Goal: Task Accomplishment & Management: Use online tool/utility

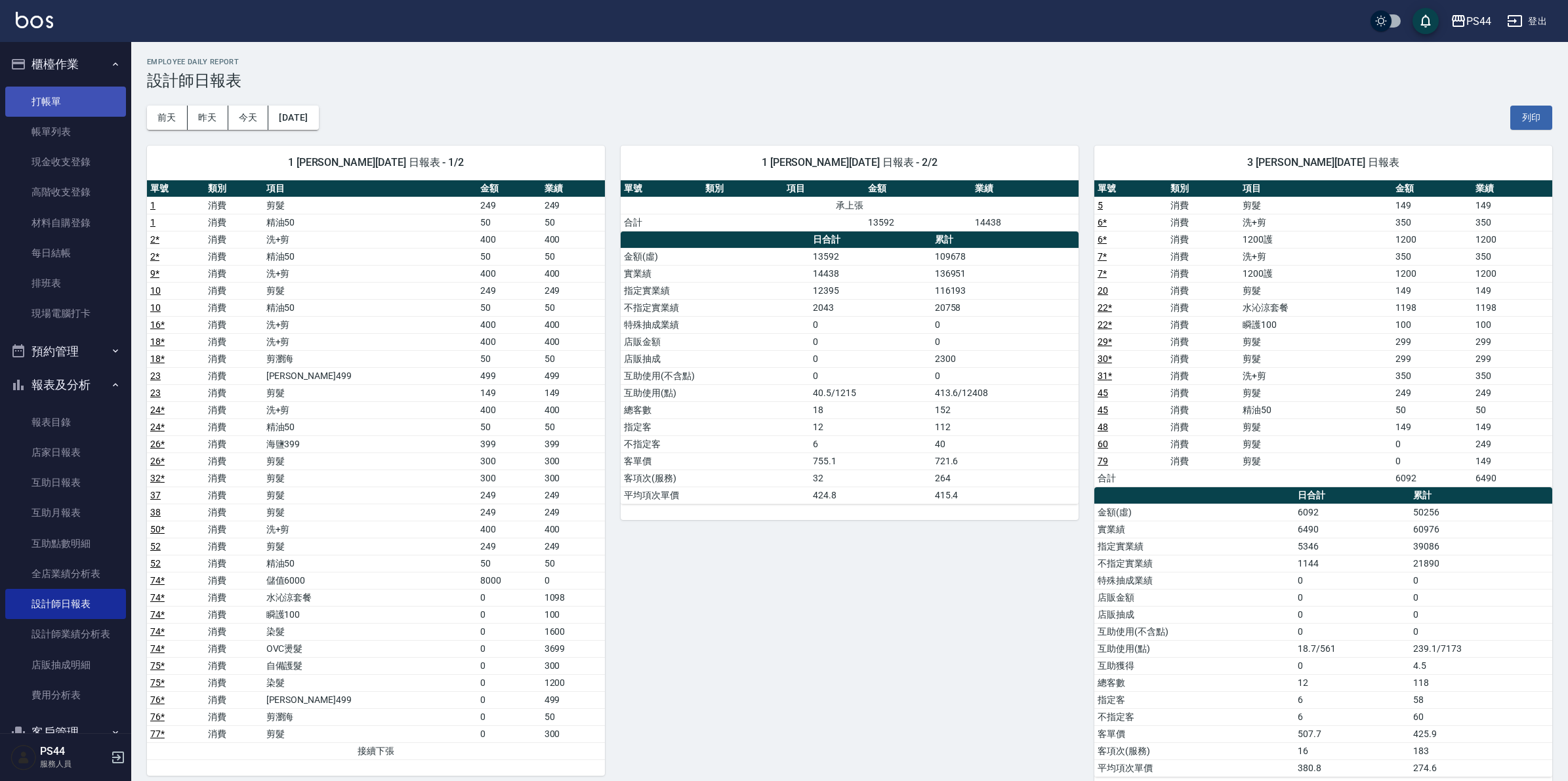
click at [55, 92] on link "打帳單" at bounding box center [66, 102] width 121 height 31
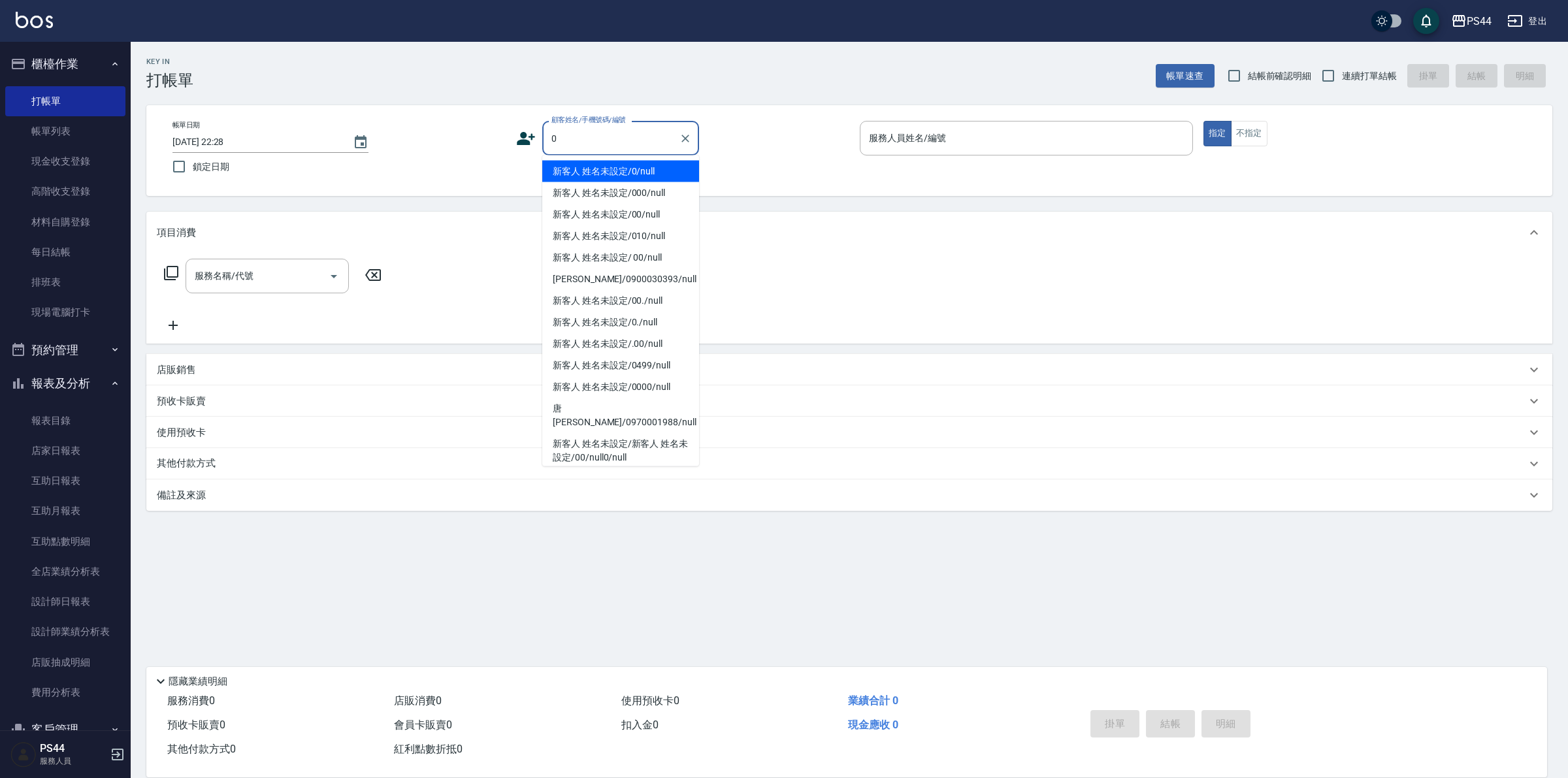
type input "新客人 姓名未設定/0/null"
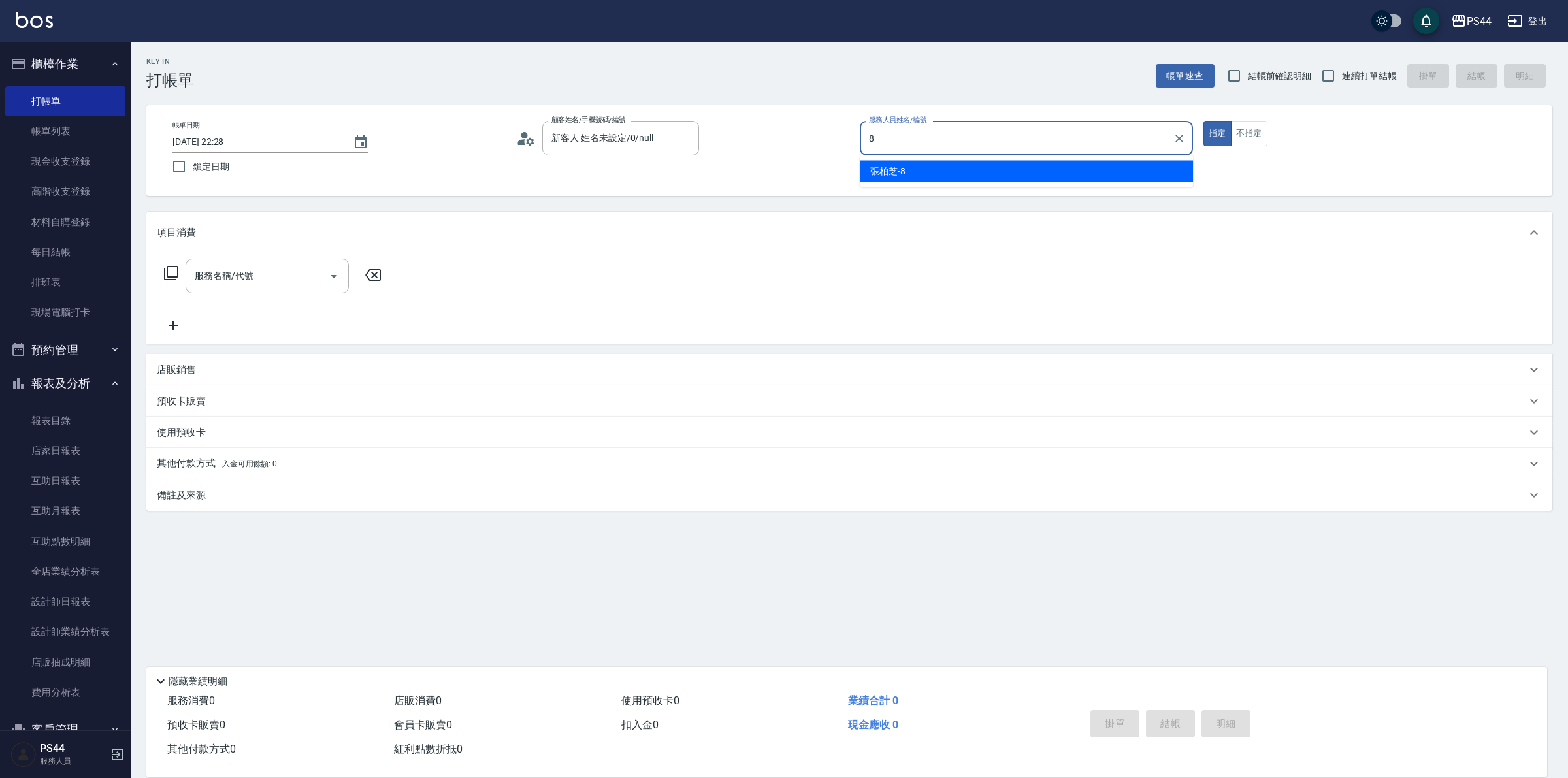
type input "[PERSON_NAME]-8"
type button "true"
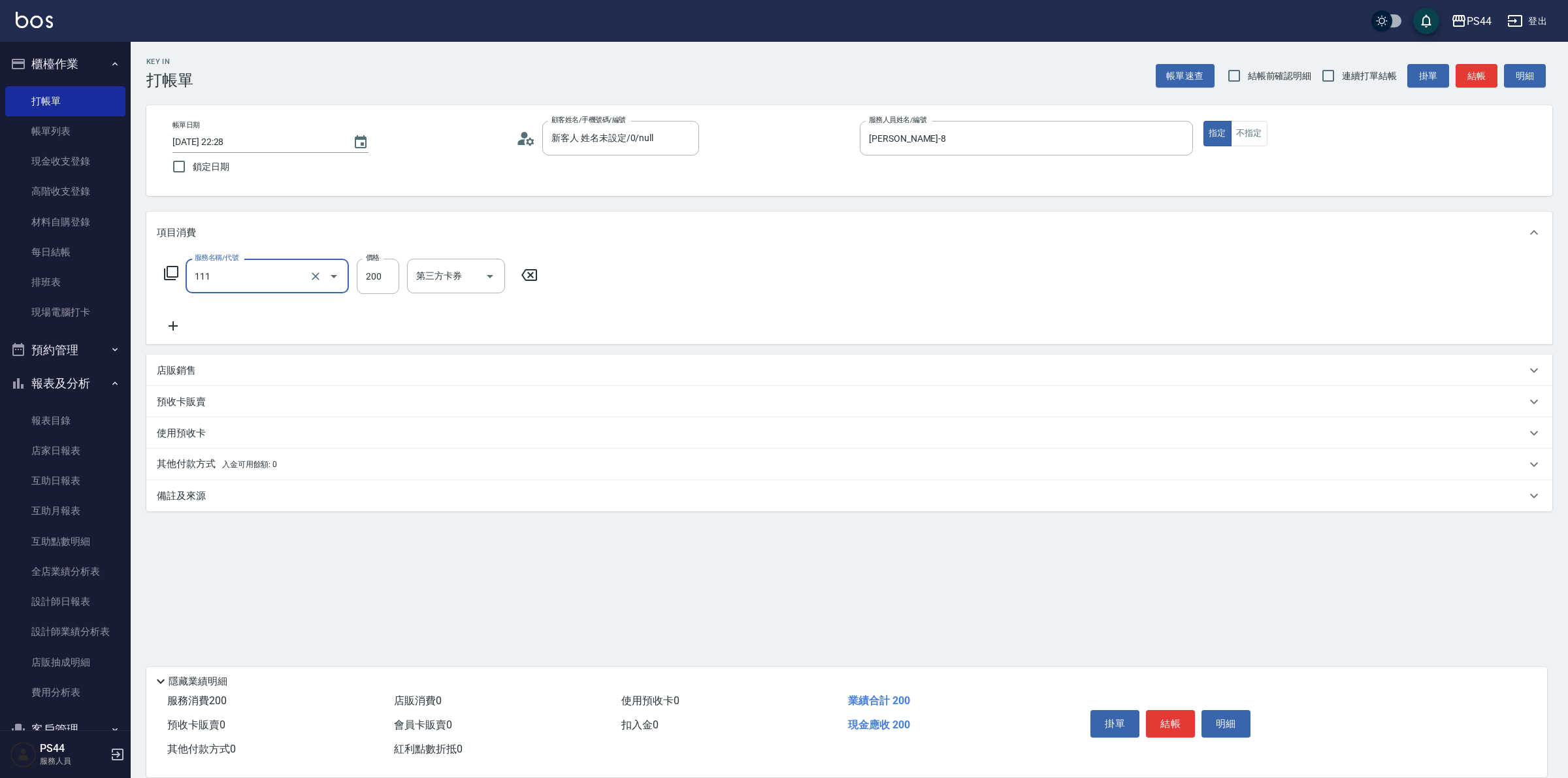
type input "200(111)"
type input "[PERSON_NAME]-34"
type input "儲值卡"
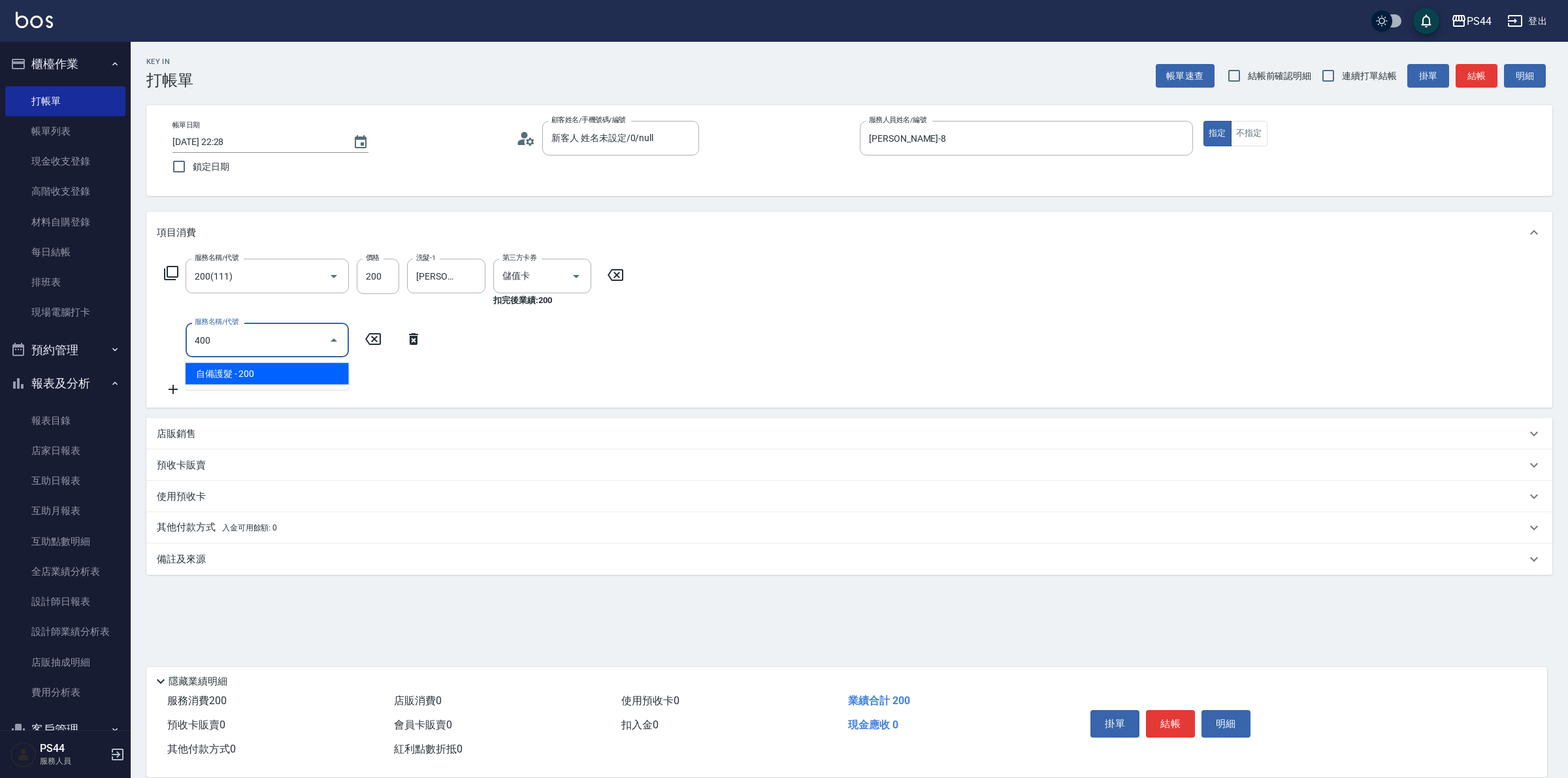
type input "自備護髮(400)"
type input "邱美月-34"
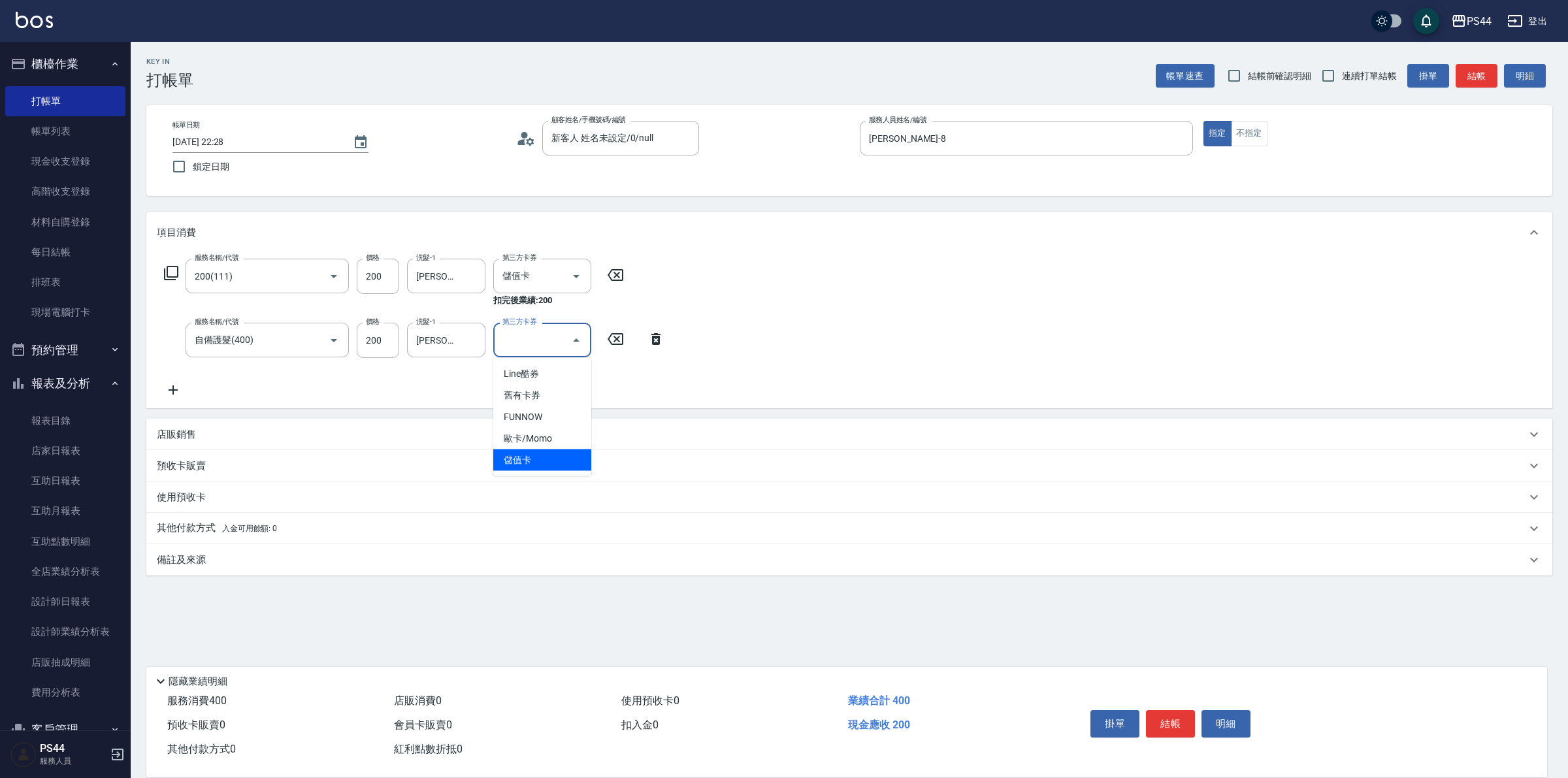
type input "儲值卡"
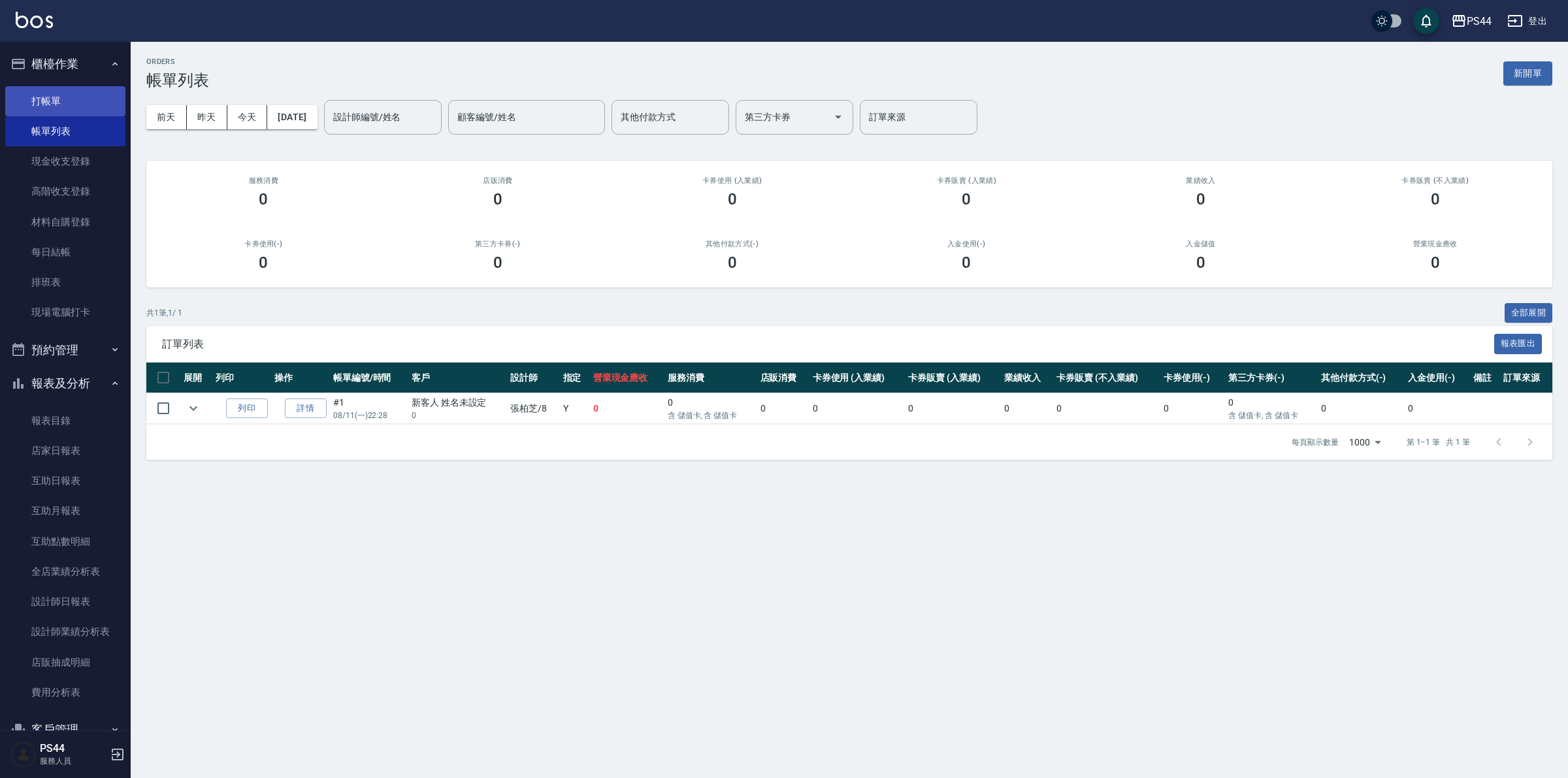
drag, startPoint x: 34, startPoint y: 92, endPoint x: 129, endPoint y: 73, distance: 96.9
click at [34, 91] on link "打帳單" at bounding box center [66, 102] width 120 height 30
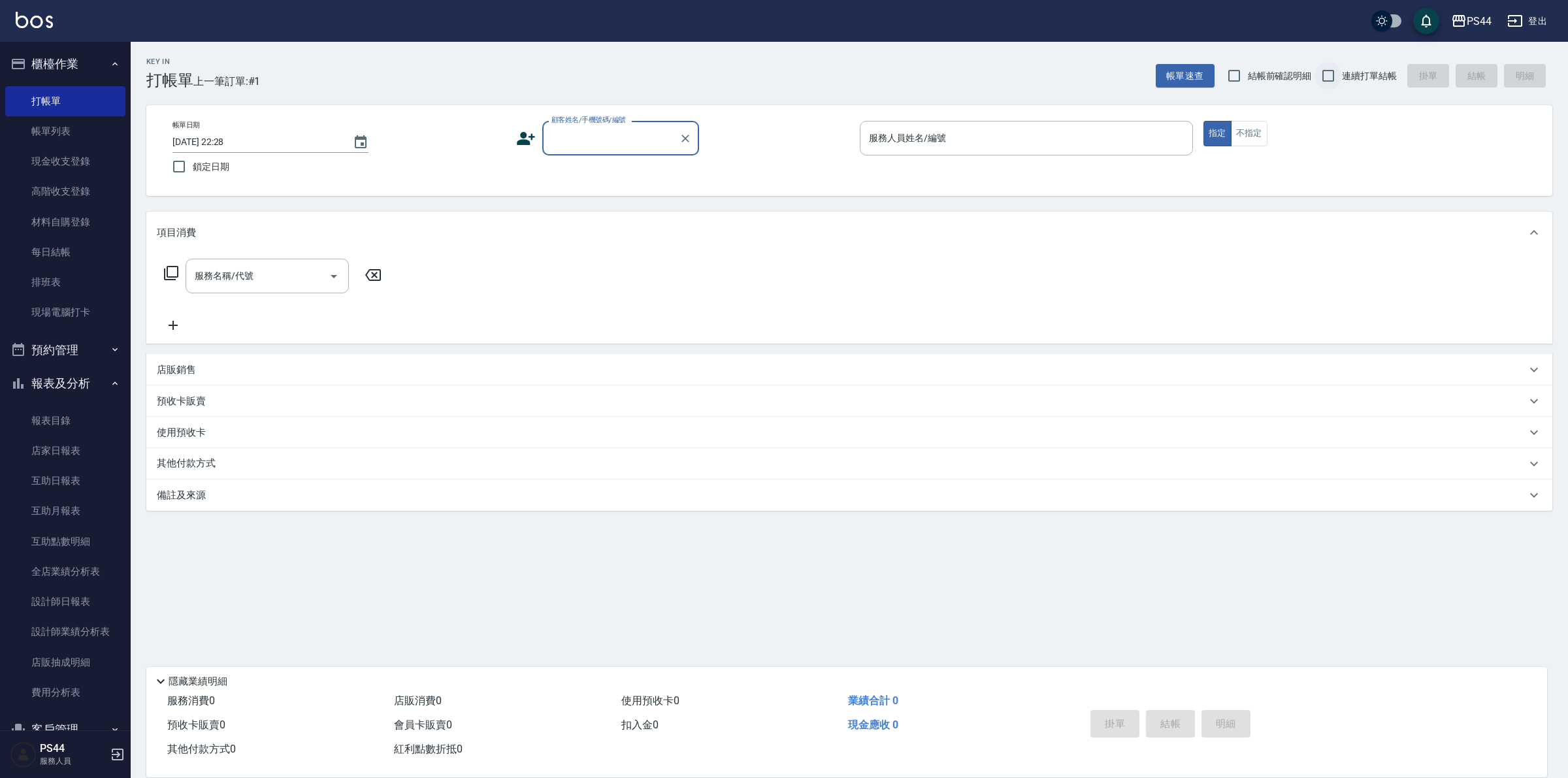
click at [1324, 72] on input "連續打單結帳" at bounding box center [1328, 76] width 27 height 27
checkbox input "true"
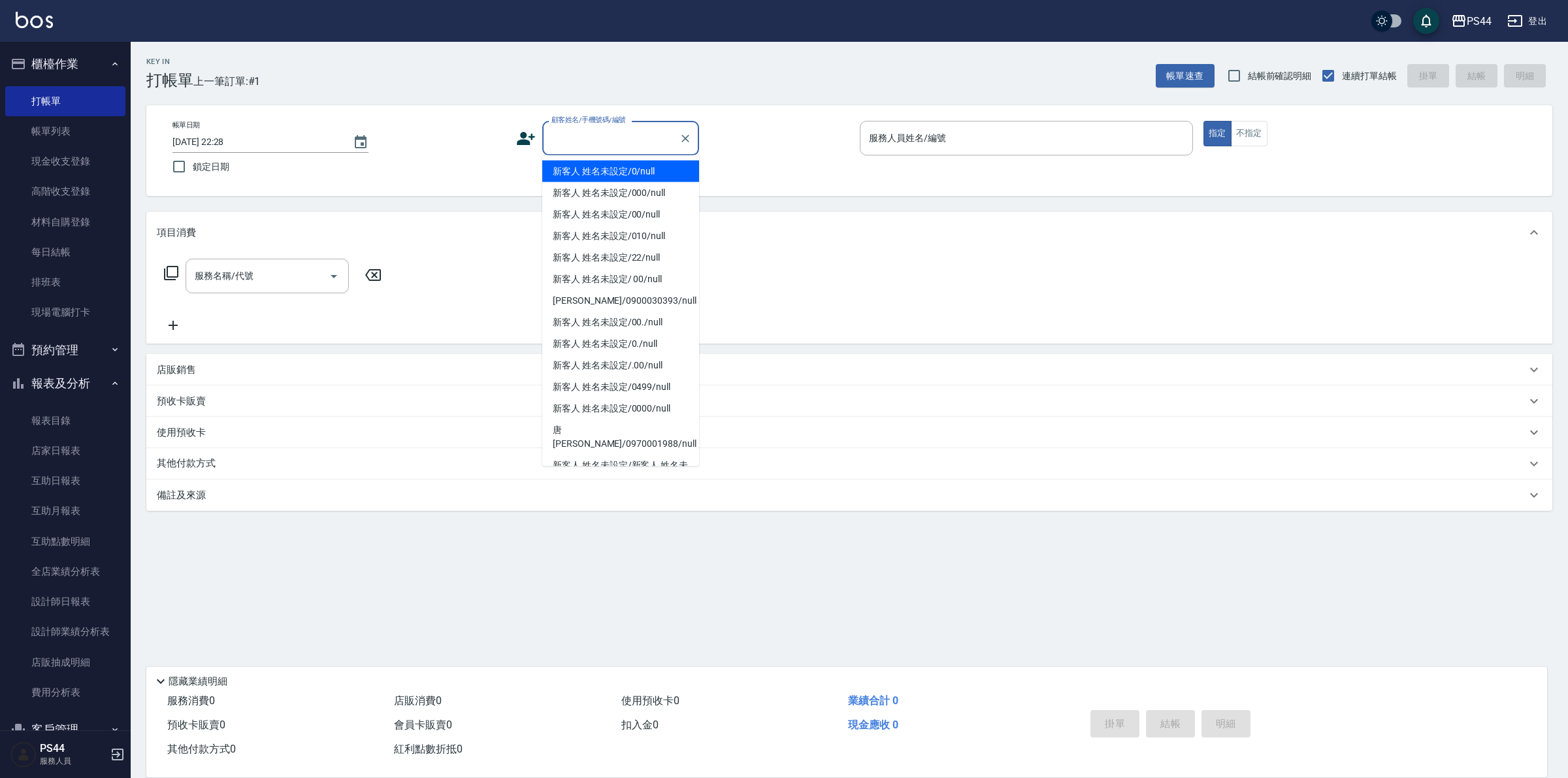
drag, startPoint x: 639, startPoint y: 139, endPoint x: 575, endPoint y: 118, distance: 67.4
click at [638, 139] on input "顧客姓名/手機號碼/編號" at bounding box center [611, 138] width 126 height 23
type input "新客人 姓名未設定/0/null"
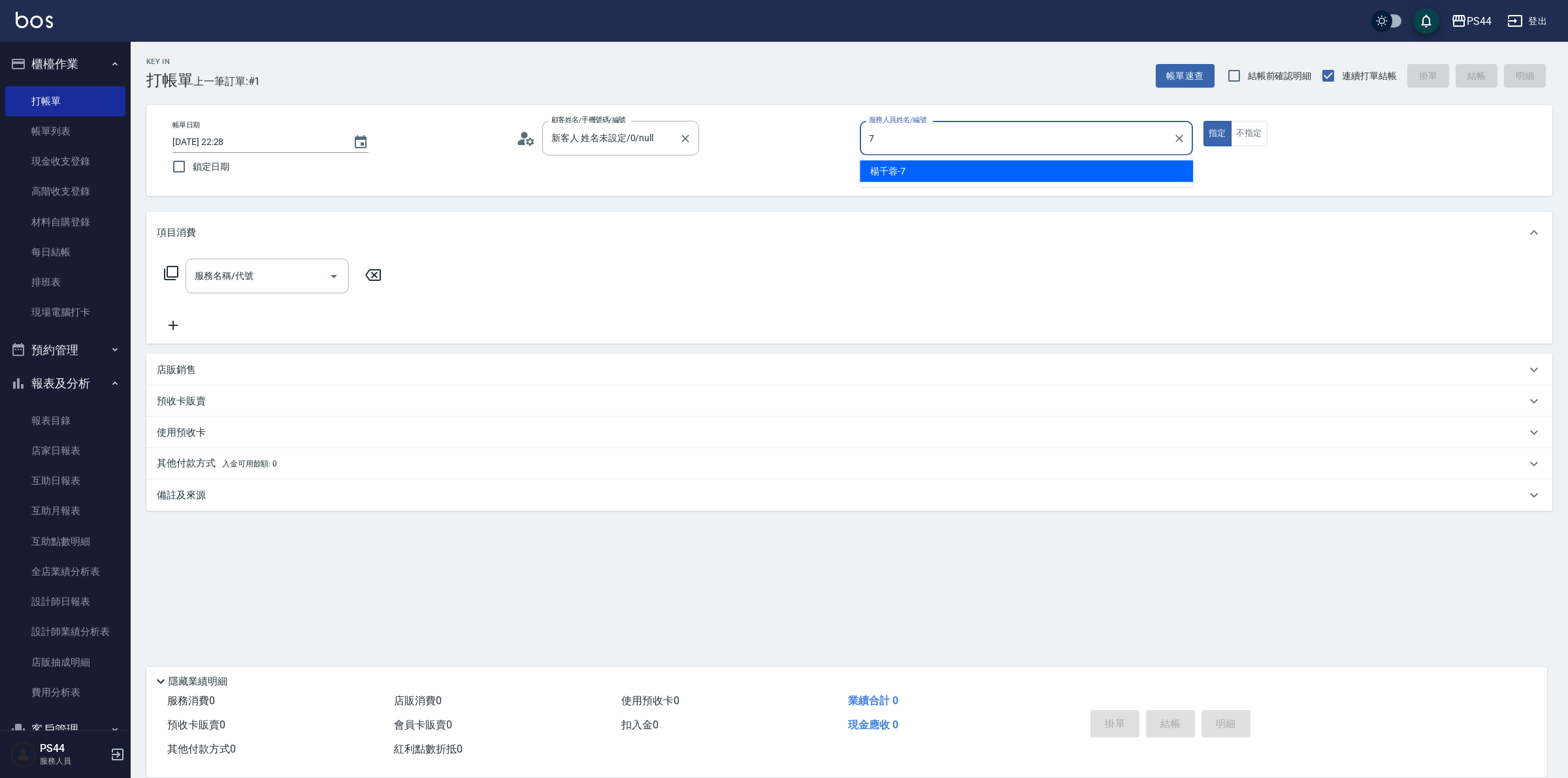
type input "楊千蓉-7"
type button "true"
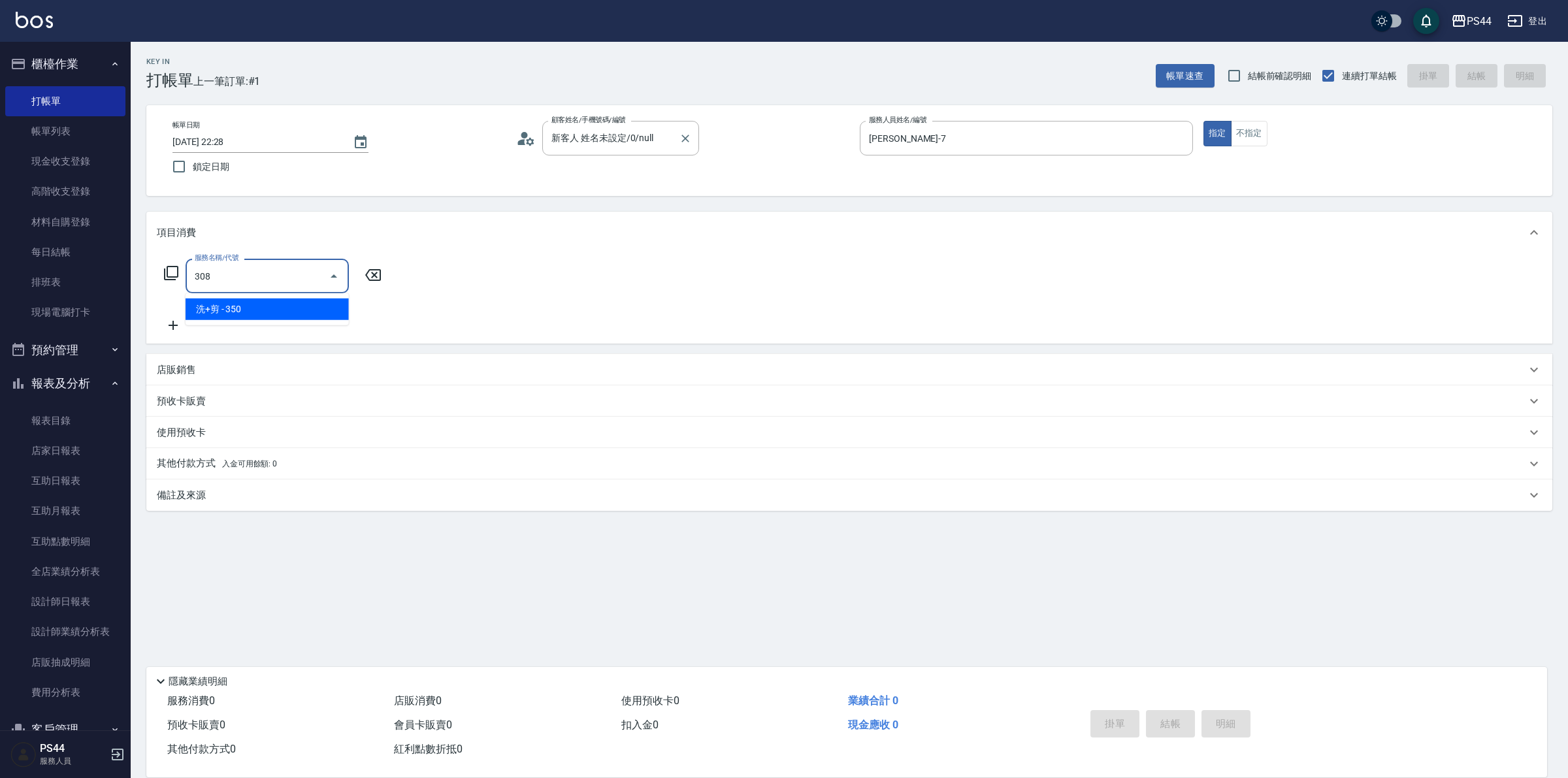
type input "洗+剪(308)"
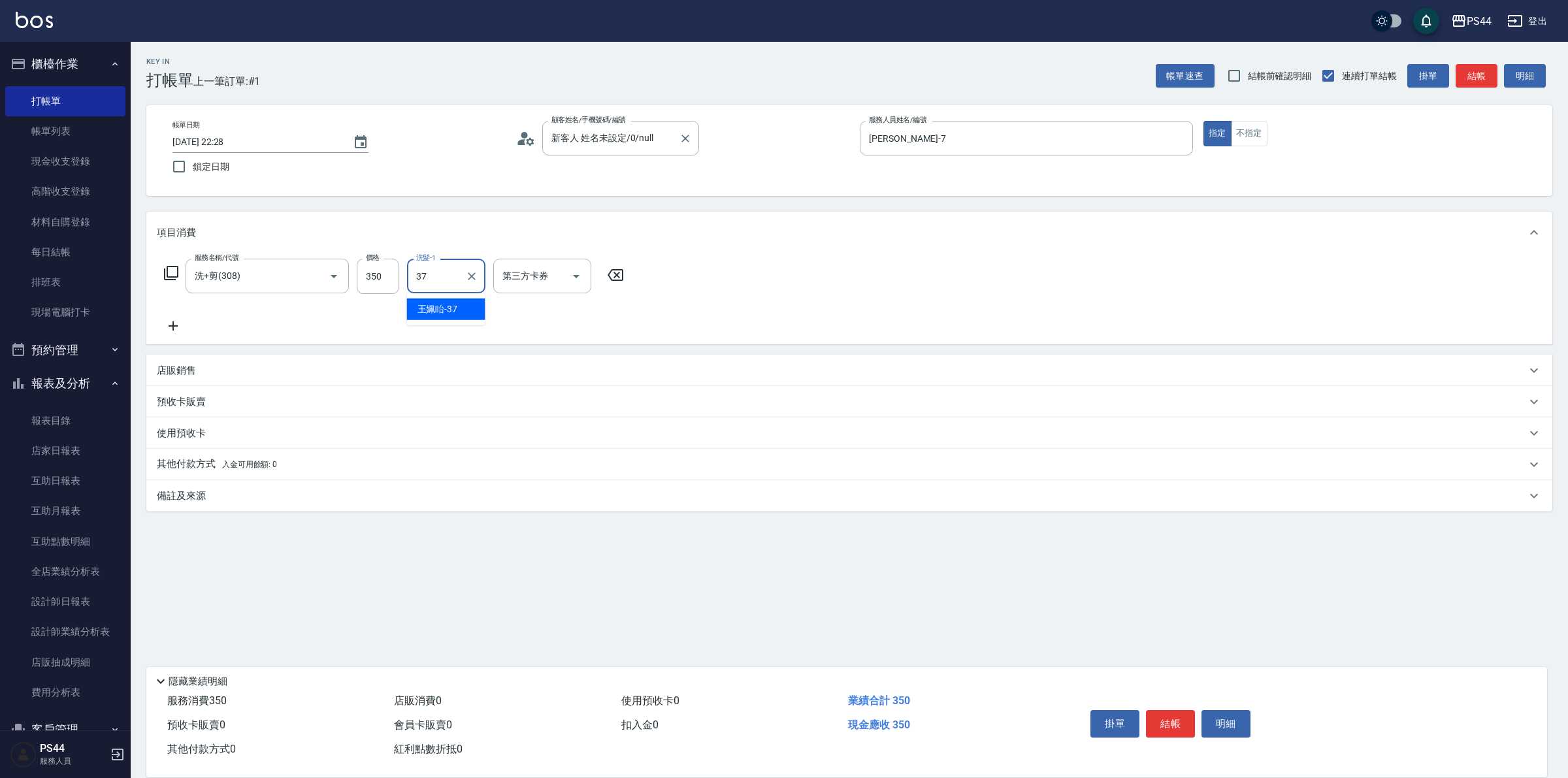
type input "王姵眙-37"
type input "儲值卡"
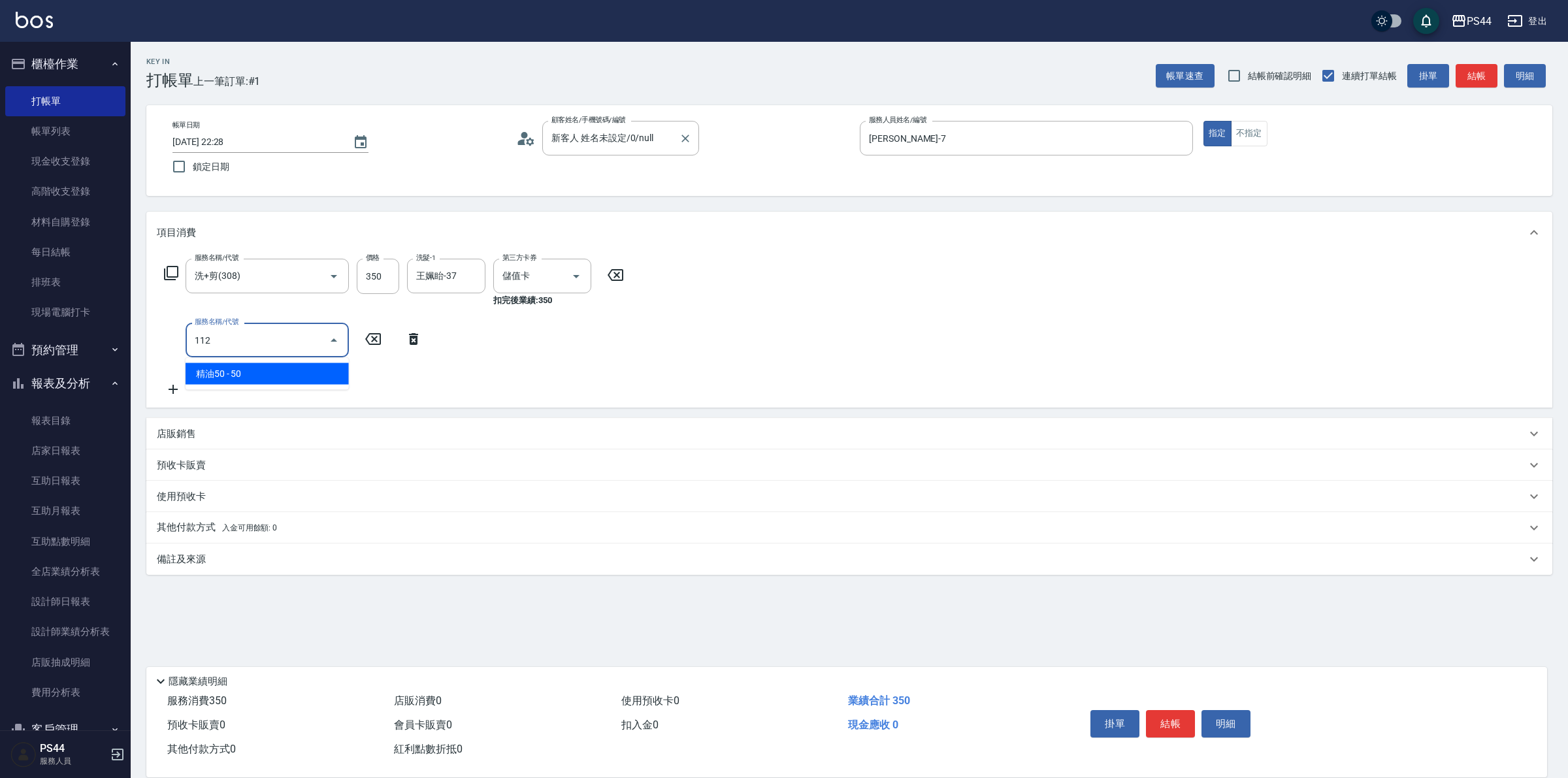
type input "精油50(112)"
type input "王姵眙-37"
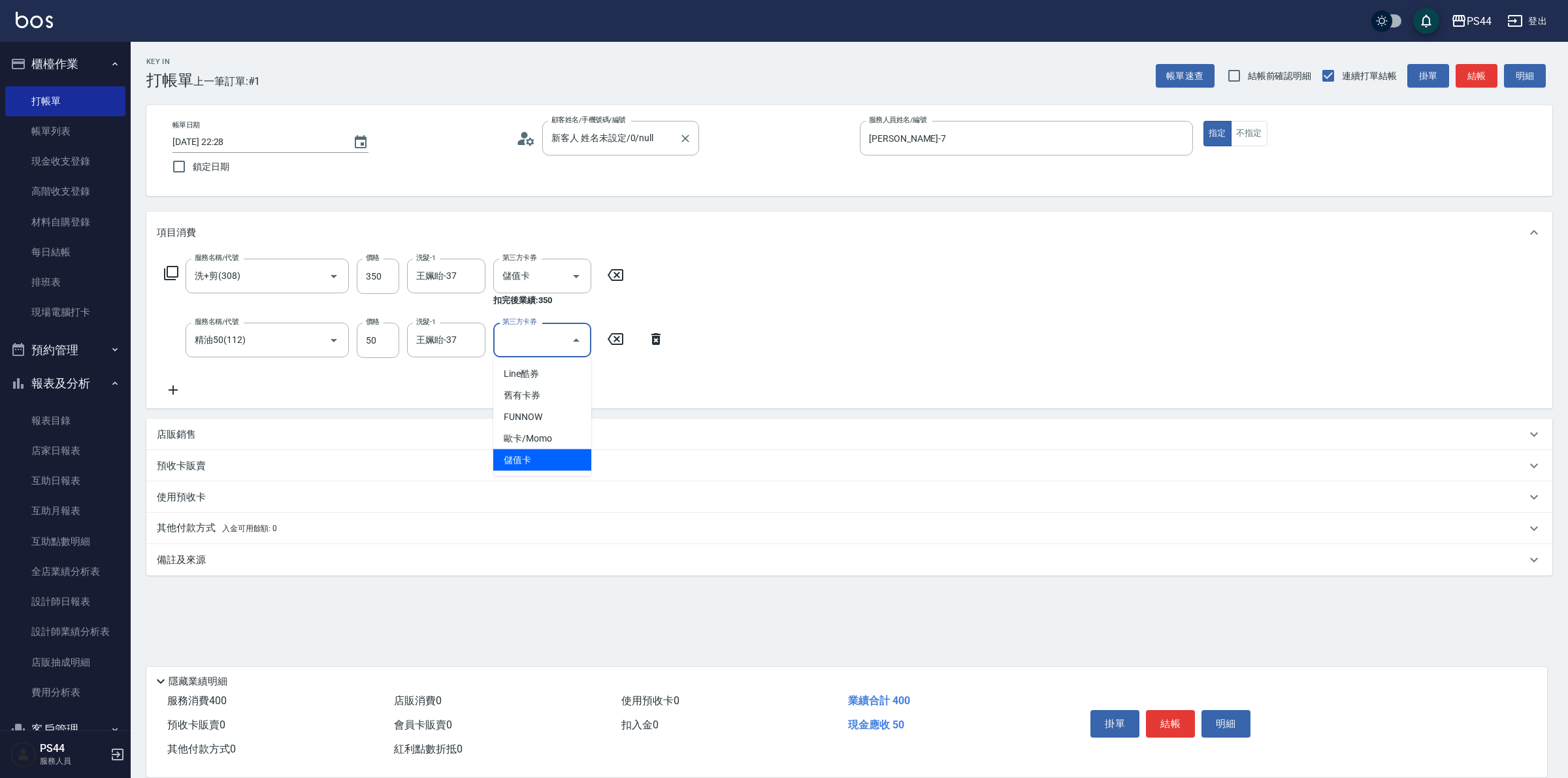
type input "儲值卡"
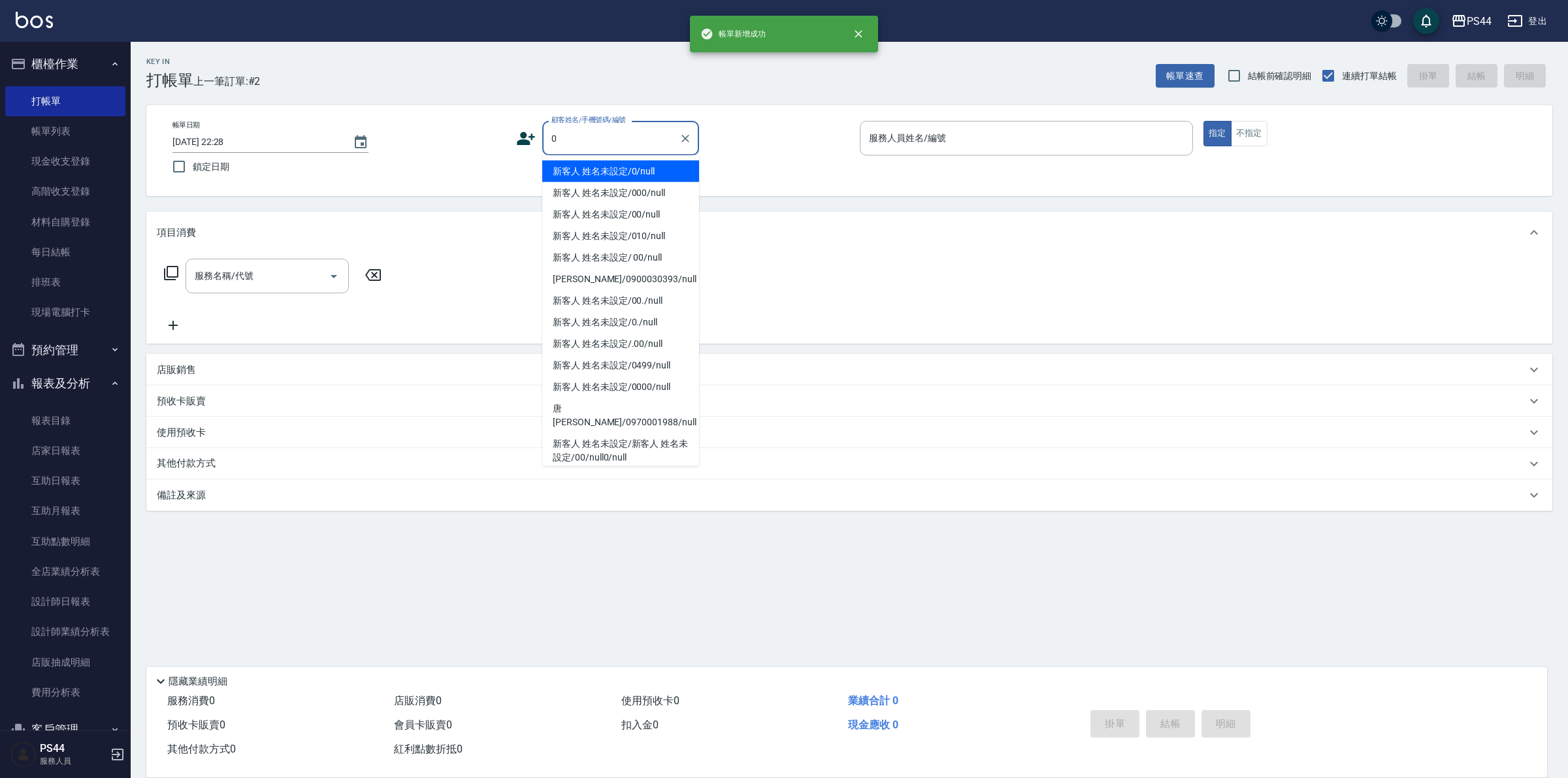
type input "新客人 姓名未設定/0/null"
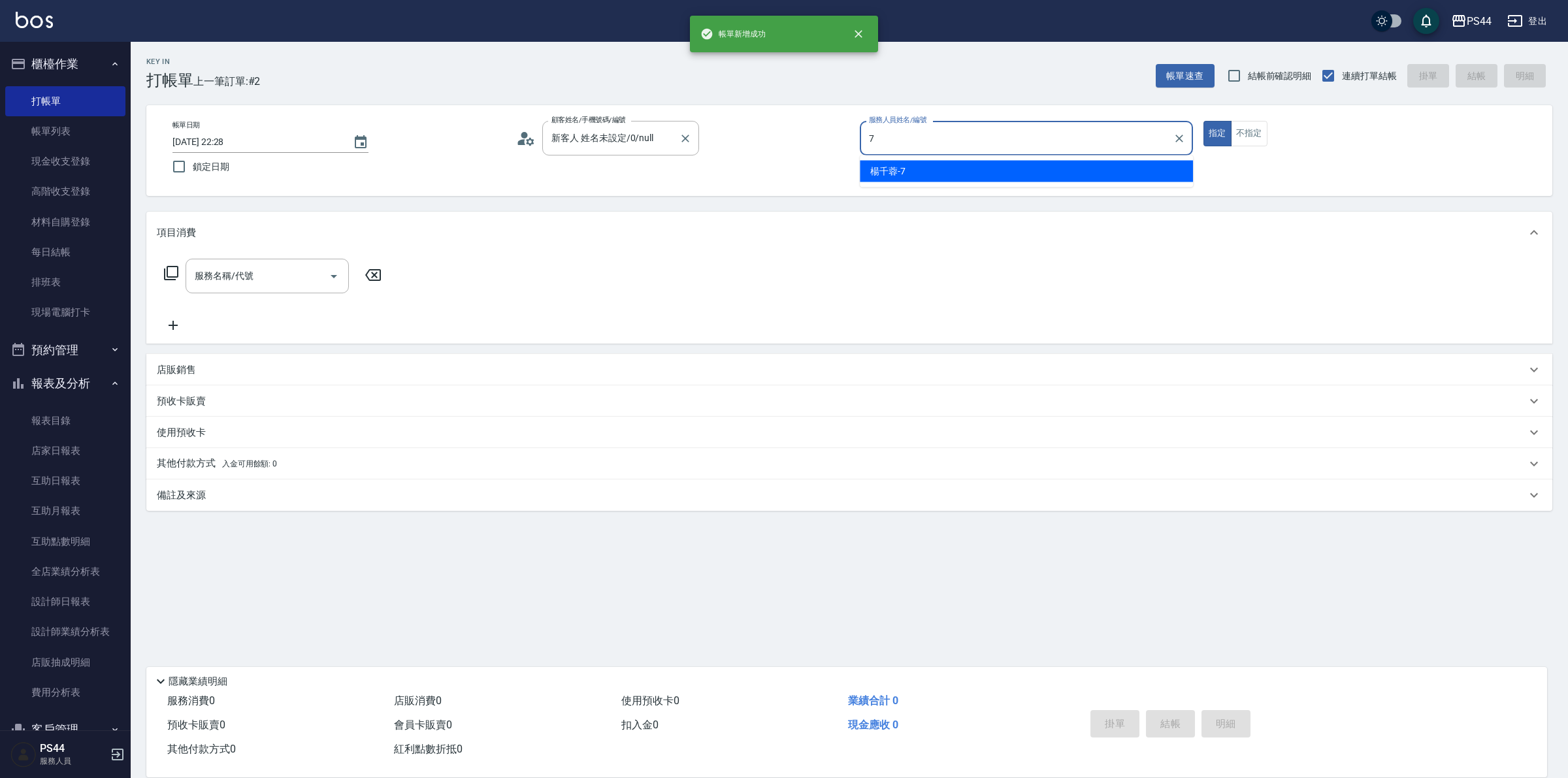
type input "楊千蓉-7"
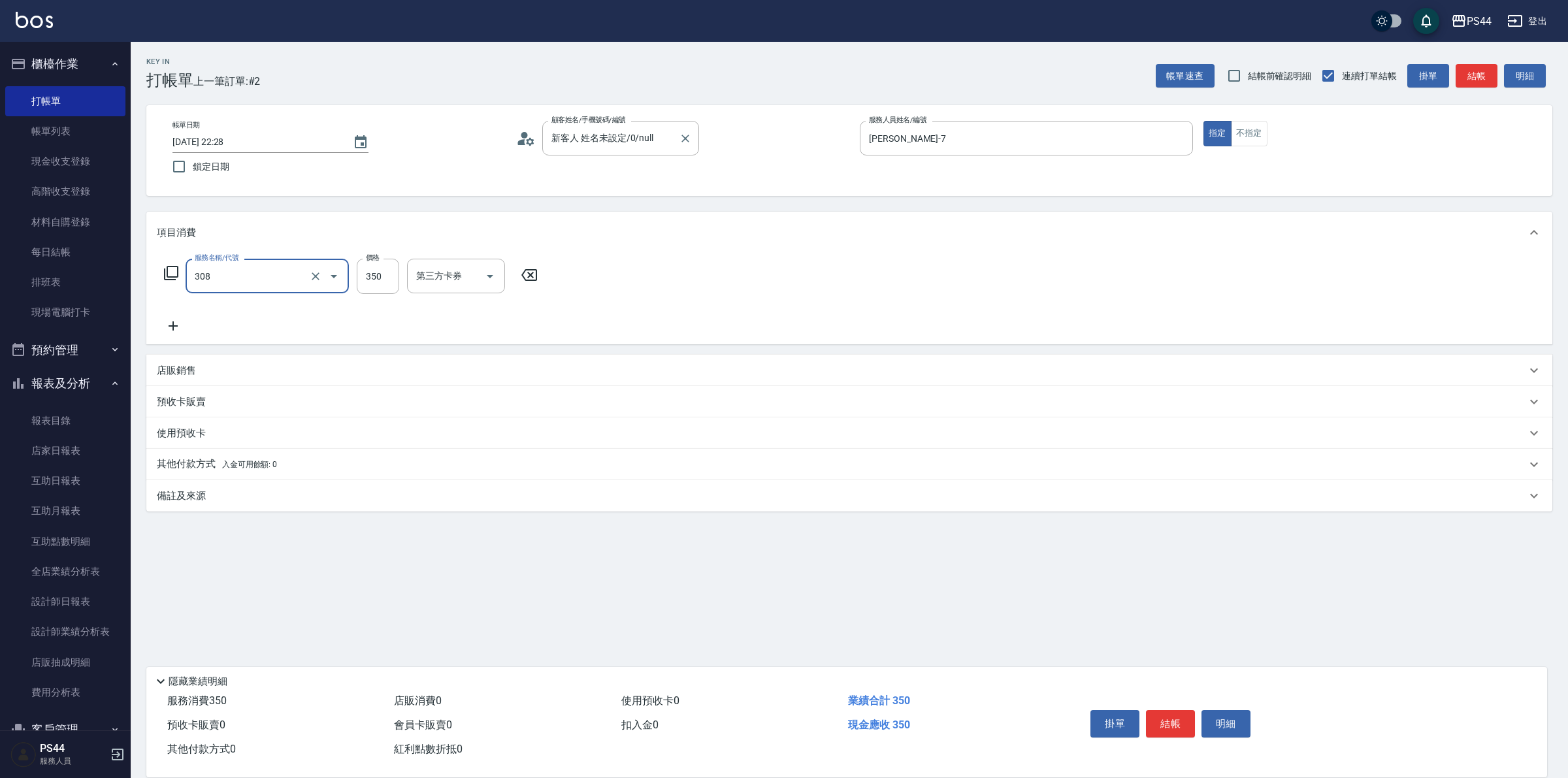
type input "洗+剪(308)"
type input "邱美月-34"
type input "儲值卡"
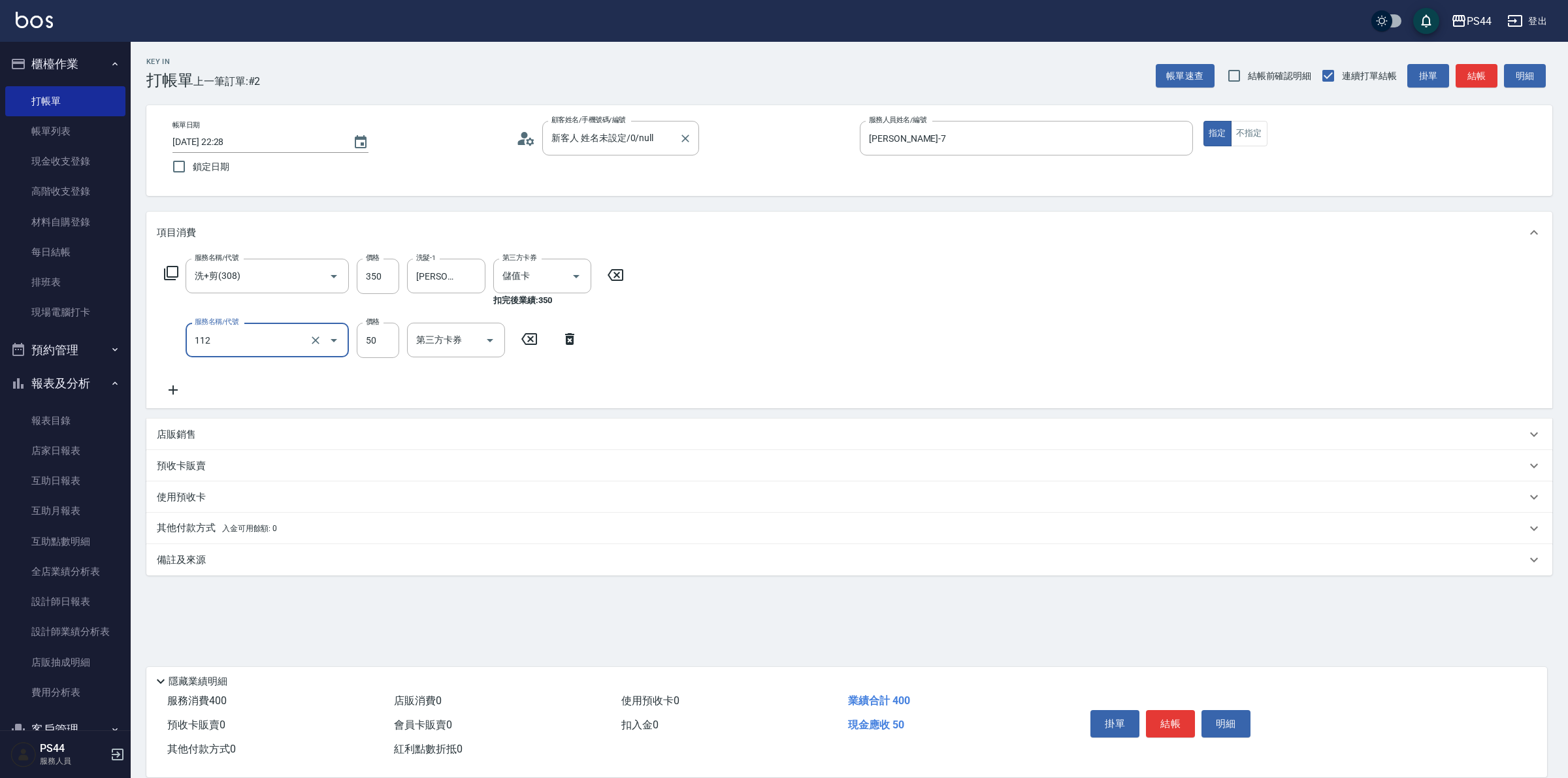
type input "精油50(112)"
type input "邱美月-34"
type input "儲值卡"
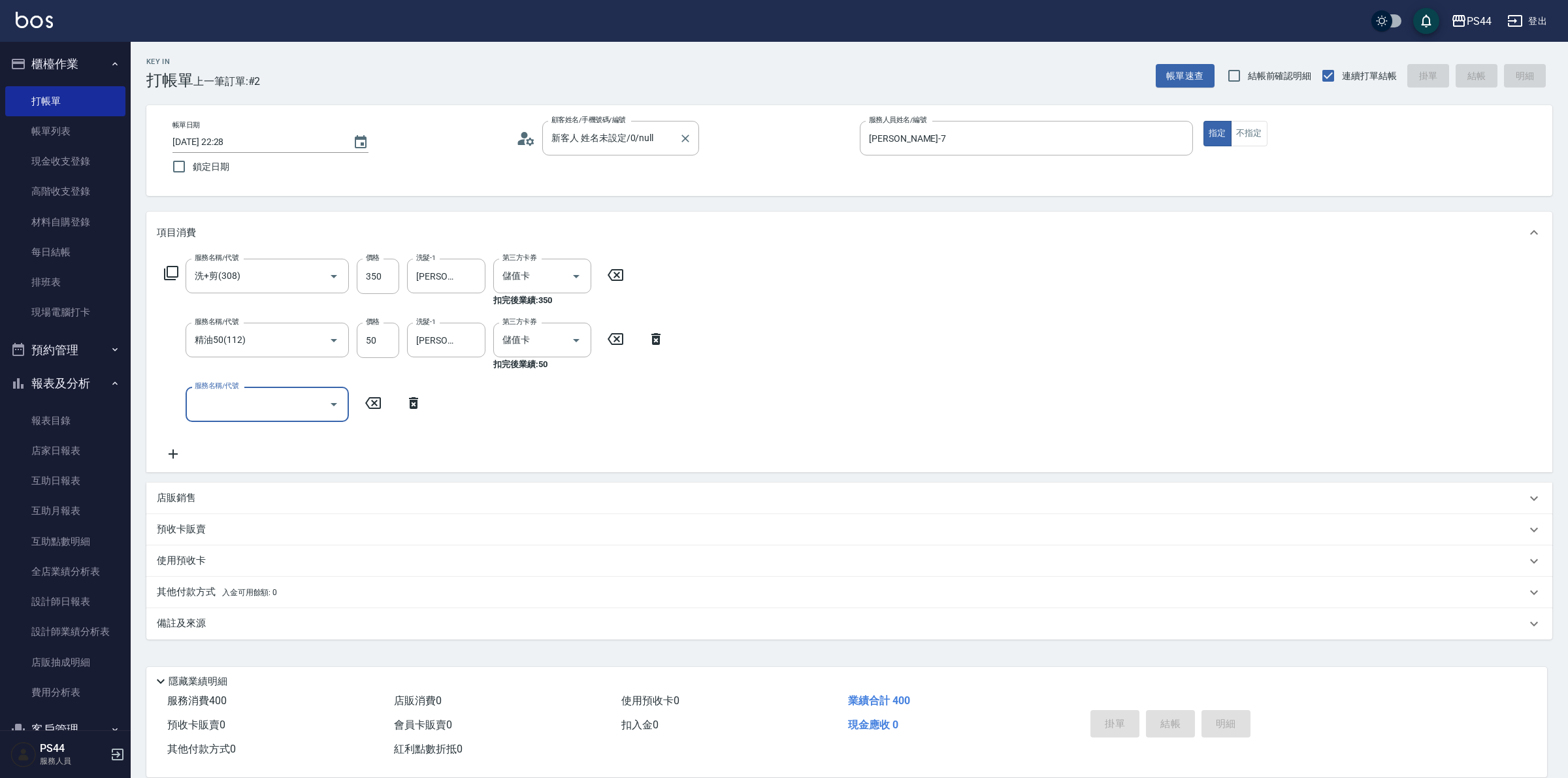
type input "2025/08/11 22:29"
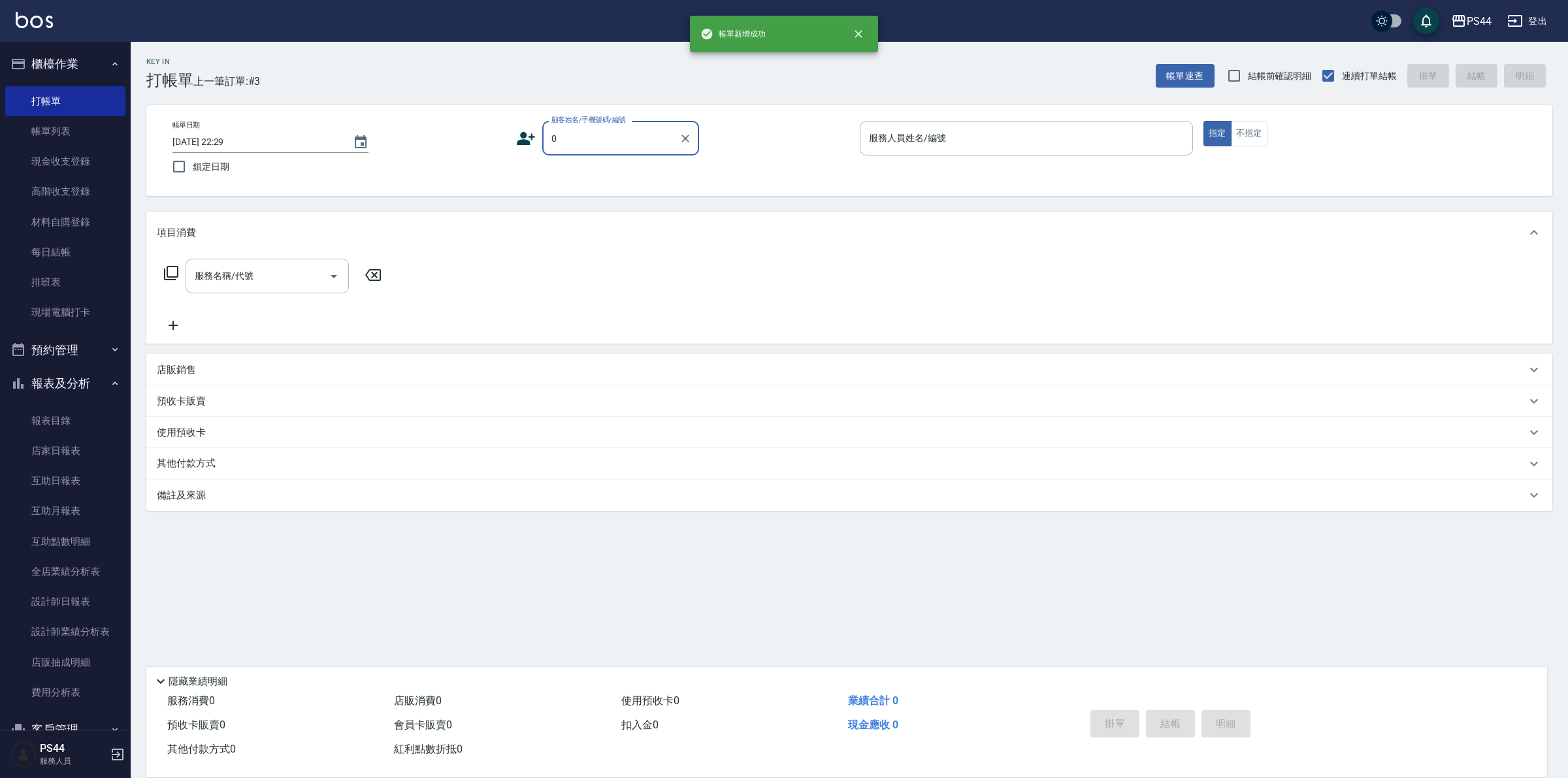
type input "新客人 姓名未設定/0/null"
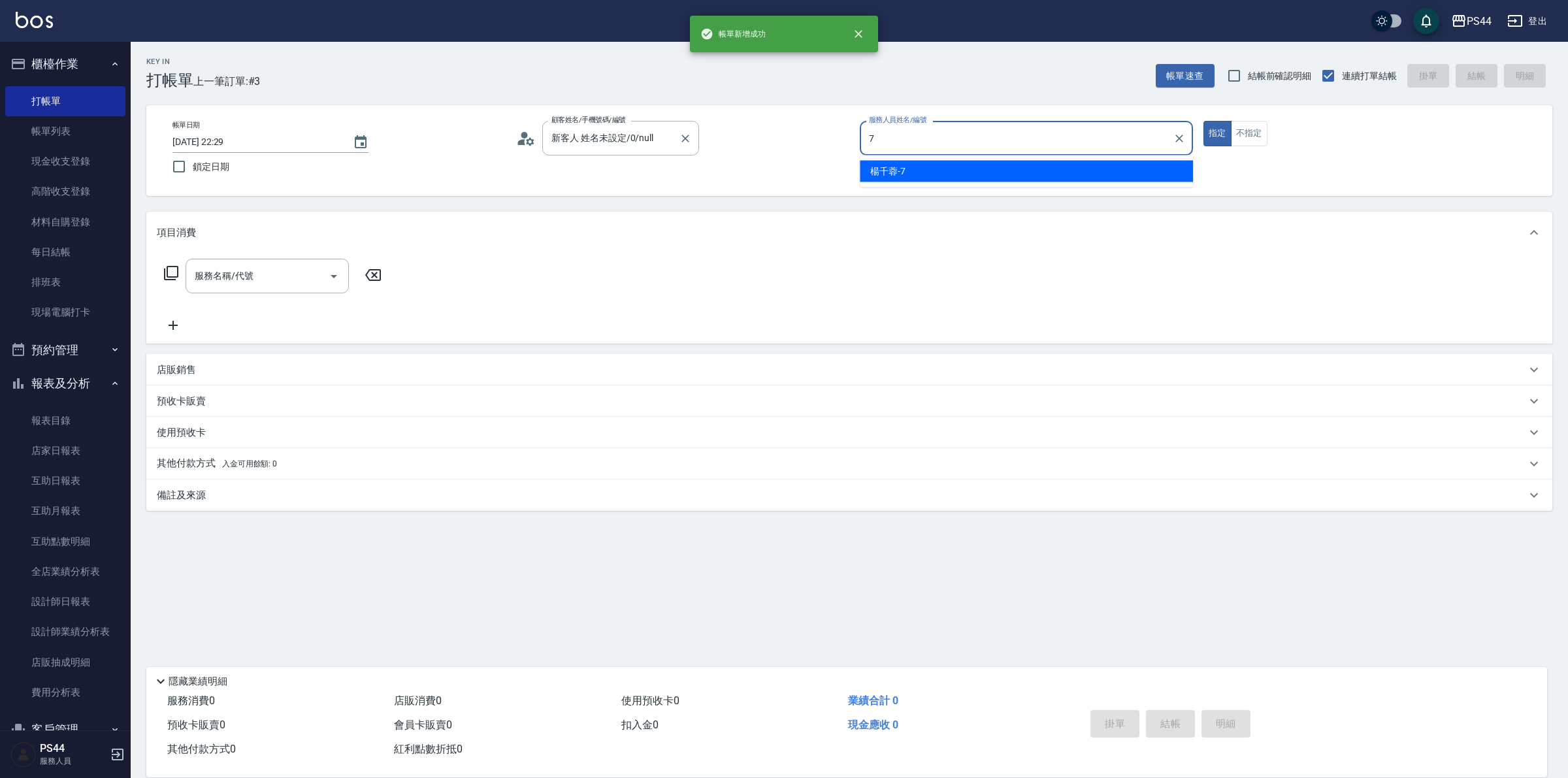
type input "楊千蓉-7"
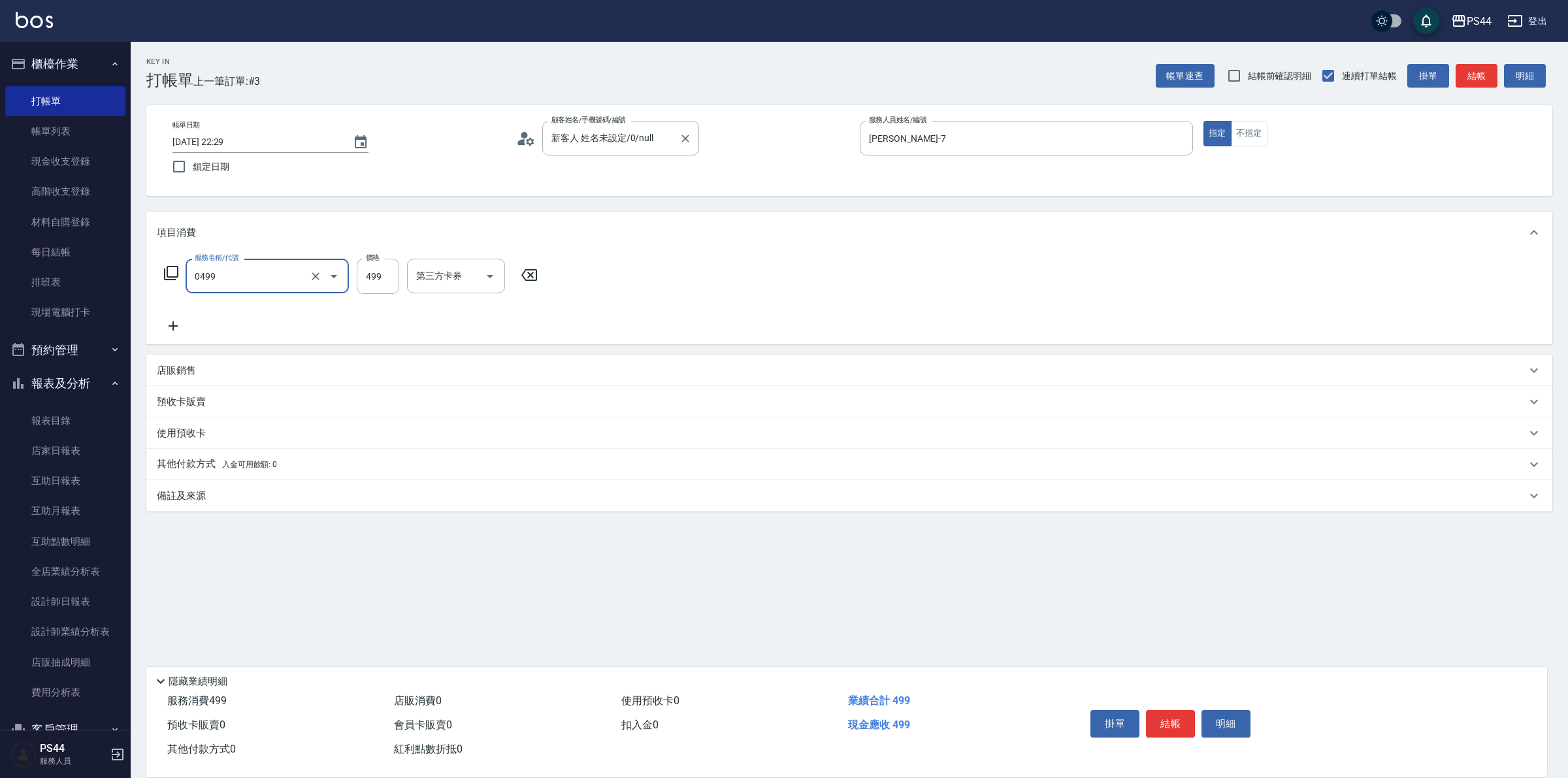
type input "伊黛莉499(0499)"
type input "邱美月-34"
type input "儲值卡"
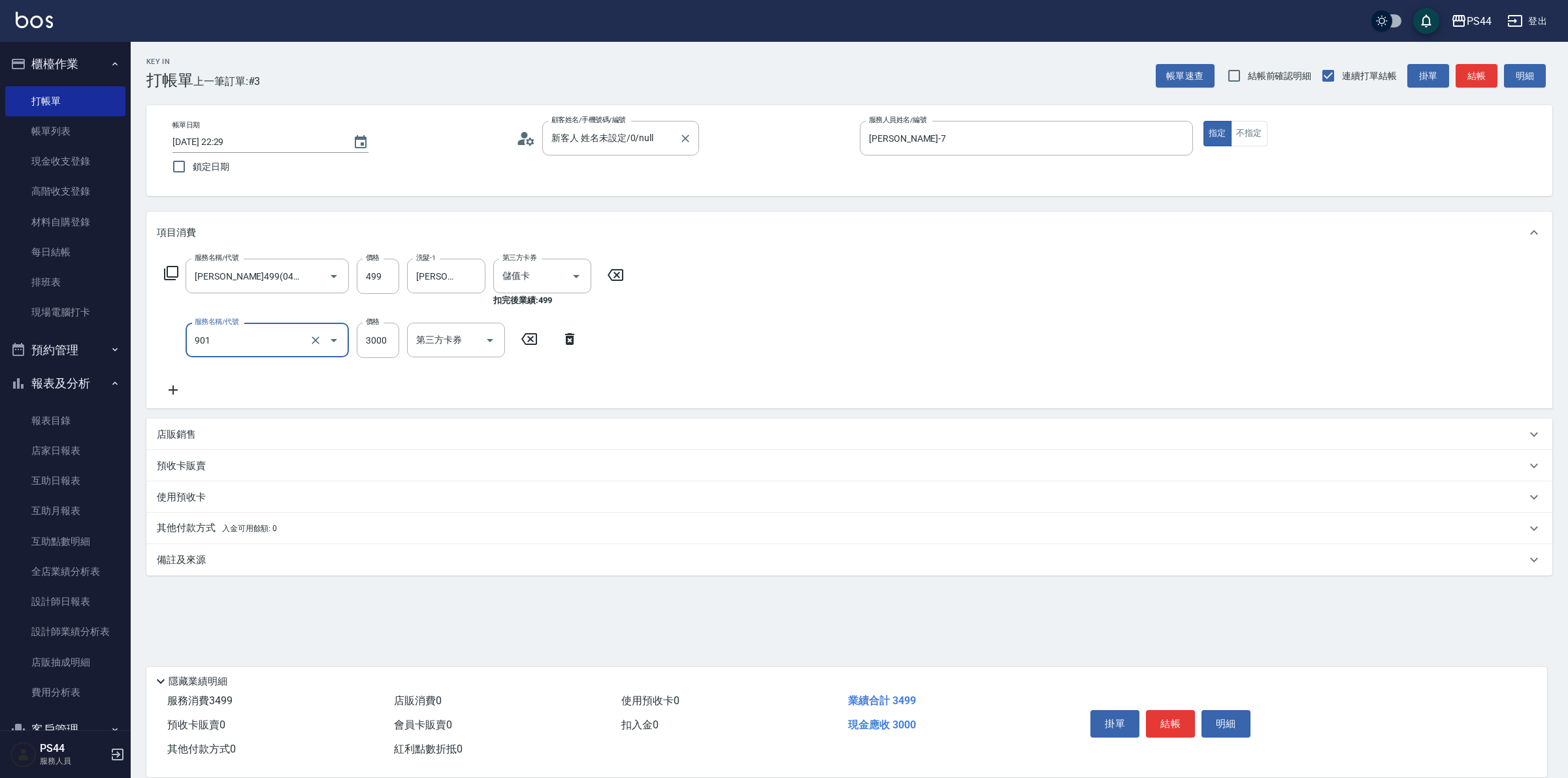
type input "儲值3000(901)"
type input "2000"
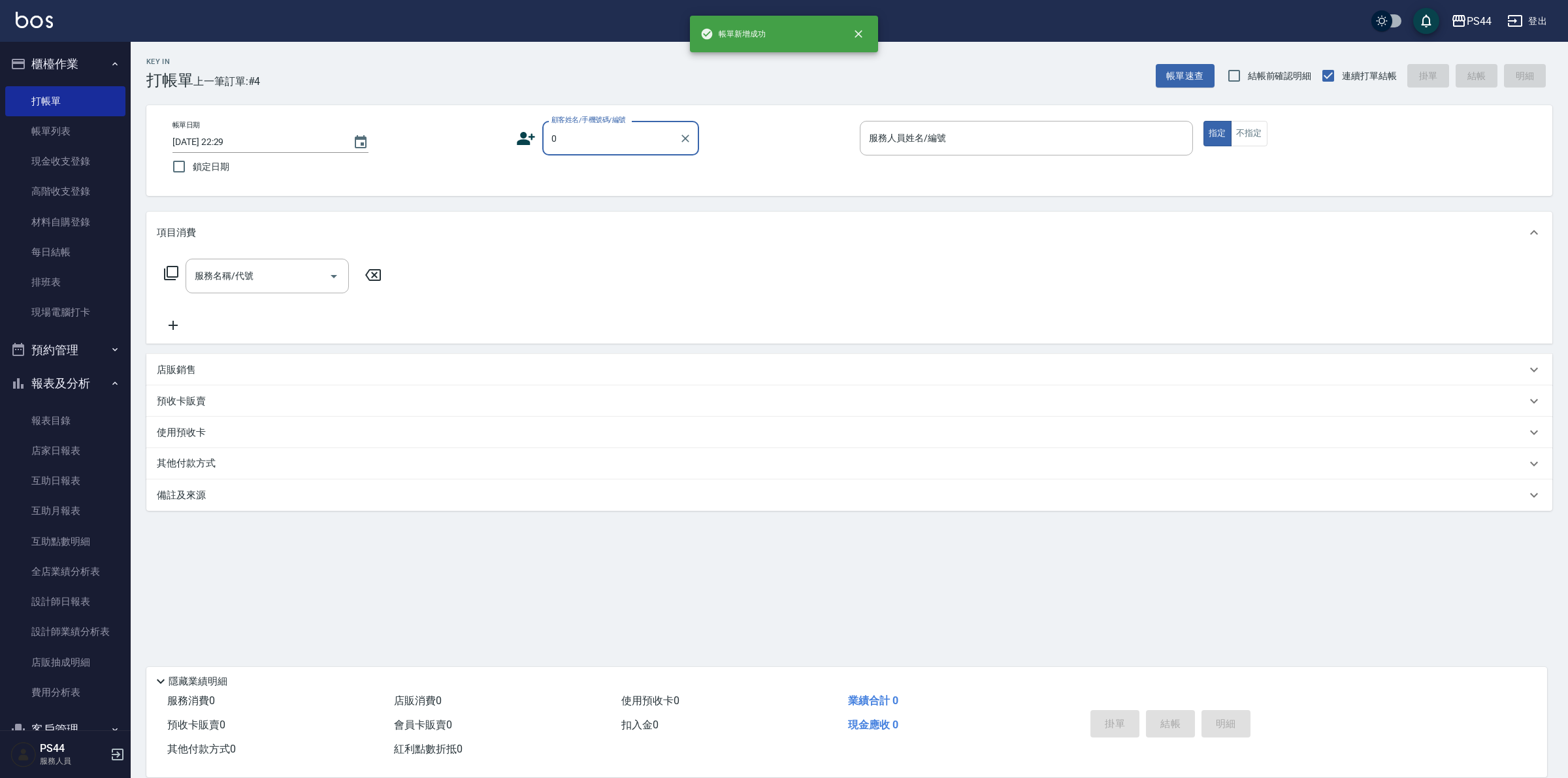
type input "新客人 姓名未設定/0/null"
type input "kAYDEN-6"
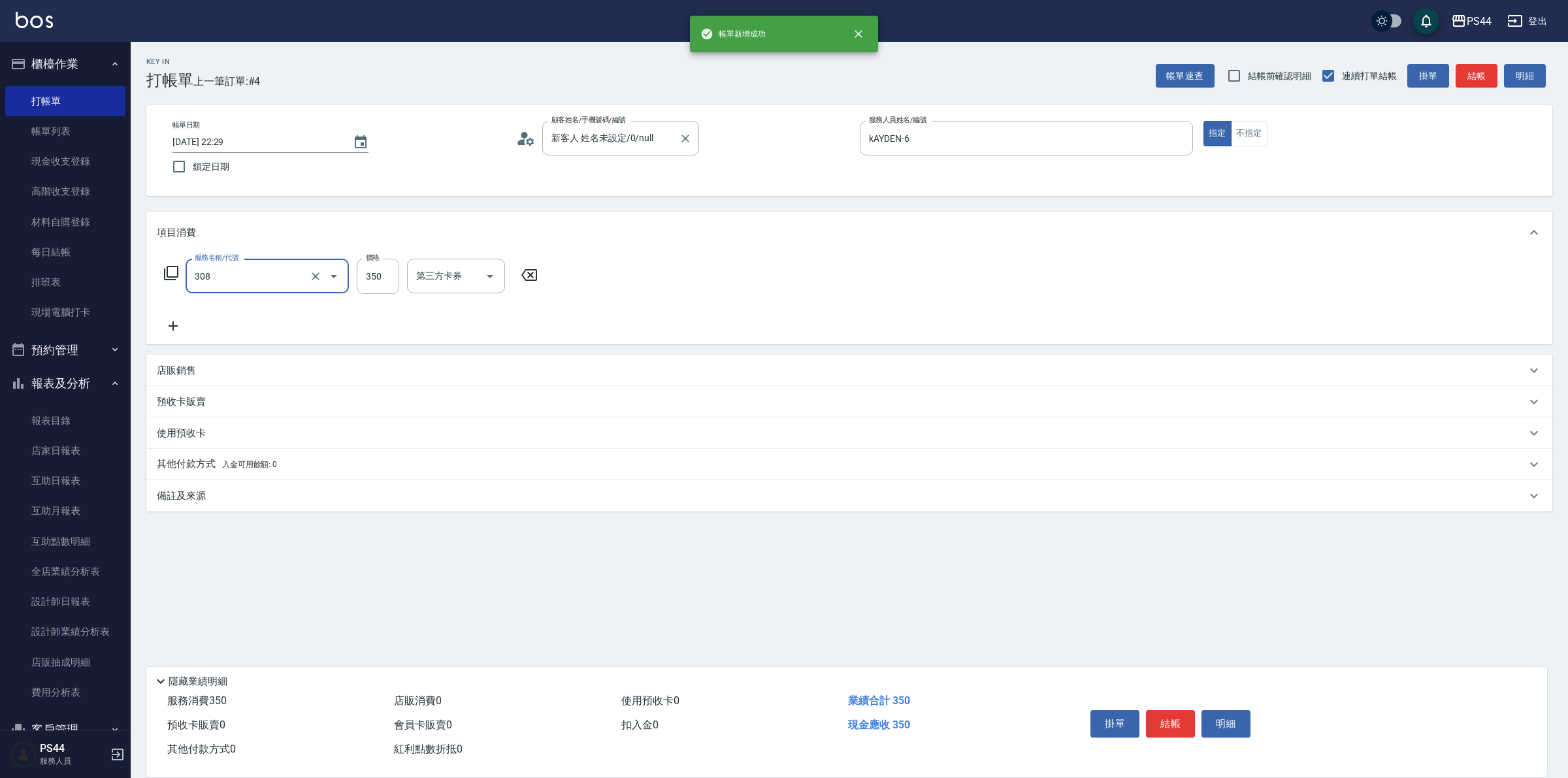
type input "洗+剪(308)"
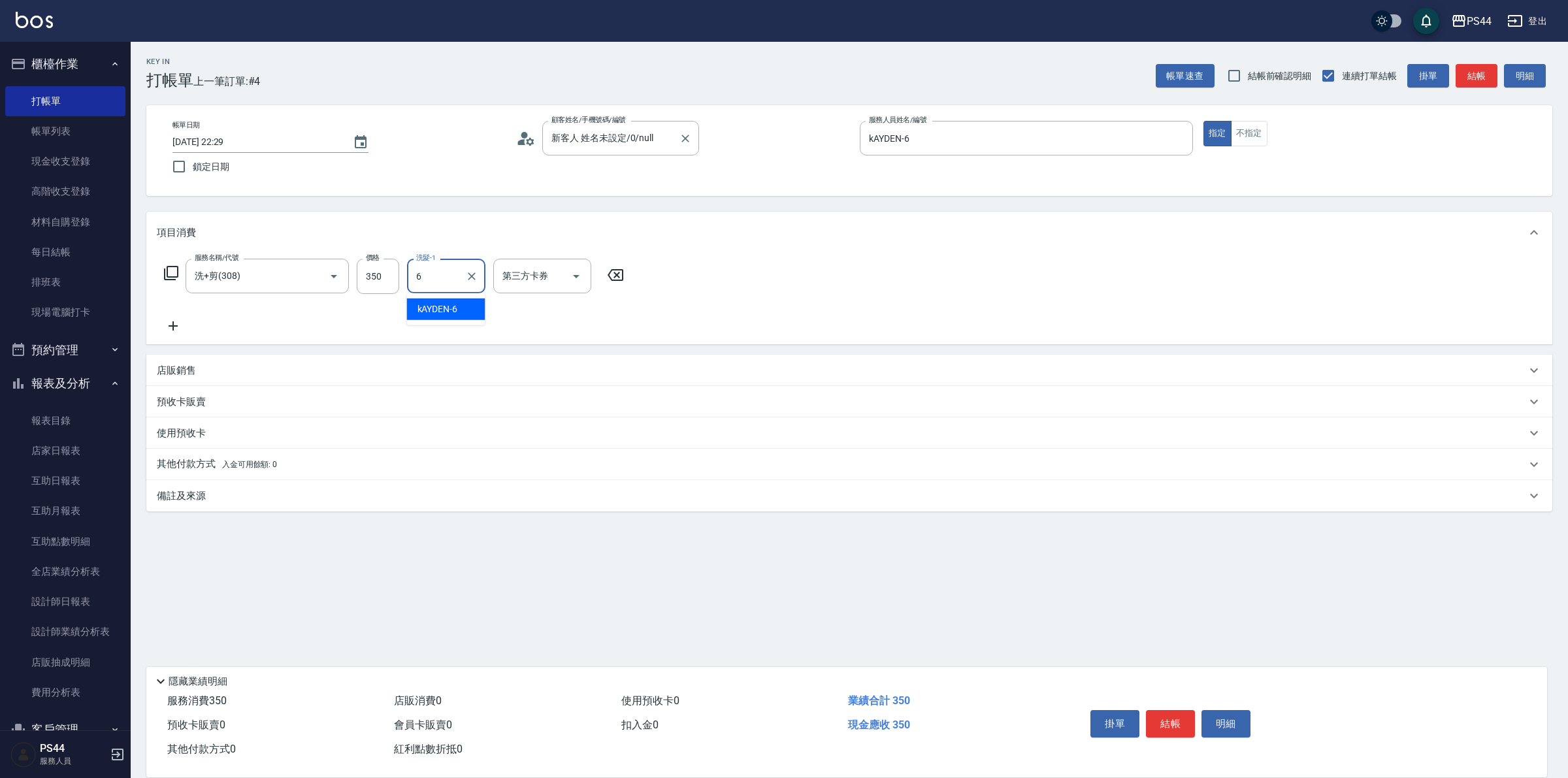
type input "kAYDEN-6"
type input "儲值卡"
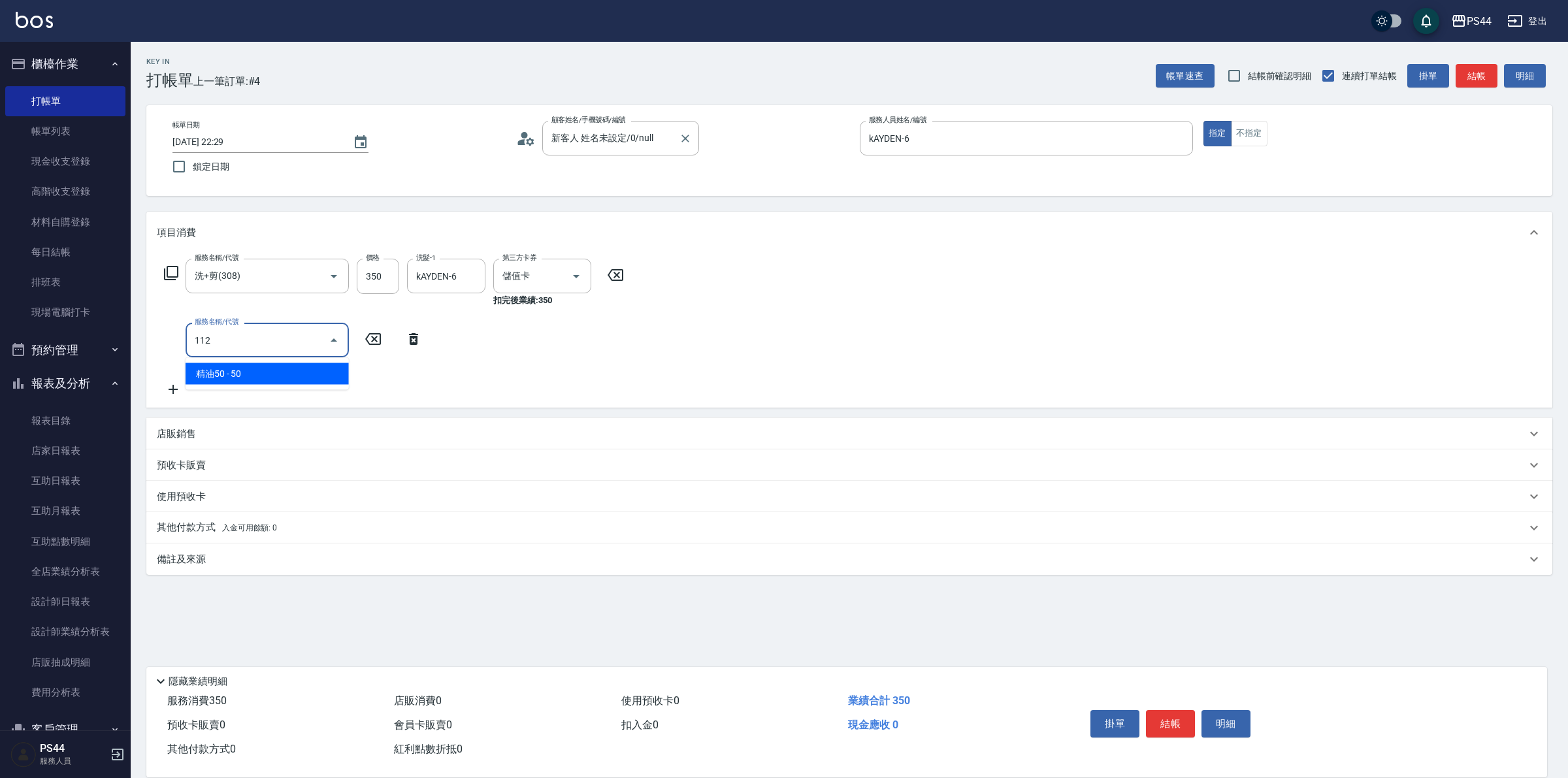
type input "精油50(112)"
type input "kAYDEN-6"
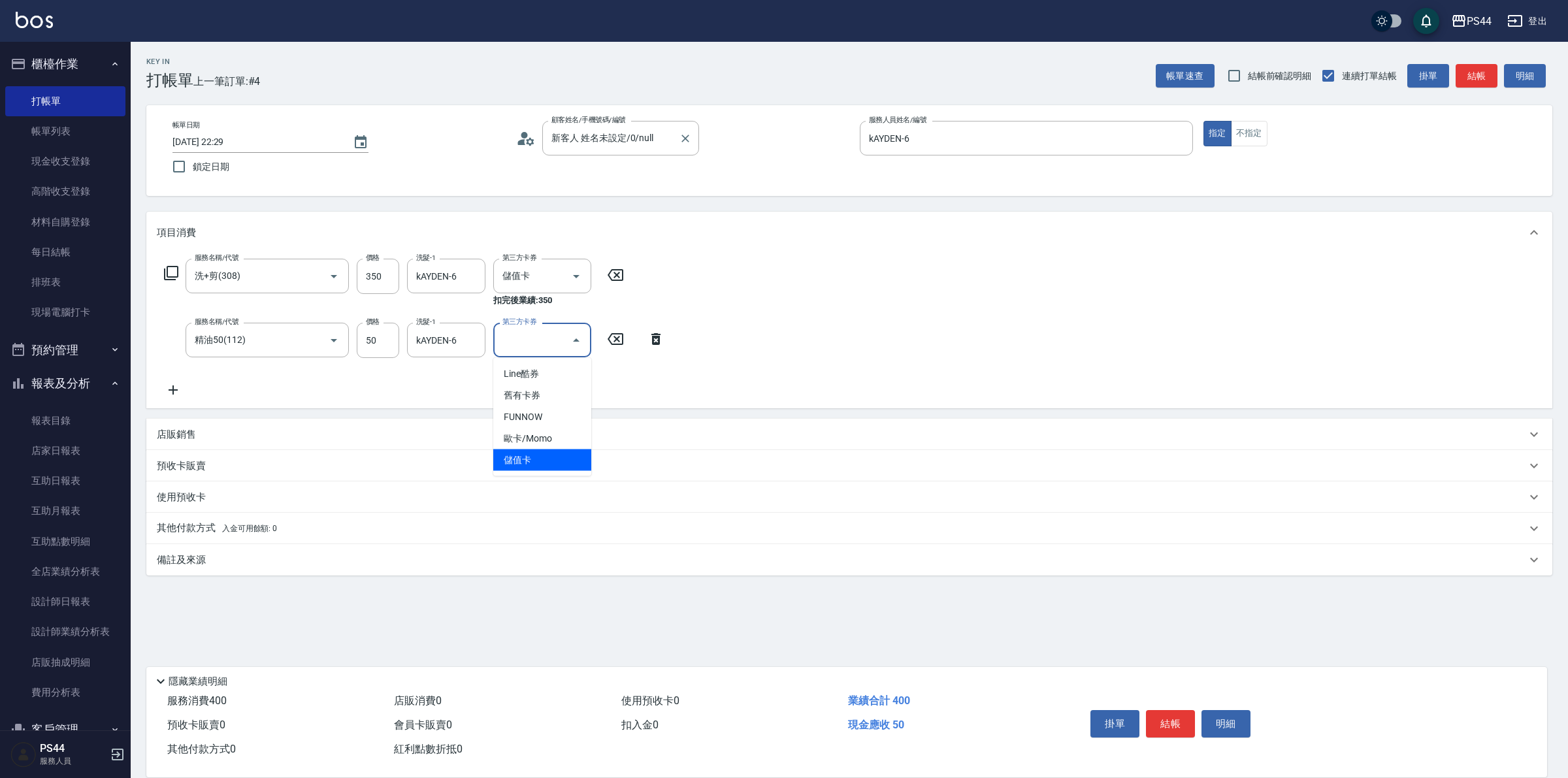
type input "儲值卡"
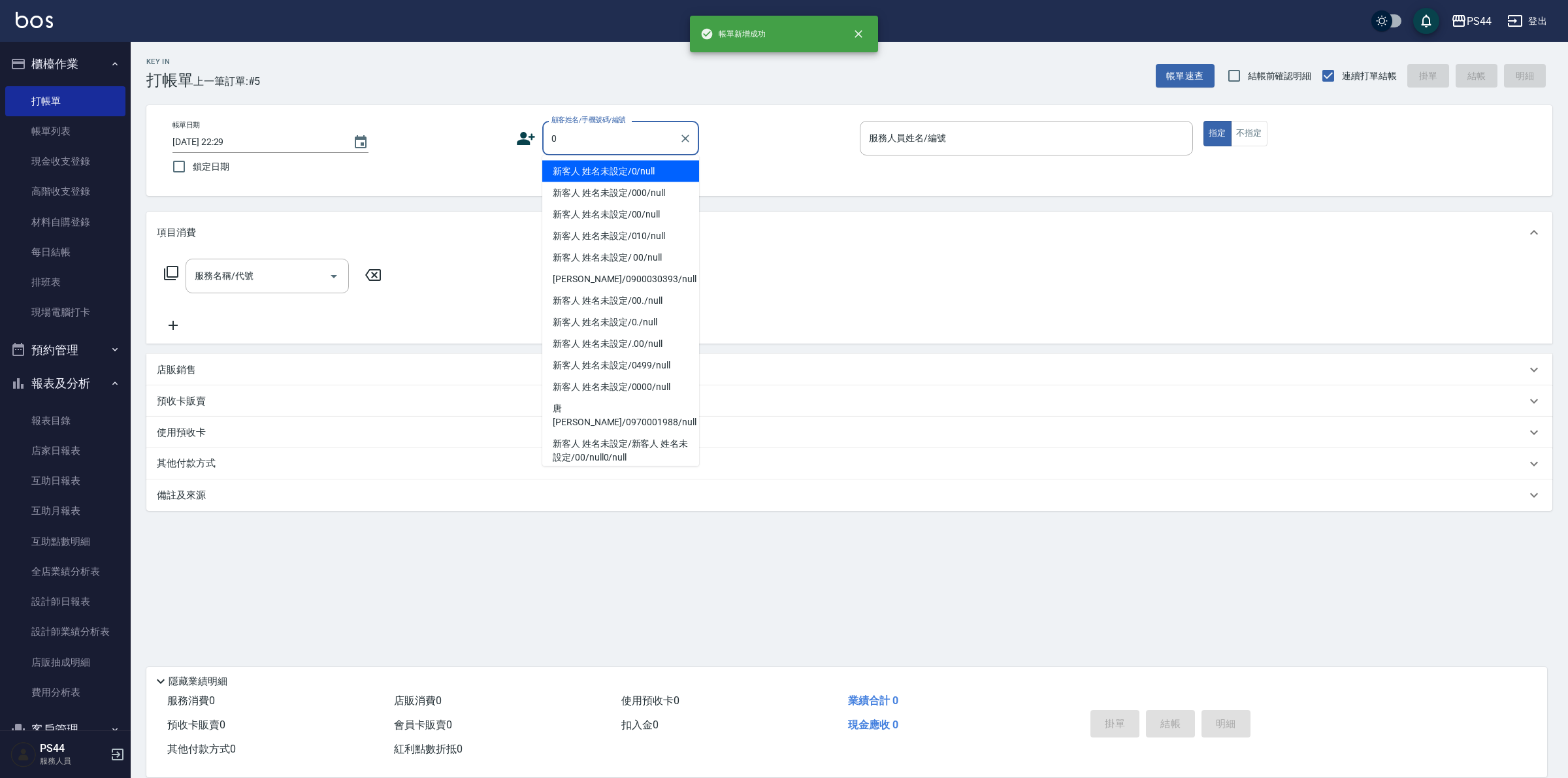
type input "新客人 姓名未設定/0/null"
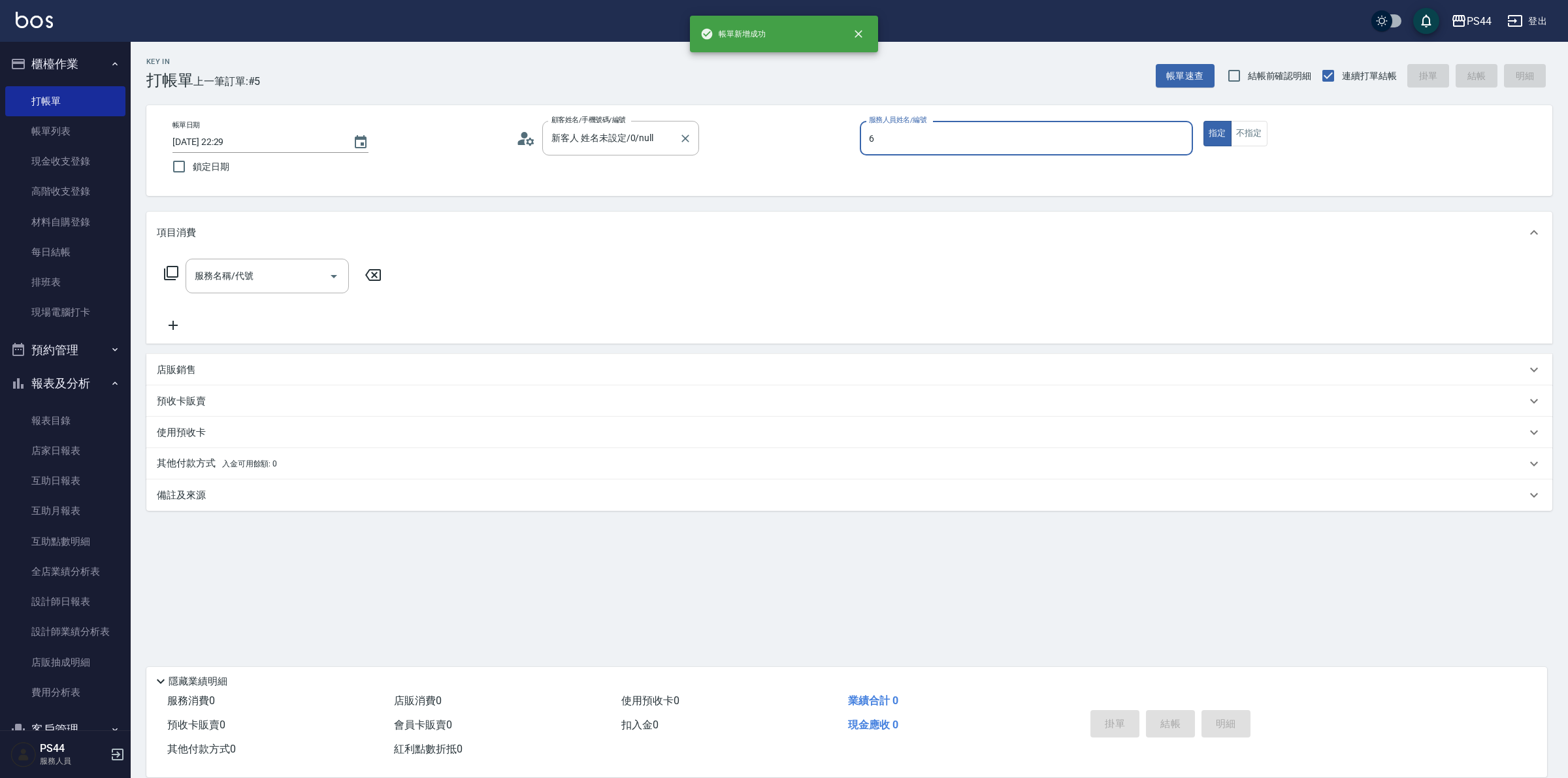
type input "kAYDEN-6"
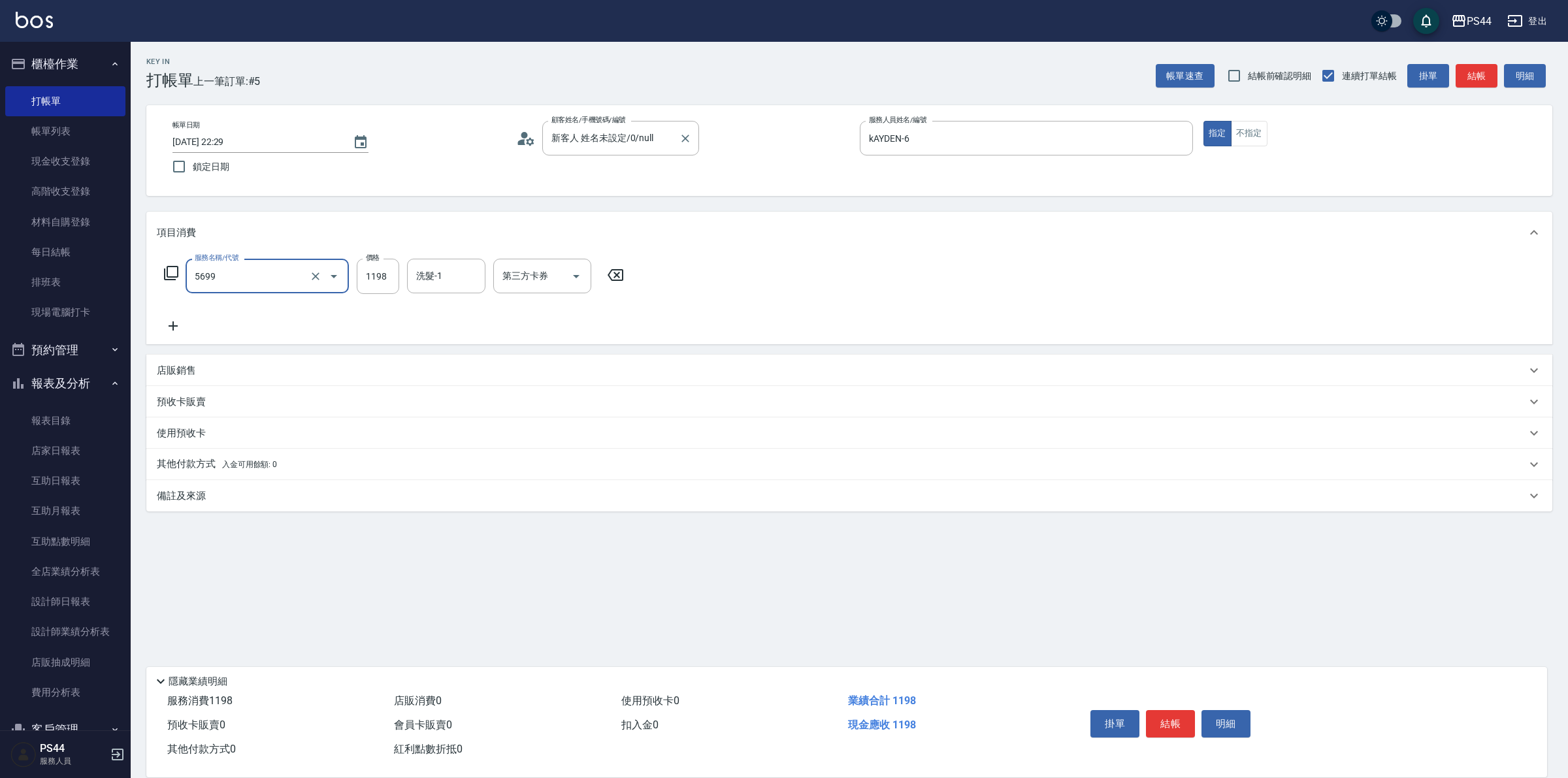
type input "水沁涼套餐(5699)"
type input "1098"
type input "王姵眙-37"
type input "儲值卡"
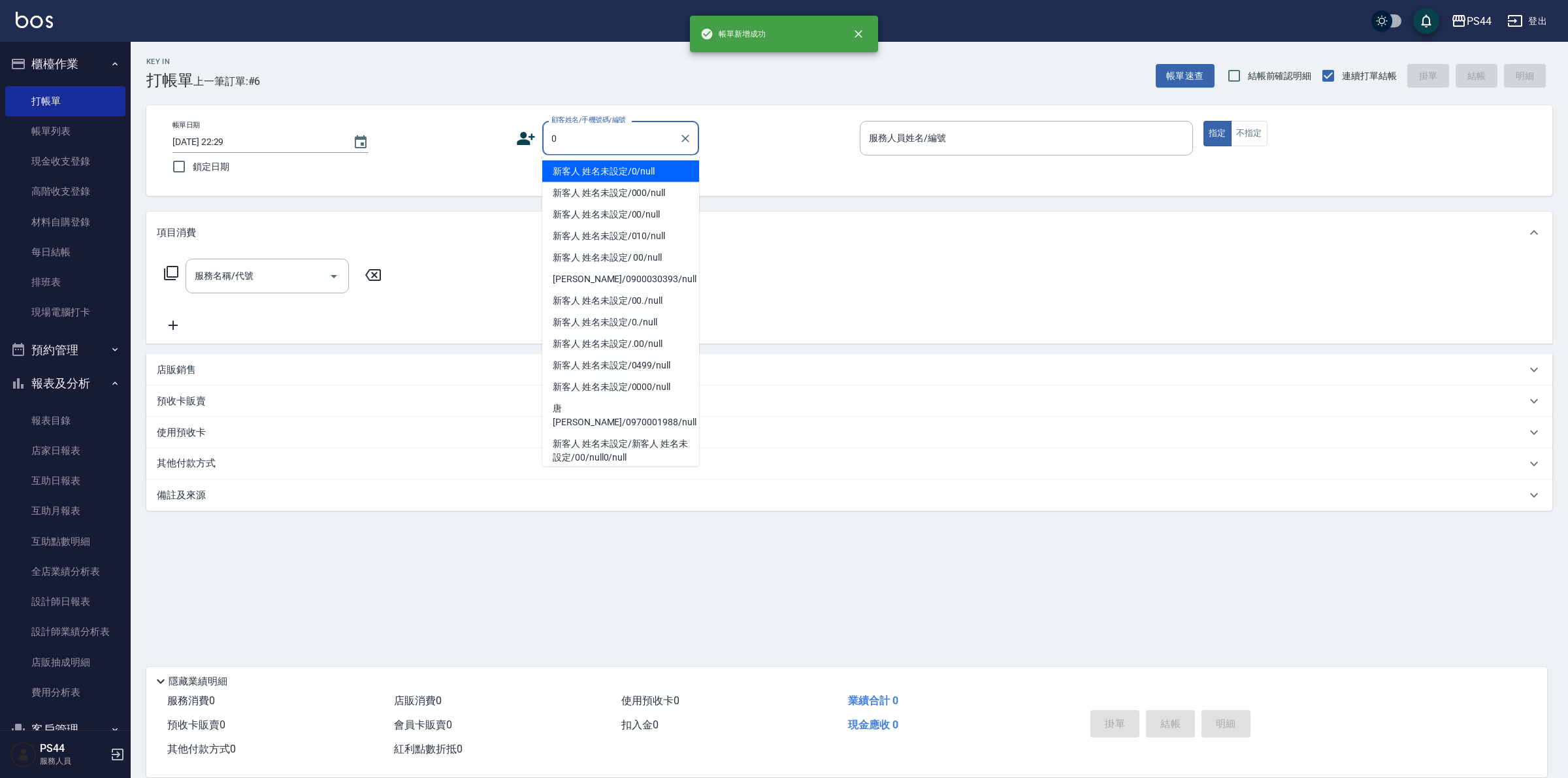
type input "新客人 姓名未設定/0/null"
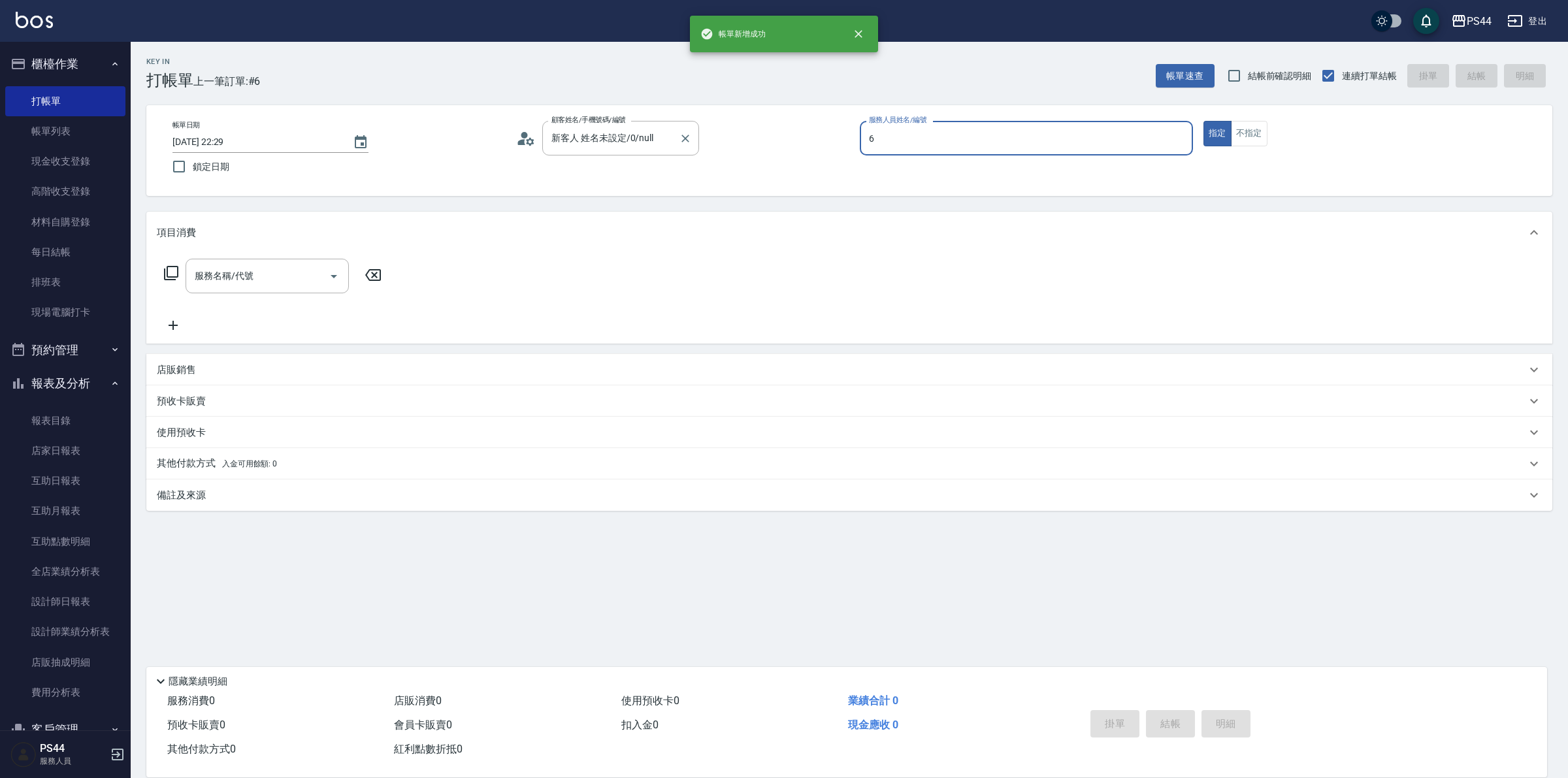
type input "kAYDEN-6"
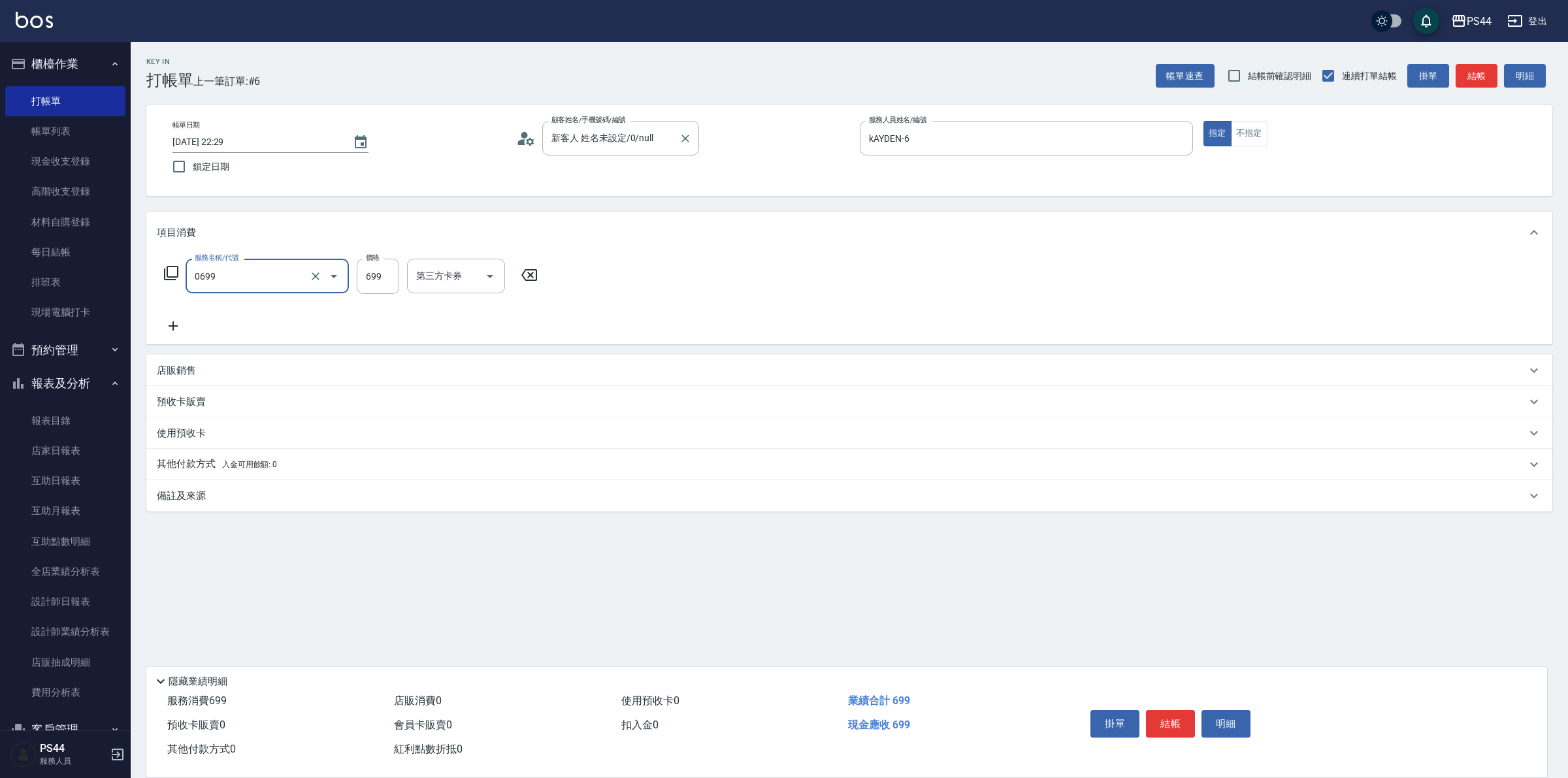
type input "精油SPA(0699)"
type input "王姵眙-37"
type input "儲值卡"
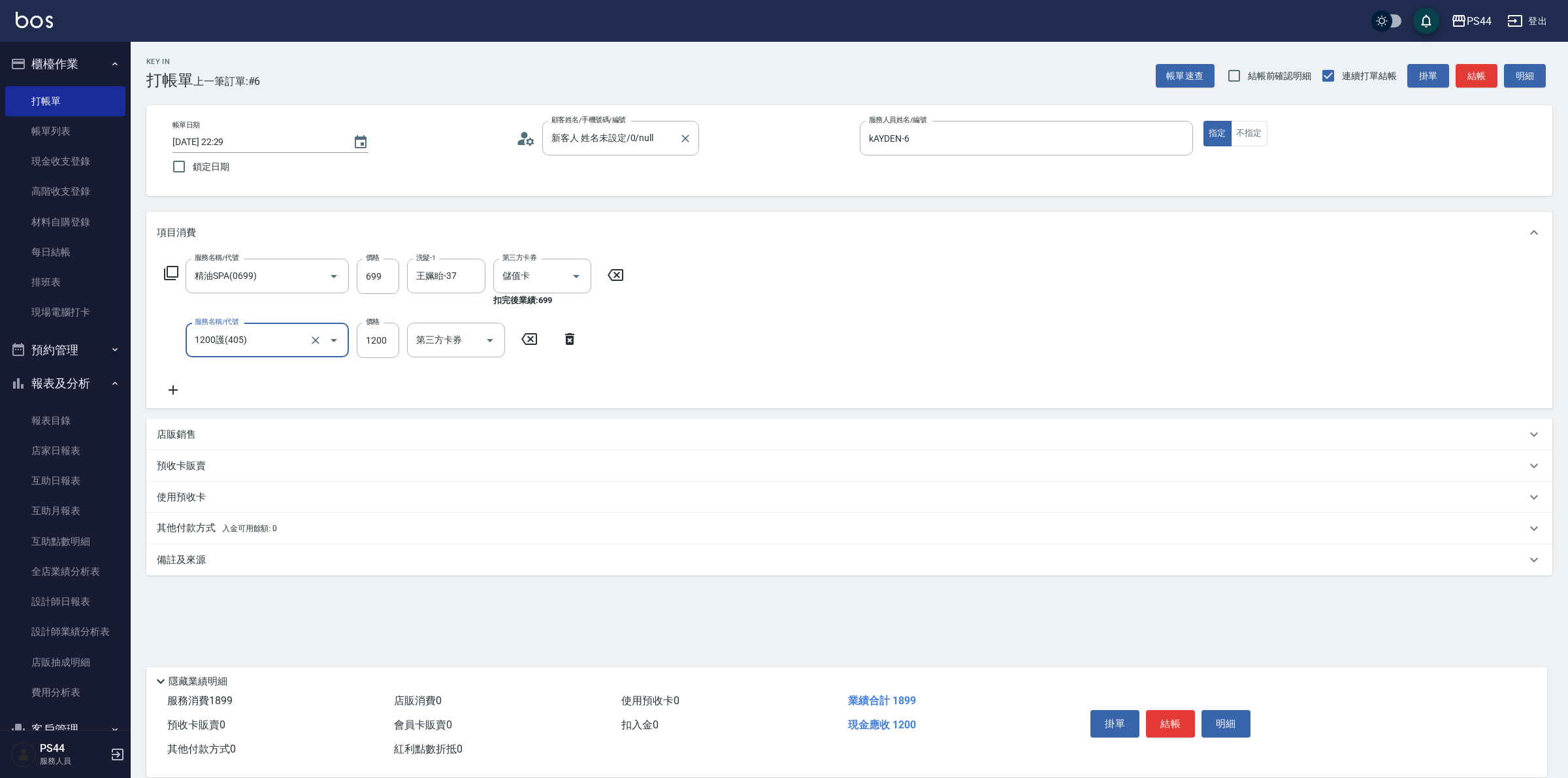
type input "1200護(405)"
type input "王姵眙-37"
type input "儲值卡"
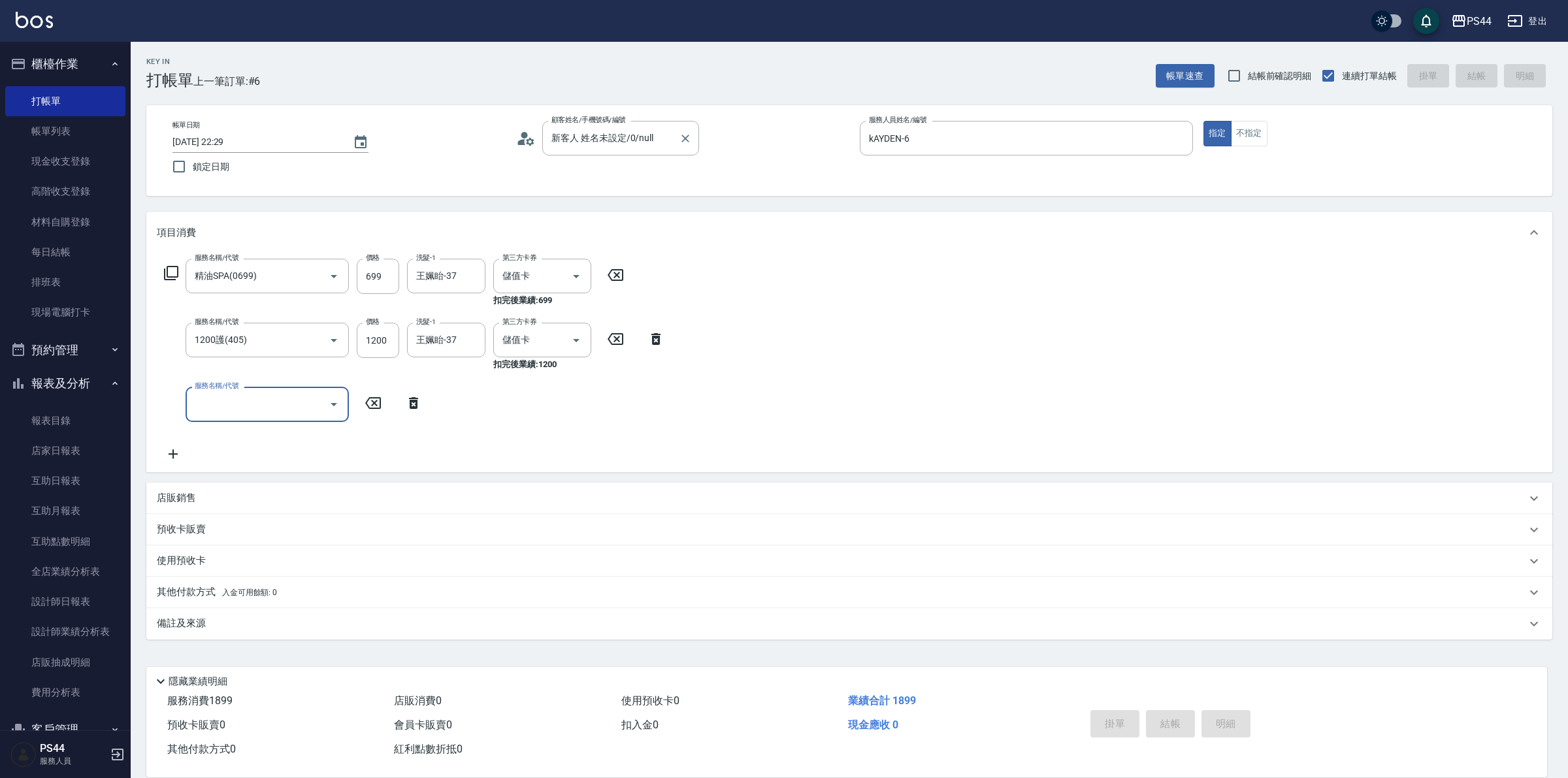
type input "2025/08/11 22:30"
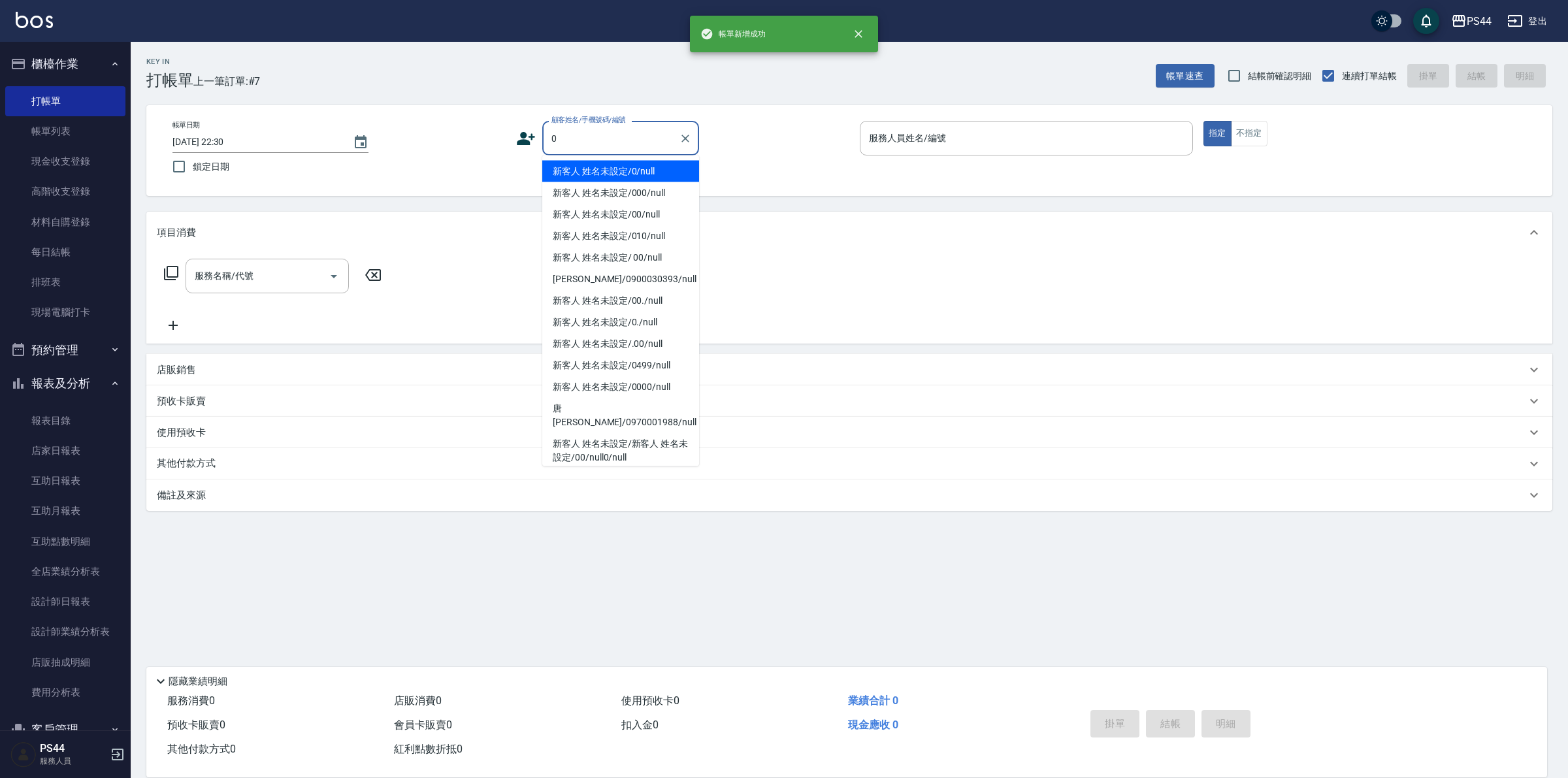
type input "新客人 姓名未設定/0/null"
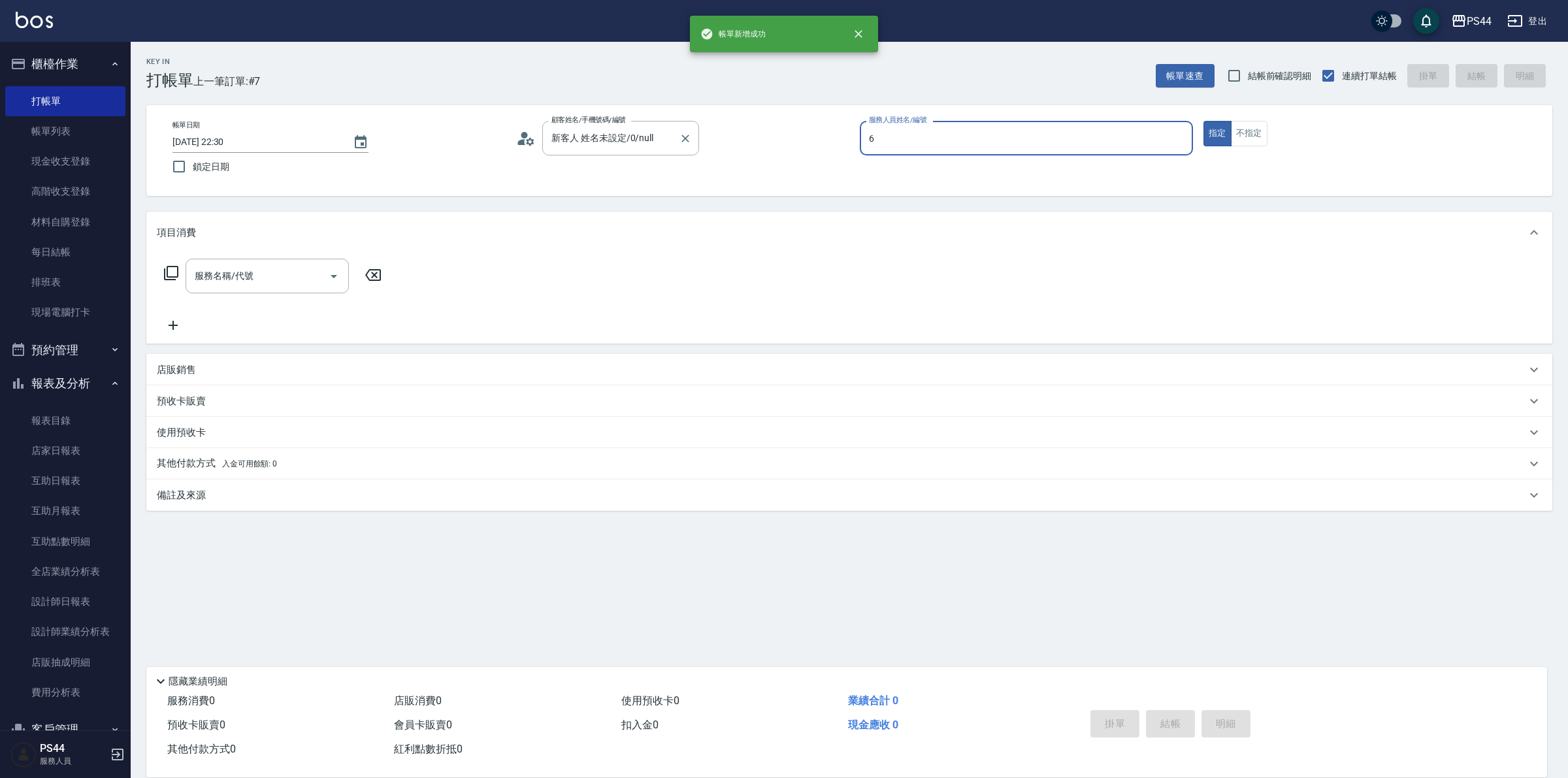
type input "kAYDEN-6"
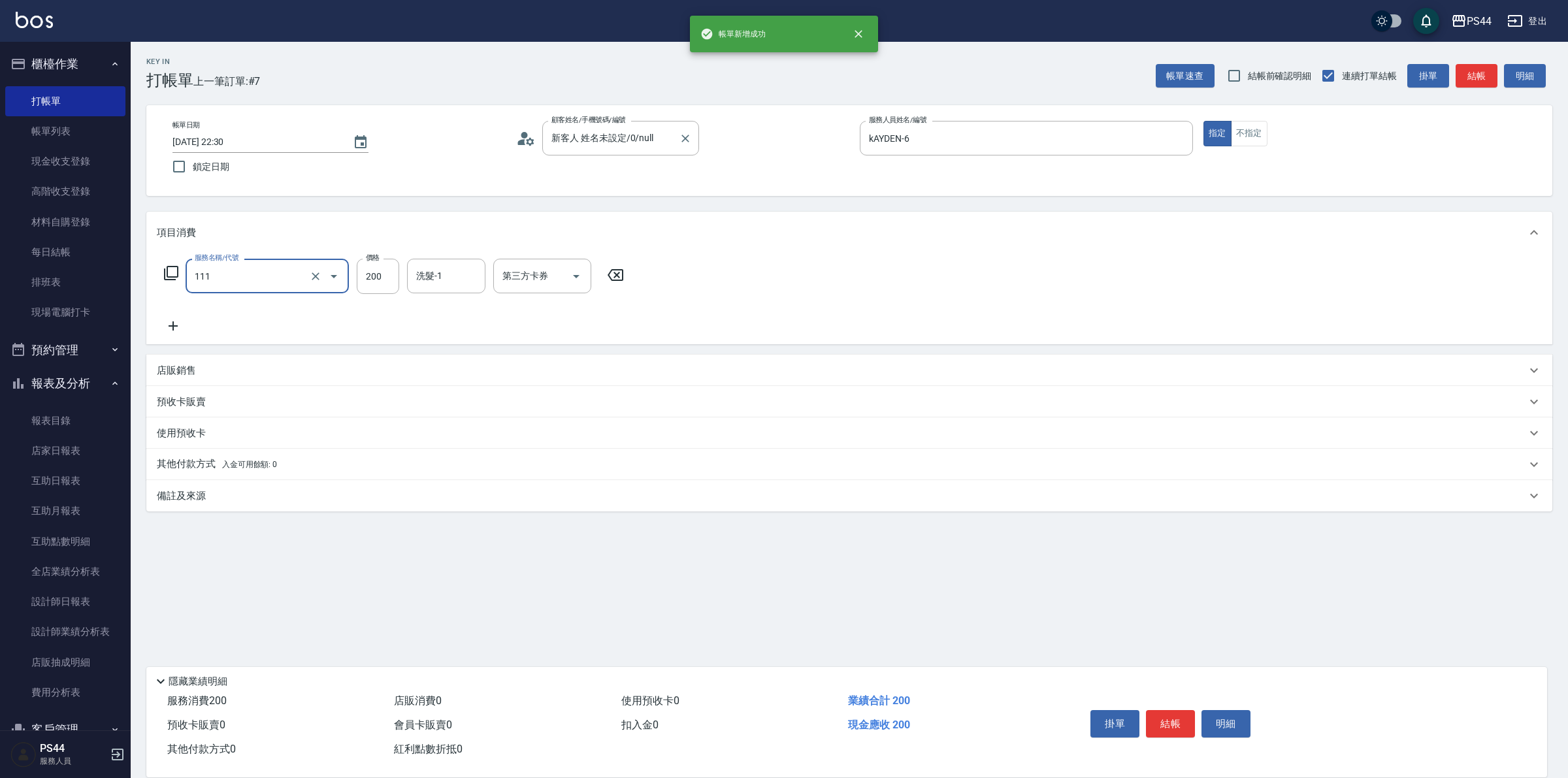
type input "200(111)"
type input "黃奕程-12"
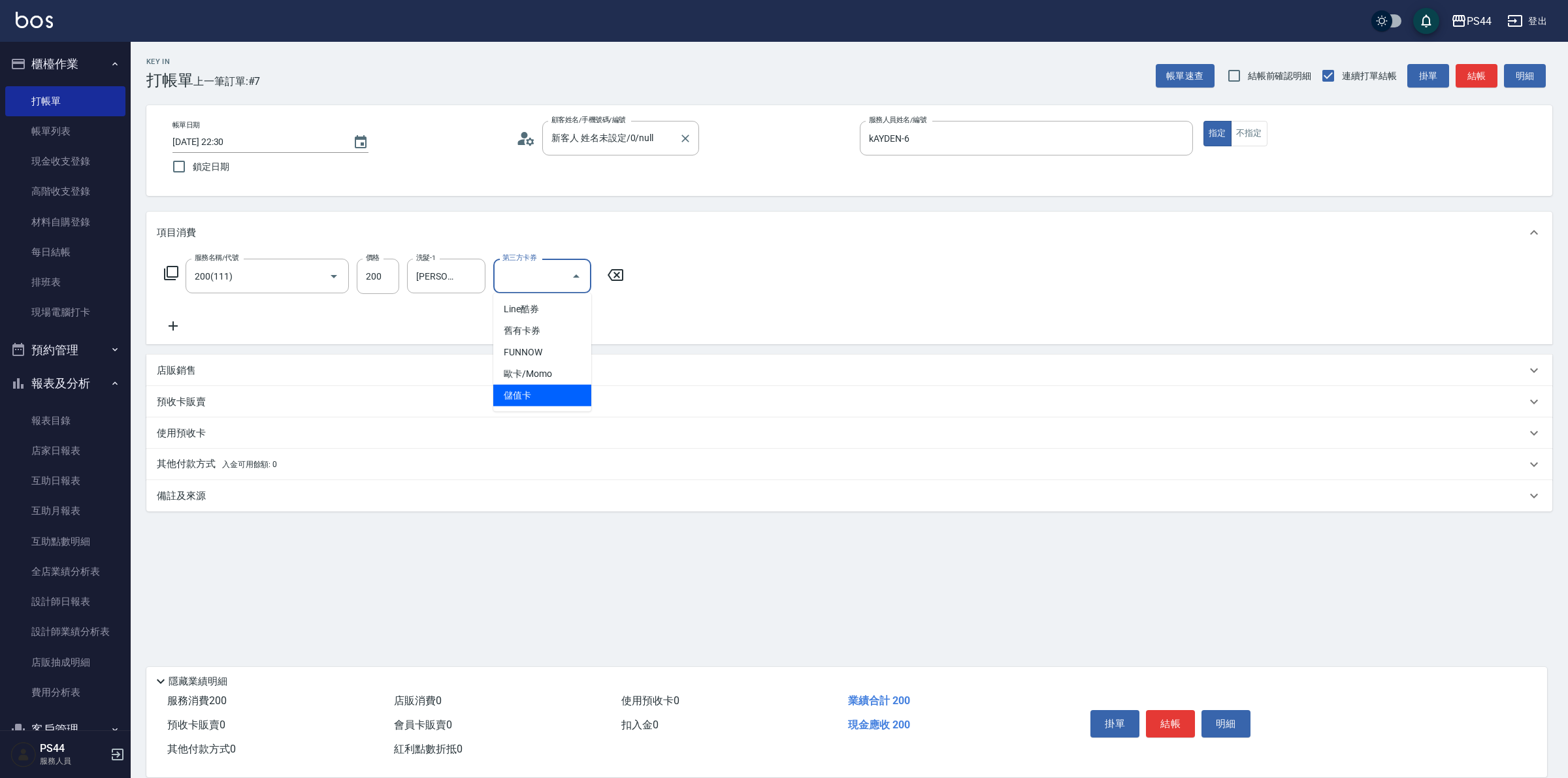
type input "儲值卡"
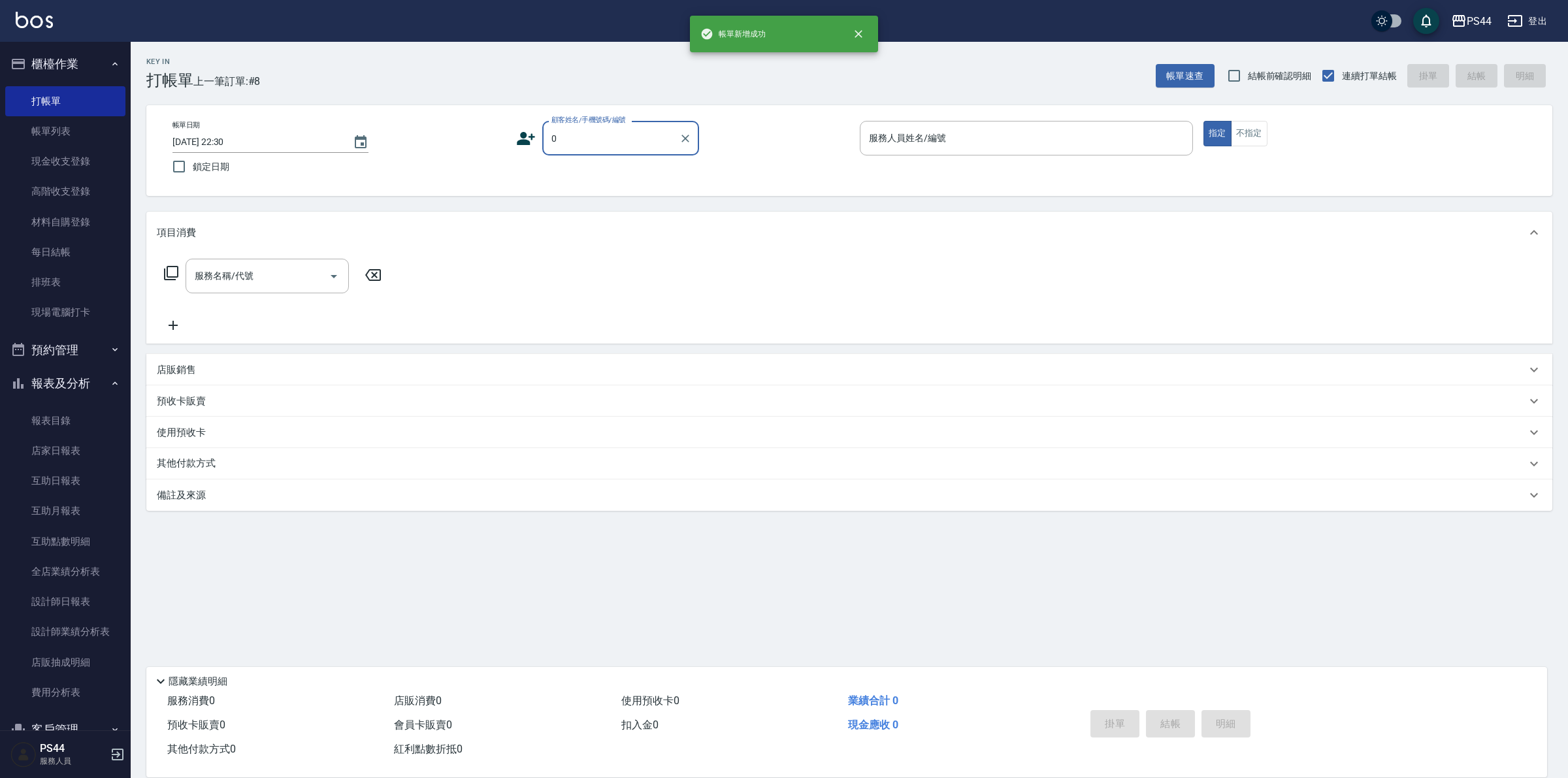
type input "新客人 姓名未設定/0/null"
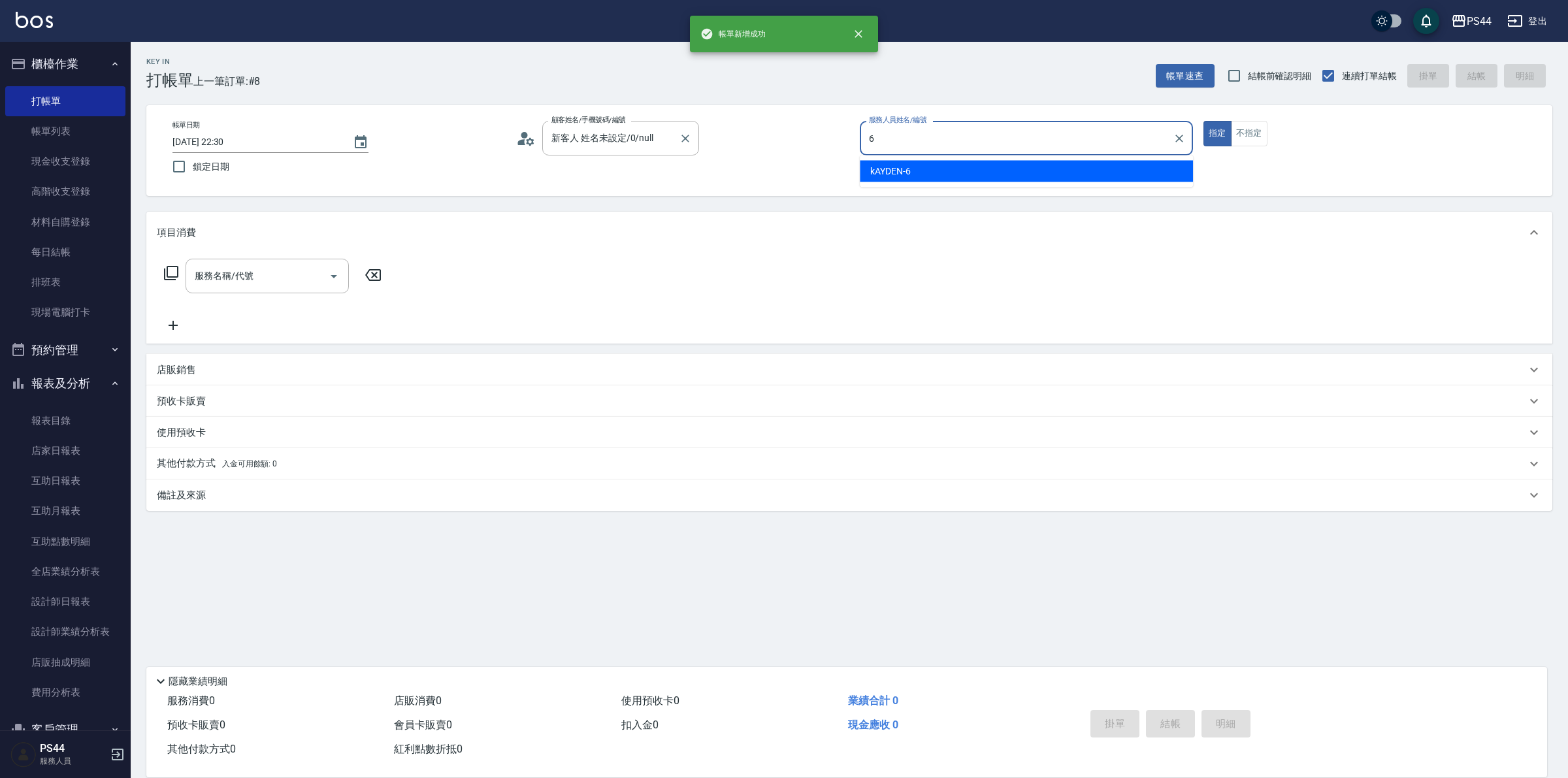
type input "kAYDEN-6"
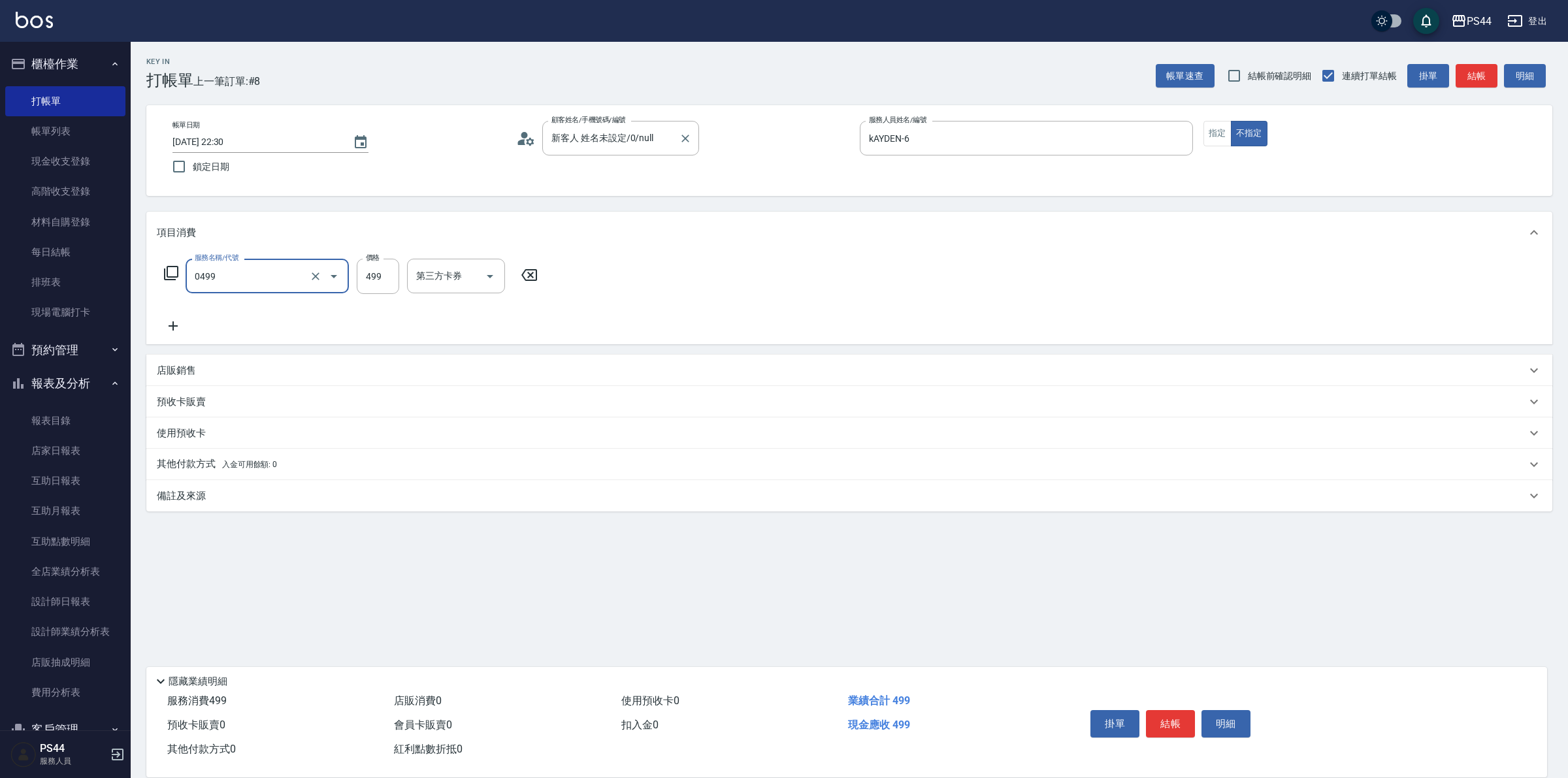
type input "伊黛莉499(0499)"
type input "邱美月-34"
type input "儲值卡"
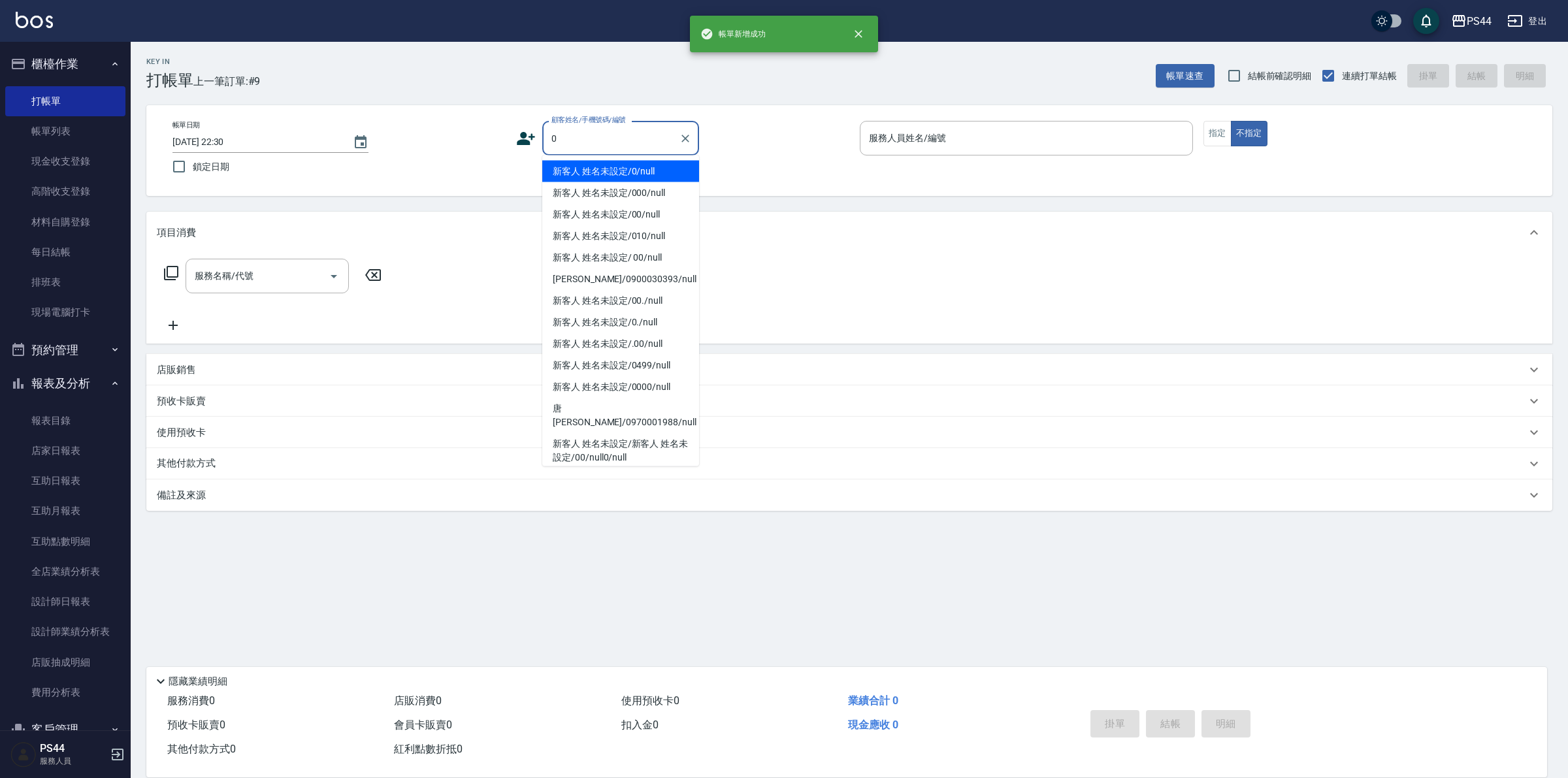
type input "新客人 姓名未設定/0/null"
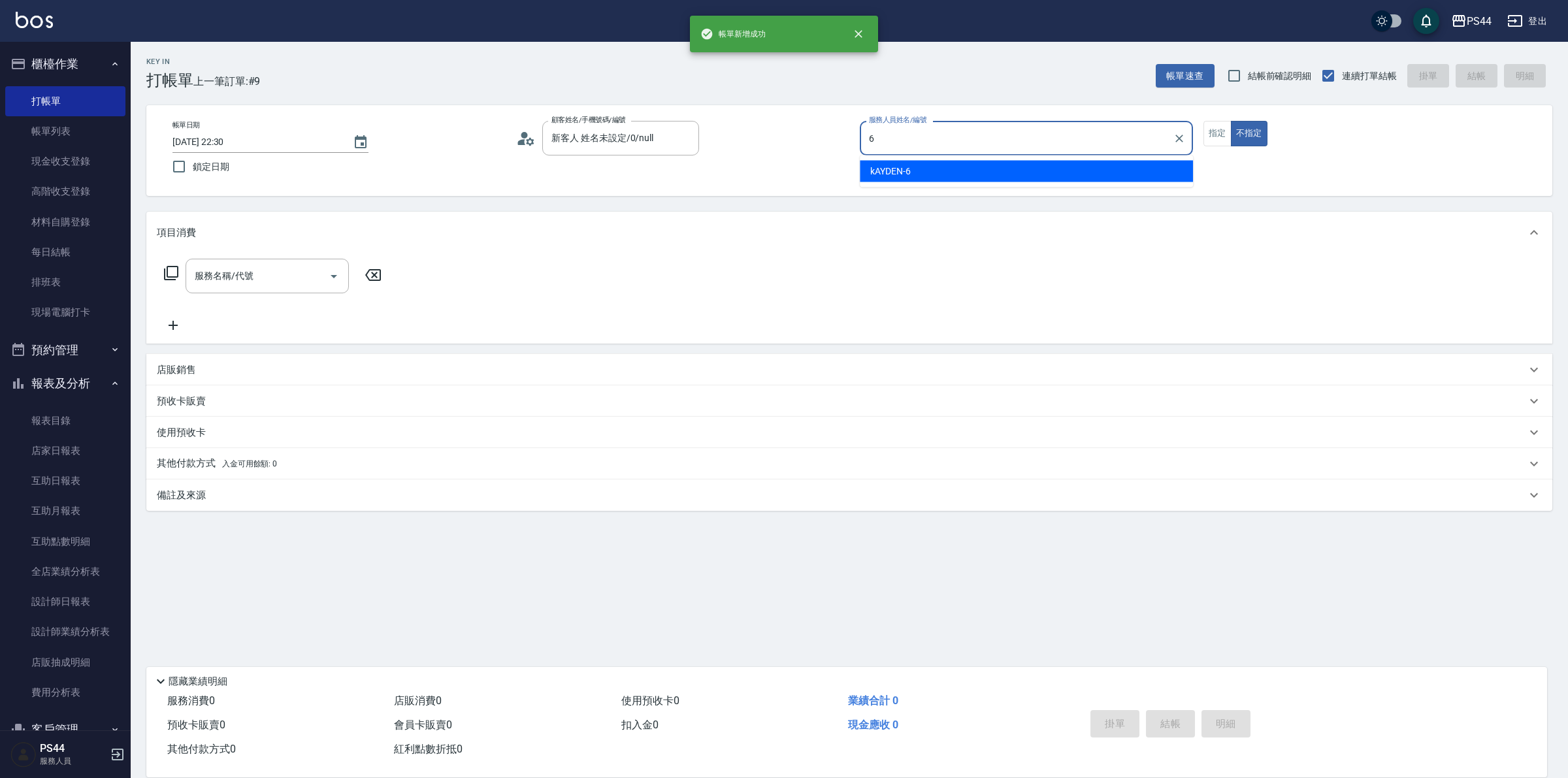
type input "kAYDEN-6"
type button "false"
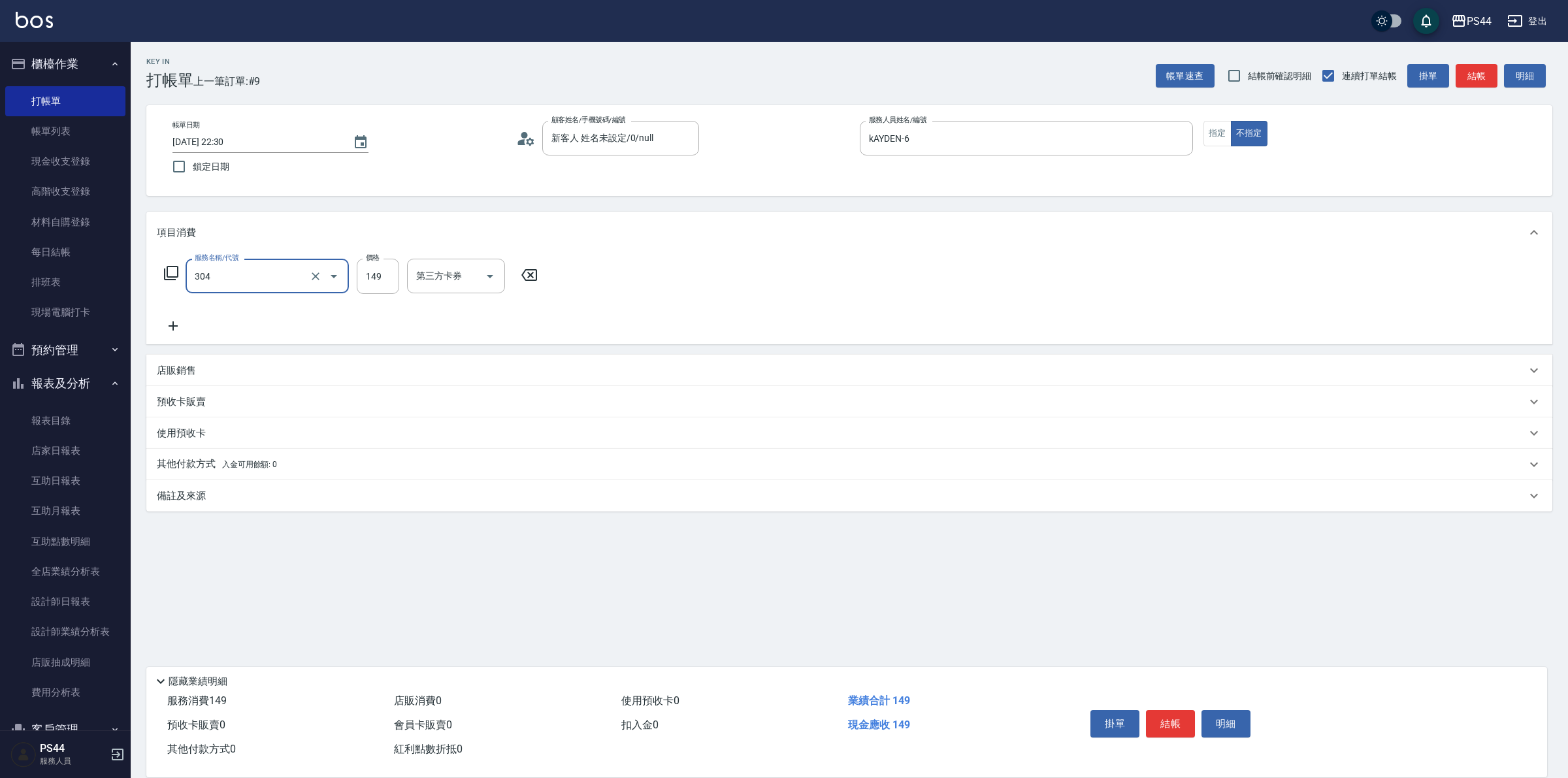
type input "剪髮(304)"
type input "儲值卡"
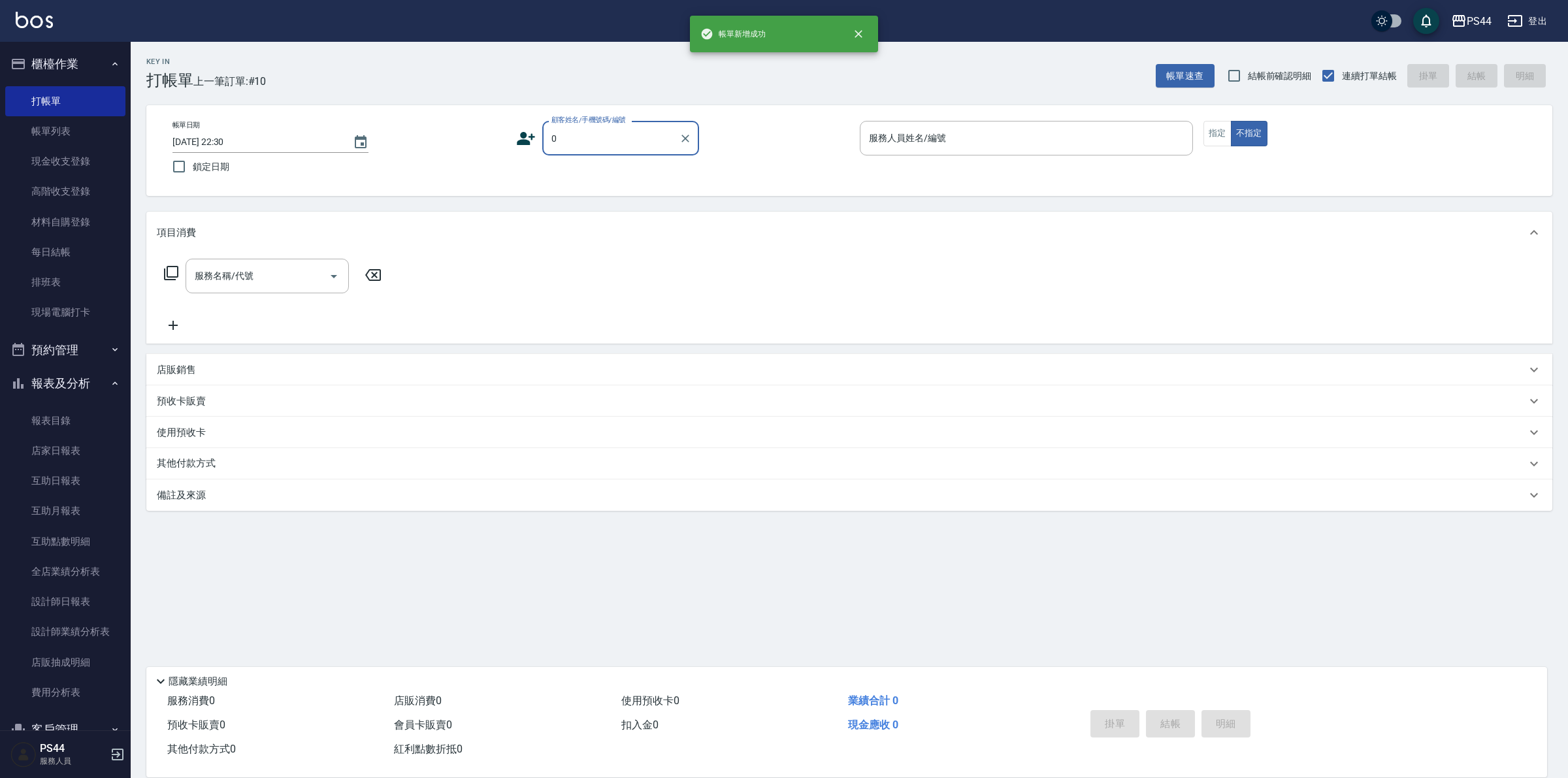
type input "新客人 姓名未設定/0/null"
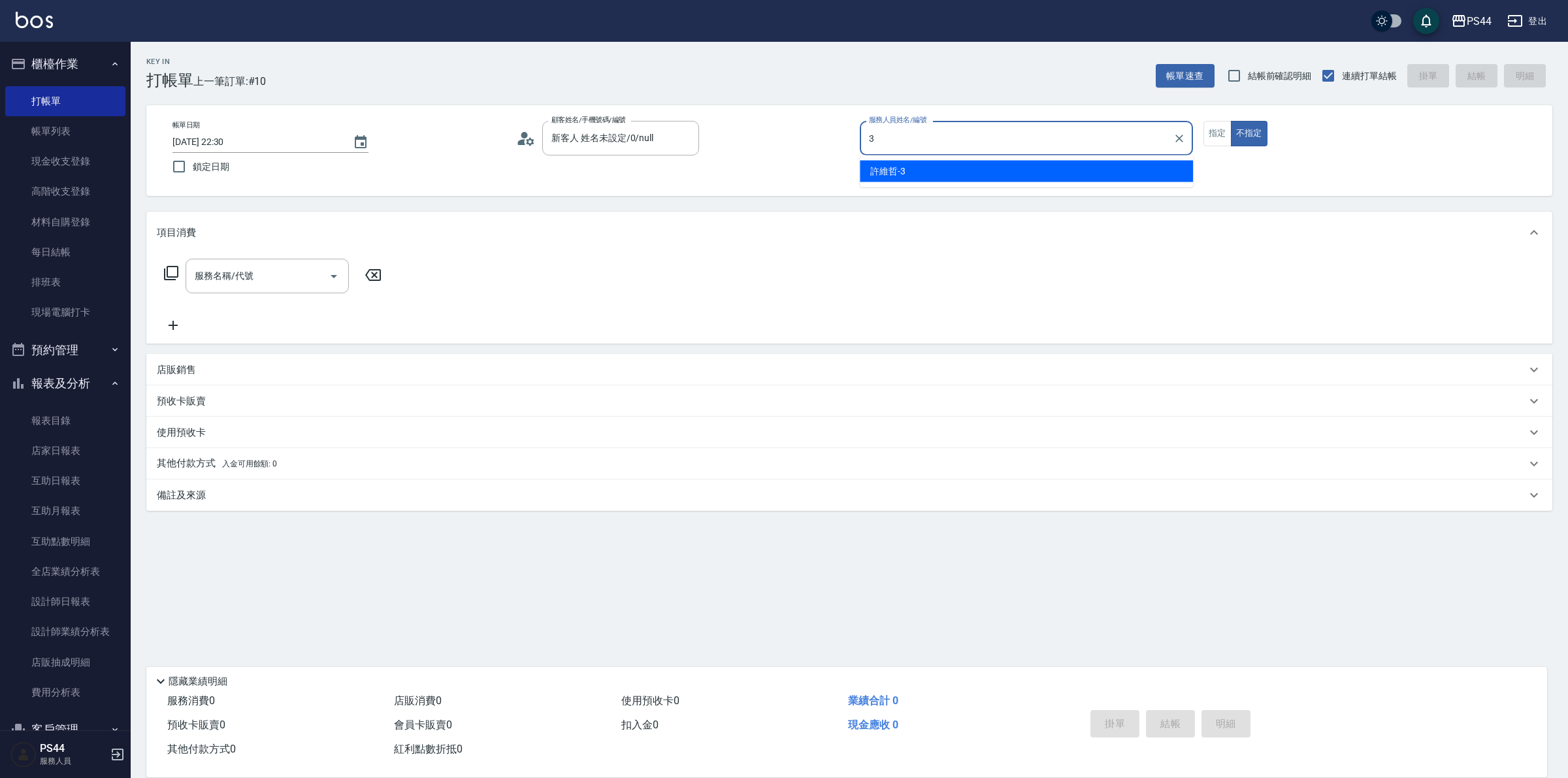
type input "許維哲-3"
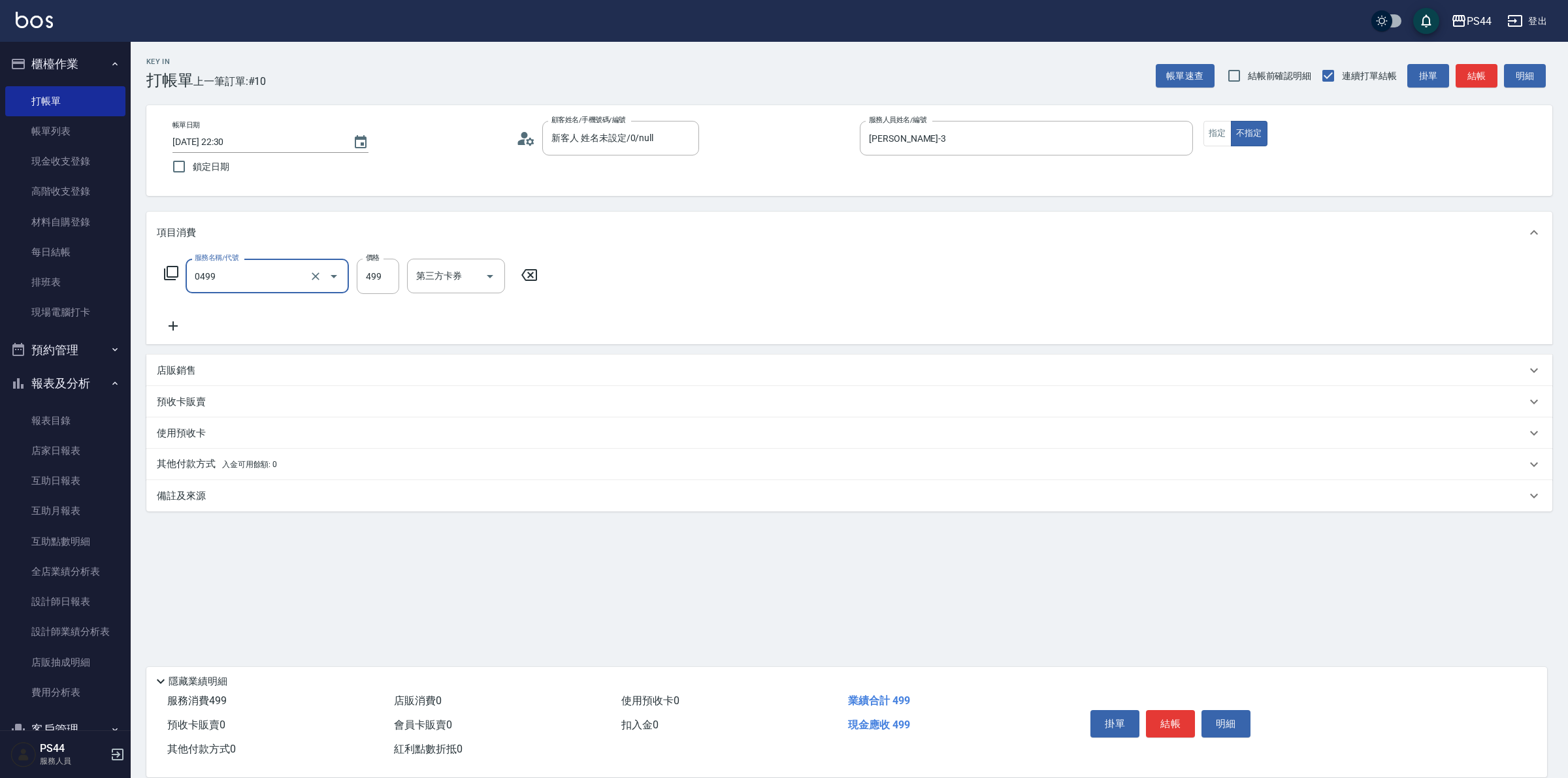
type input "伊黛莉499(0499)"
type input "邱美月-34"
type input "儲值卡"
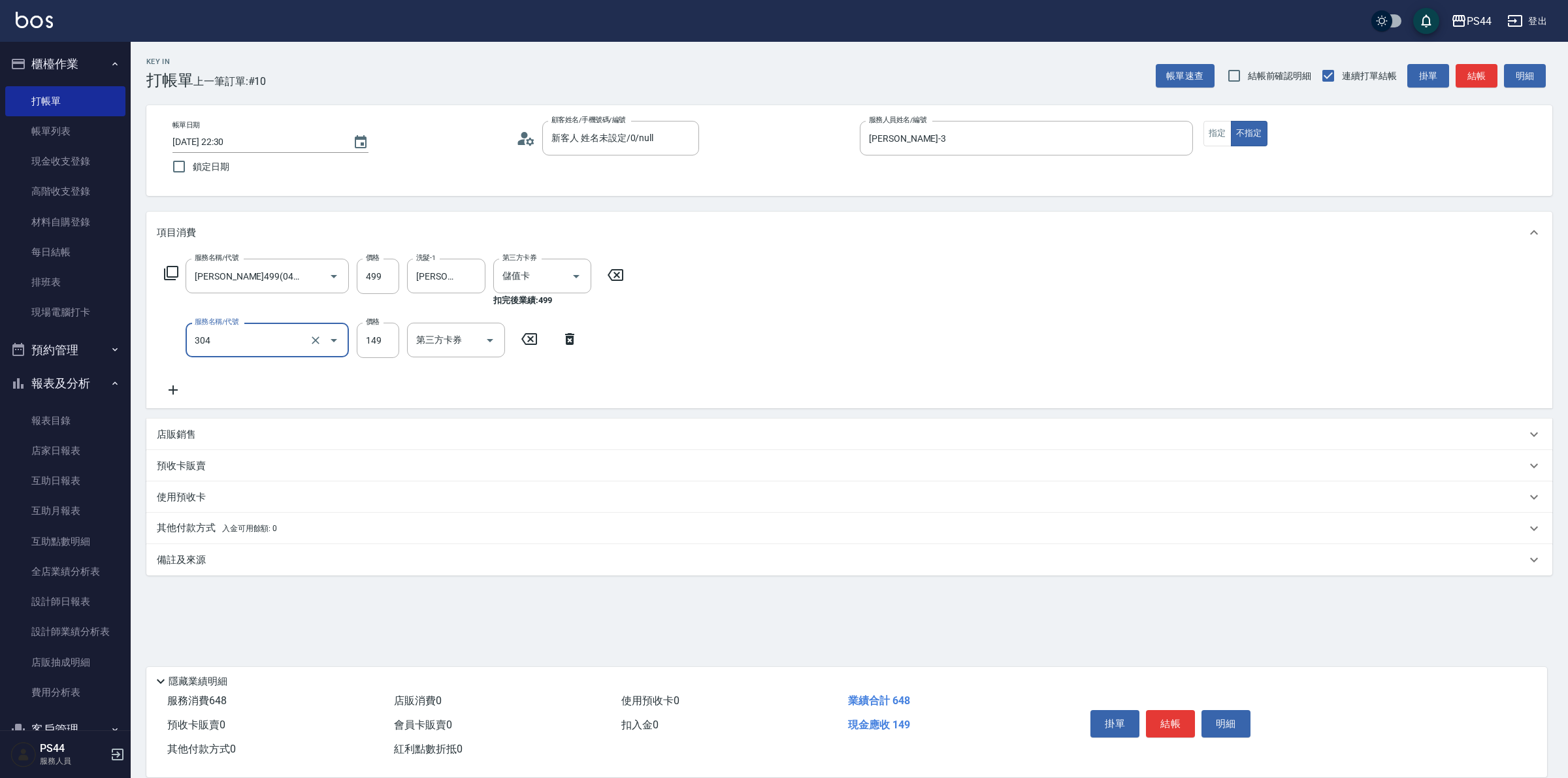
type input "剪髮(304)"
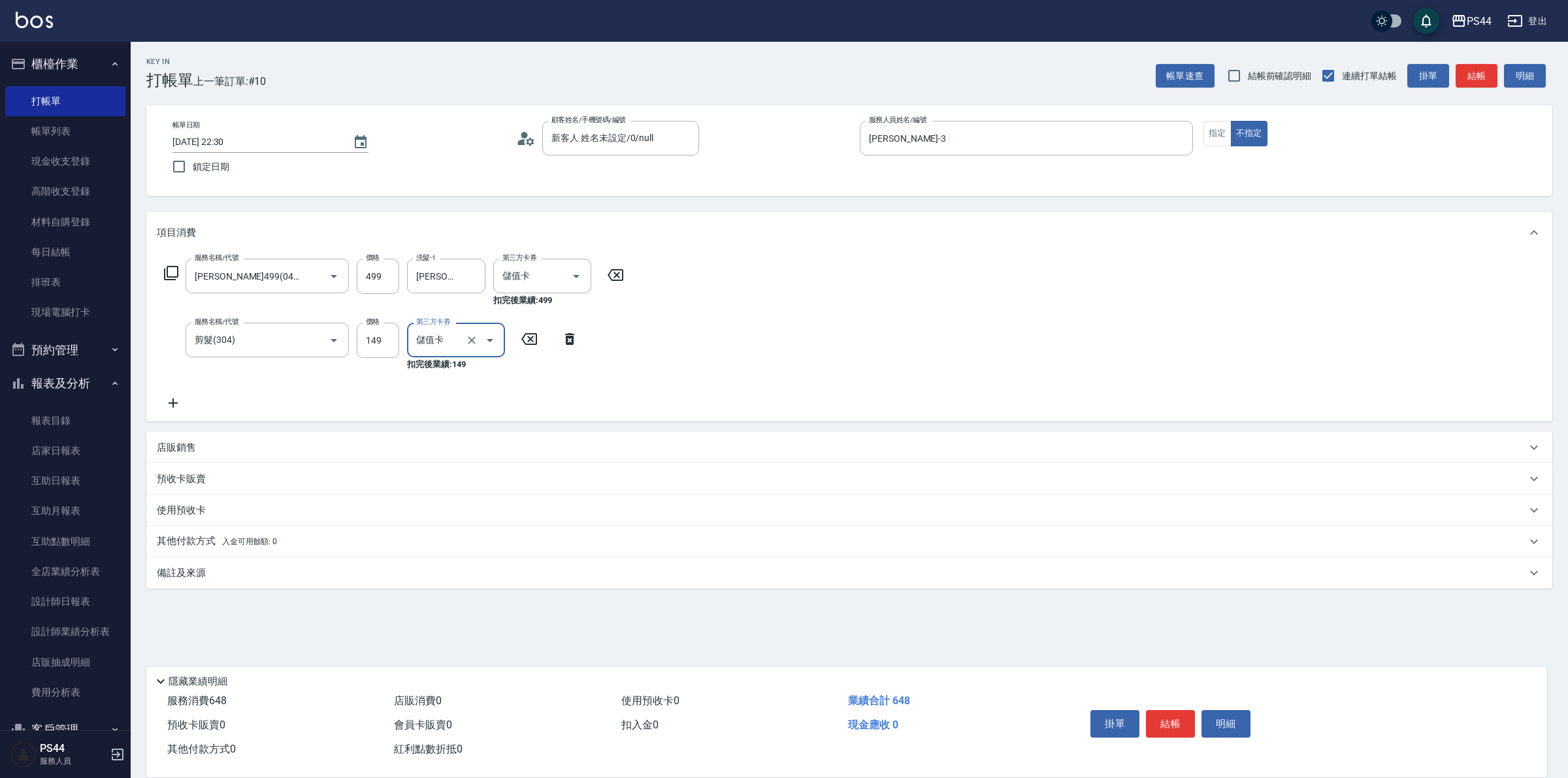
type input "儲值卡"
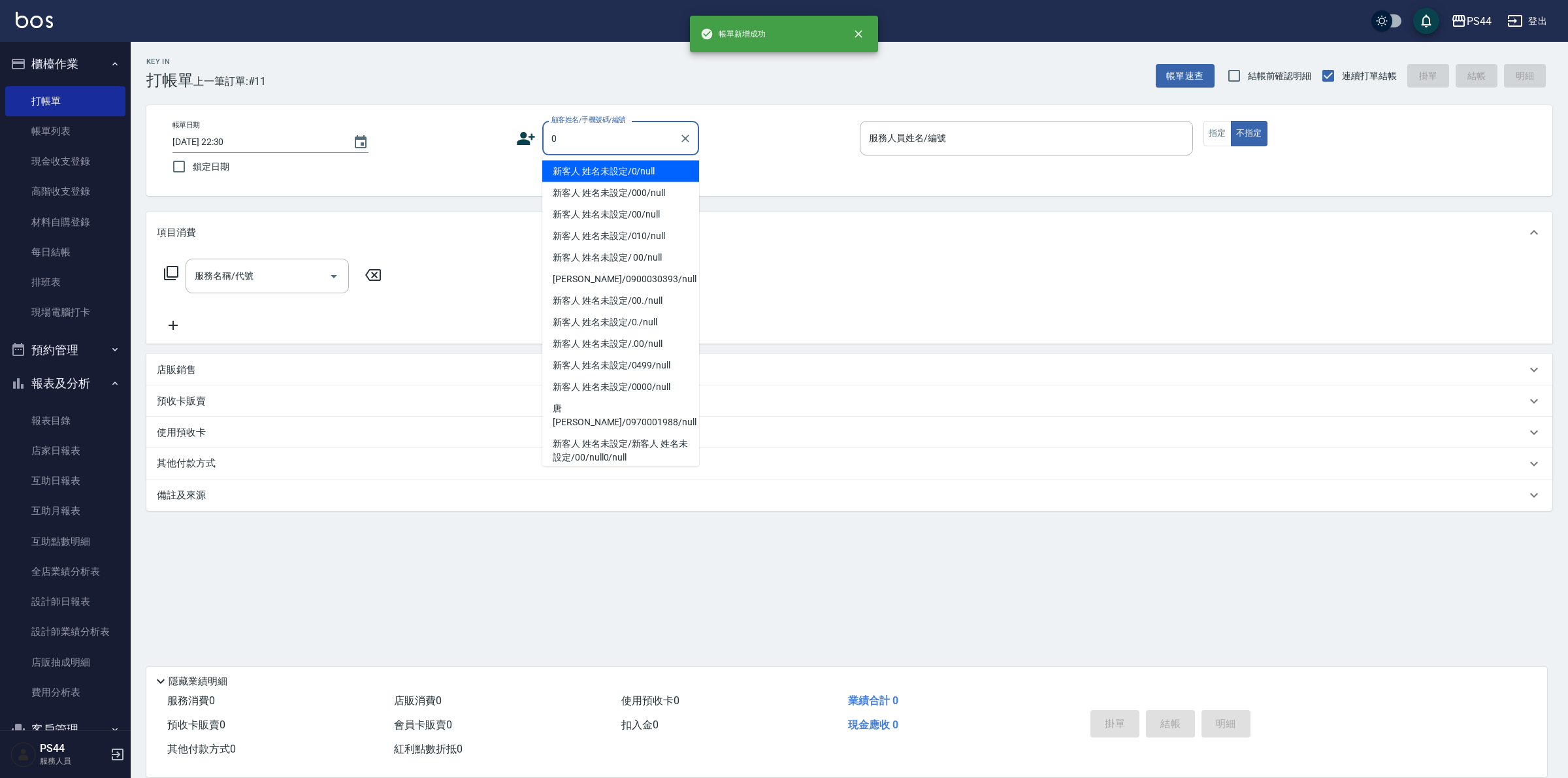
type input "新客人 姓名未設定/0/null"
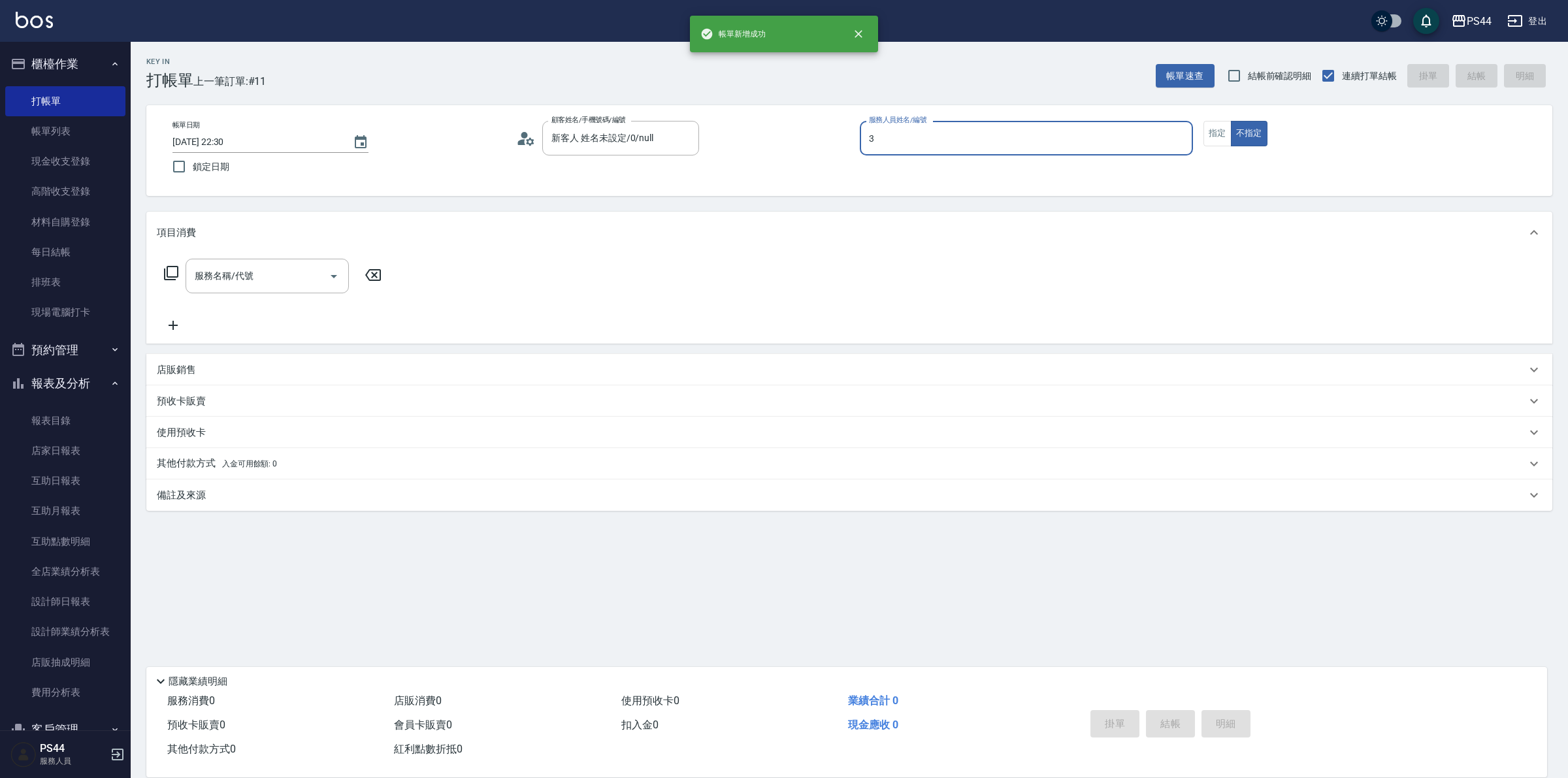
type input "許維哲-3"
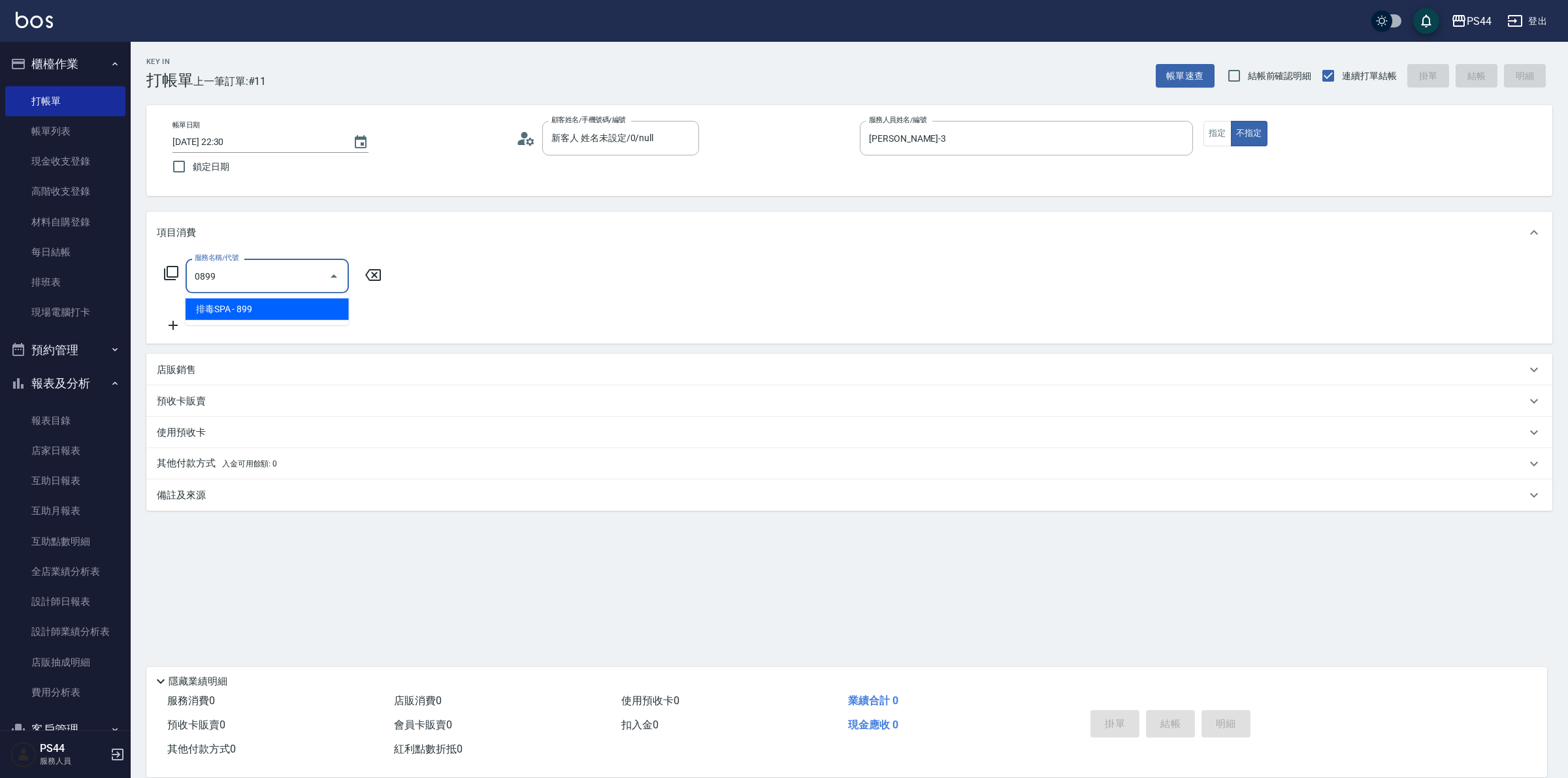
type input "排毒SPA(0899)"
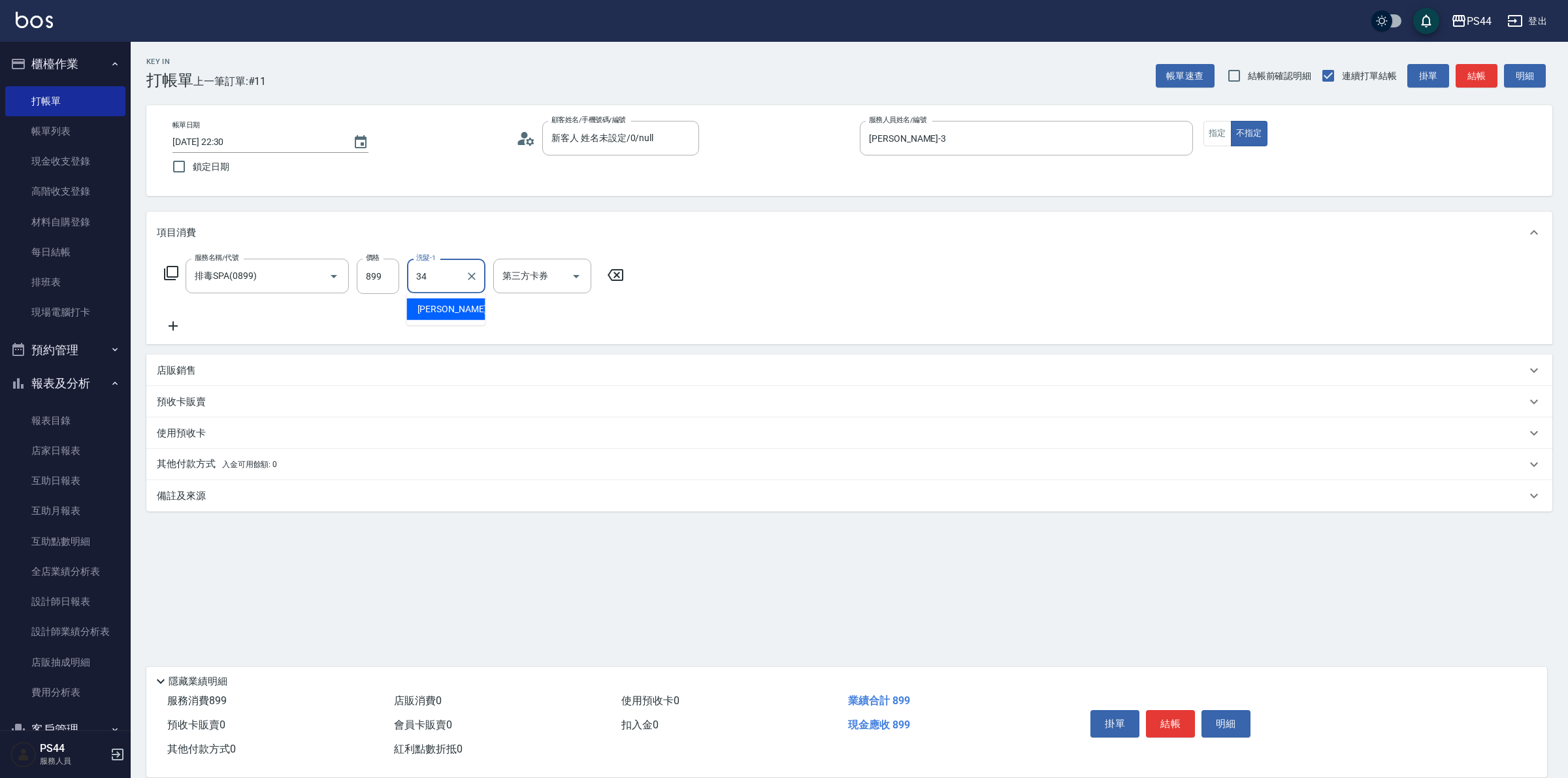
type input "邱美月-34"
type input "儲值卡"
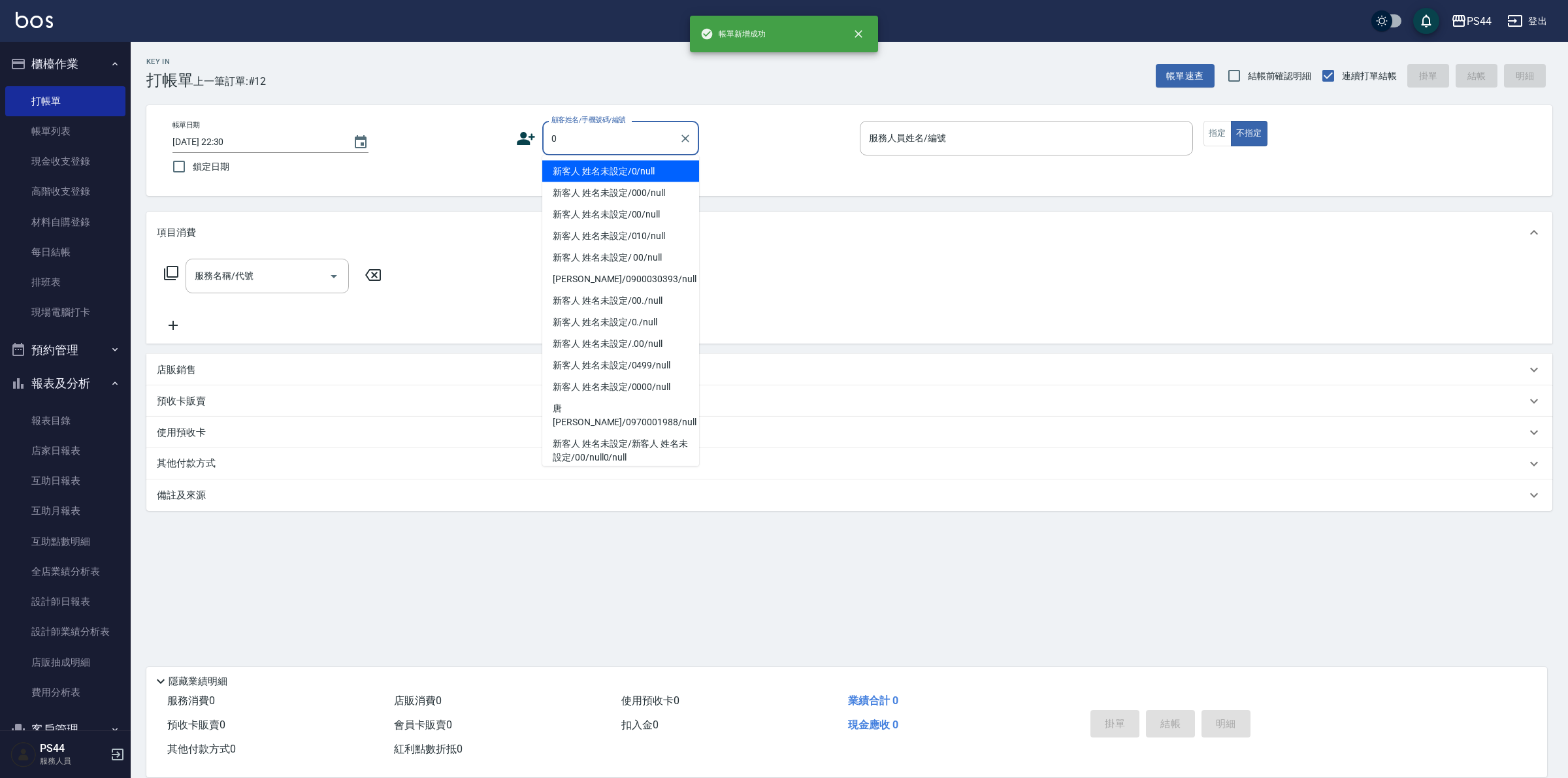
type input "新客人 姓名未設定/0/null"
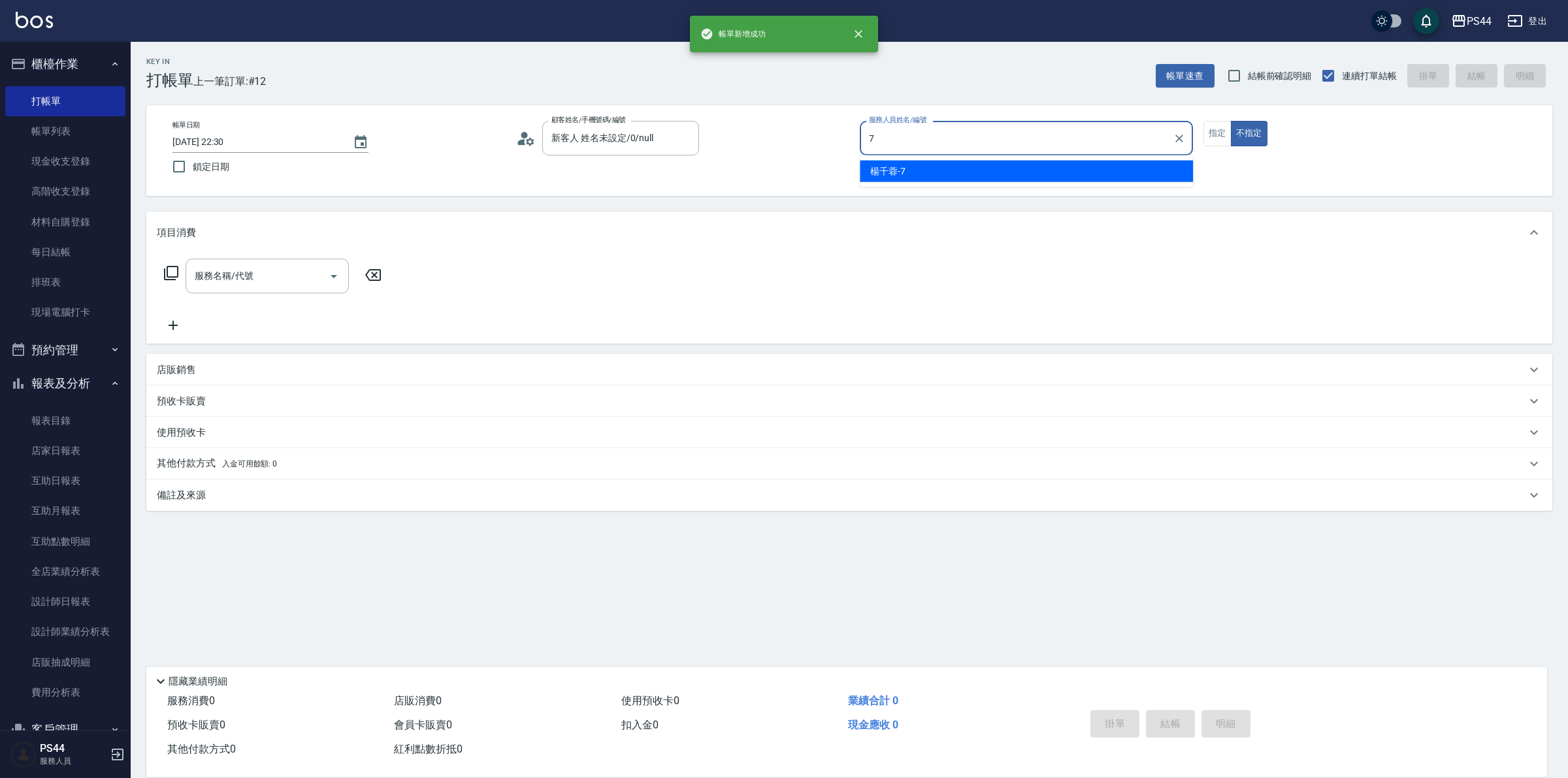
type input "楊千蓉-7"
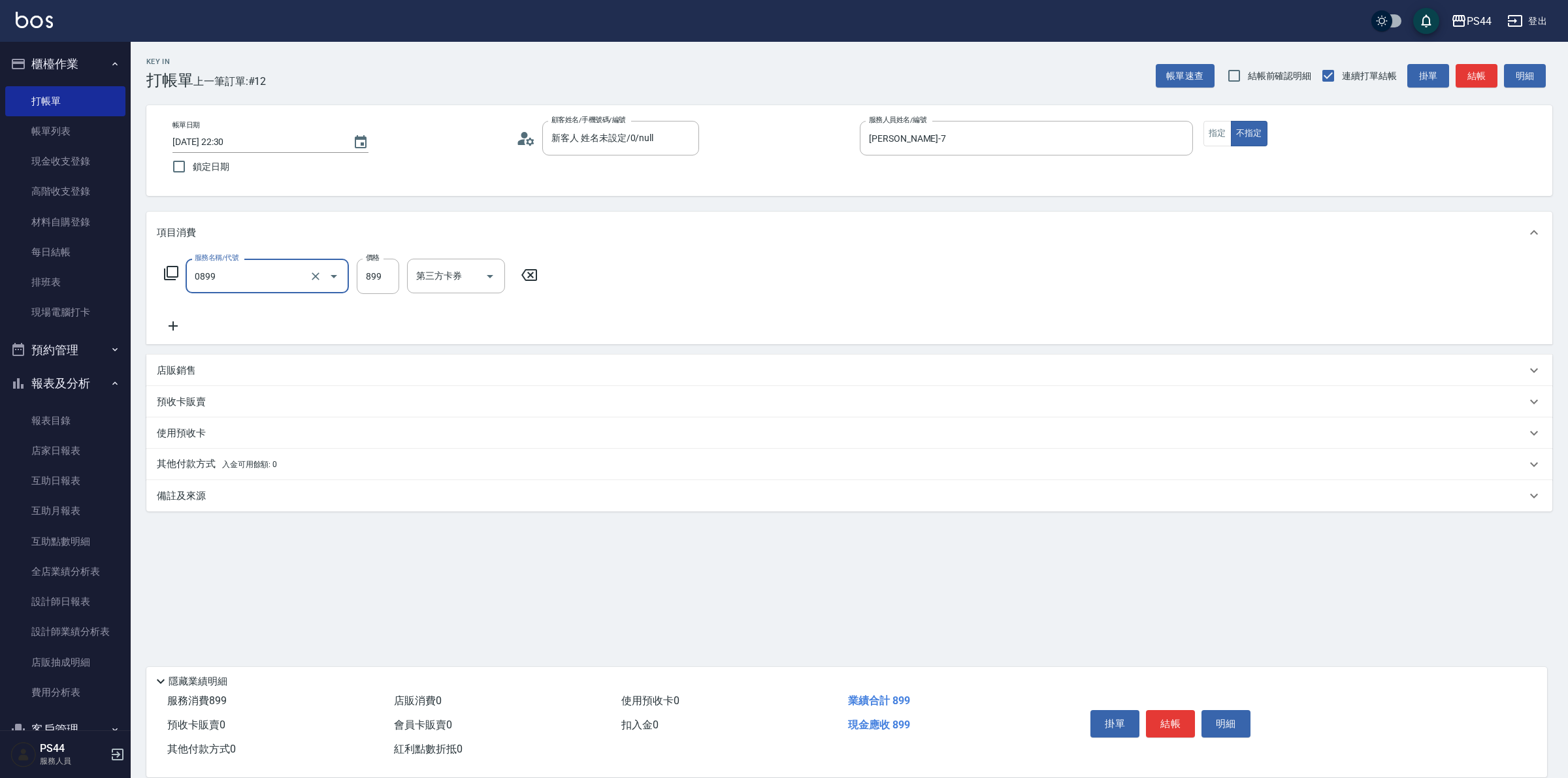
type input "排毒SPA(0899)"
type input "王姵眙-37"
type input "儲值卡"
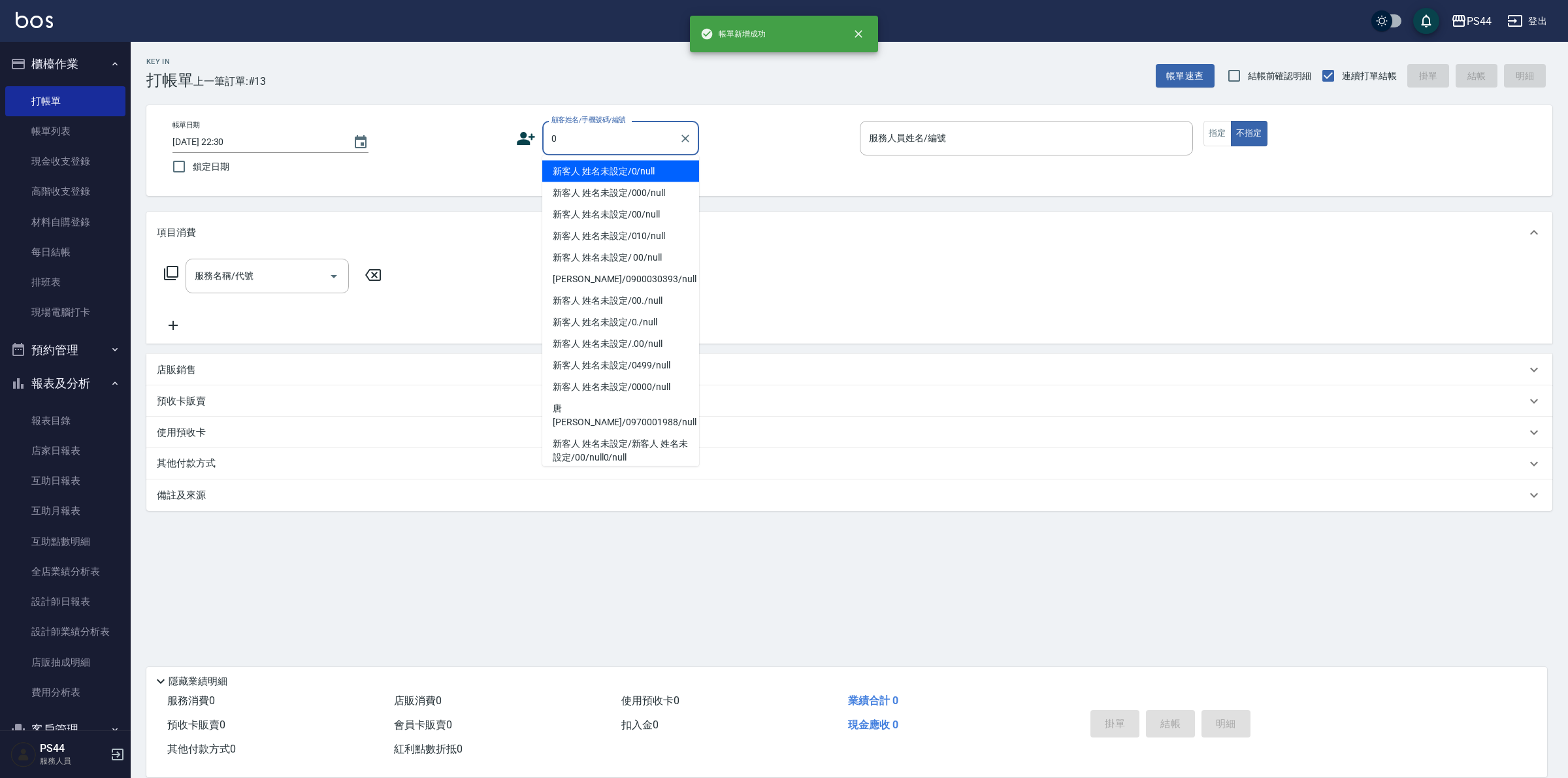
type input "新客人 姓名未設定/0/null"
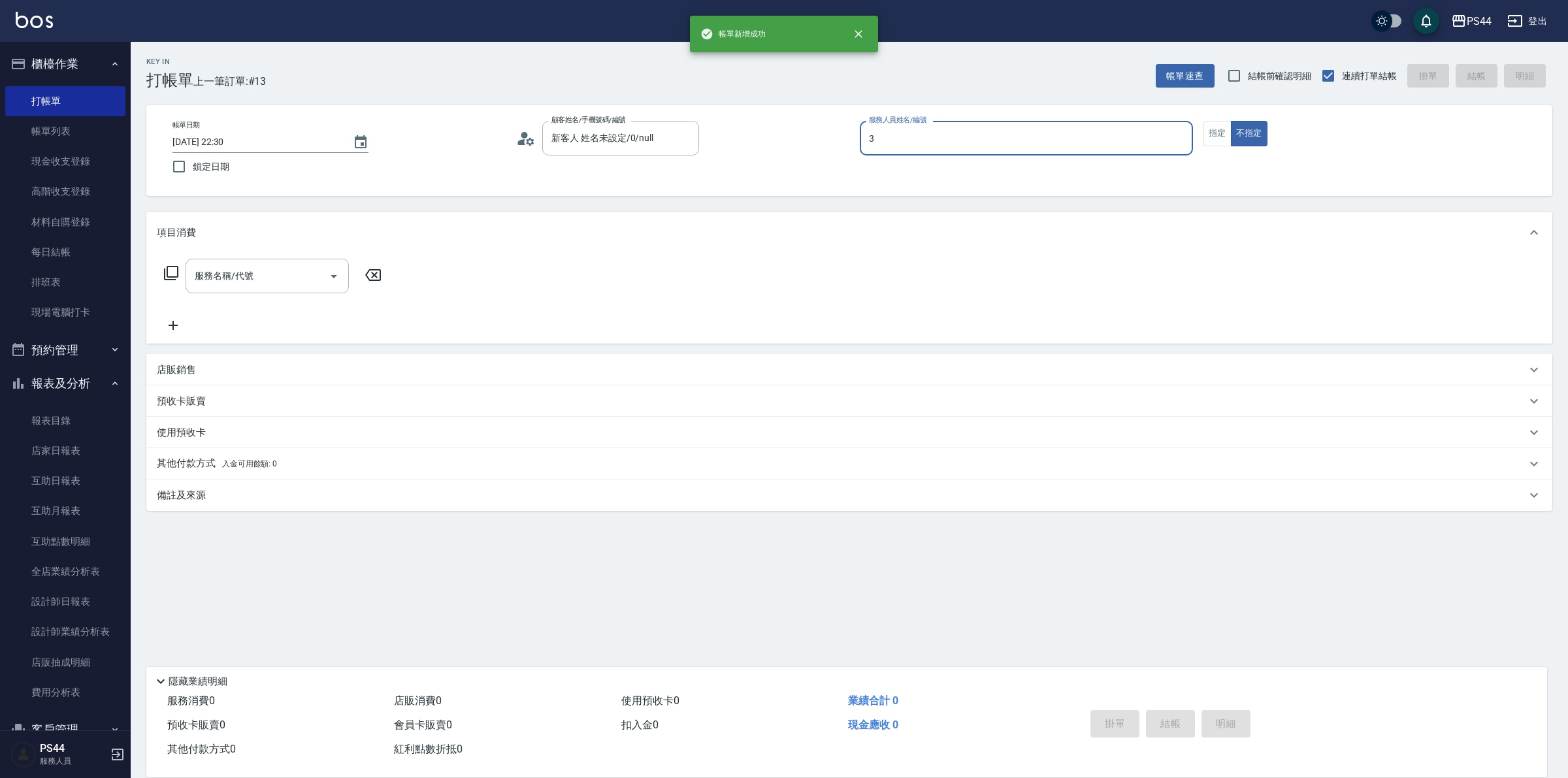
type input "許維哲-3"
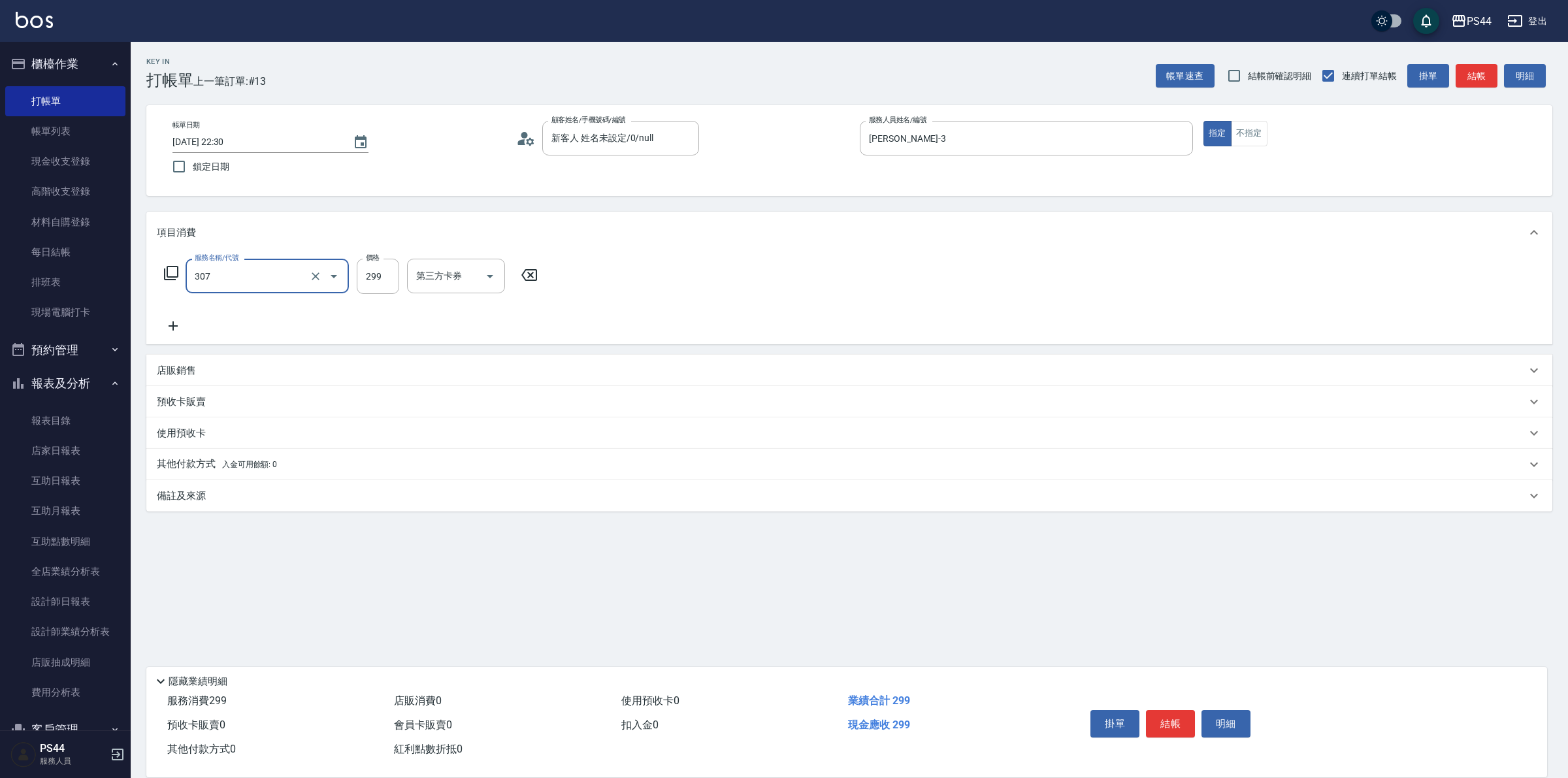
type input "剪髮(307)"
type input "許維哲-3"
type input "儲值卡"
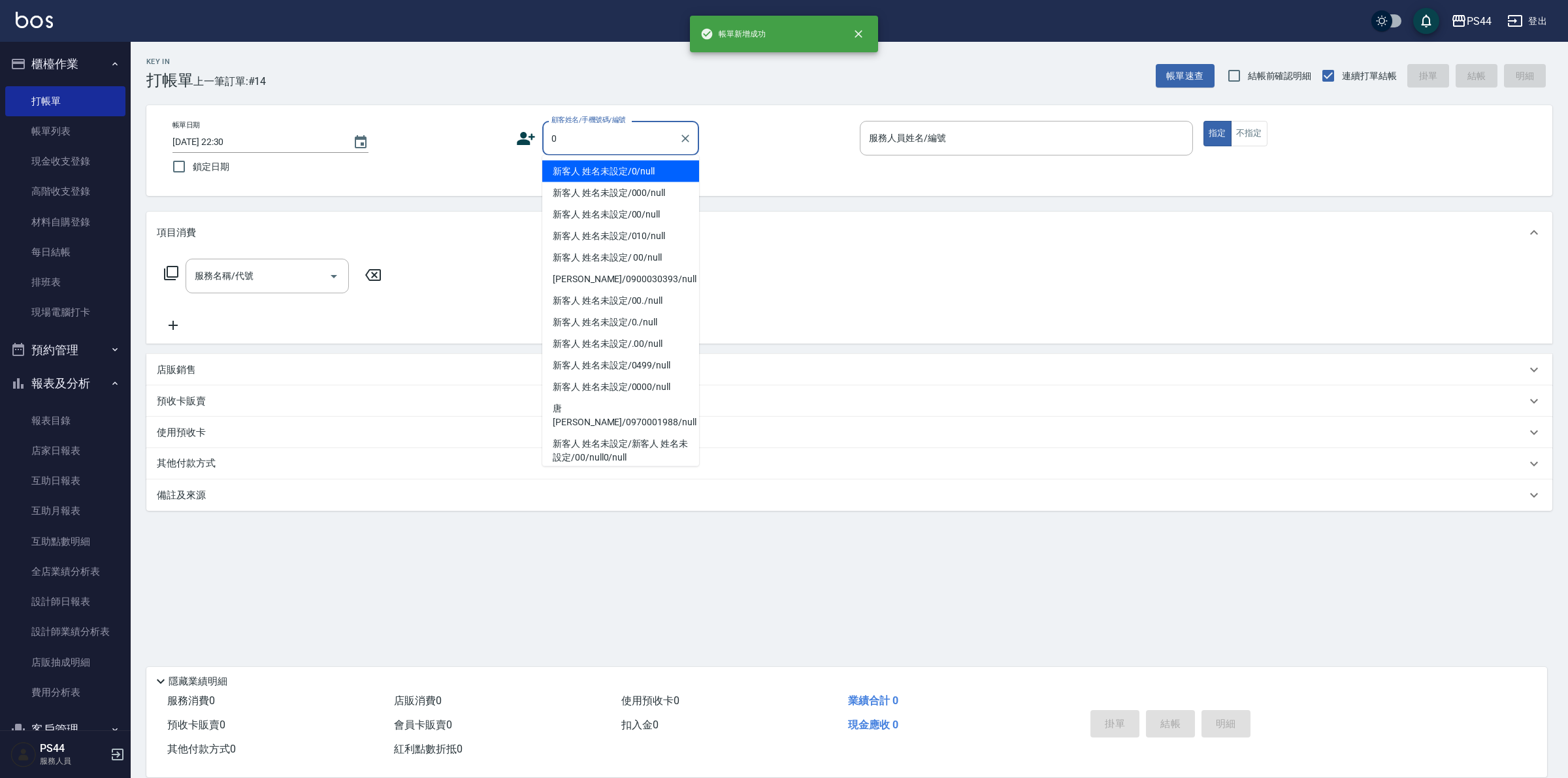
type input "新客人 姓名未設定/0/null"
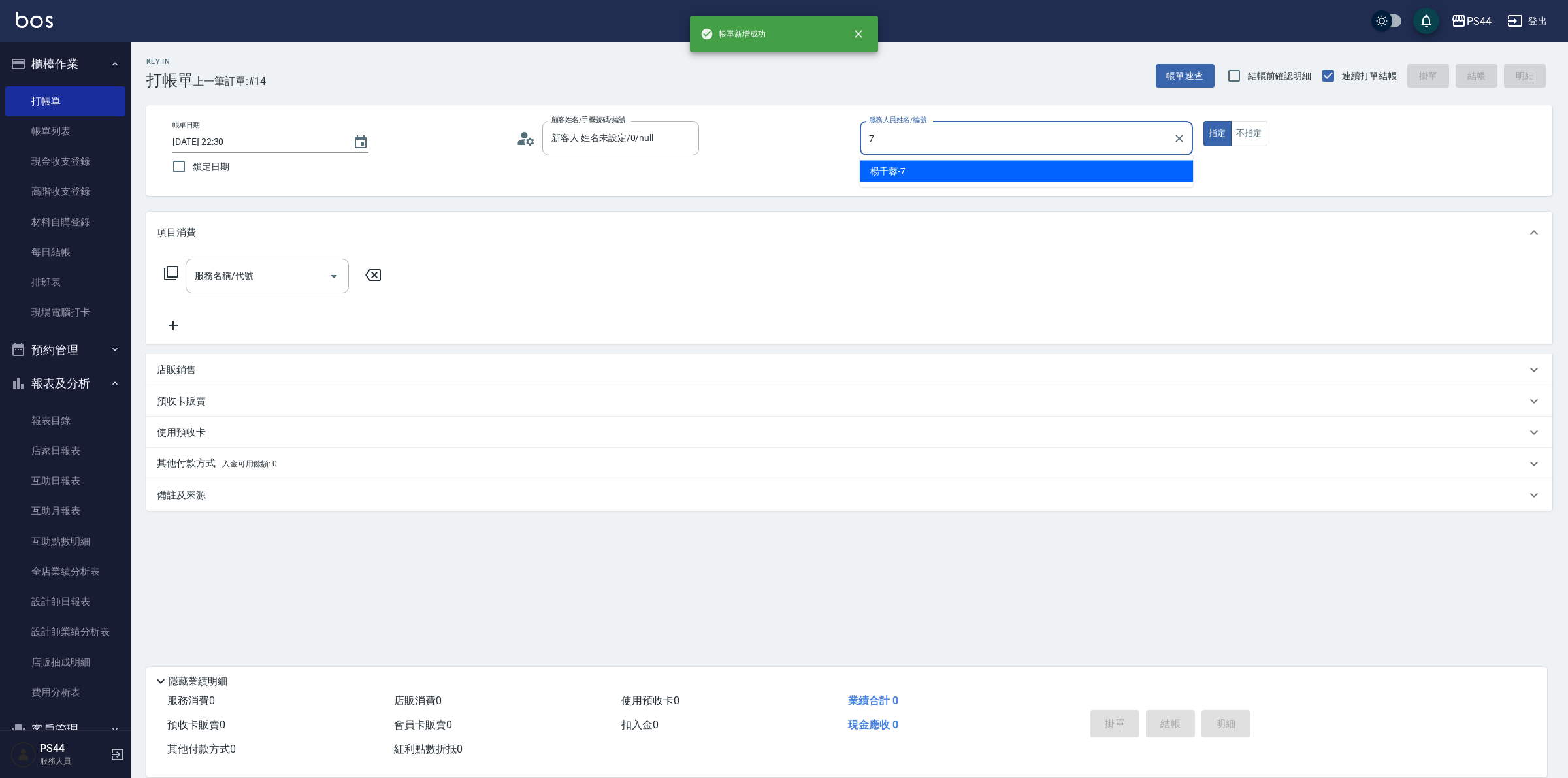
type input "楊千蓉-7"
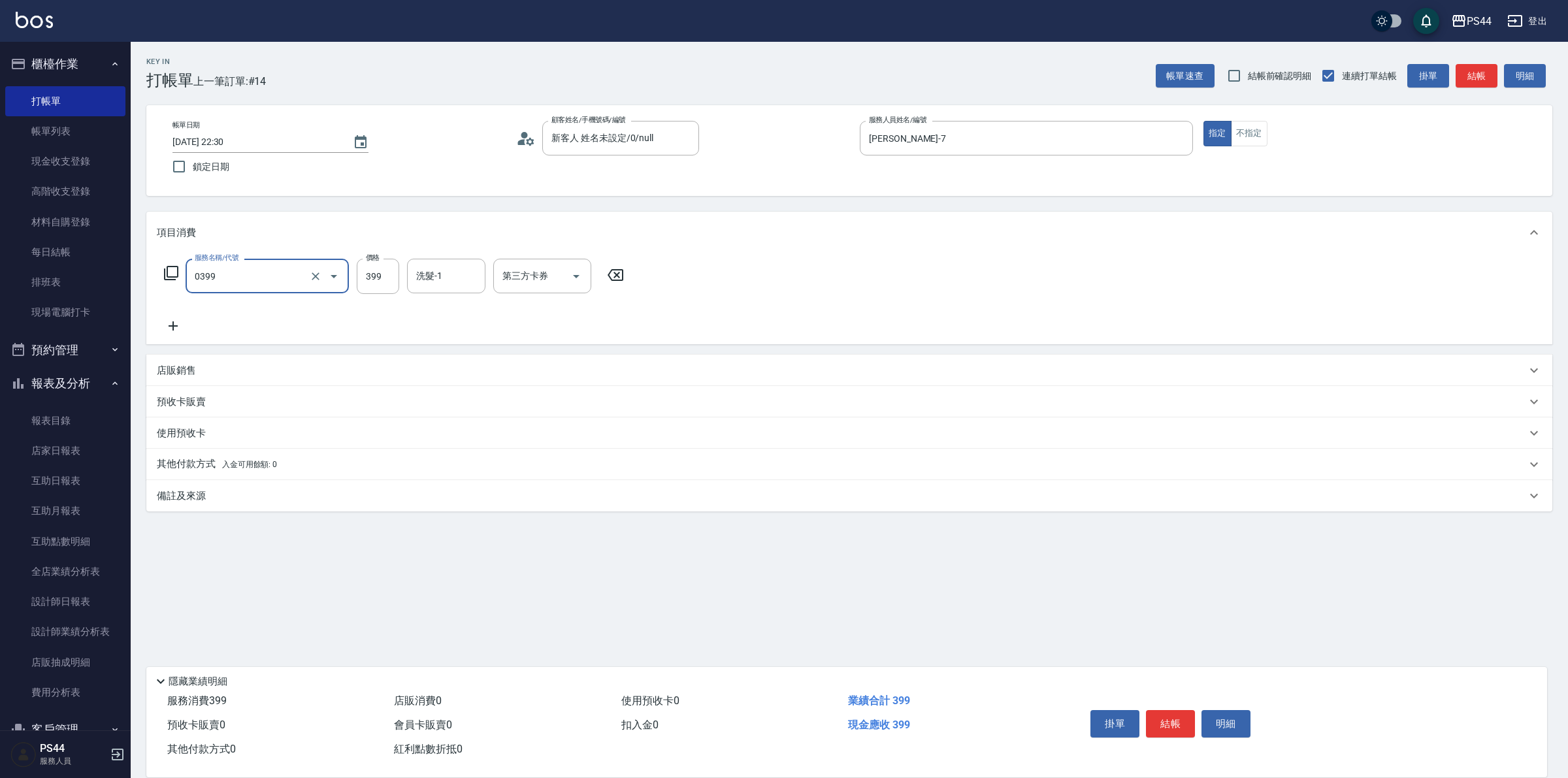
type input "海鹽399(0399)"
type input "蘇昭瑜-55"
type input "儲值卡"
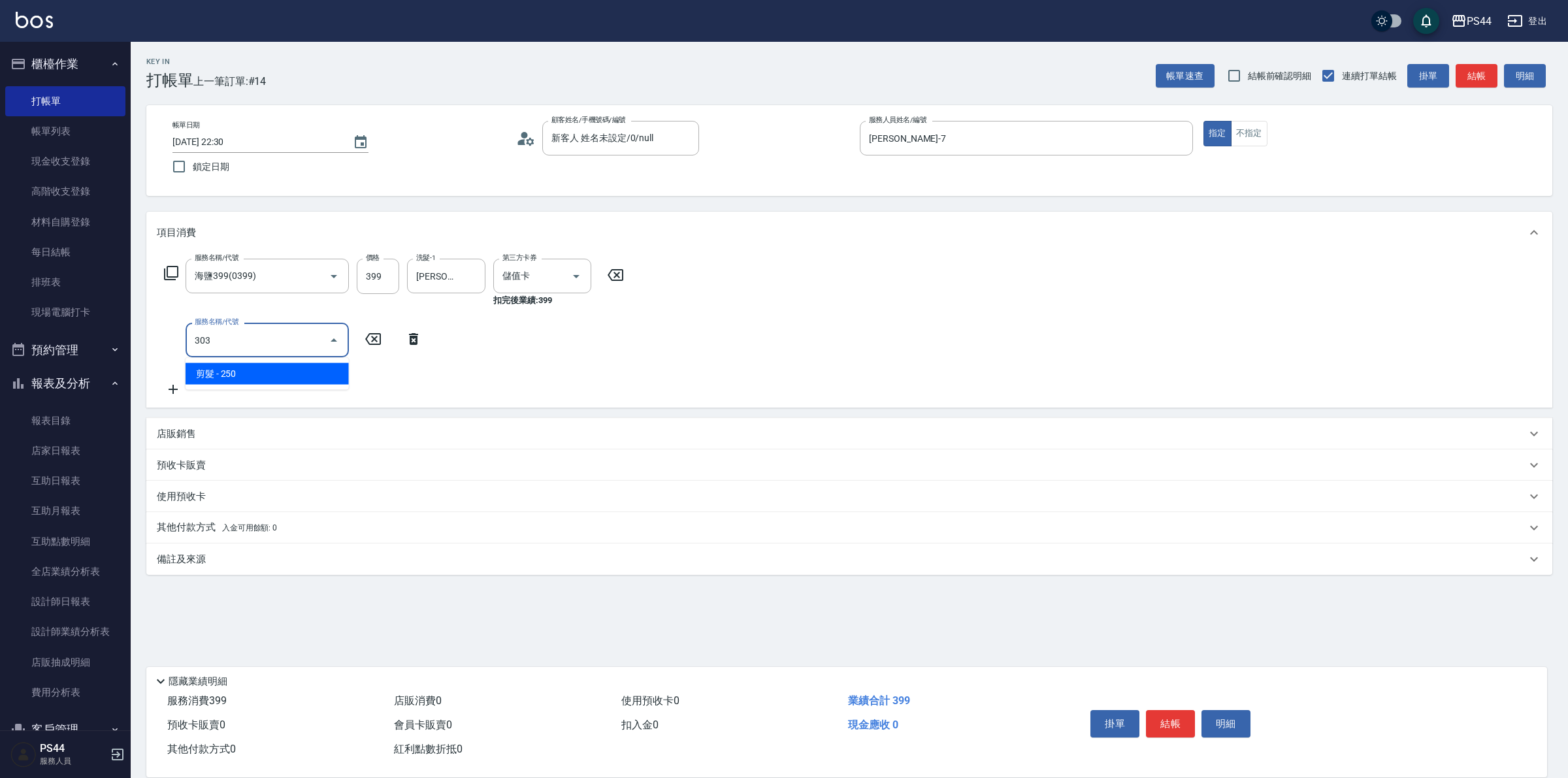
type input "剪髮(303)"
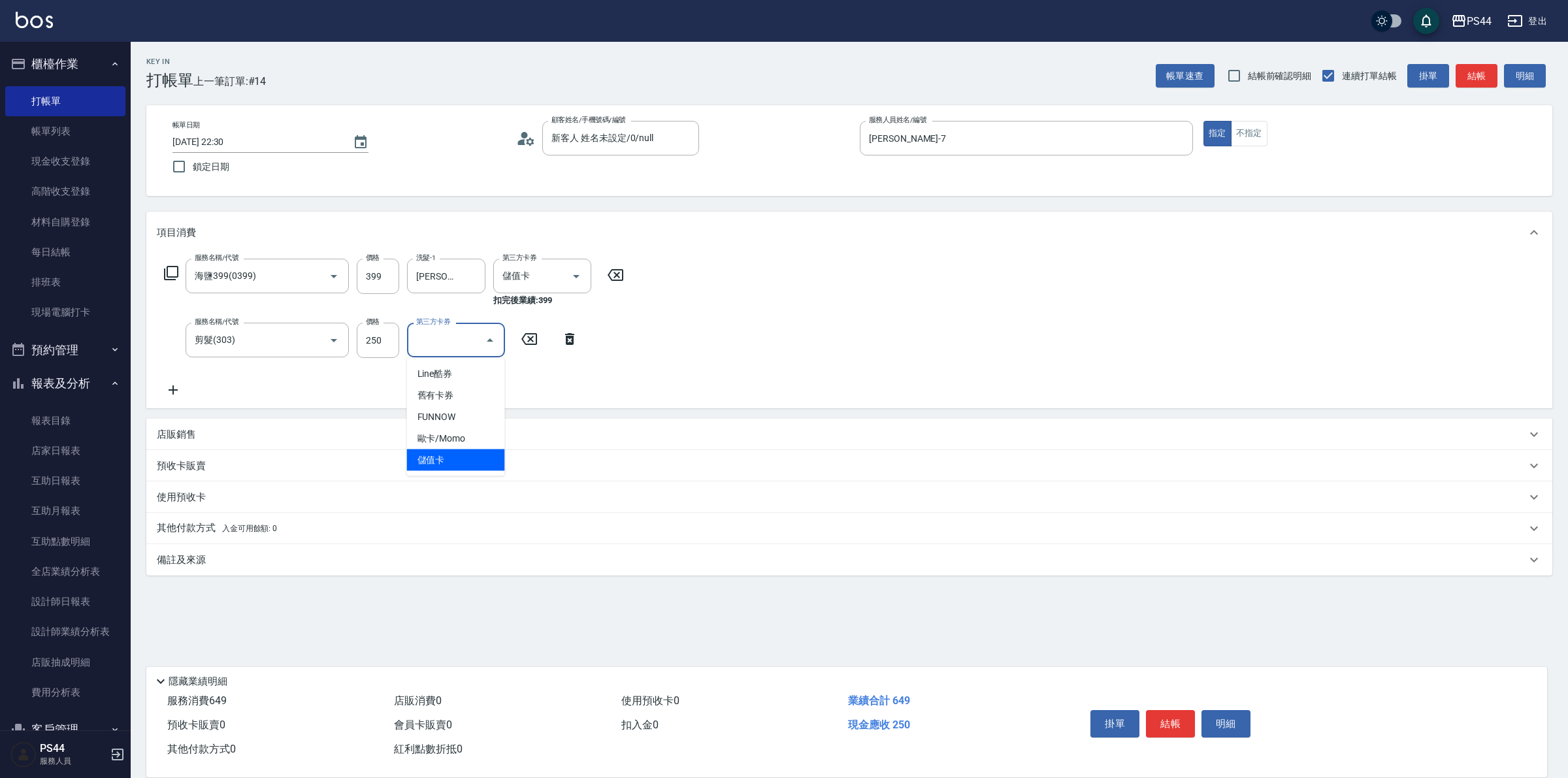
type input "儲值卡"
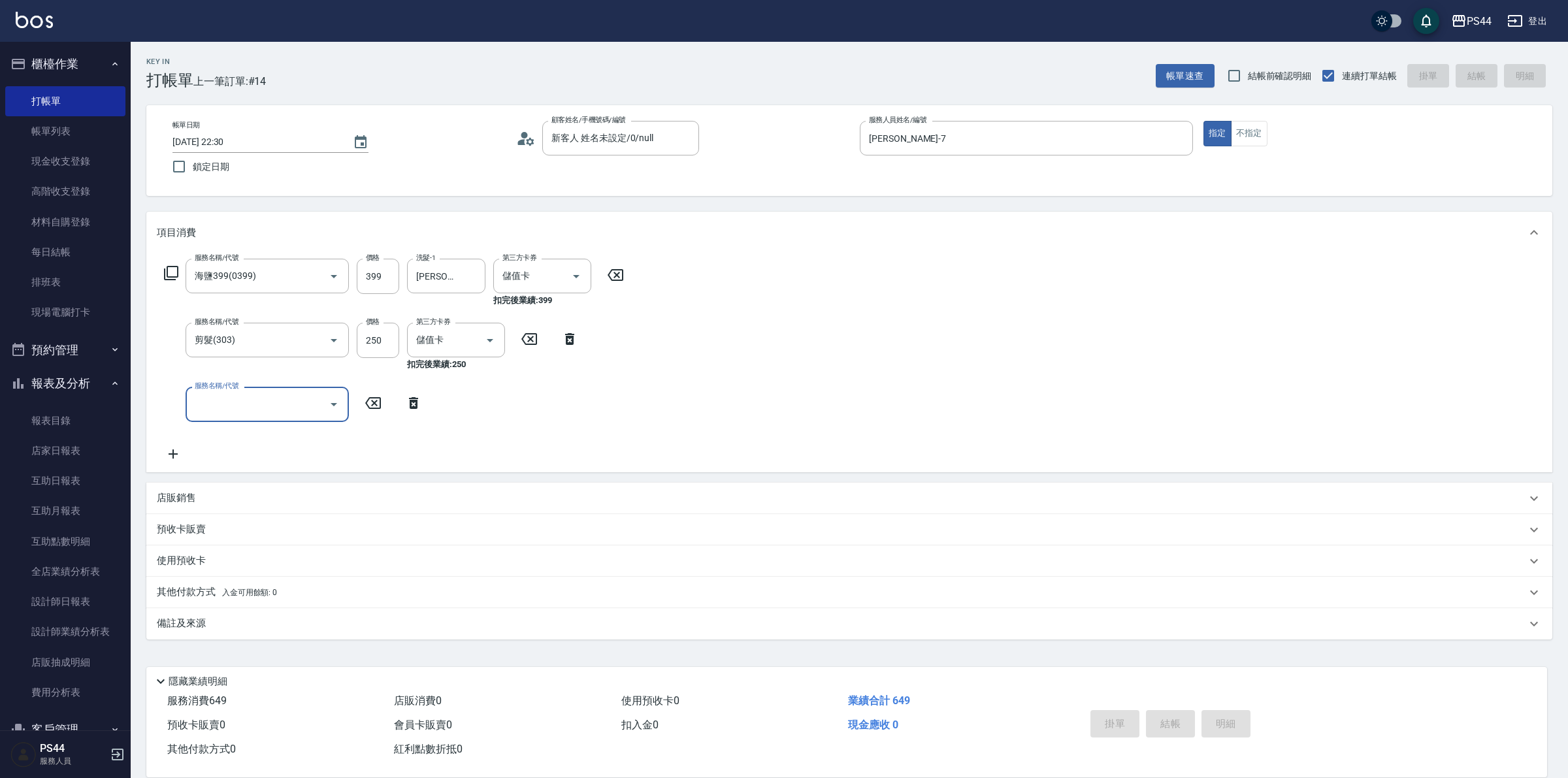
type input "2025/08/11 22:31"
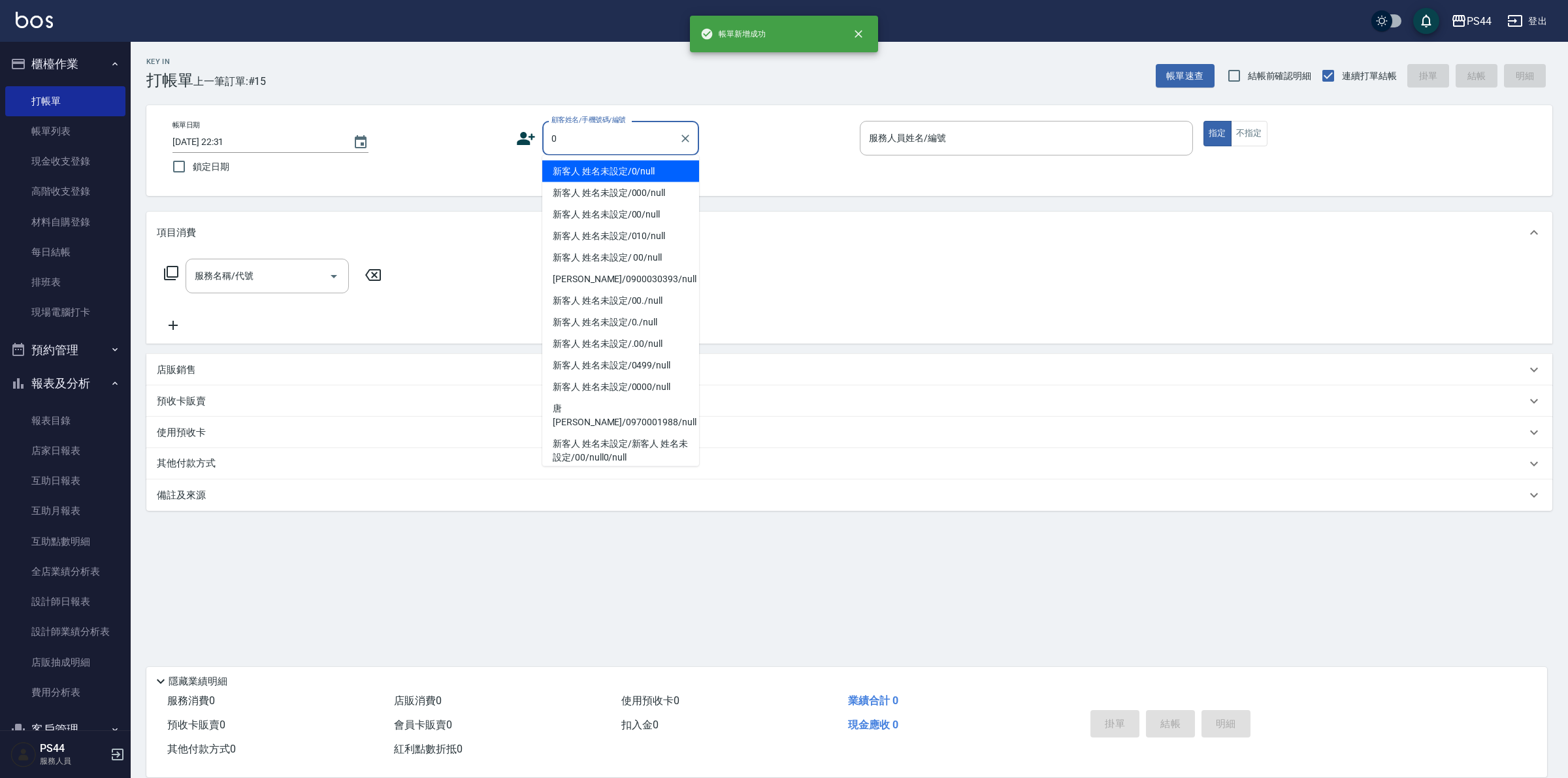
type input "新客人 姓名未設定/0/null"
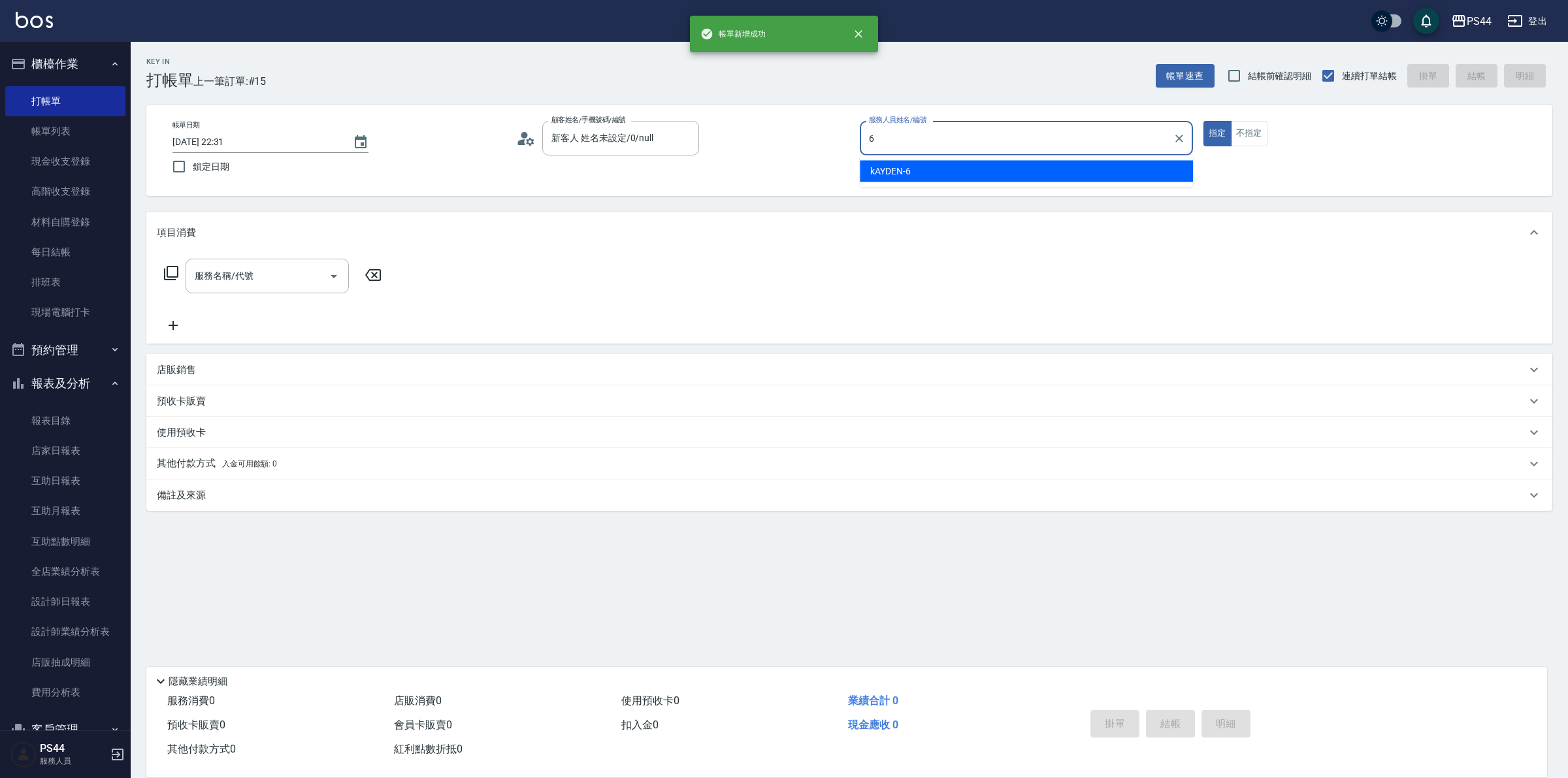
type input "kAYDEN-6"
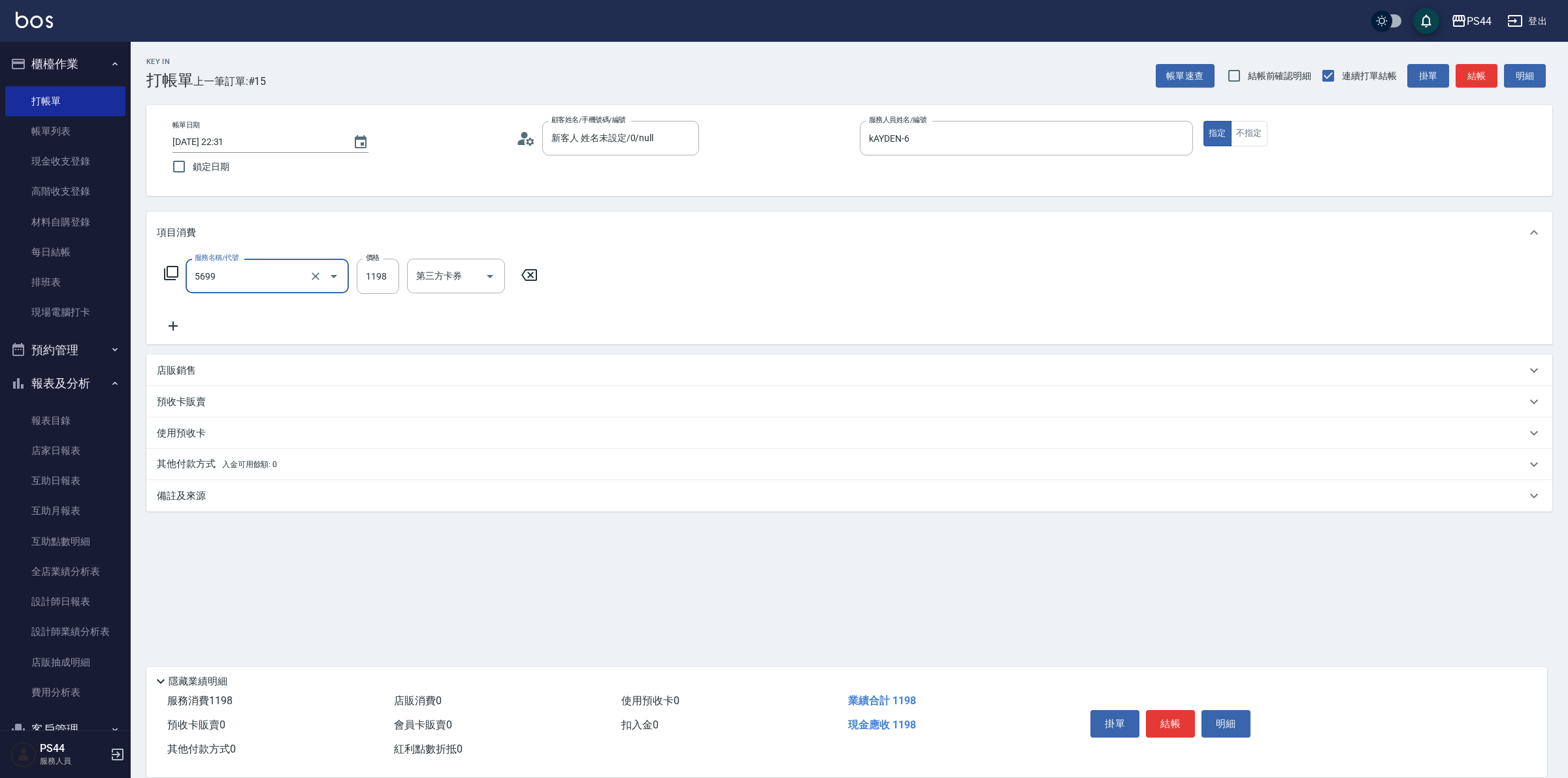
type input "水沁涼套餐(5699)"
type input "王姵眙-37"
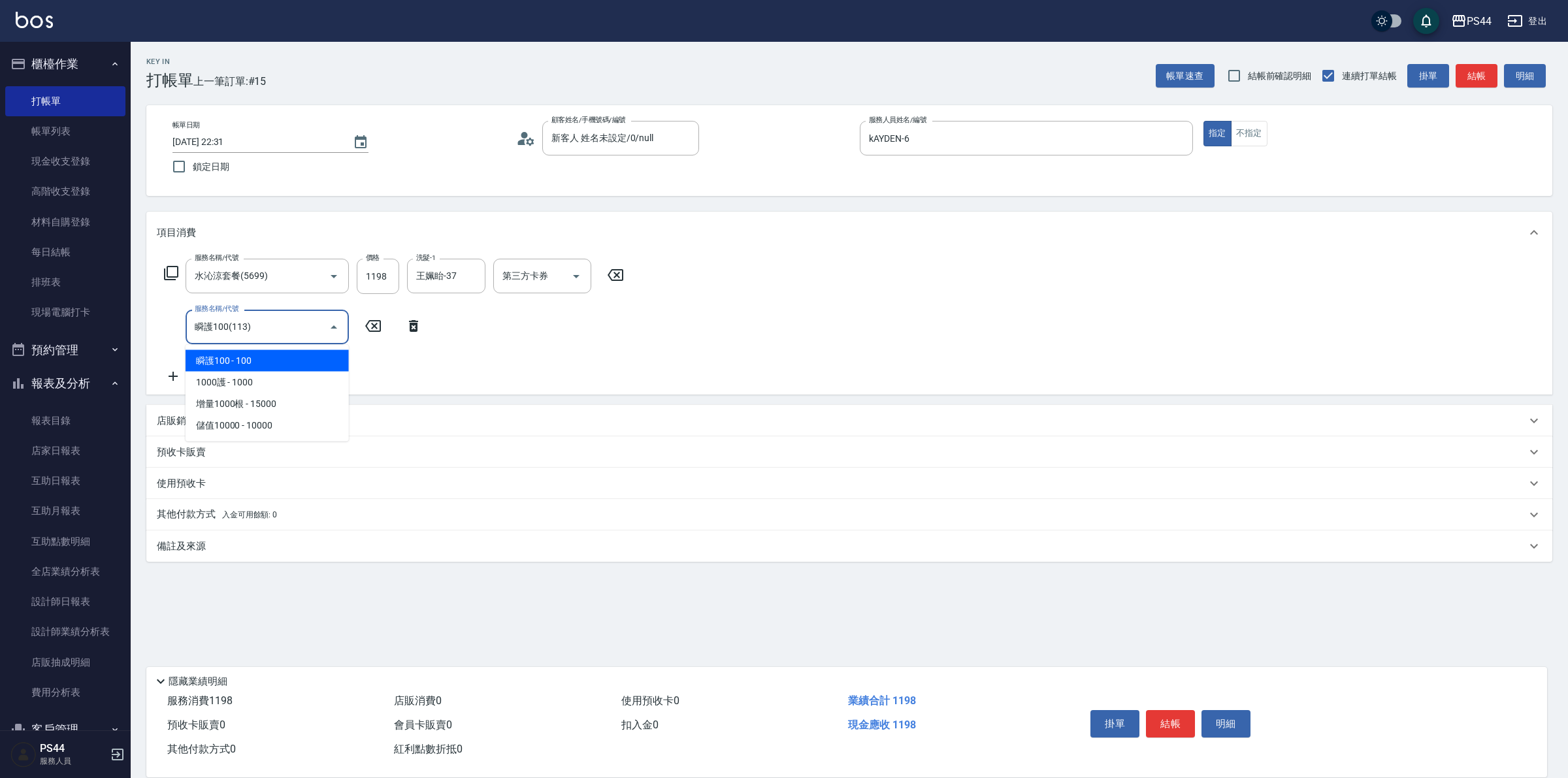
type input "瞬護100(113)"
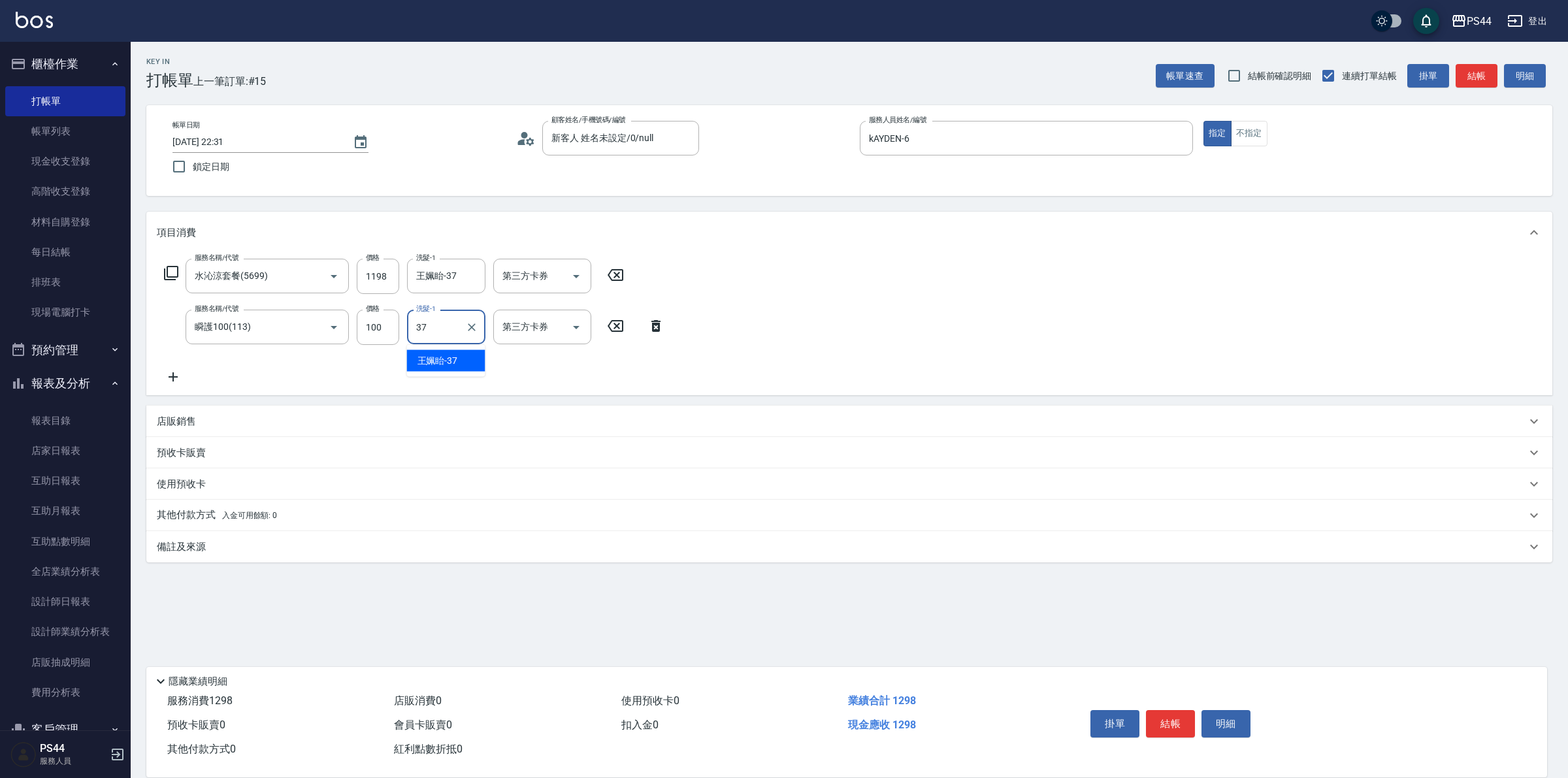
type input "王姵眙-37"
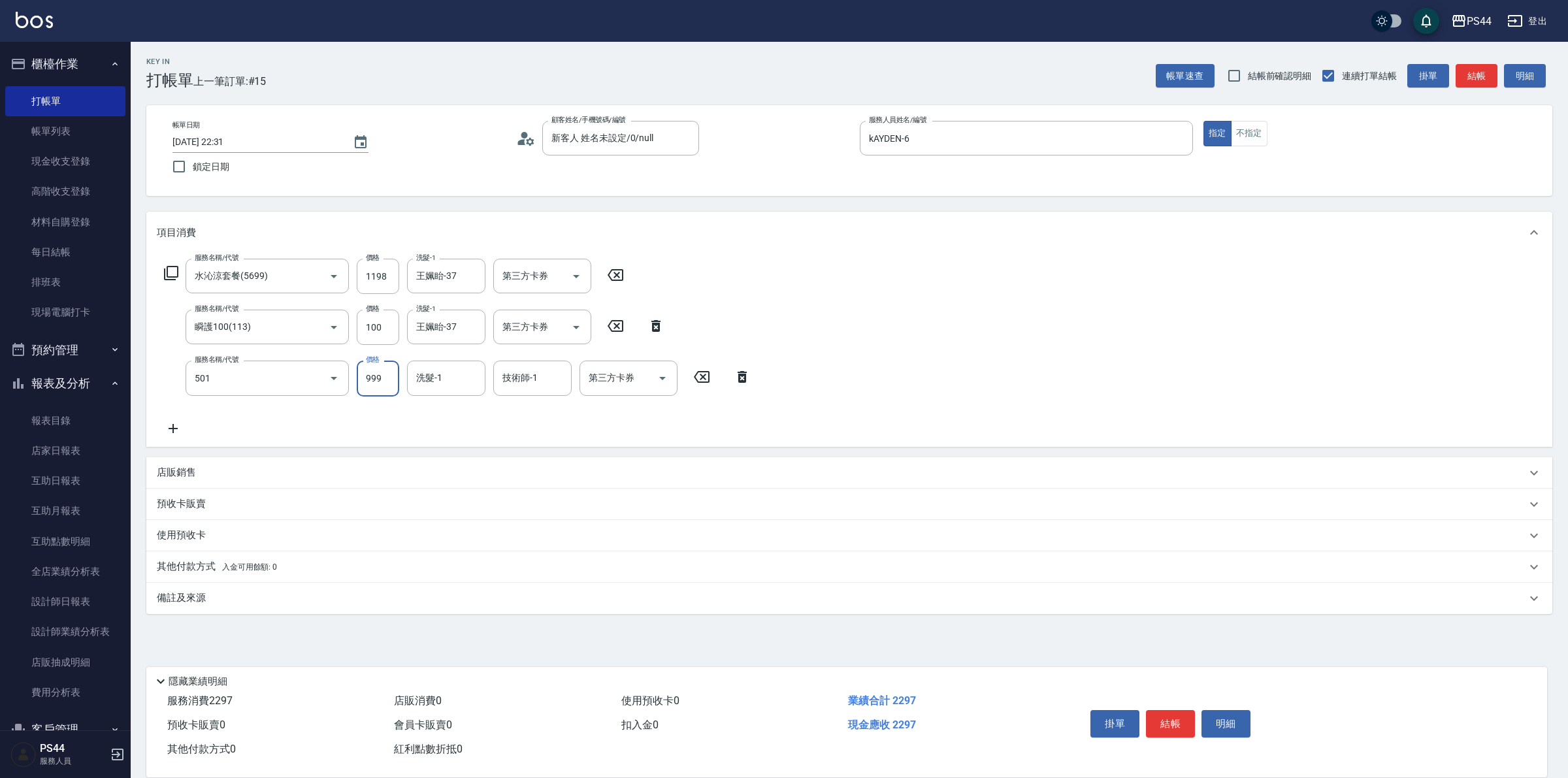
type input "染髮(501)"
type input "1400"
type input "王姵眙-37"
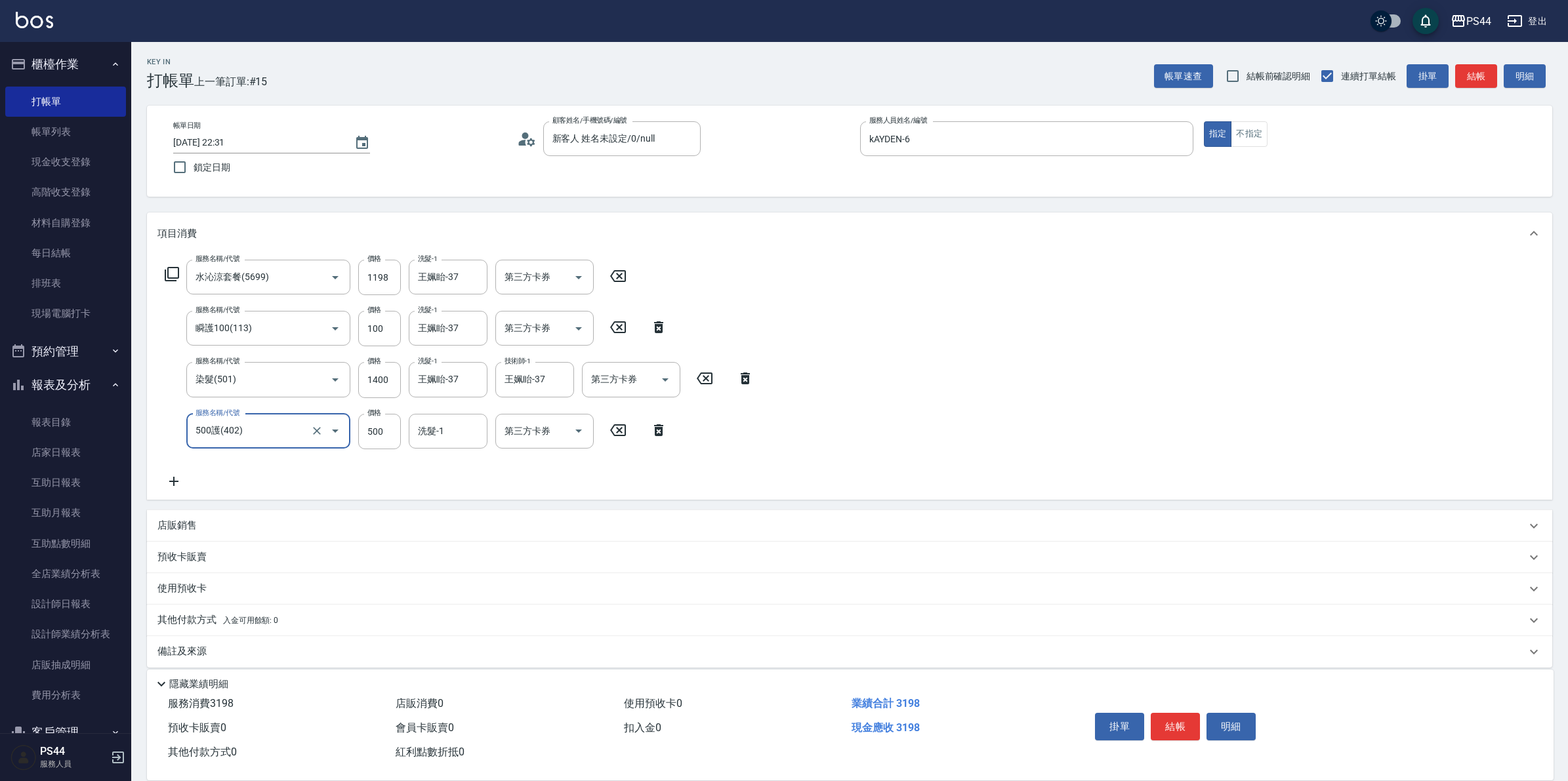
type input "500護(402)"
type input "王姵眙-37"
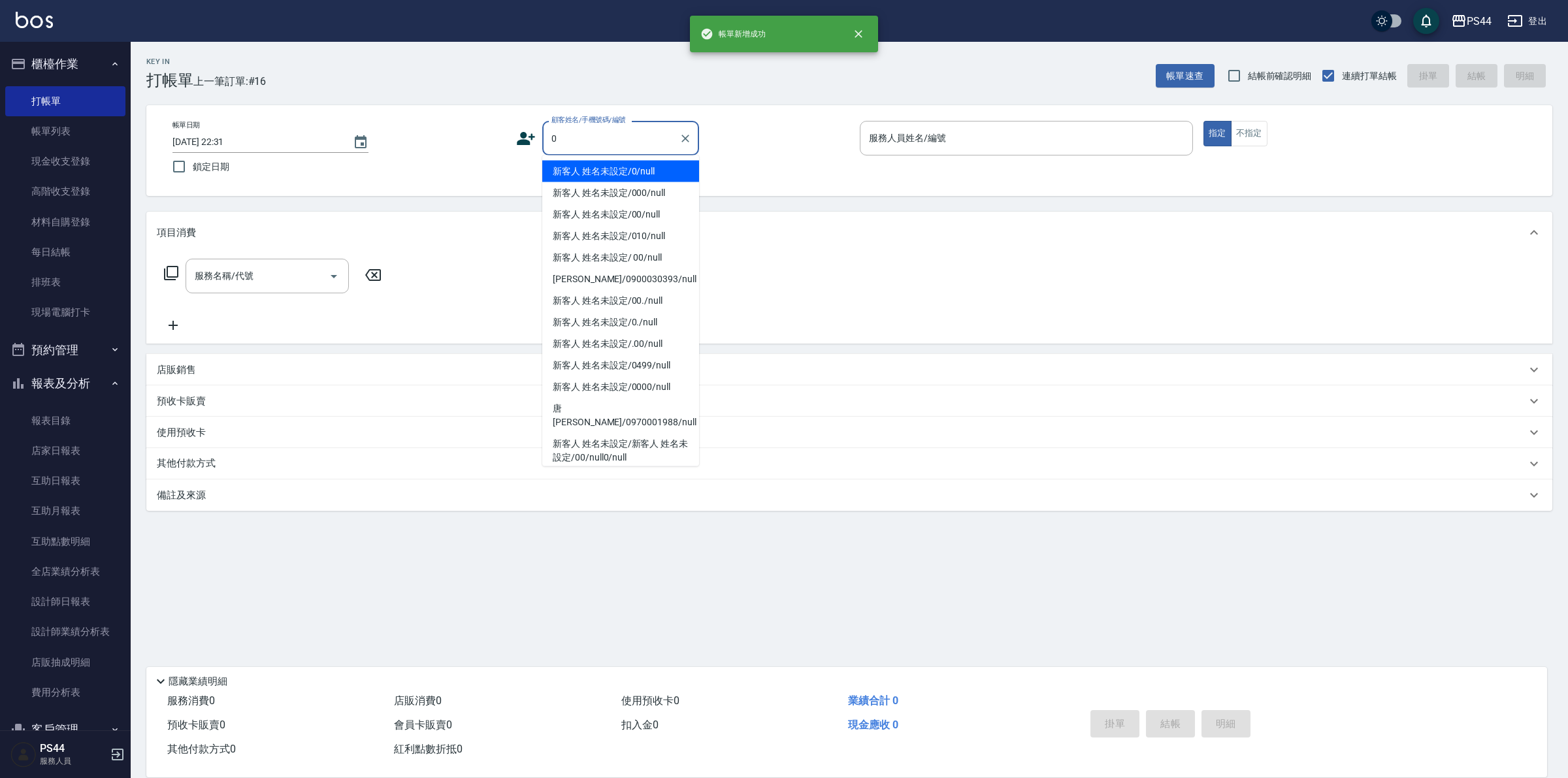
type input "新客人 姓名未設定/0/null"
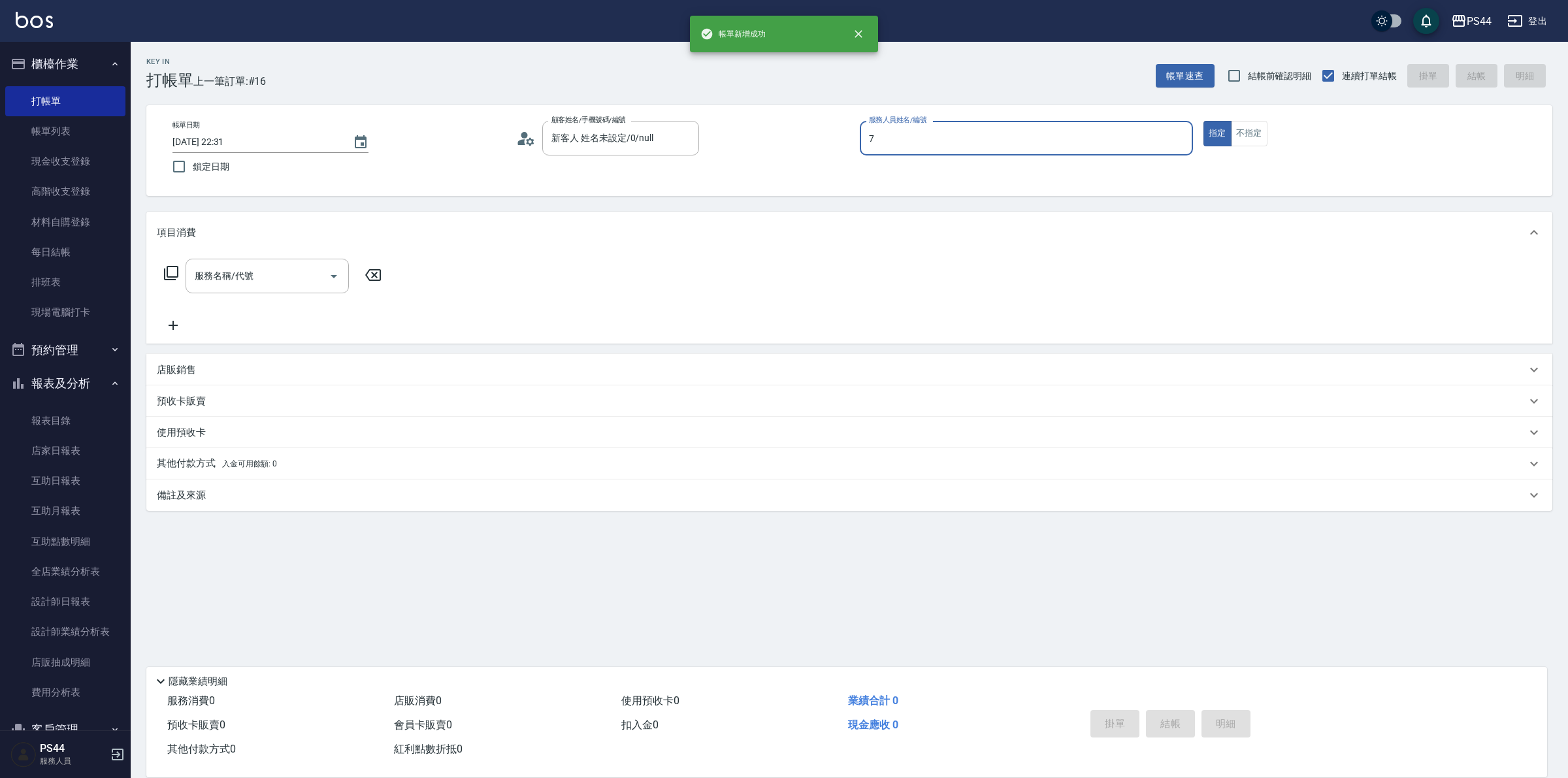
type input "楊千蓉-7"
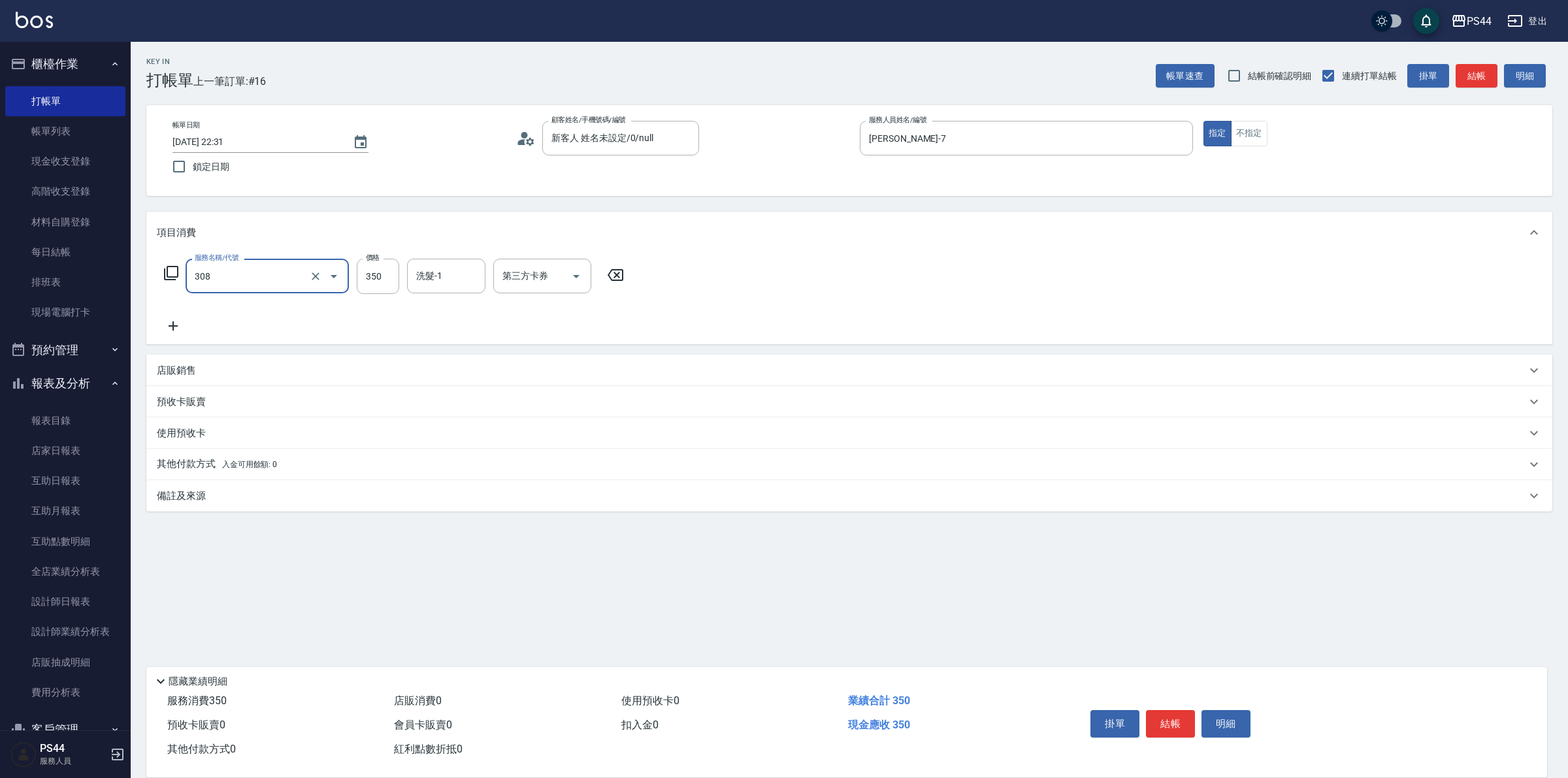
type input "洗+剪(308)"
type input "黃奕程-12"
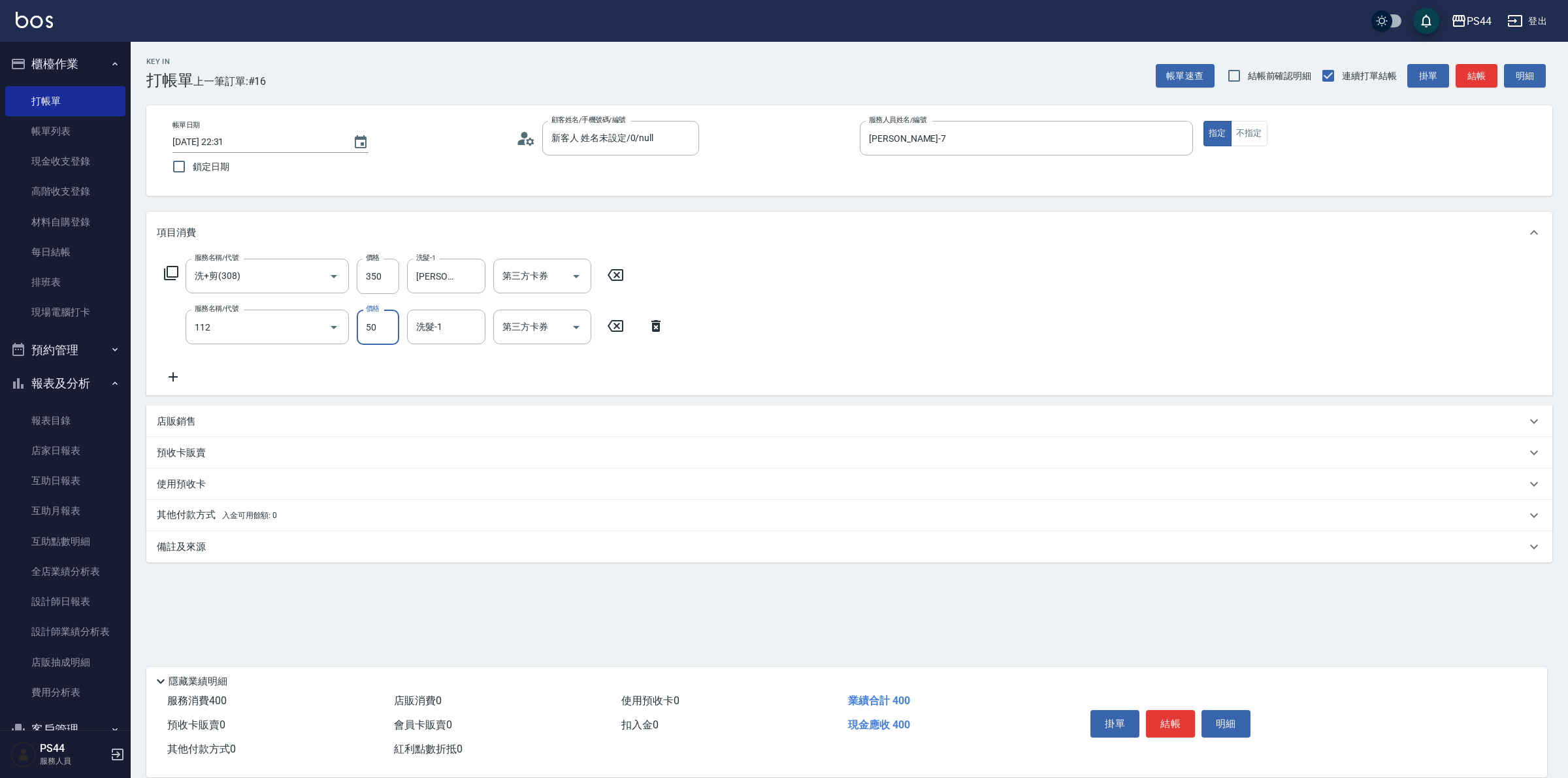
type input "精油50(112)"
type input "黃奕程-12"
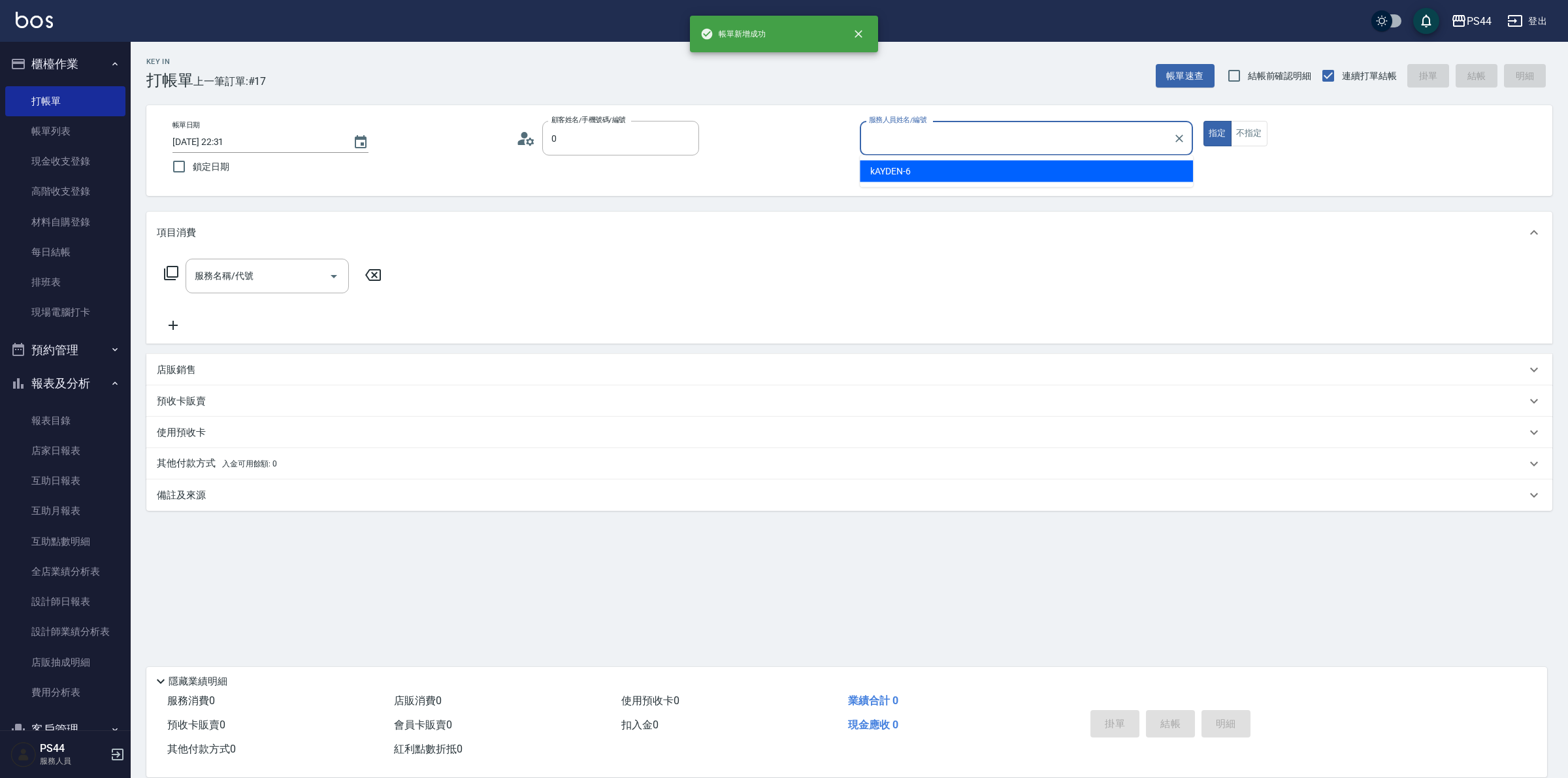
type input "新客人 姓名未設定/0/null"
type input "kAYDEN-6"
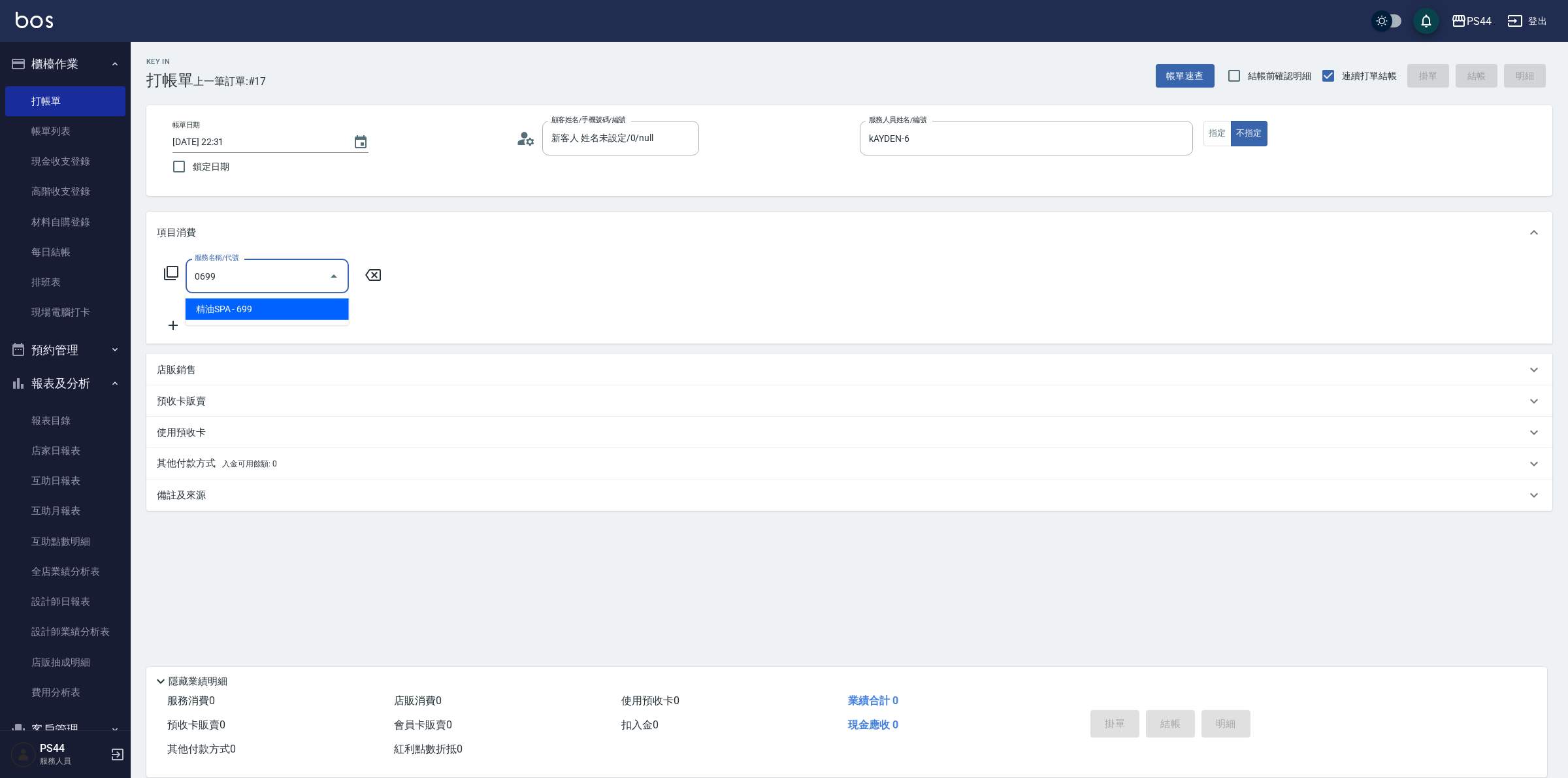
type input "精油SPA(0699)"
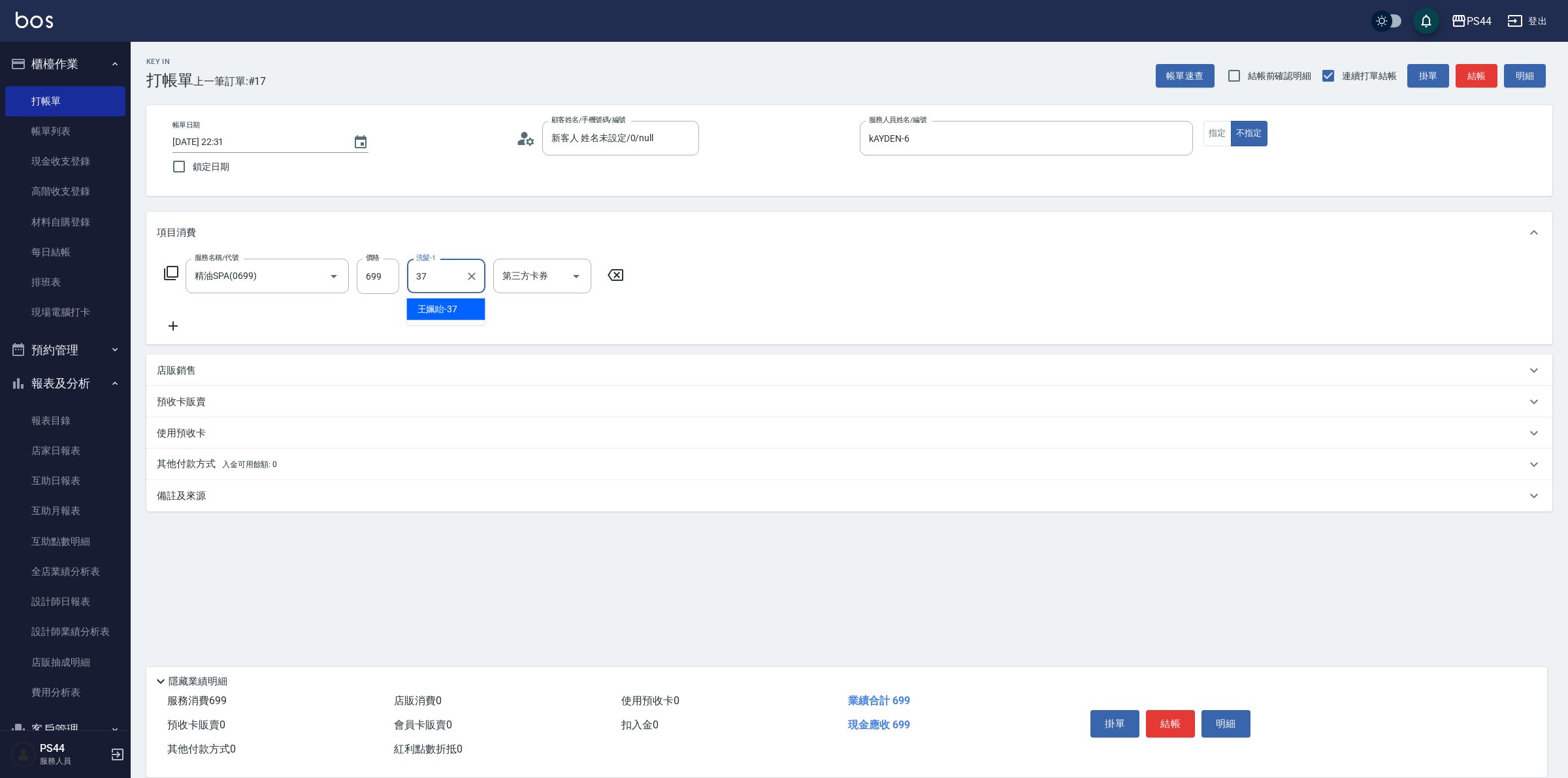
type input "王姵眙-37"
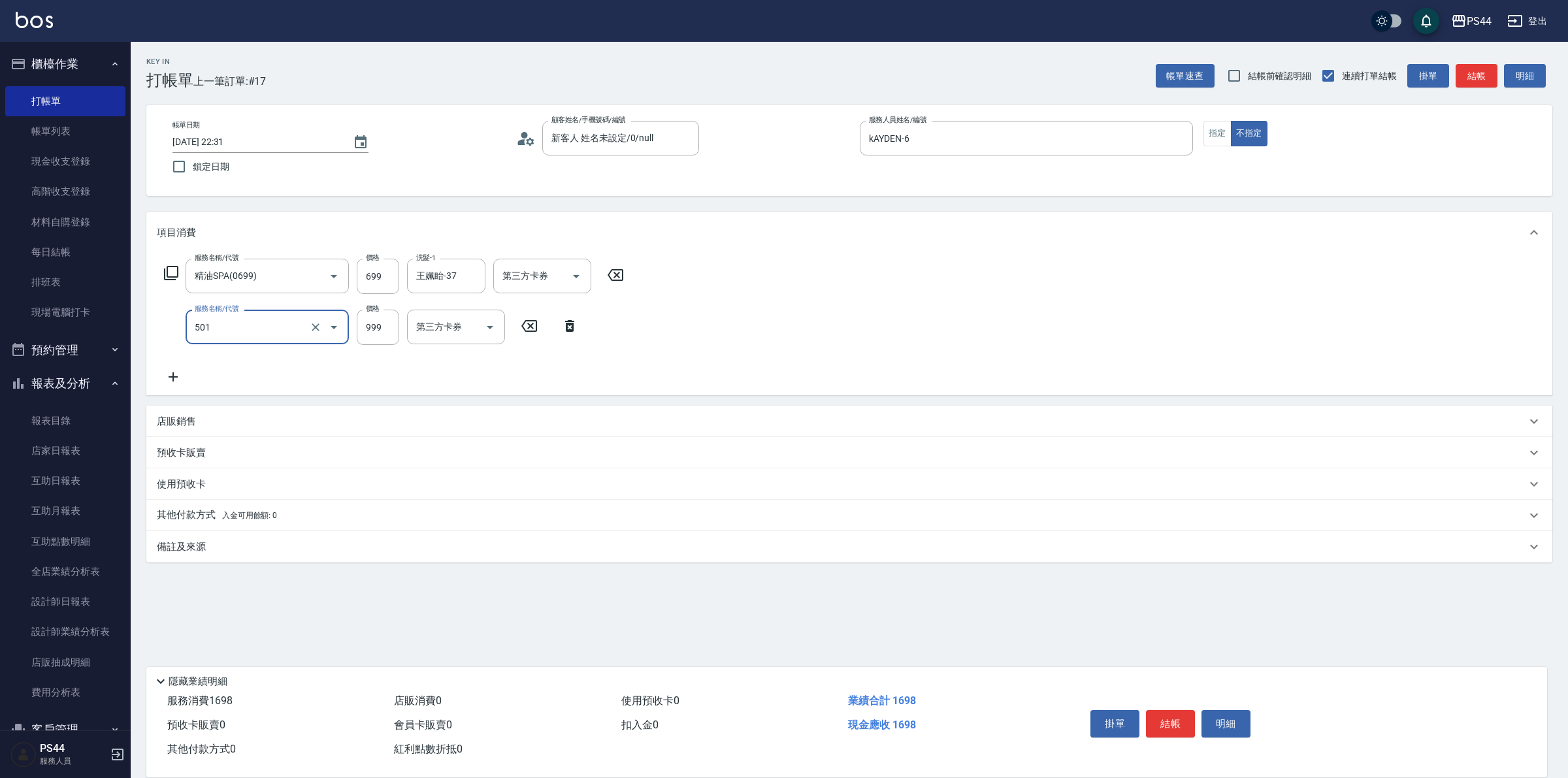
type input "染髮(501)"
type input "1000"
type input "王姵眙-37"
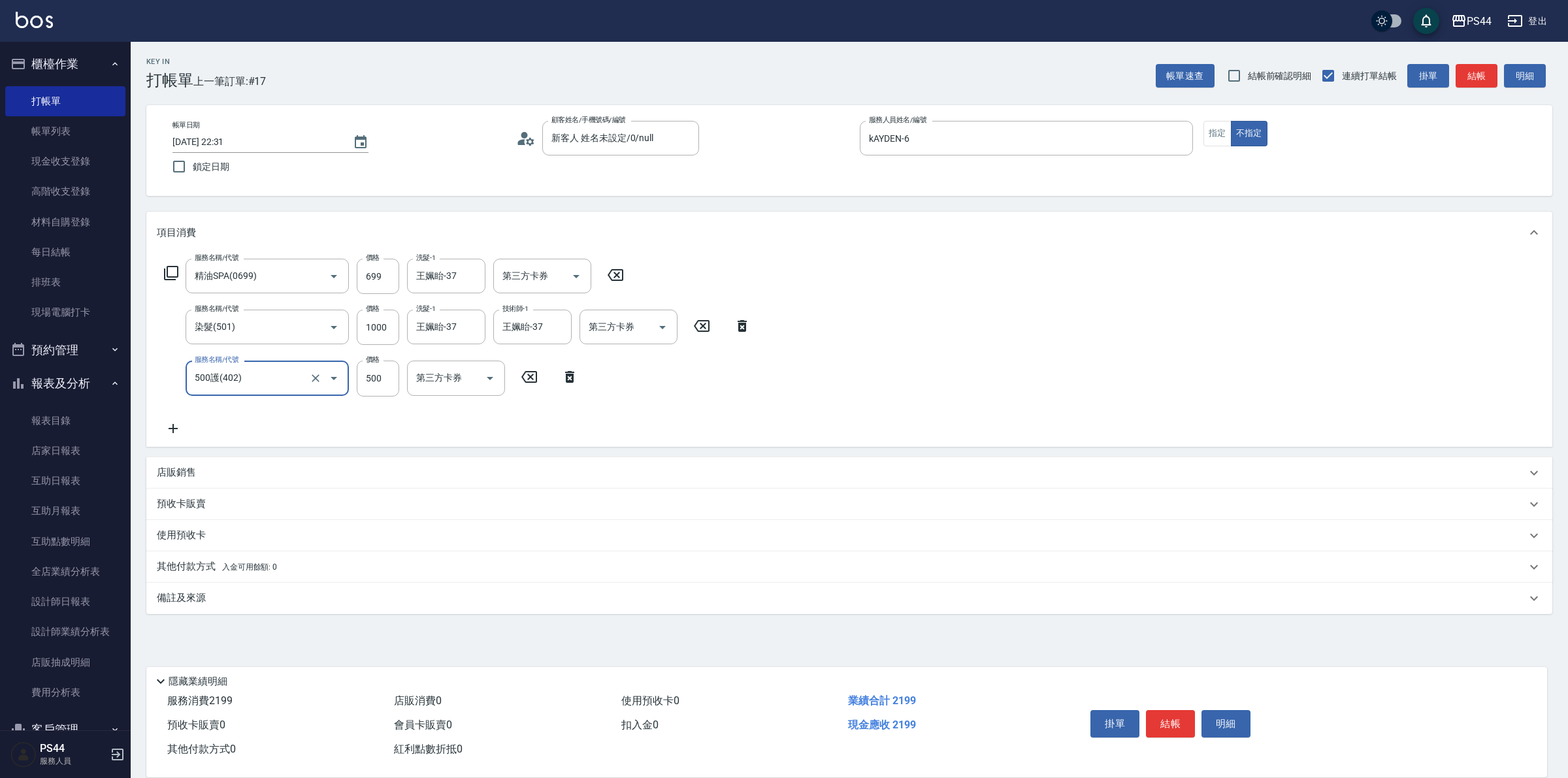
type input "500護(402)"
type input "王姵眙-37"
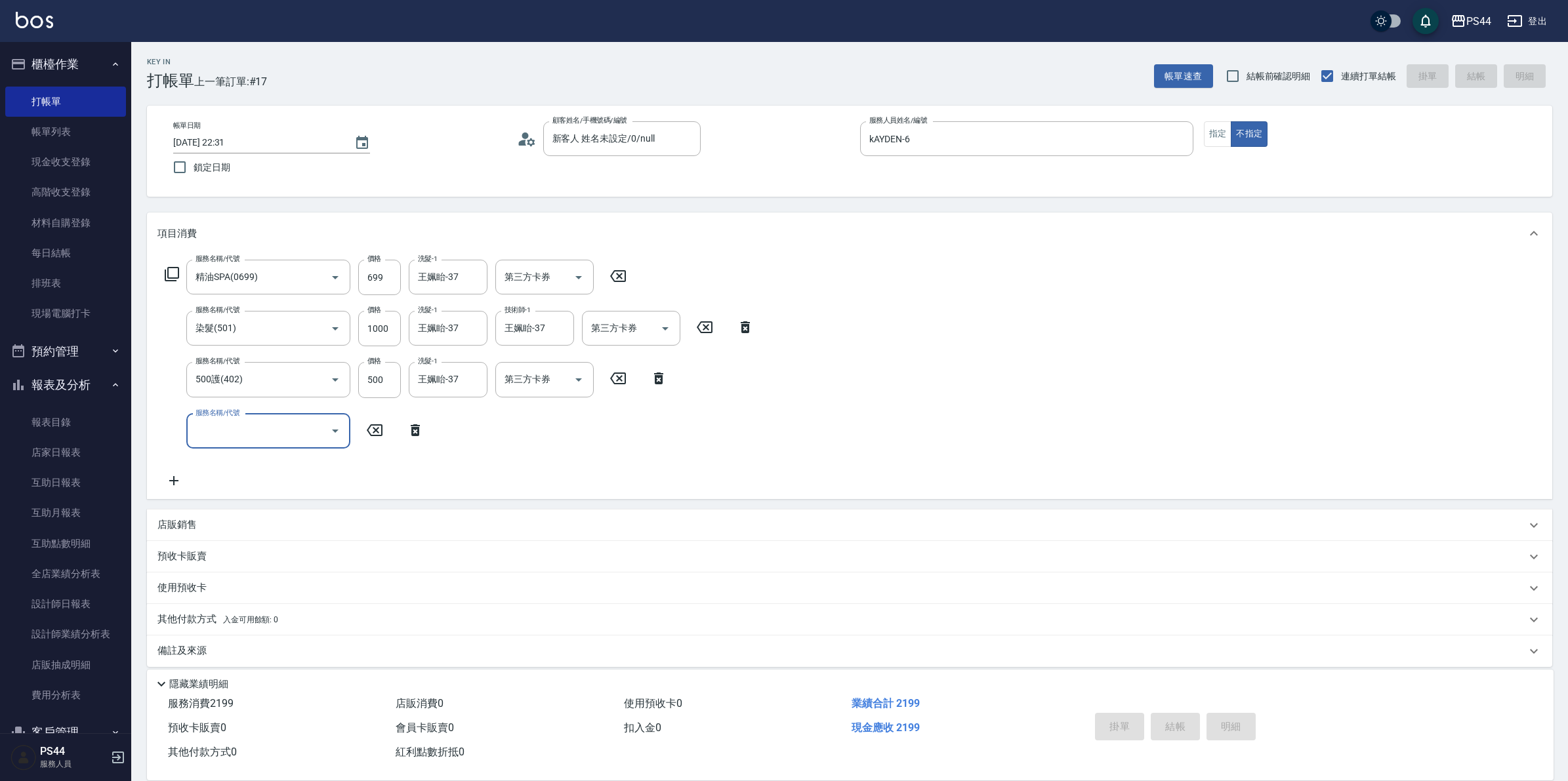
type input "2025/08/11 22:32"
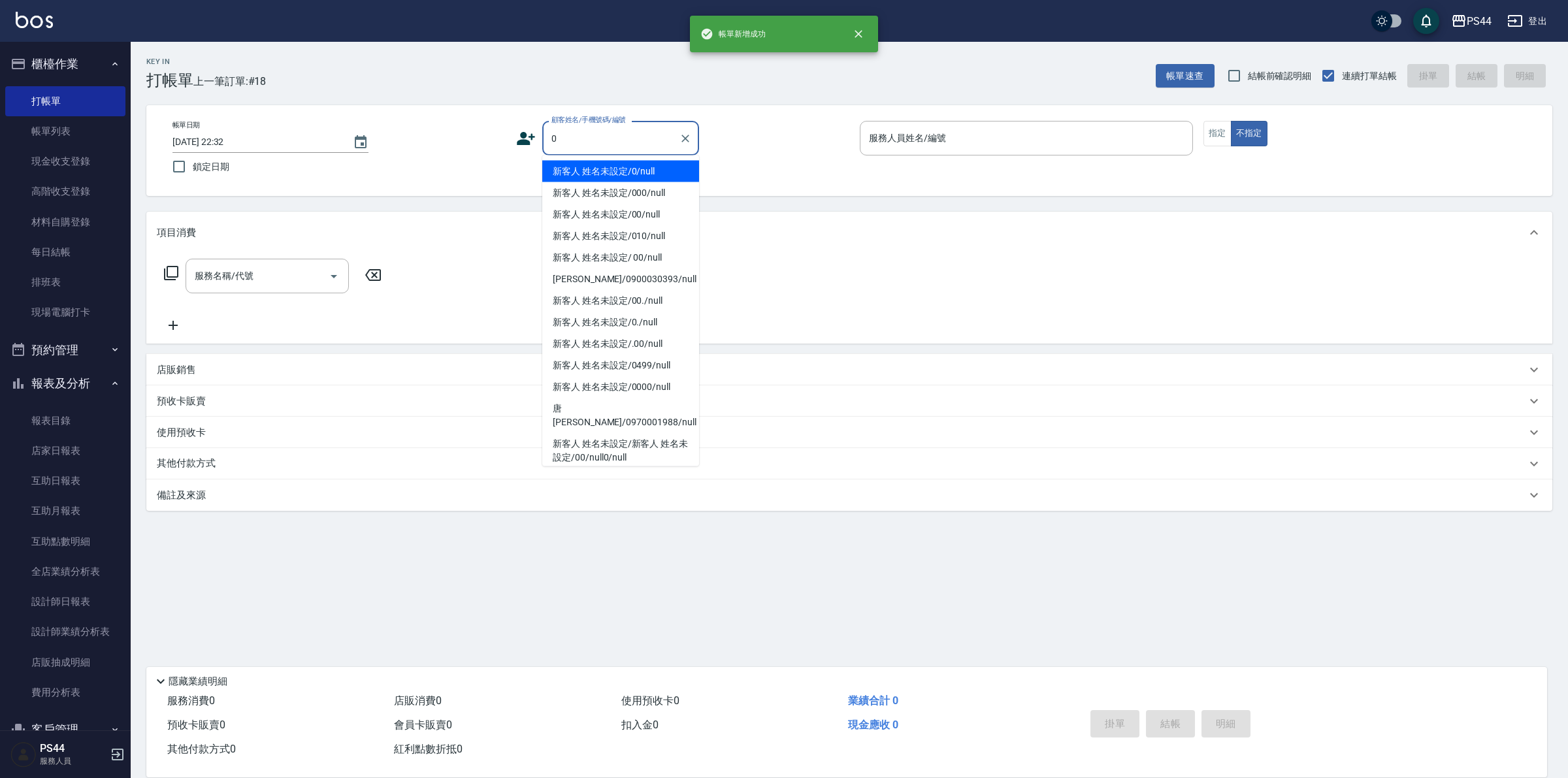
type input "新客人 姓名未設定/0/null"
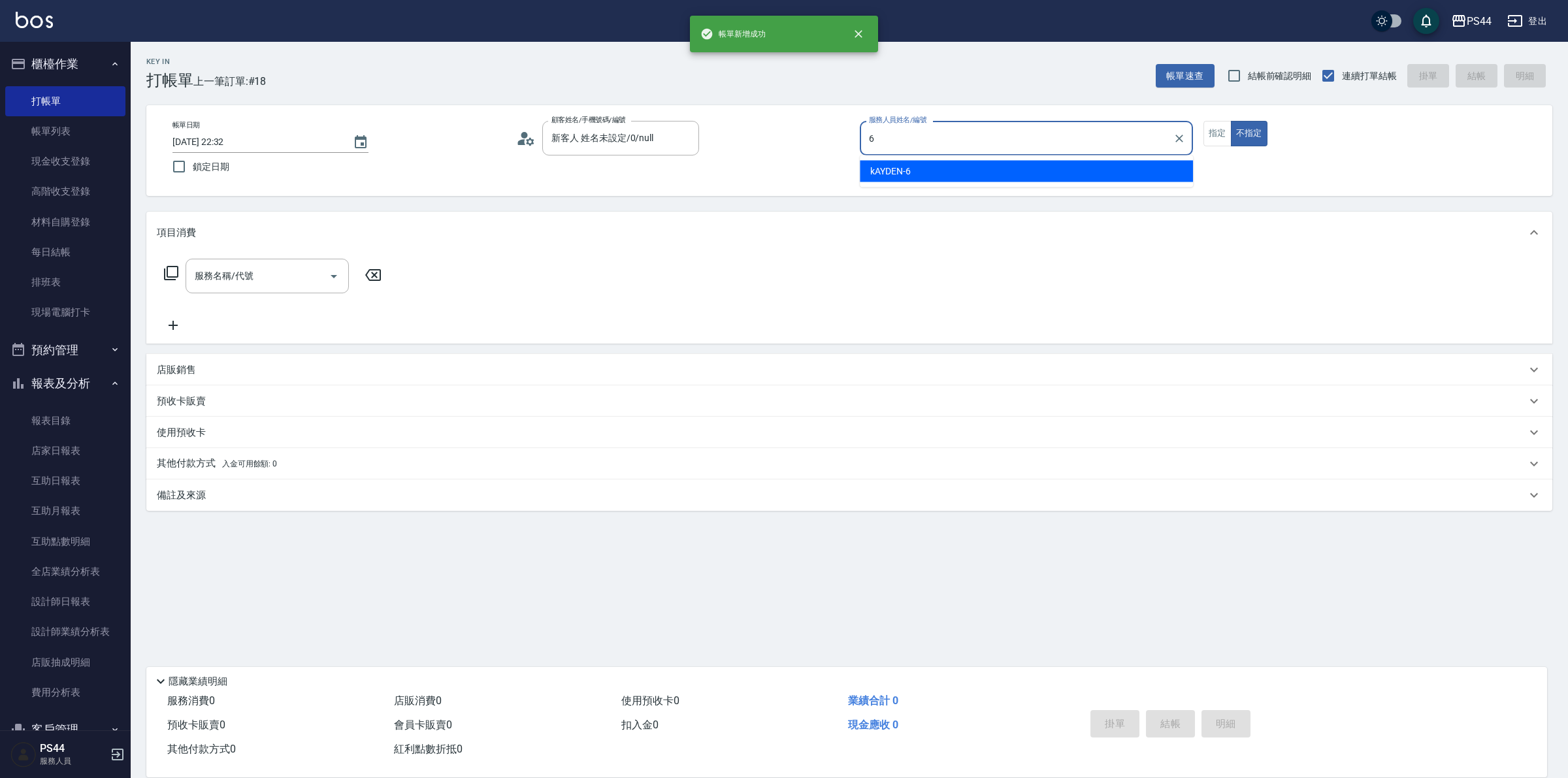
type input "kAYDEN-6"
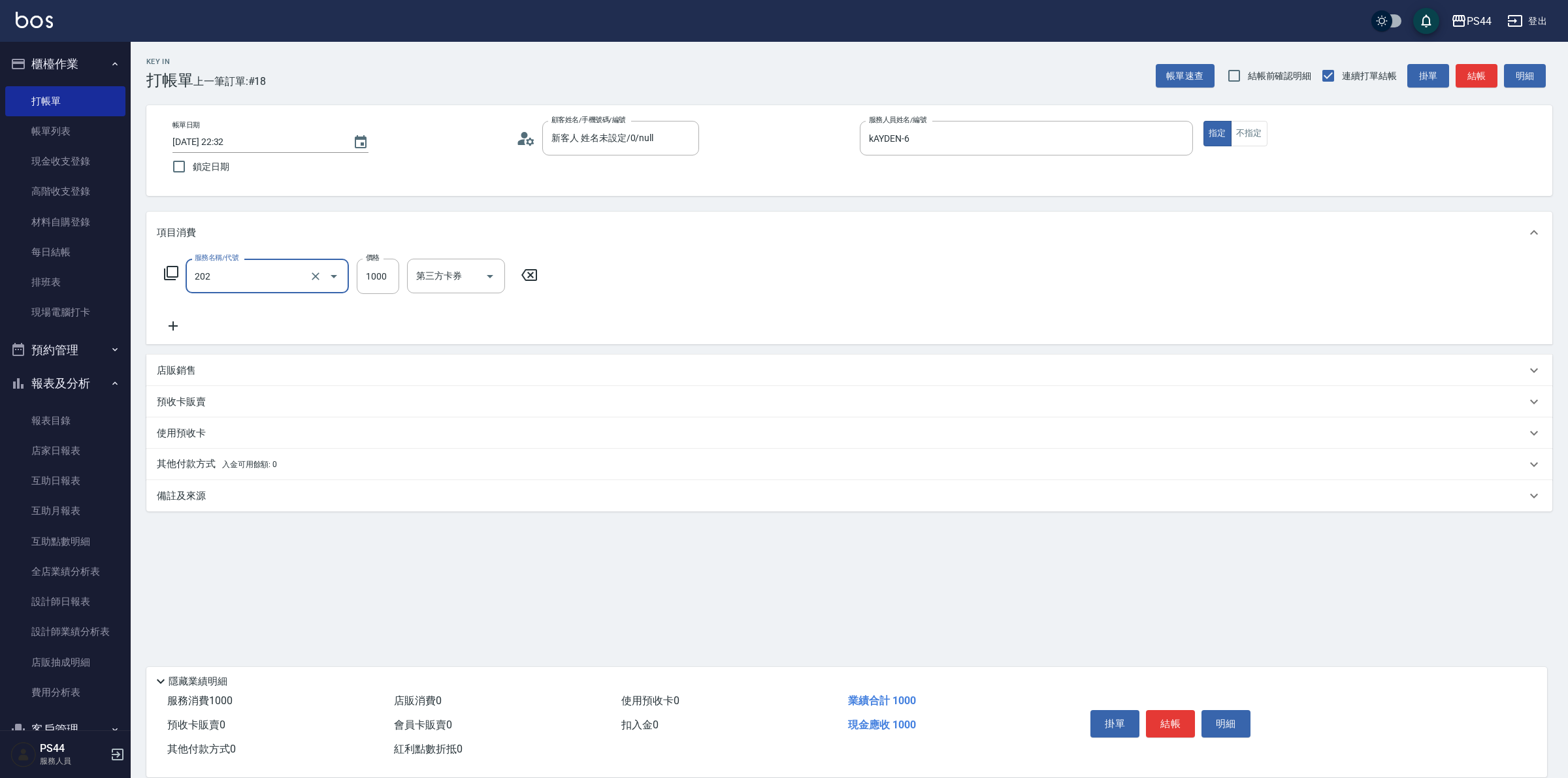
type input "燙髮(202)"
type input "邱美月-34"
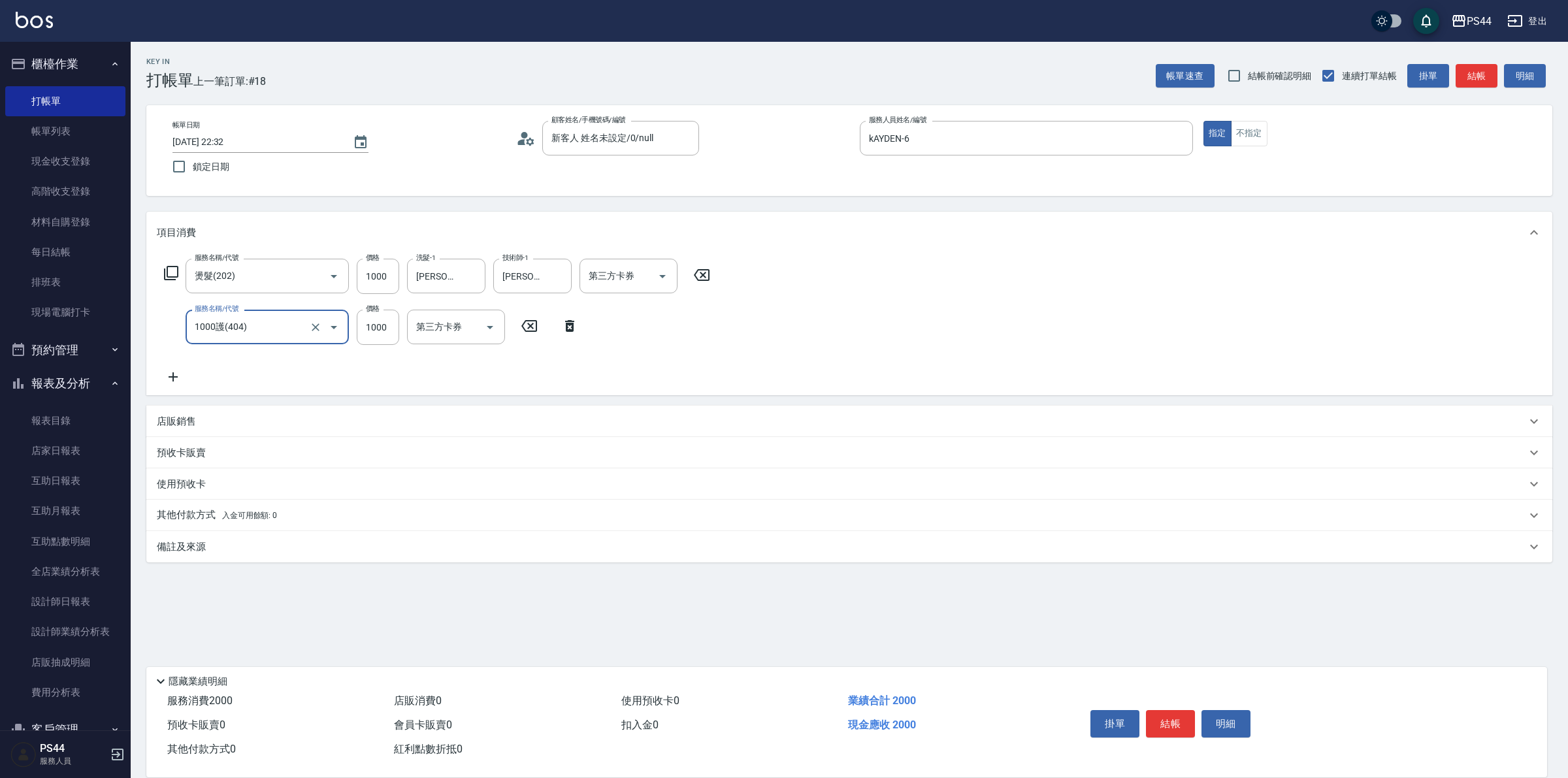
type input "1000護(404)"
type input "邱美月-34"
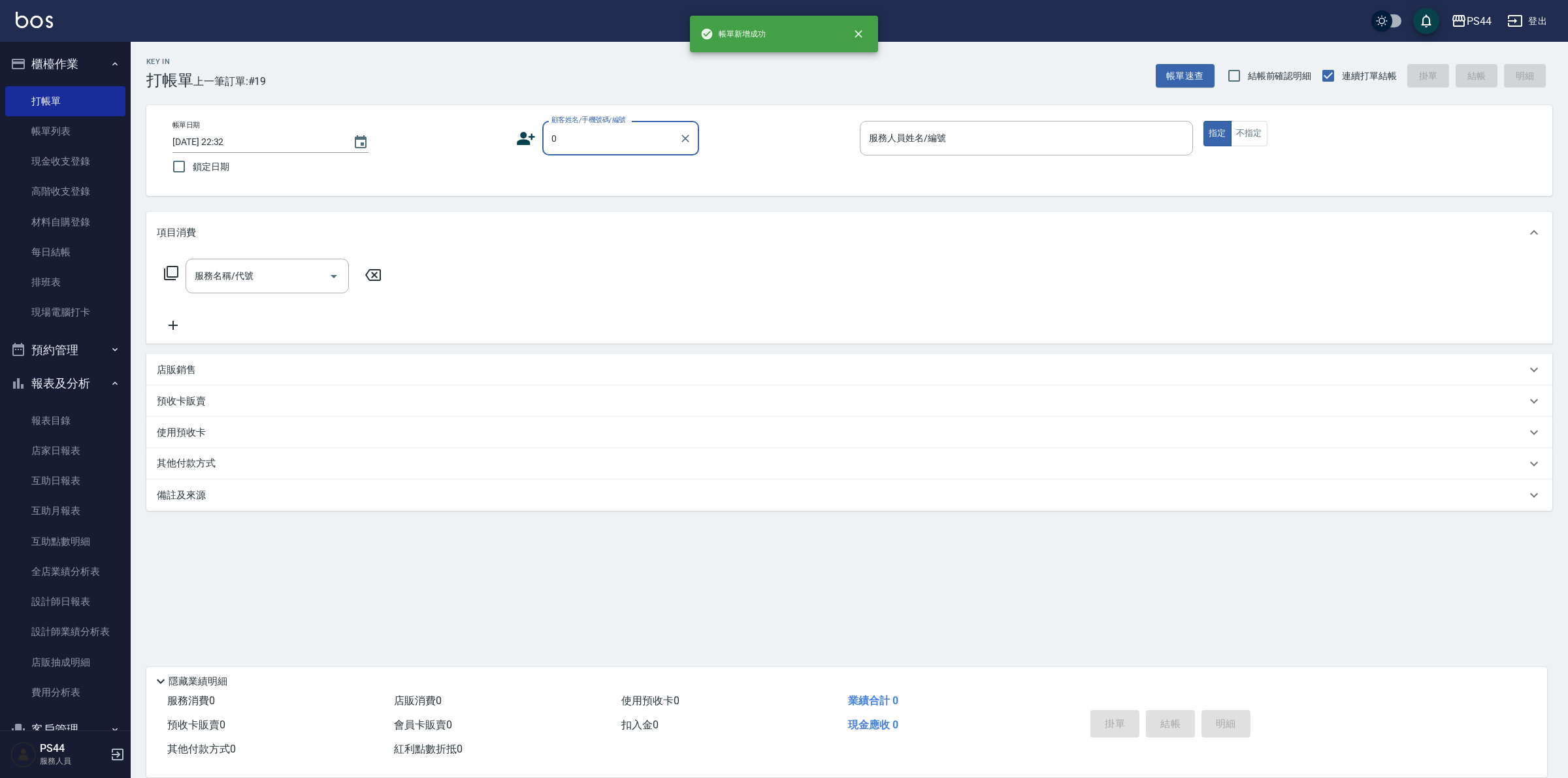
type input "新客人 姓名未設定/0/null"
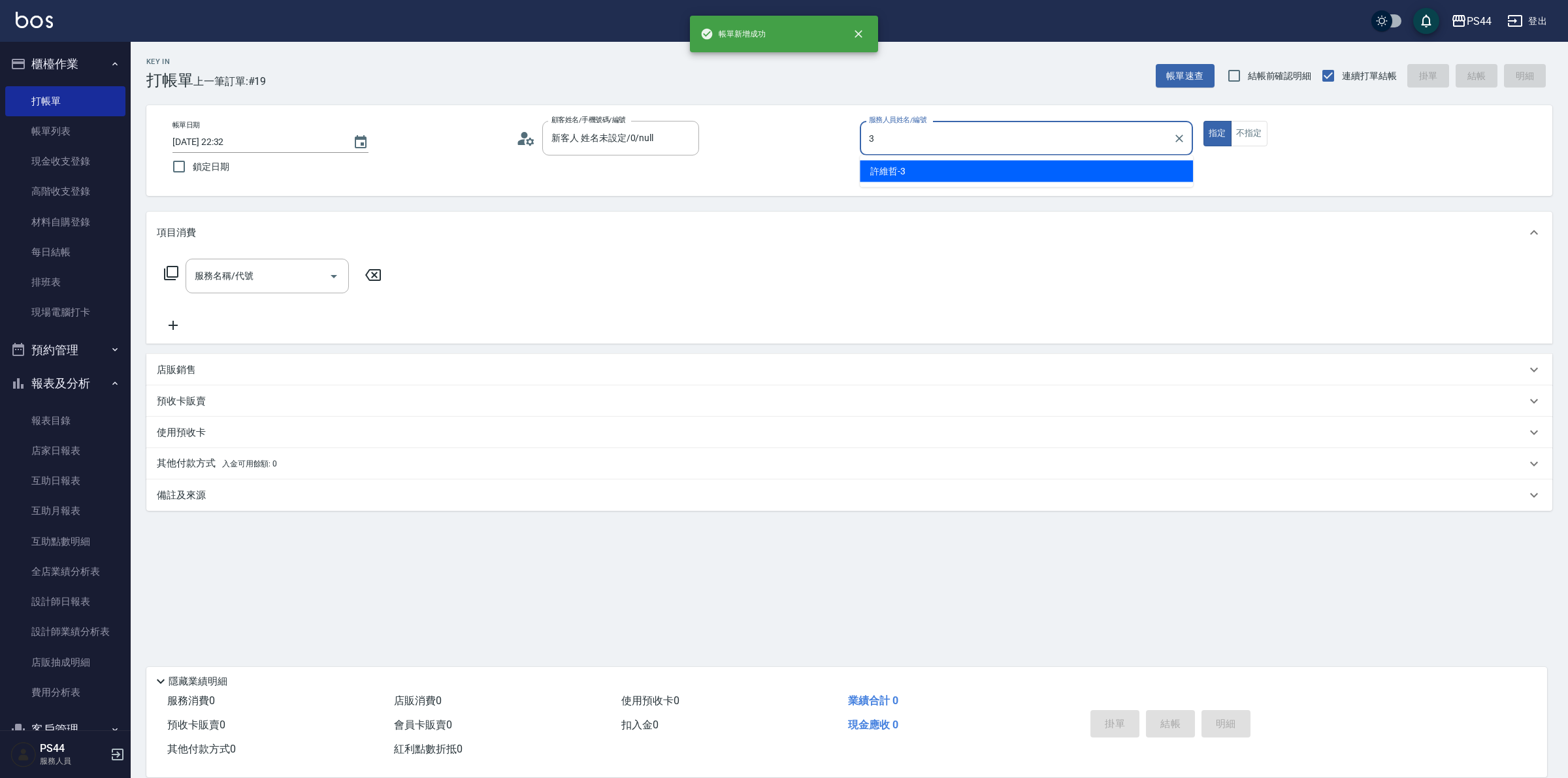
type input "許維哲-3"
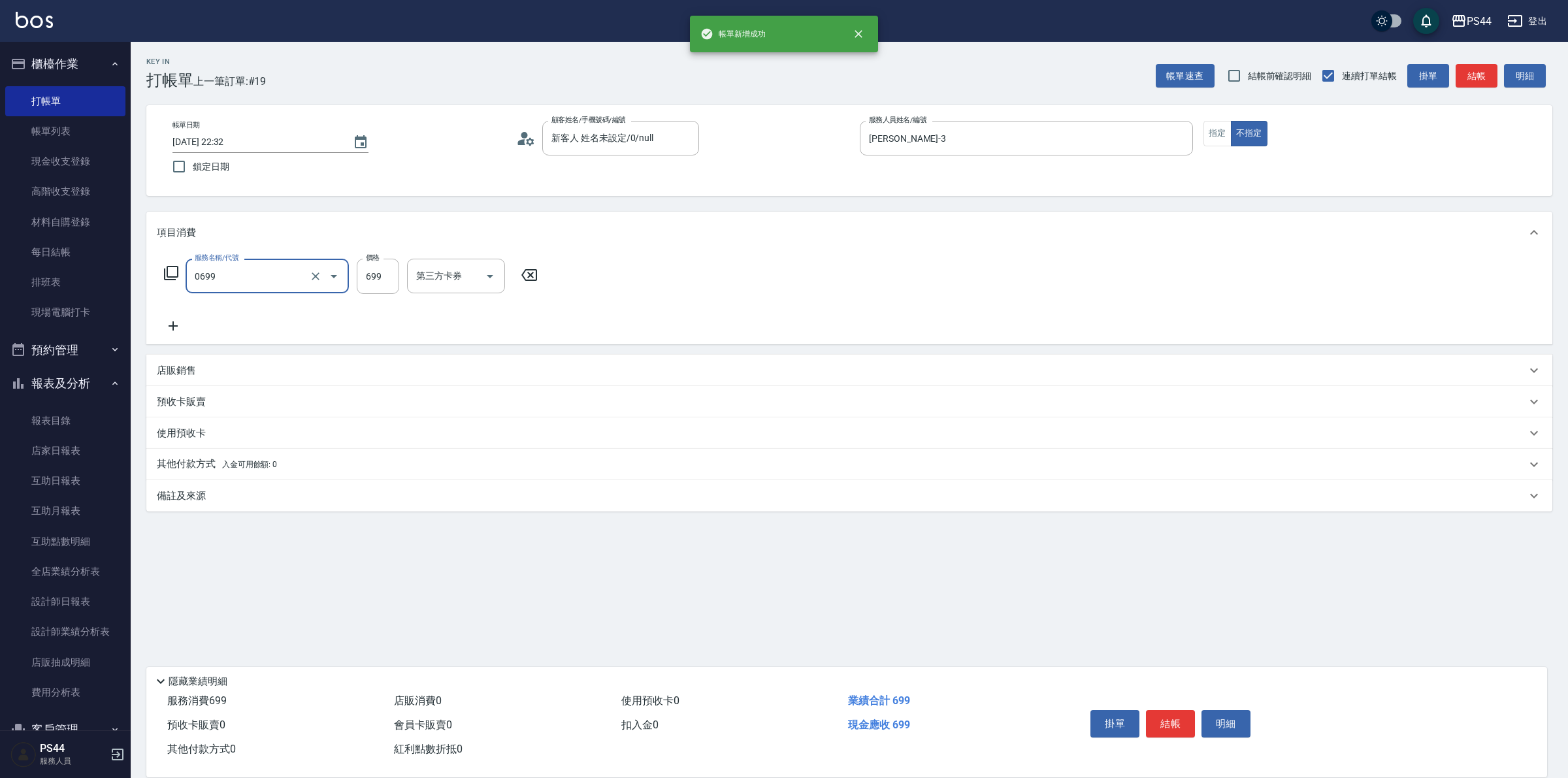
type input "精油SPA(0699)"
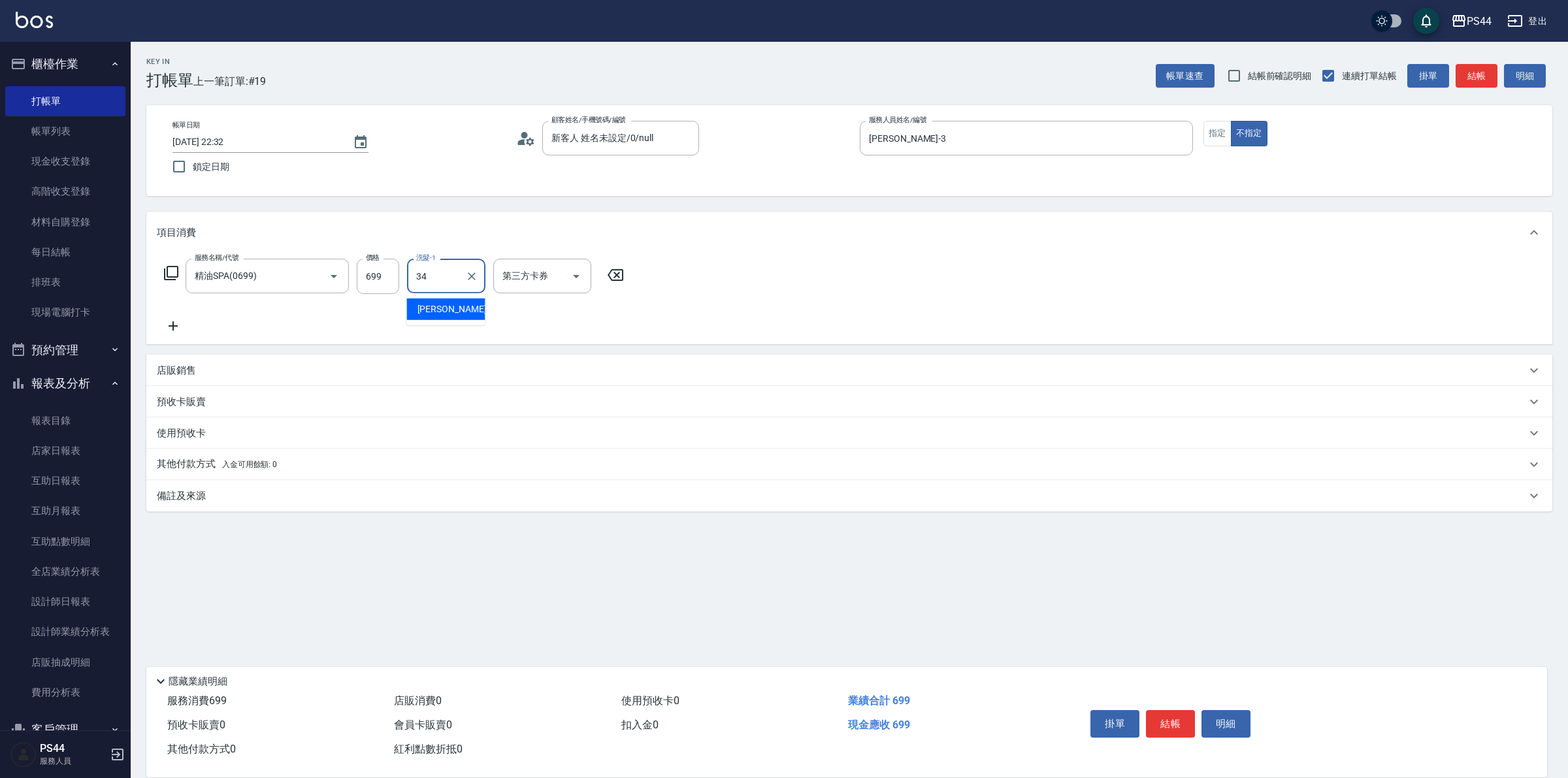
type input "邱美月-34"
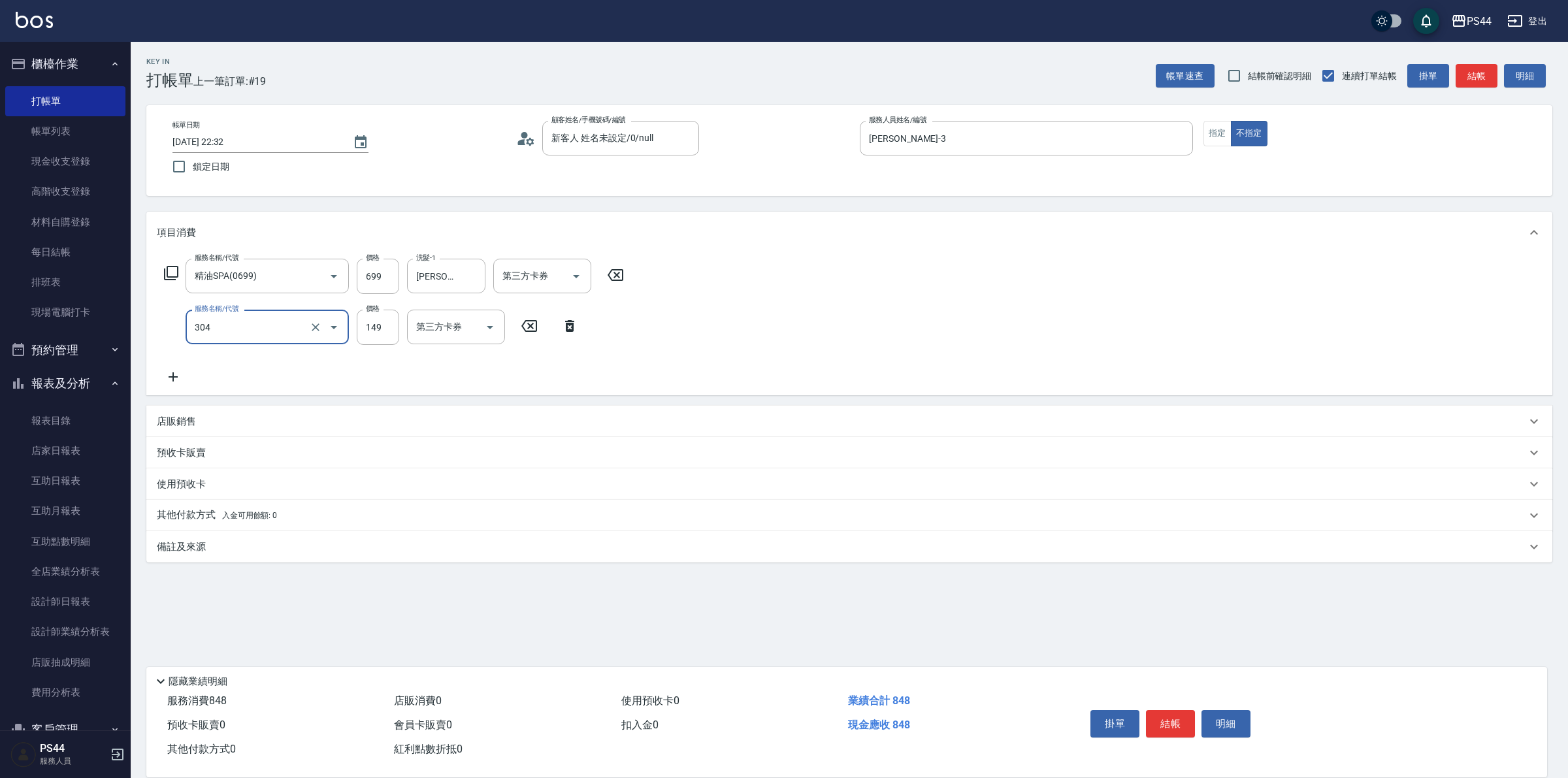
type input "剪髮(304)"
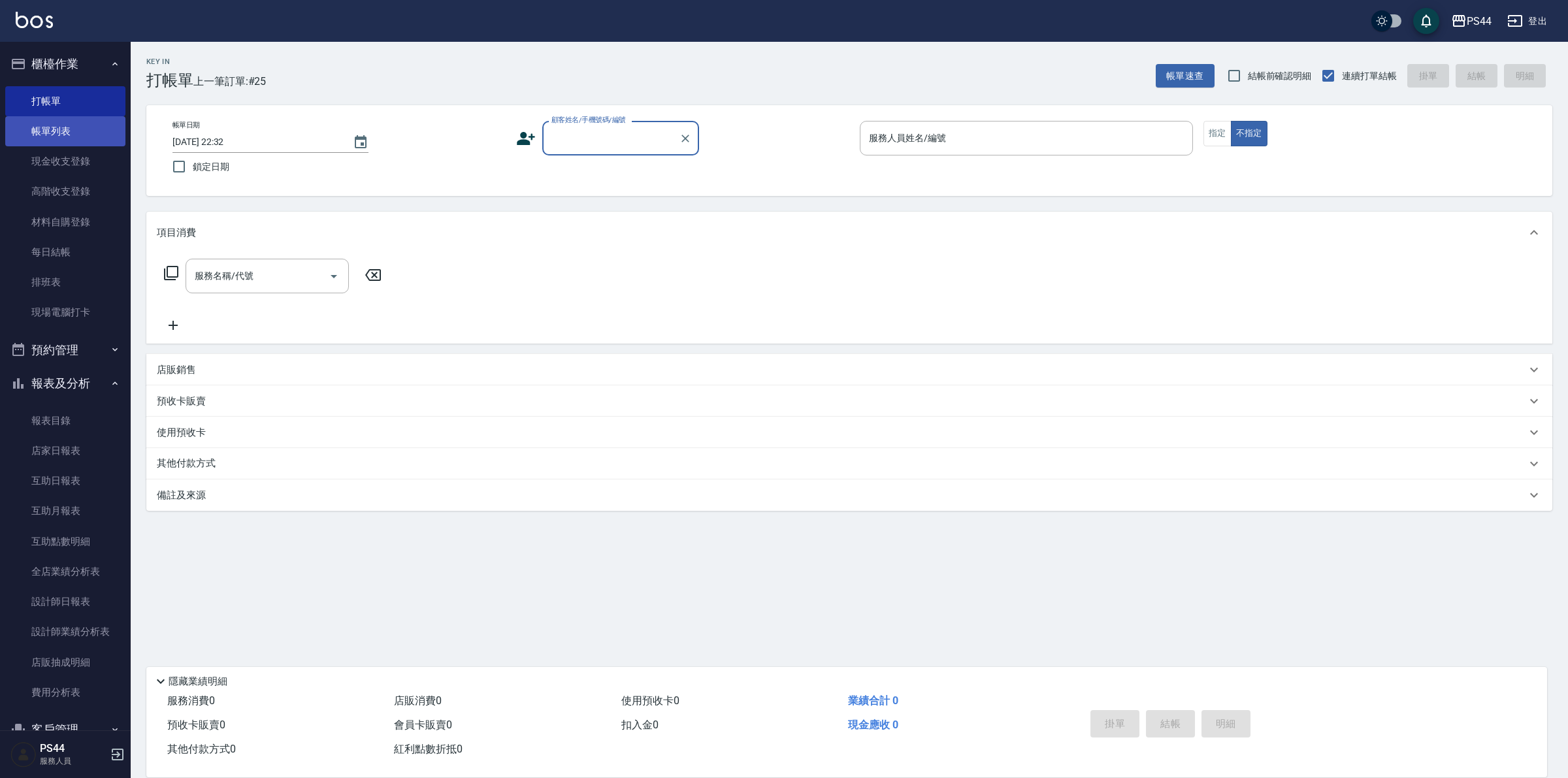
click at [30, 124] on link "帳單列表" at bounding box center [66, 131] width 120 height 30
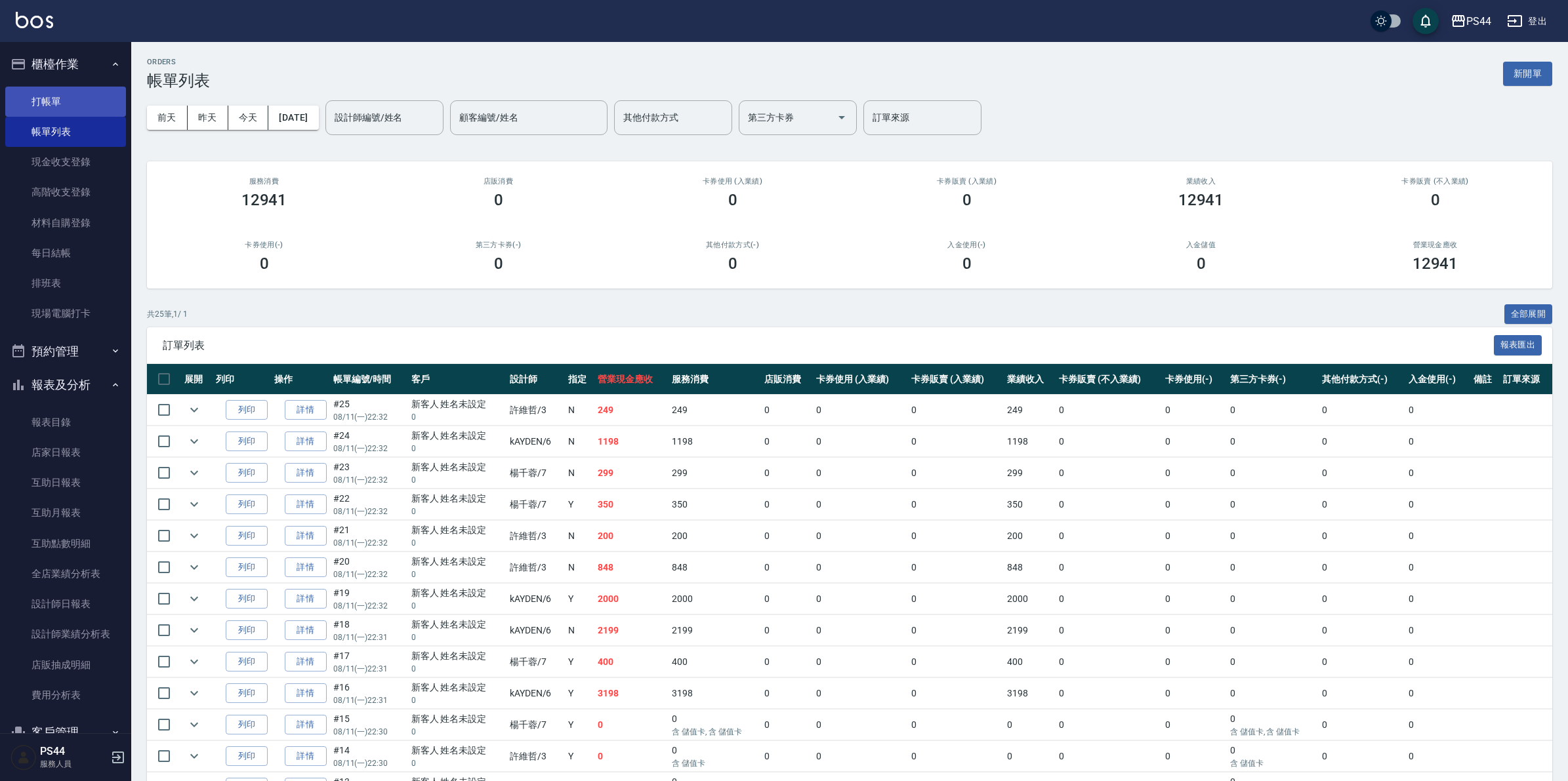
click at [34, 90] on link "打帳單" at bounding box center [66, 102] width 121 height 31
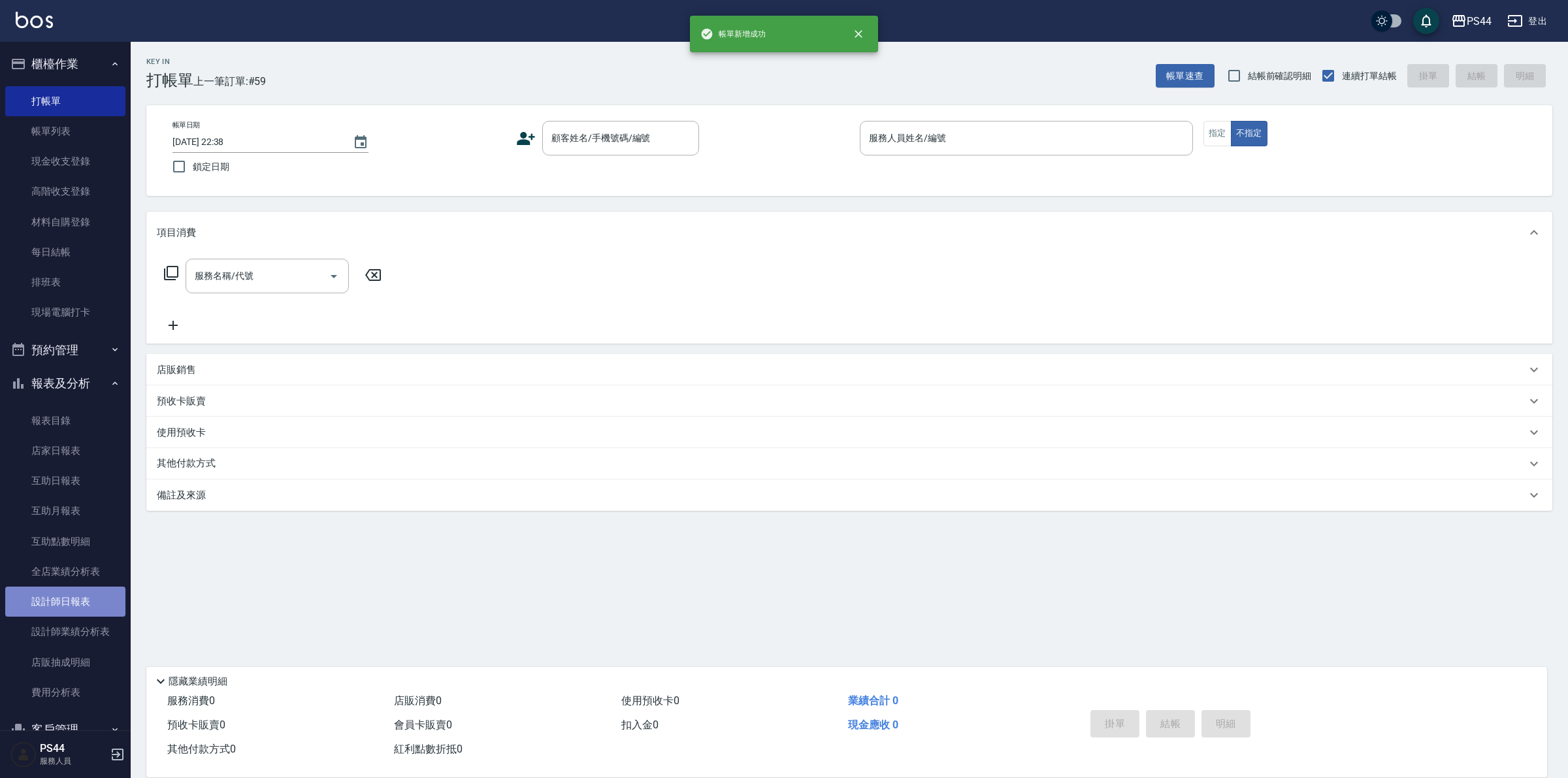
click at [67, 587] on link "設計師日報表" at bounding box center [66, 602] width 120 height 30
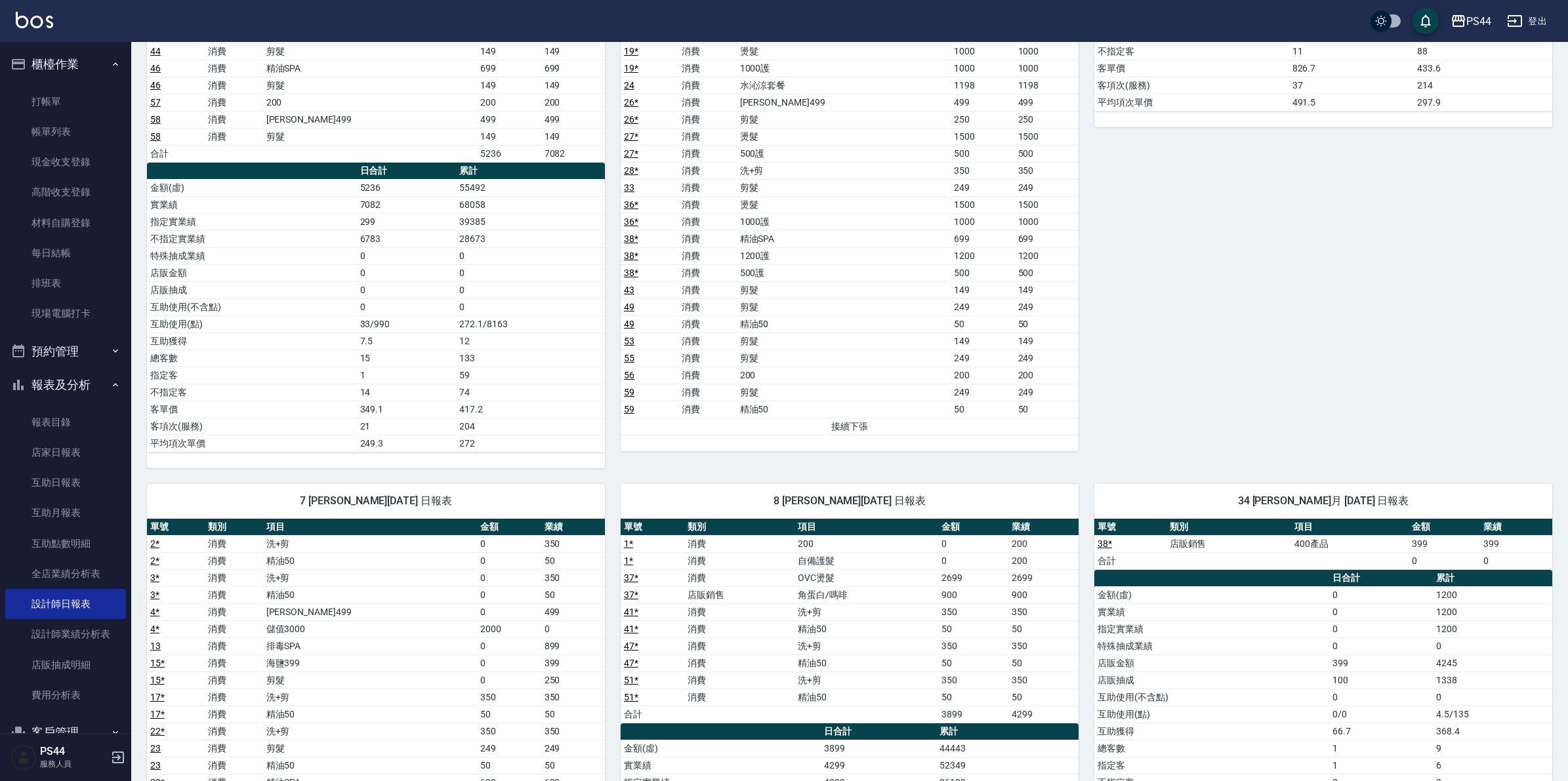
scroll to position [246, 0]
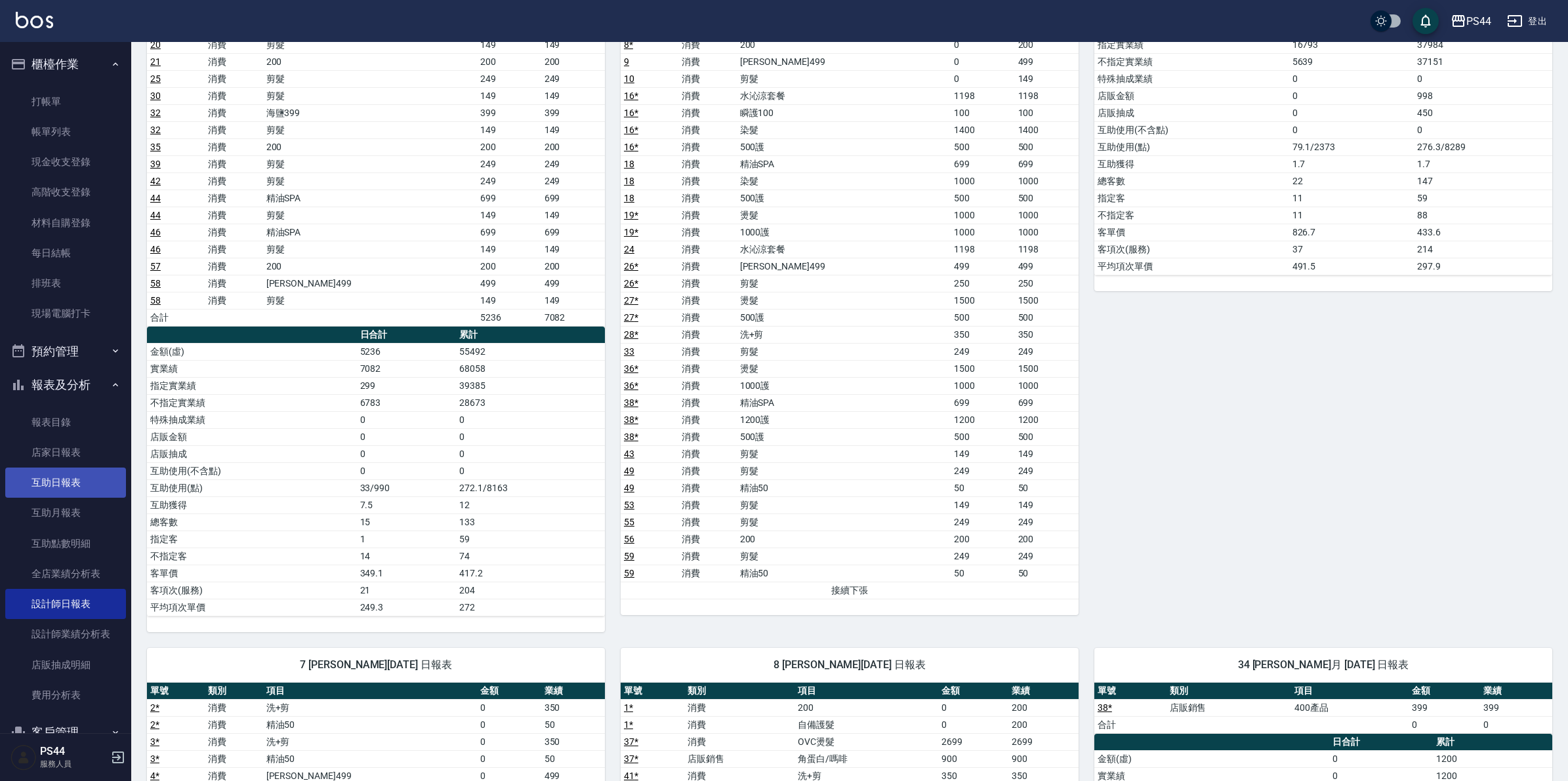
click at [48, 485] on link "互助日報表" at bounding box center [66, 483] width 121 height 31
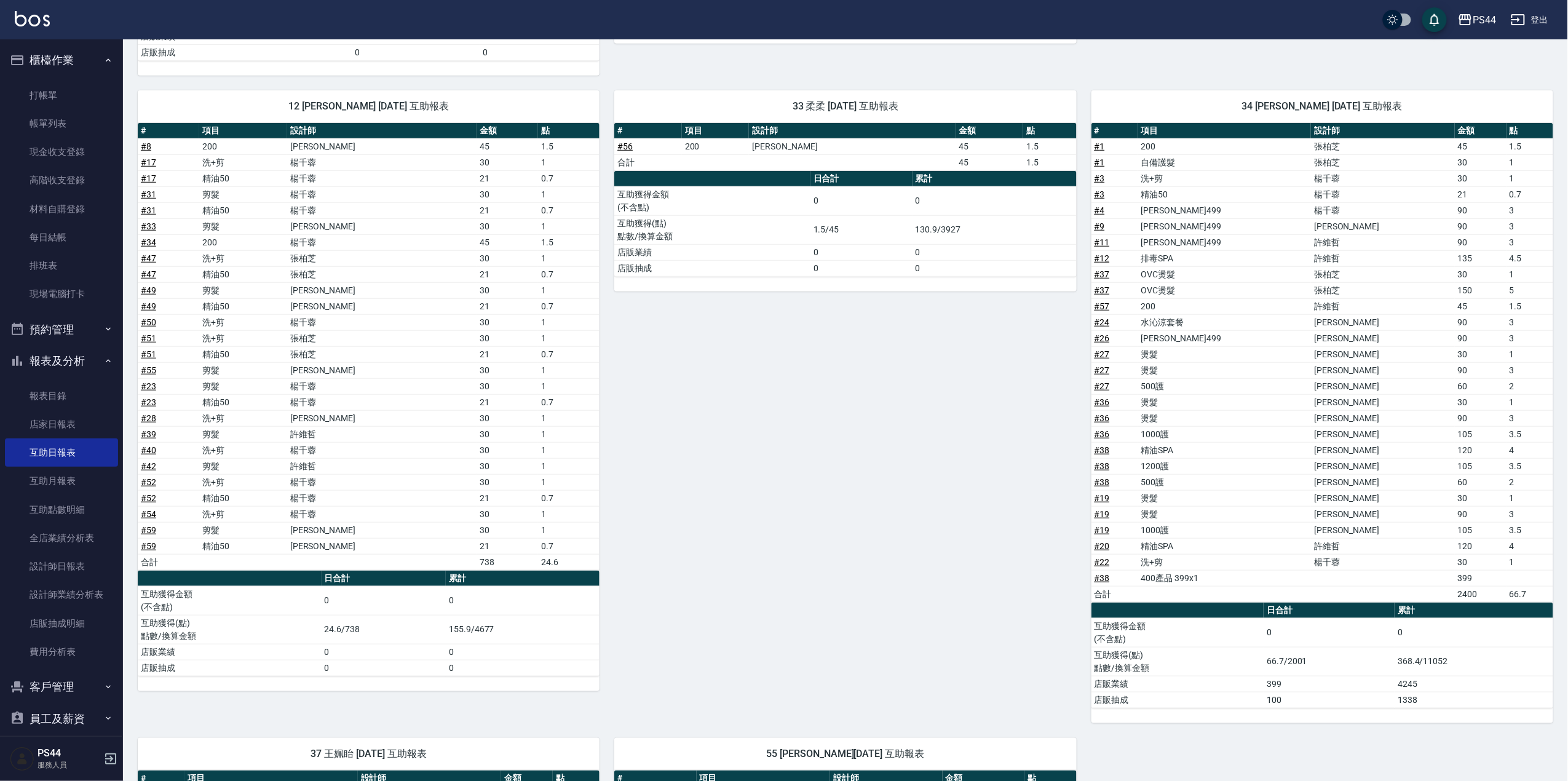
scroll to position [337, 0]
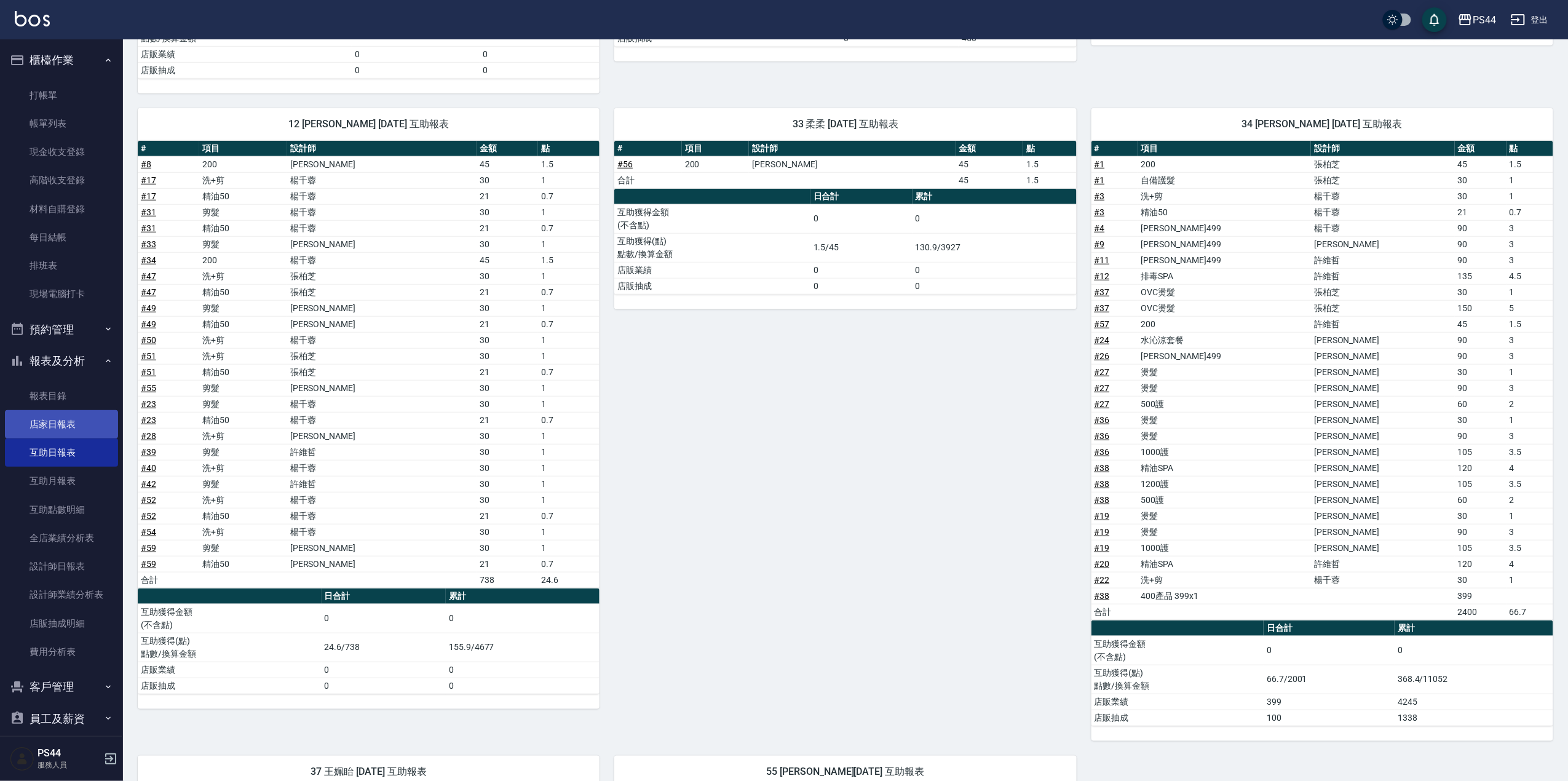
click at [56, 423] on link "店家日報表" at bounding box center [62, 424] width 113 height 29
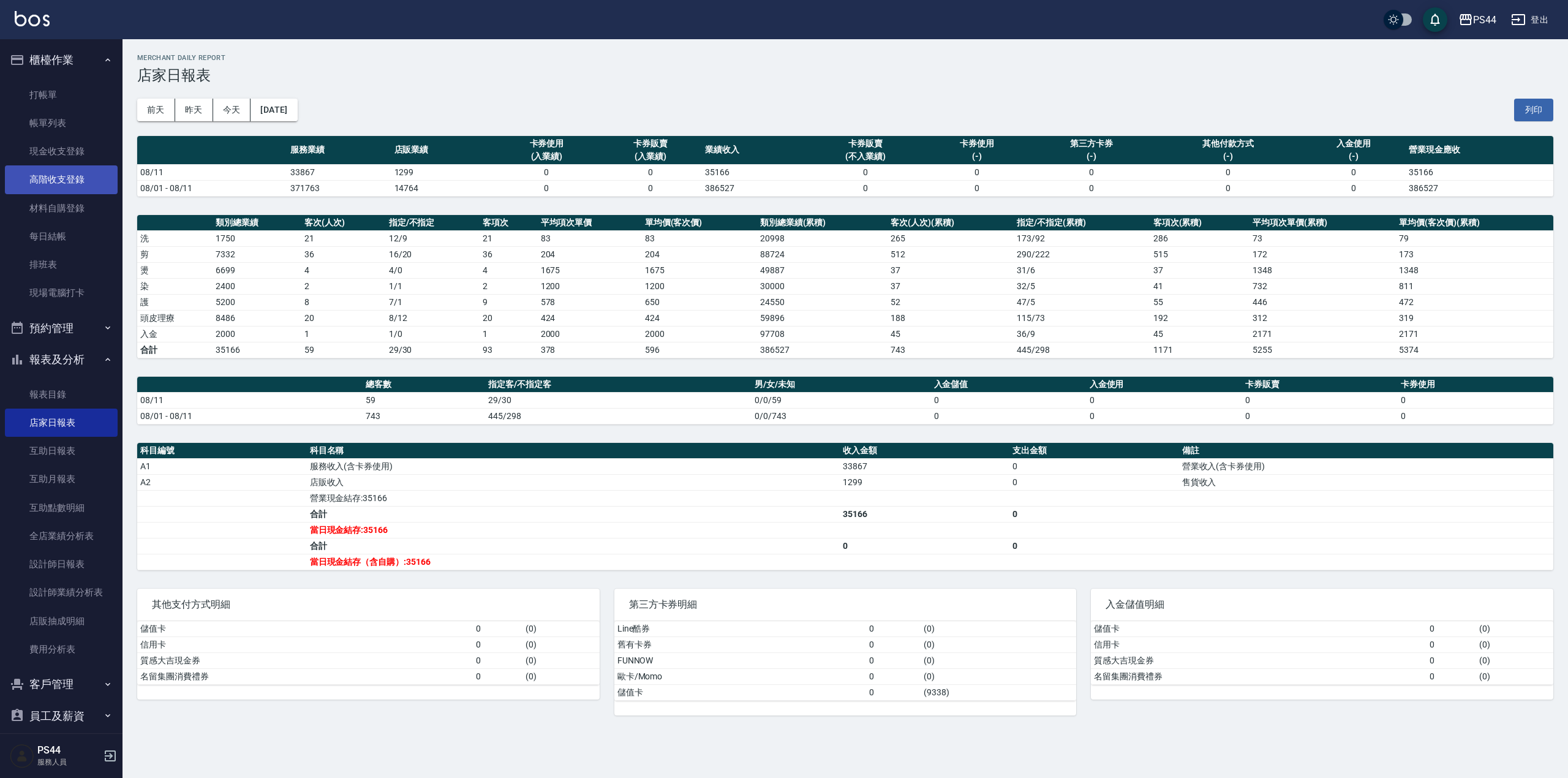
click at [65, 184] on link "高階收支登錄" at bounding box center [62, 179] width 113 height 29
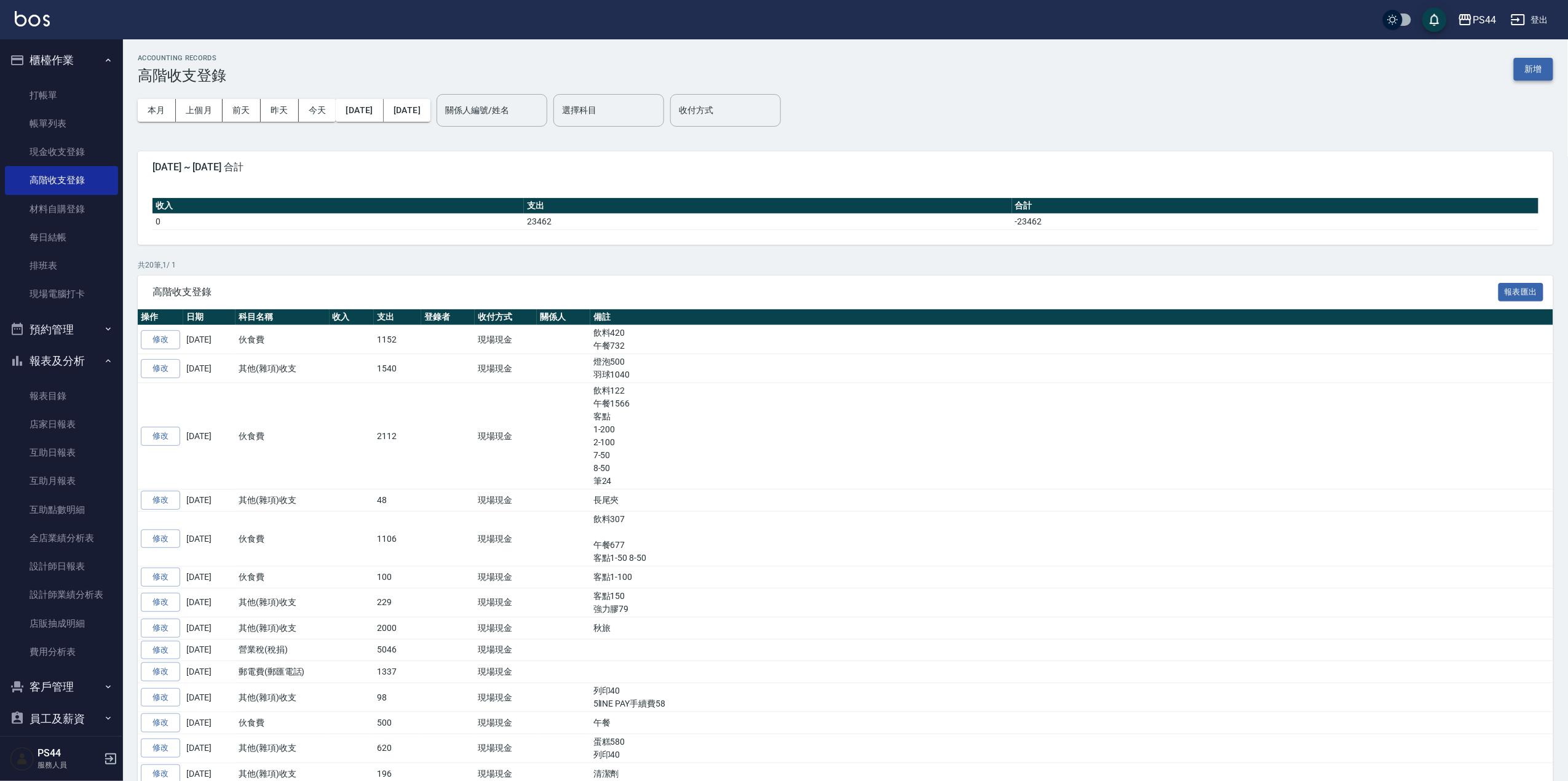
click at [1469, 64] on button "新增" at bounding box center [1533, 69] width 39 height 23
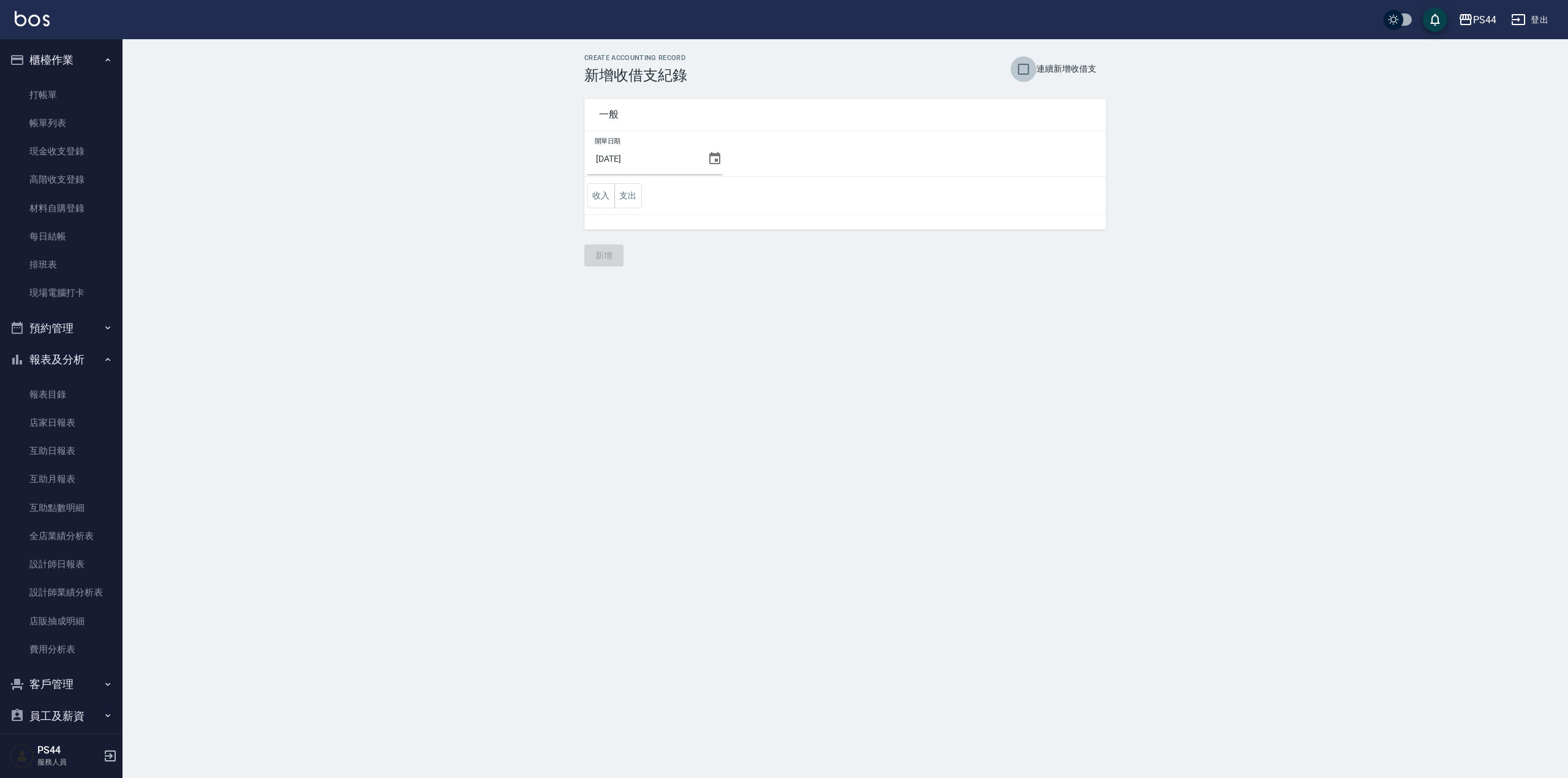
click at [1020, 72] on input "連續新增收借支" at bounding box center [1023, 69] width 26 height 26
click at [629, 194] on button "支出" at bounding box center [628, 195] width 28 height 25
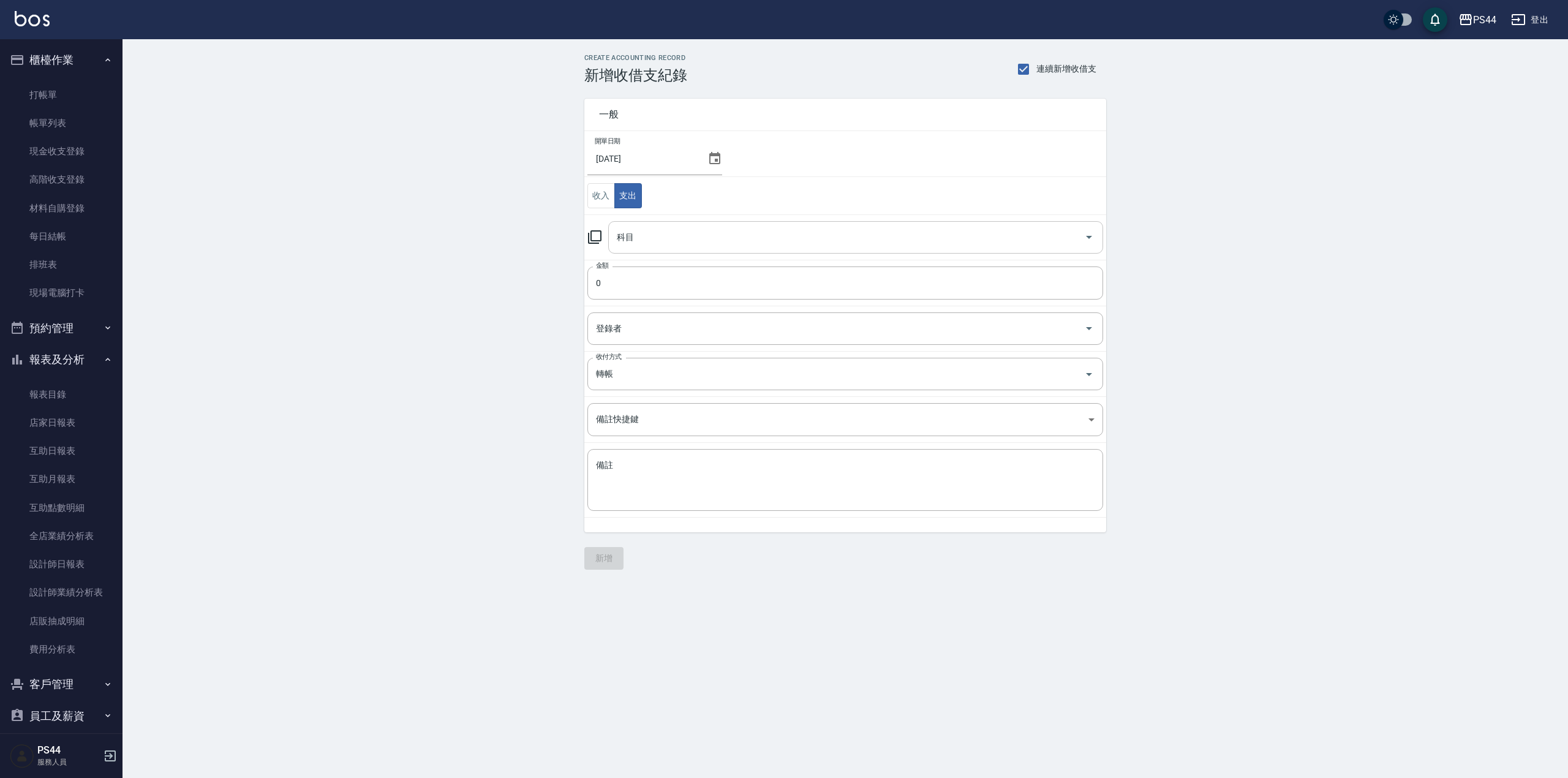
click at [698, 243] on input "科目" at bounding box center [846, 237] width 465 height 22
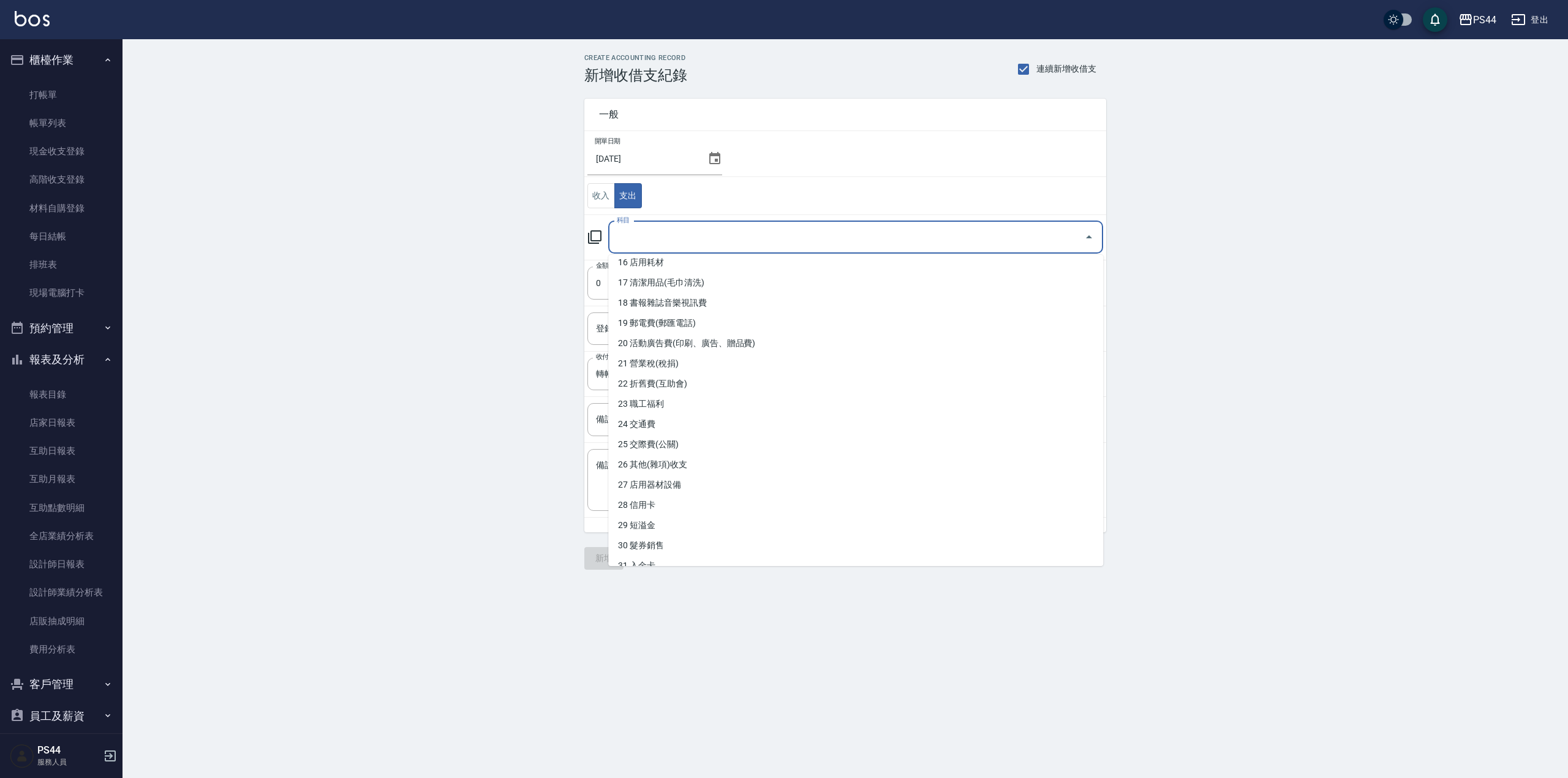
scroll to position [467, 0]
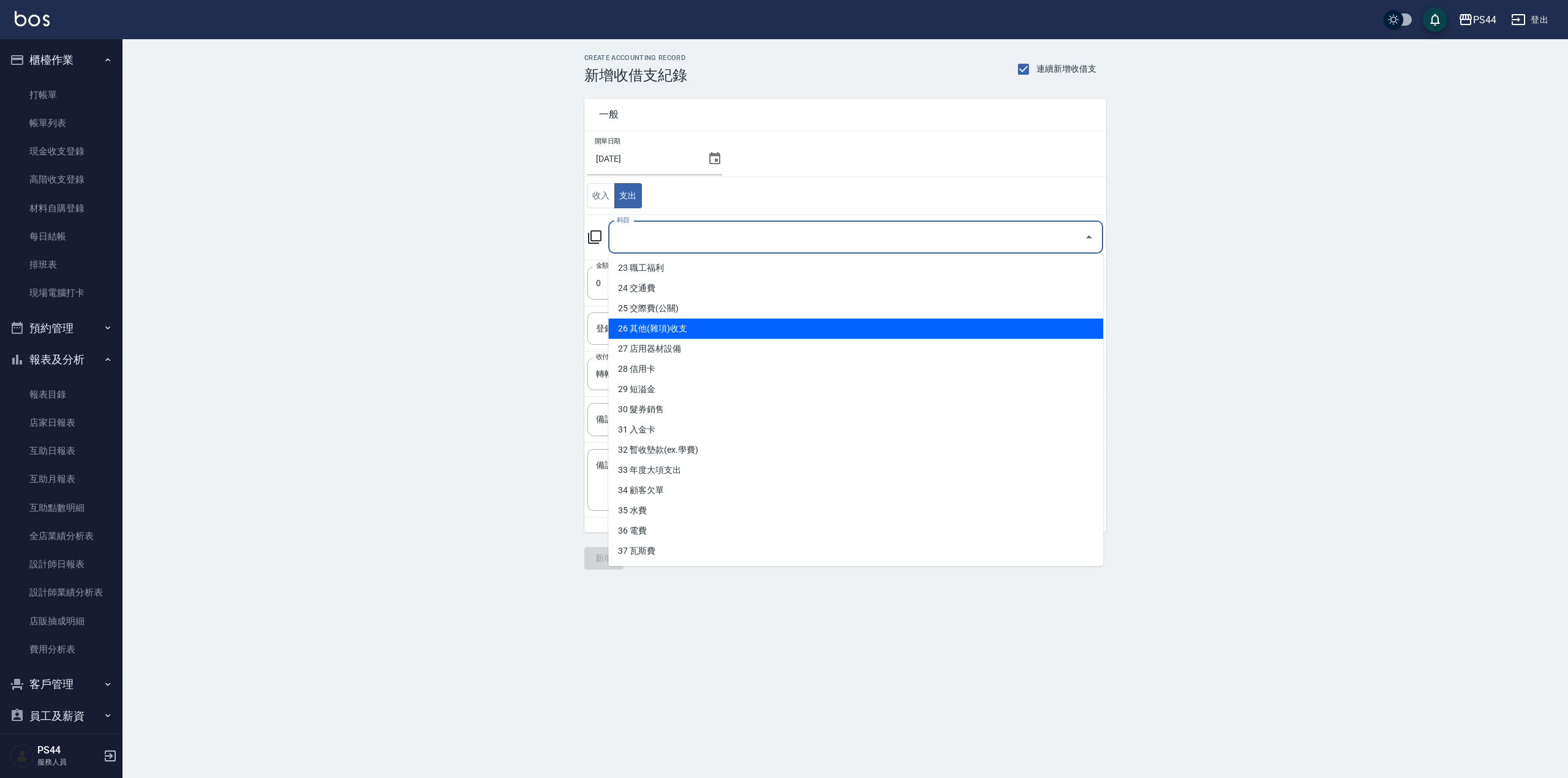
click at [731, 324] on li "26 其他(雜項)收支" at bounding box center [856, 328] width 495 height 20
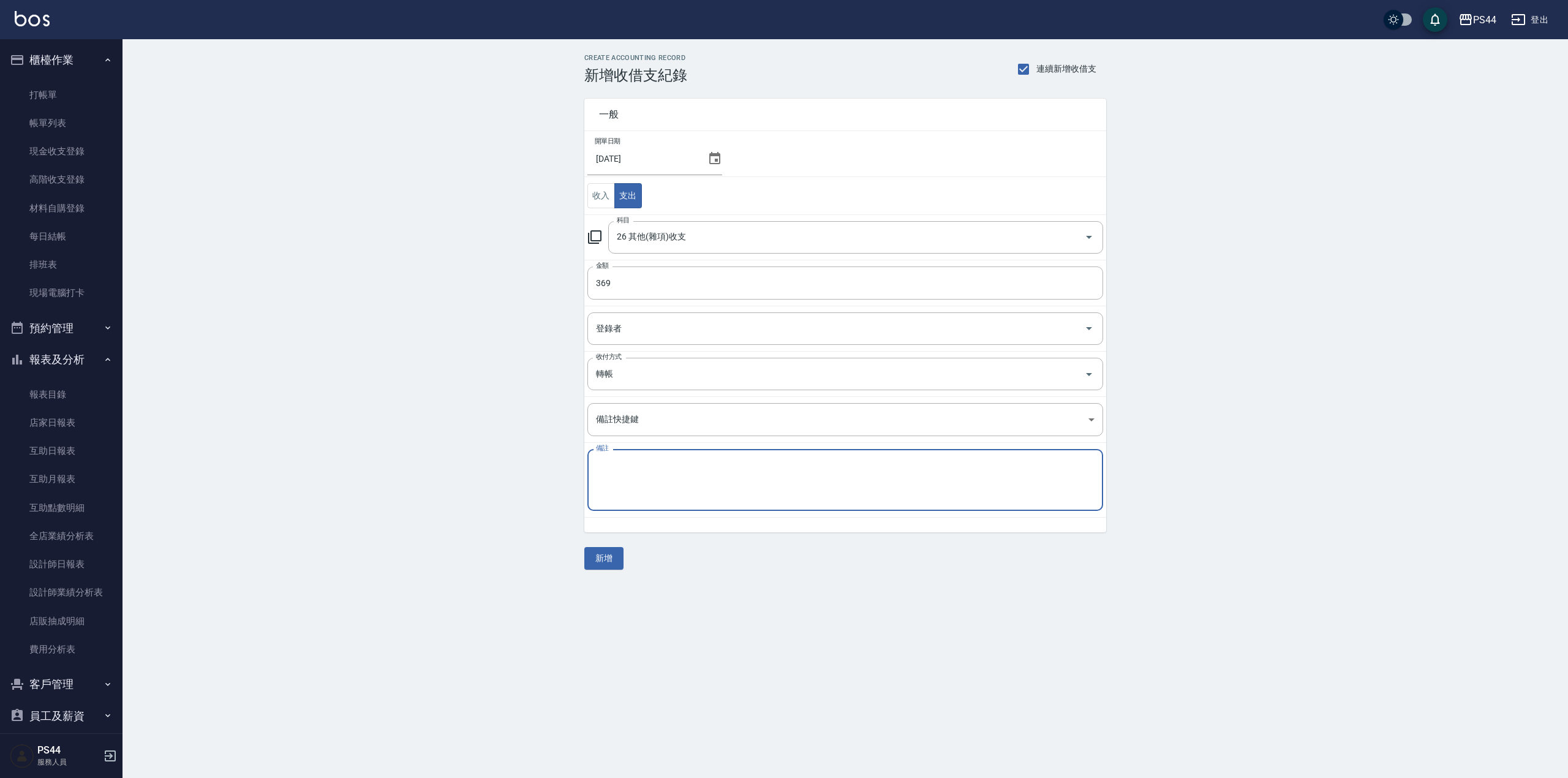
click at [689, 497] on textarea "備註" at bounding box center [845, 480] width 499 height 42
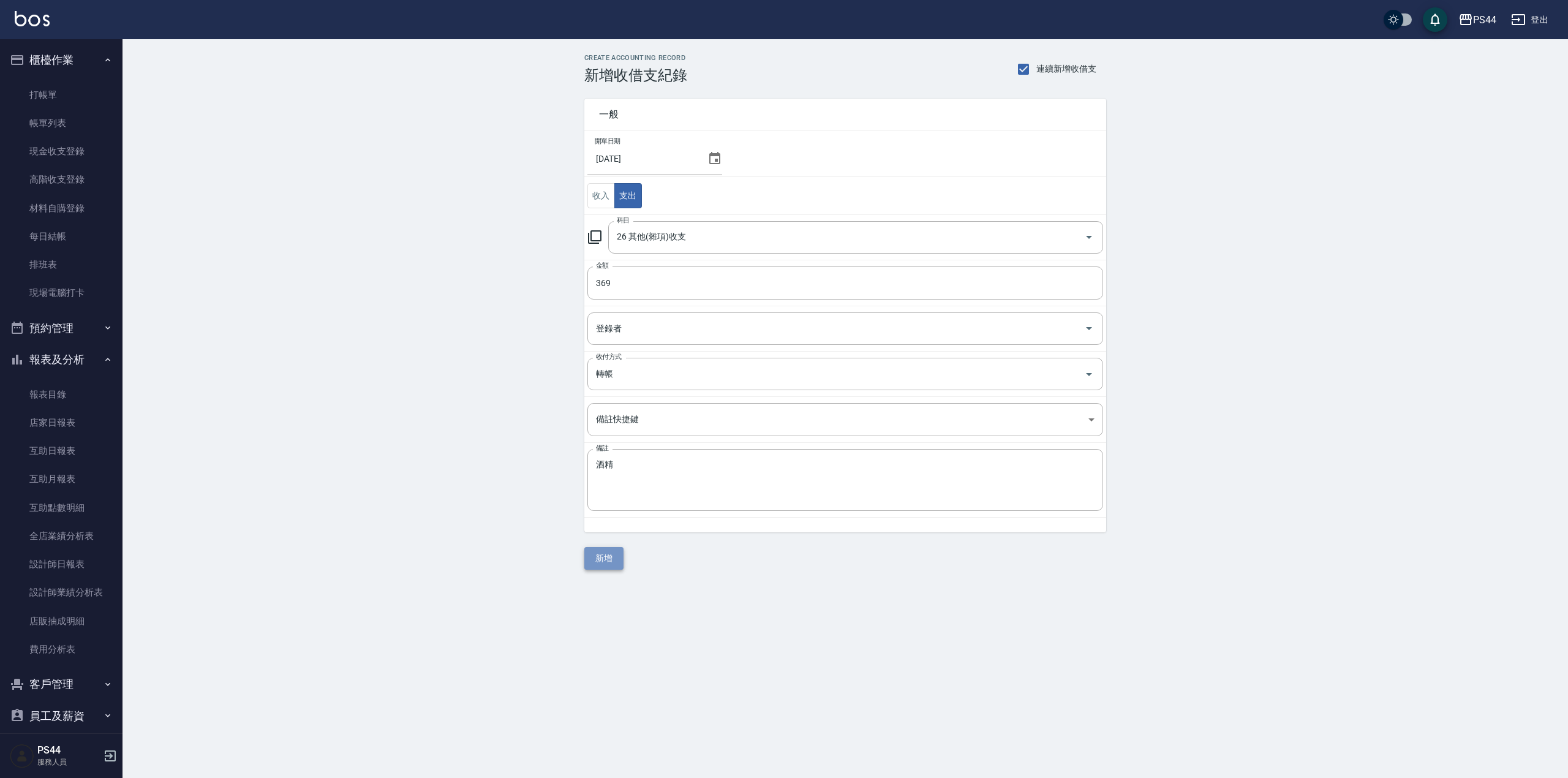
click at [608, 564] on button "新增" at bounding box center [604, 558] width 39 height 23
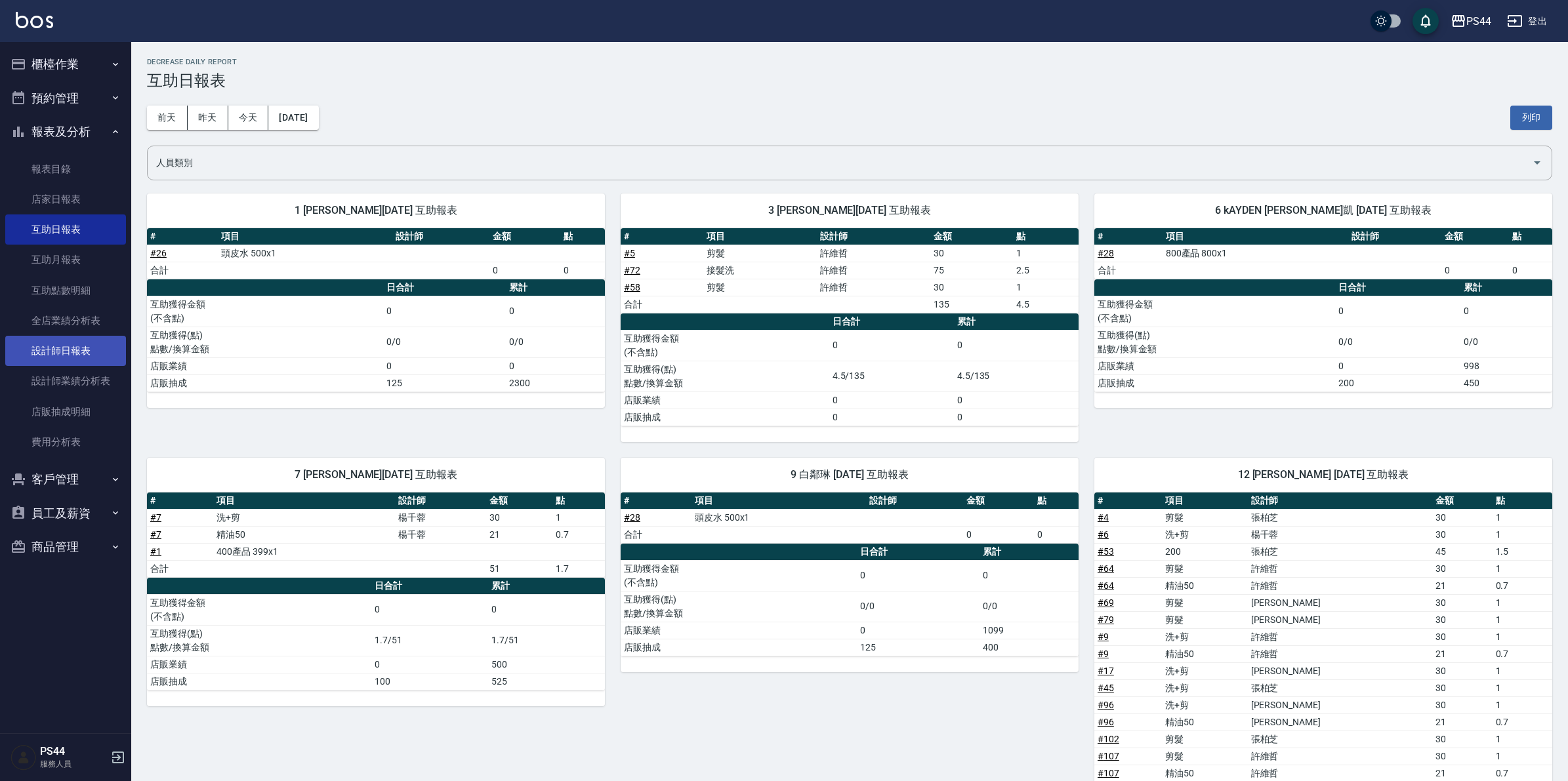
click at [70, 350] on link "設計師日報表" at bounding box center [66, 351] width 121 height 31
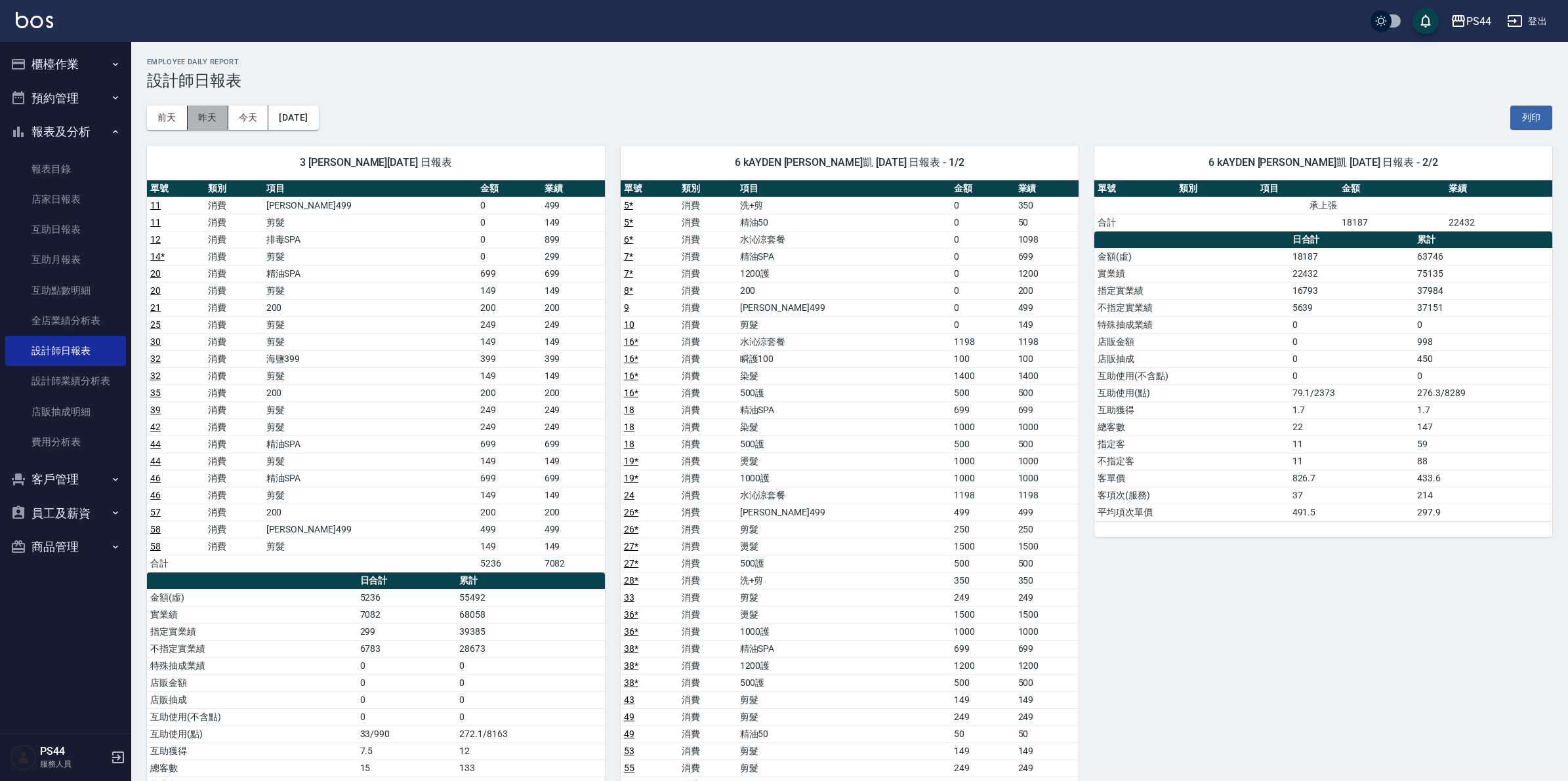
click at [213, 116] on button "昨天" at bounding box center [207, 117] width 41 height 24
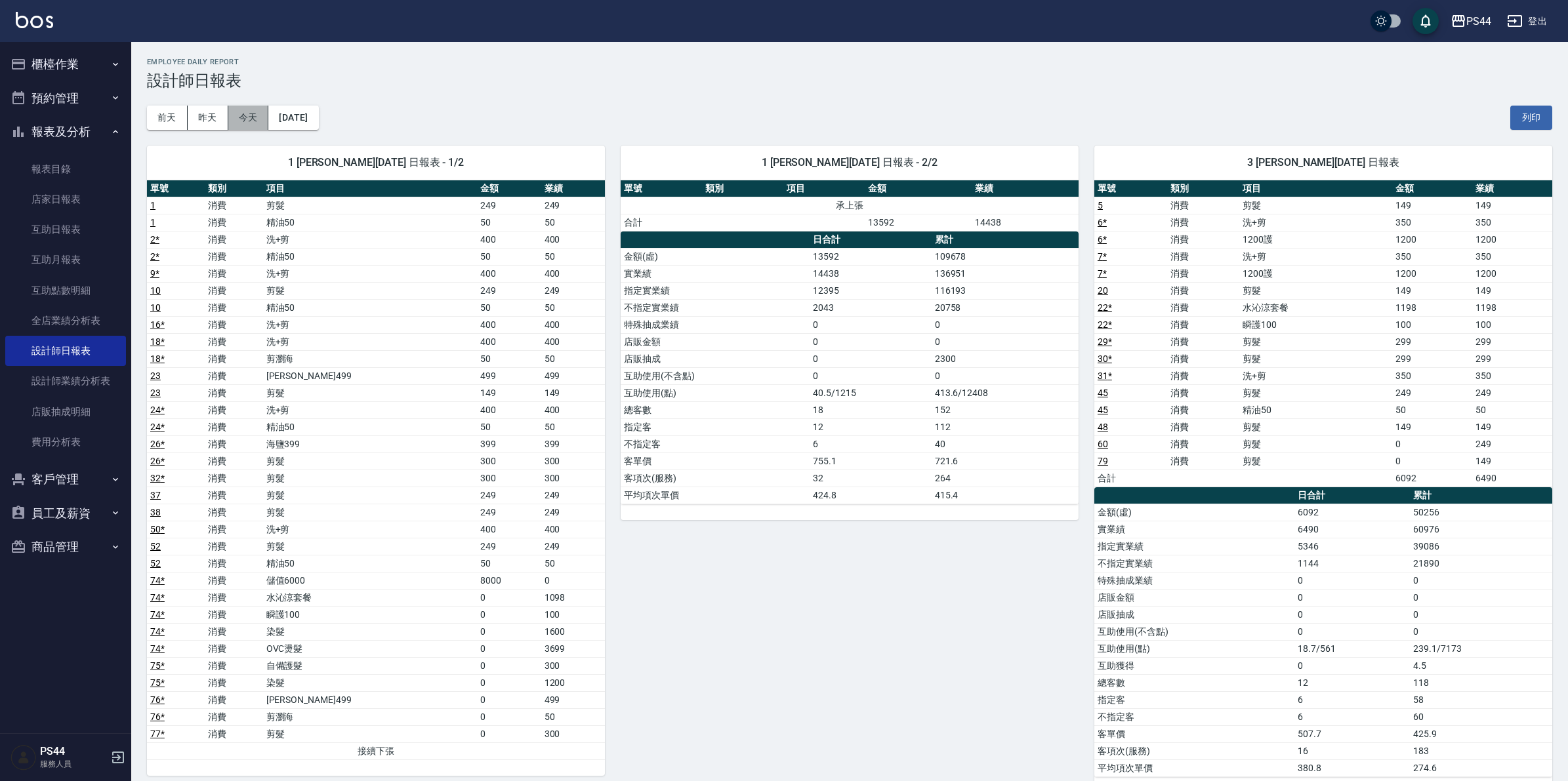
click at [248, 125] on button "今天" at bounding box center [248, 117] width 41 height 24
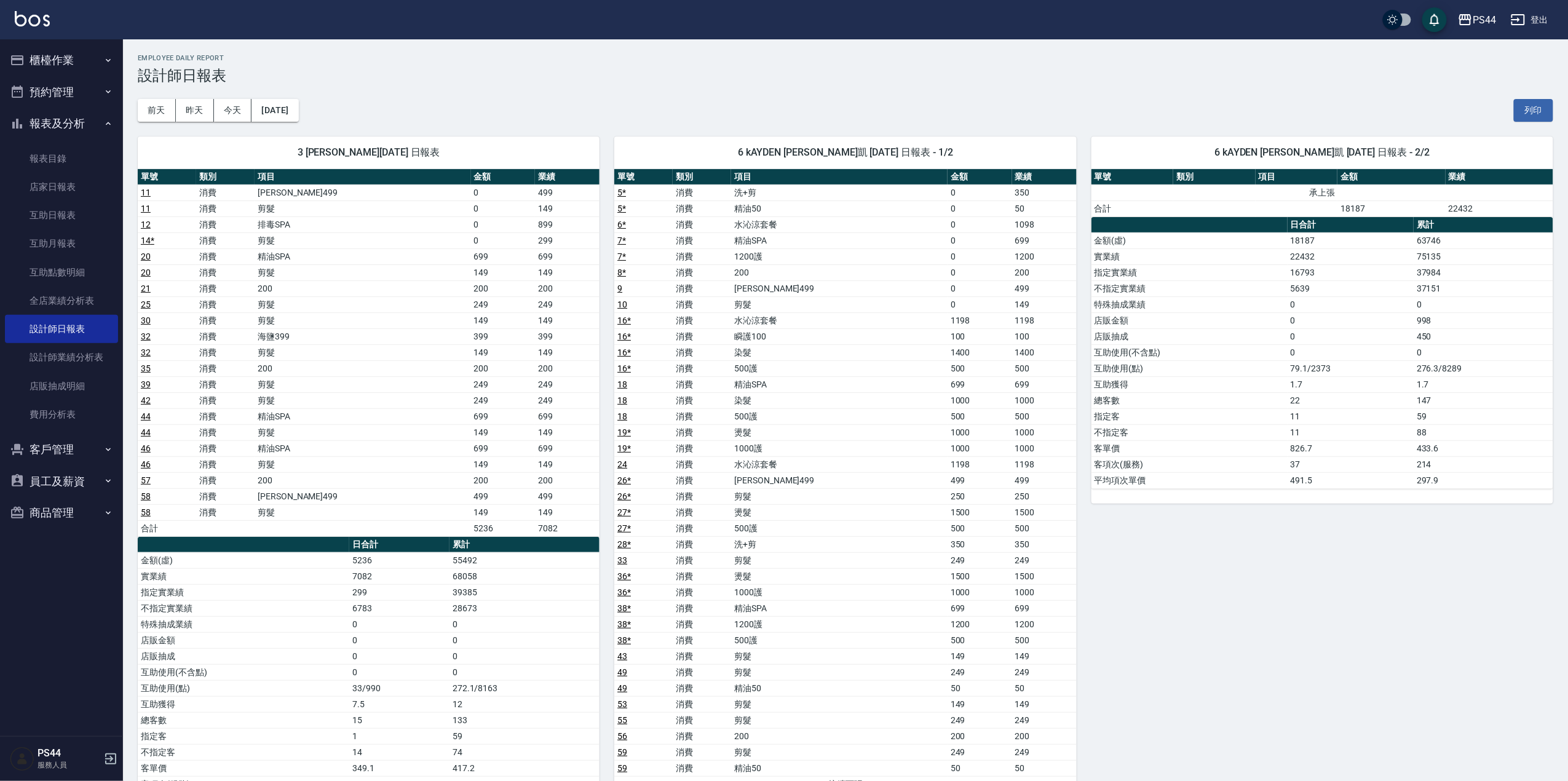
drag, startPoint x: 1469, startPoint y: 2, endPoint x: 1258, endPoint y: 571, distance: 606.9
click at [1259, 564] on div "6 kAYDEN 王建凱 08/11/2025 日報表 - 2/2 單號 類別 項目 金額 業績 承上張 合計 18187 22432 日合計 累計 金額(虛…" at bounding box center [1314, 472] width 477 height 701
click at [286, 108] on button "[DATE]" at bounding box center [275, 110] width 47 height 23
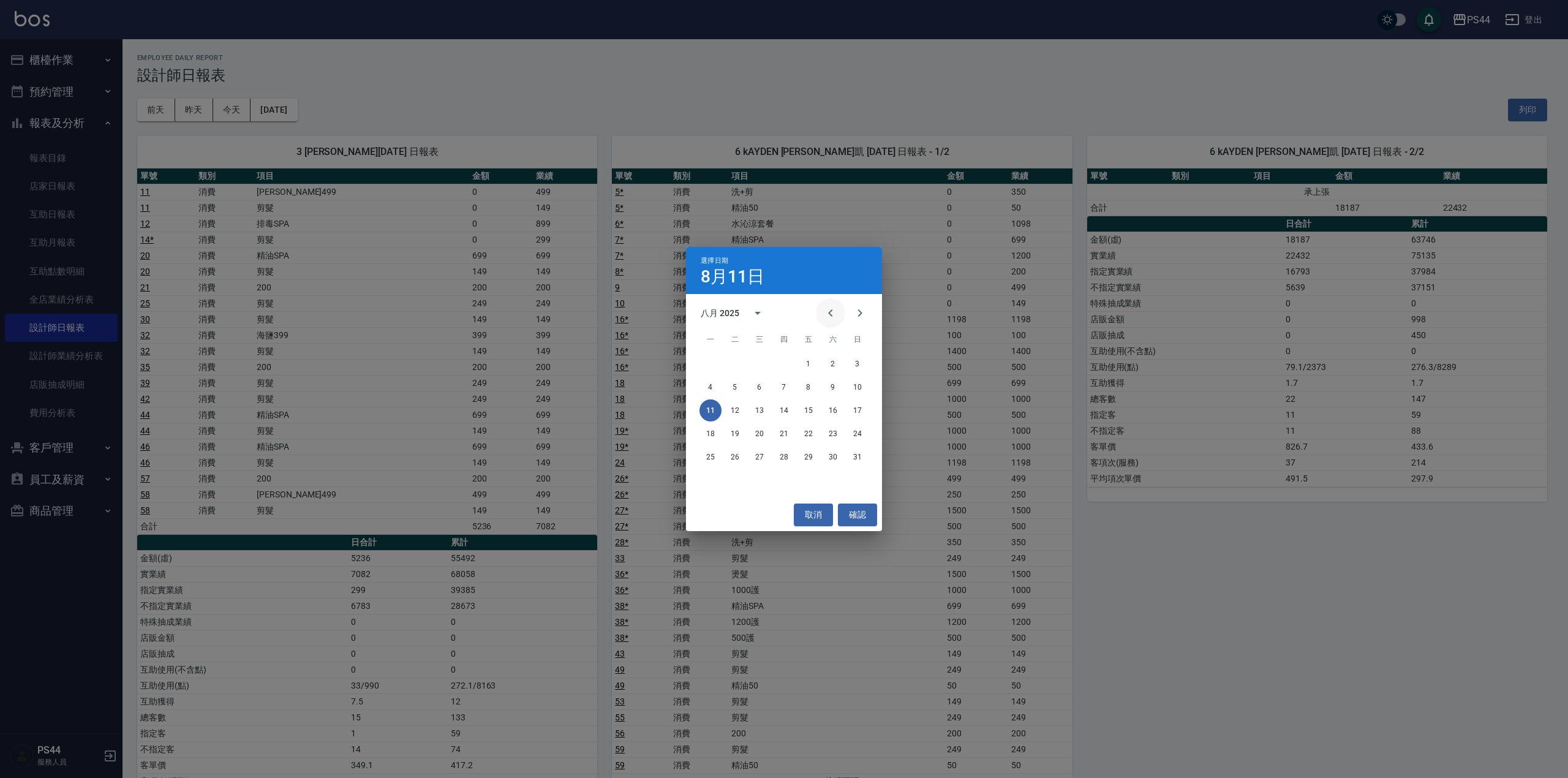
click at [823, 314] on icon "Previous month" at bounding box center [831, 313] width 15 height 15
click at [461, 35] on div "選擇日期 8月11日 七月 2025 一 二 三 四 五 六 日 1 2 3 4 5 6 7 8 9 10 11 12 13 14 15 16 17 18 1…" at bounding box center [784, 389] width 1568 height 778
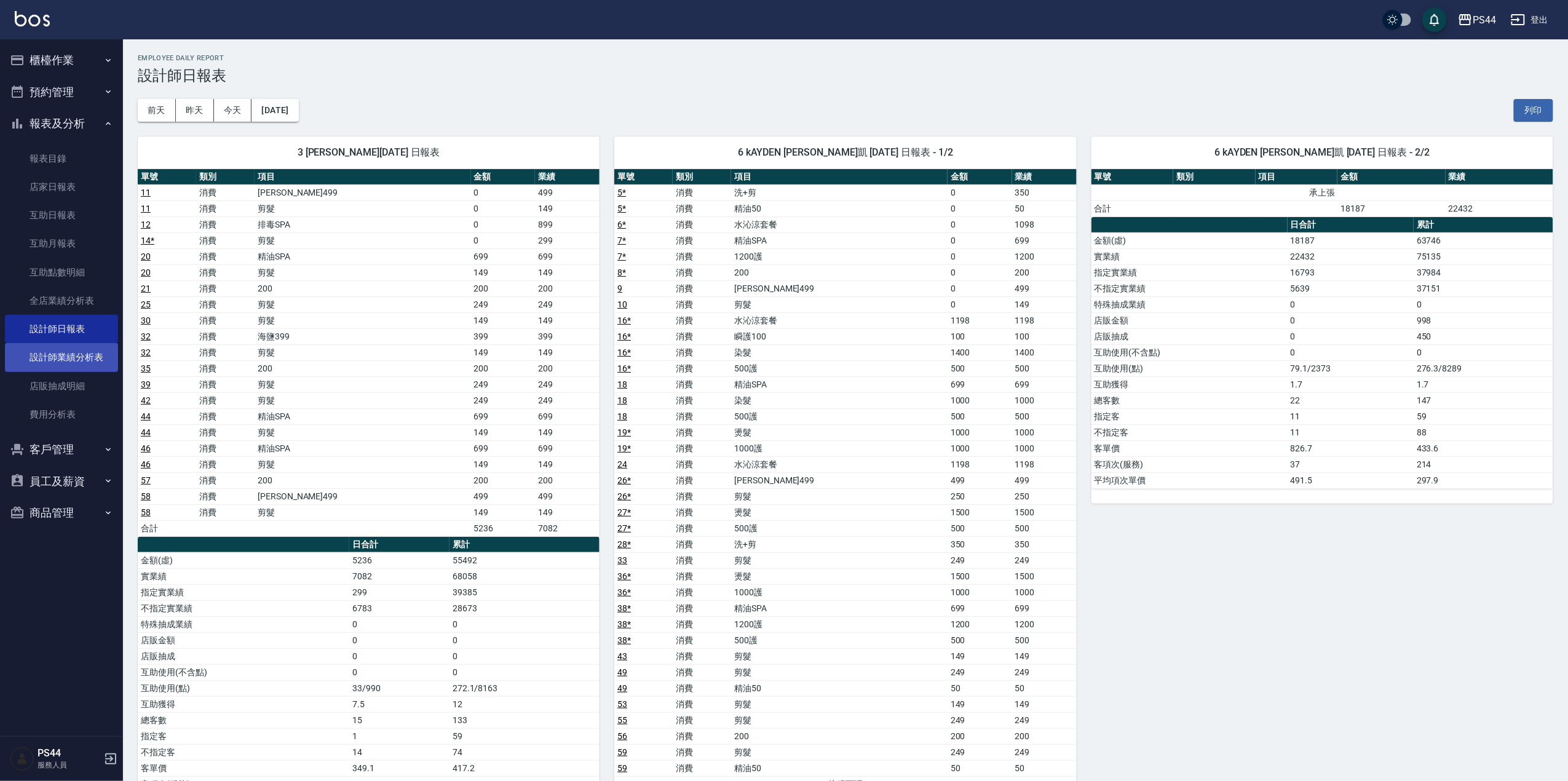
click at [74, 353] on link "設計師業績分析表" at bounding box center [62, 358] width 113 height 29
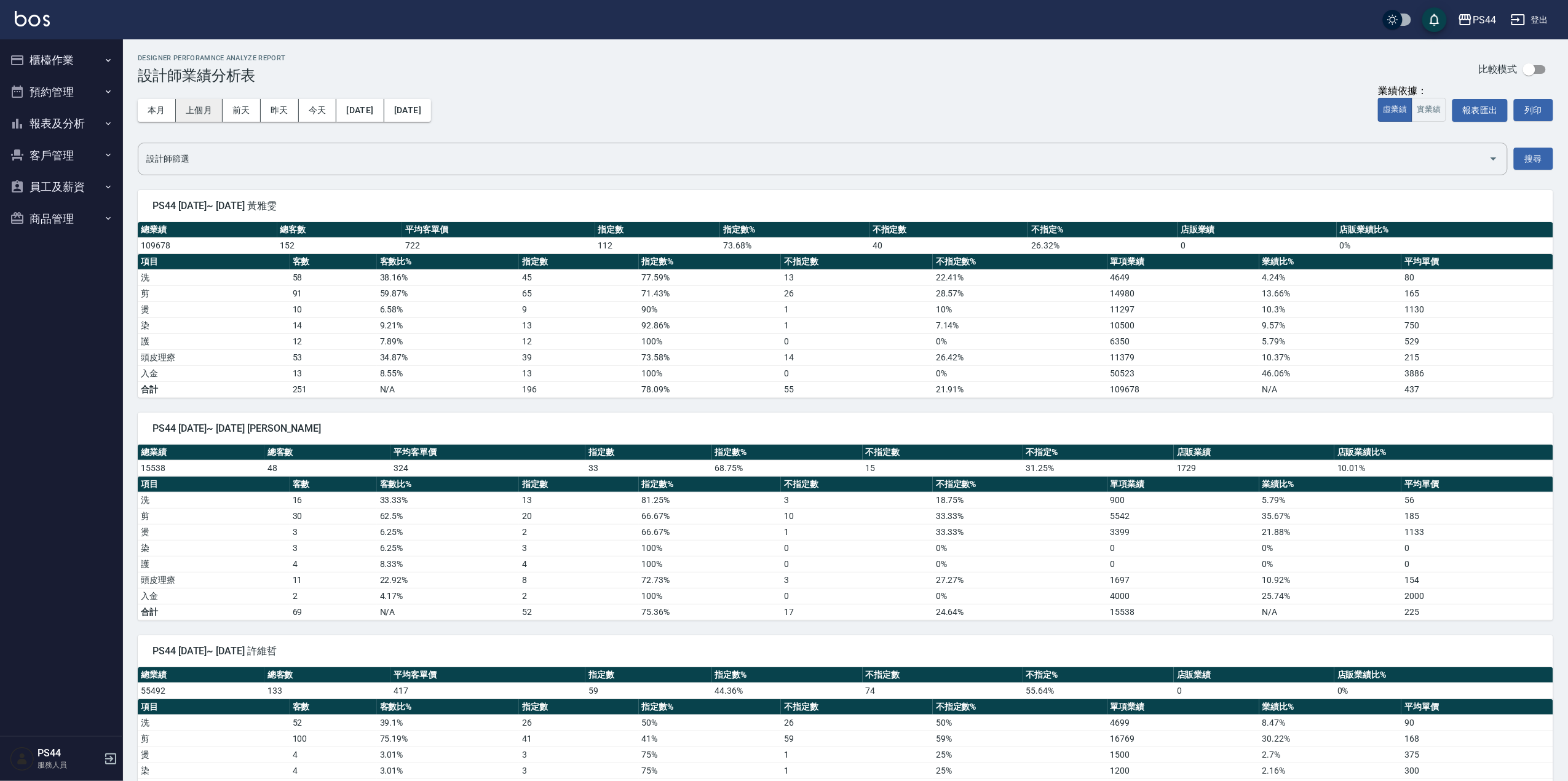
click at [204, 111] on button "上個月" at bounding box center [199, 110] width 47 height 23
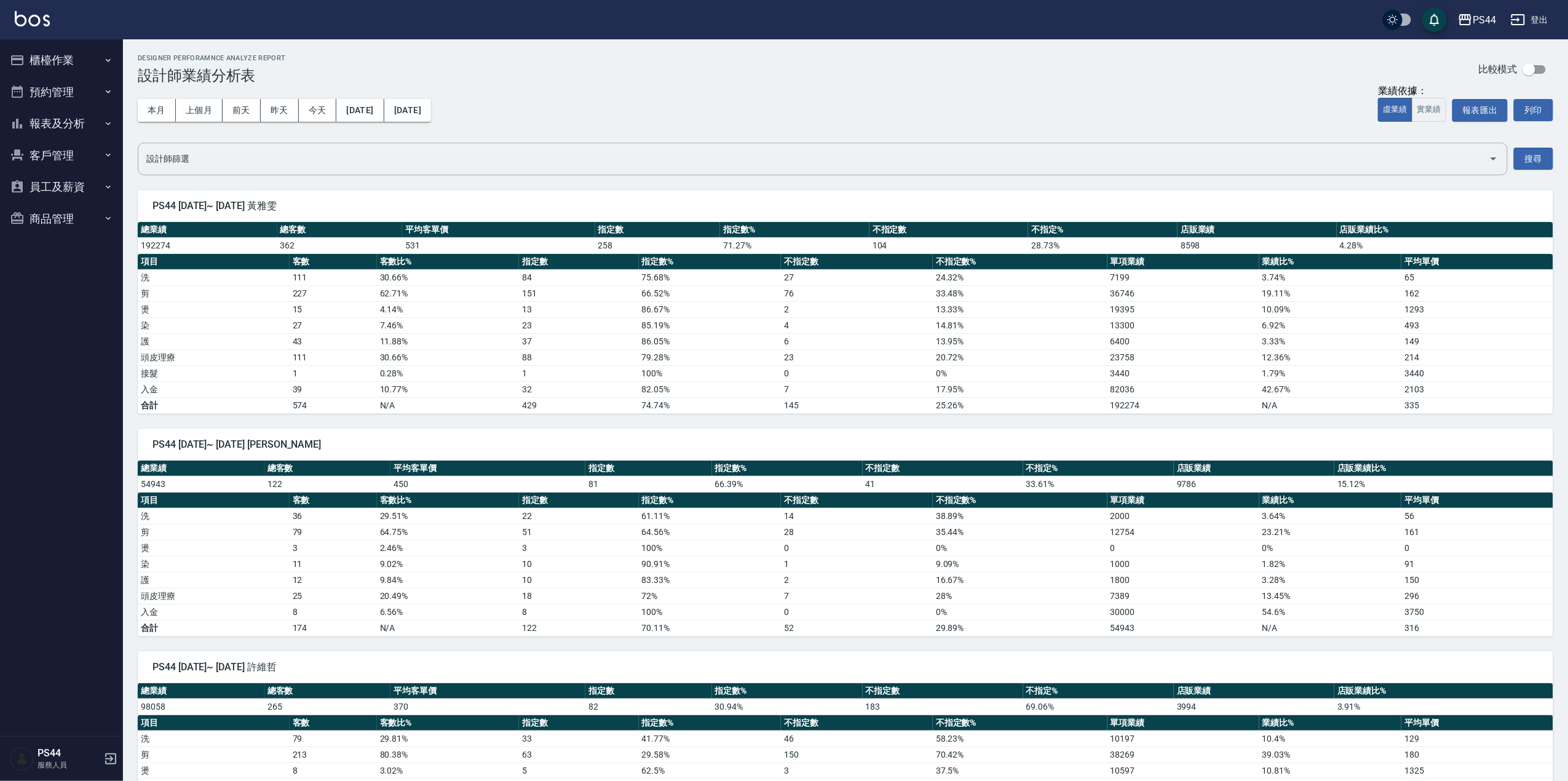
click at [54, 123] on button "報表及分析" at bounding box center [62, 124] width 113 height 32
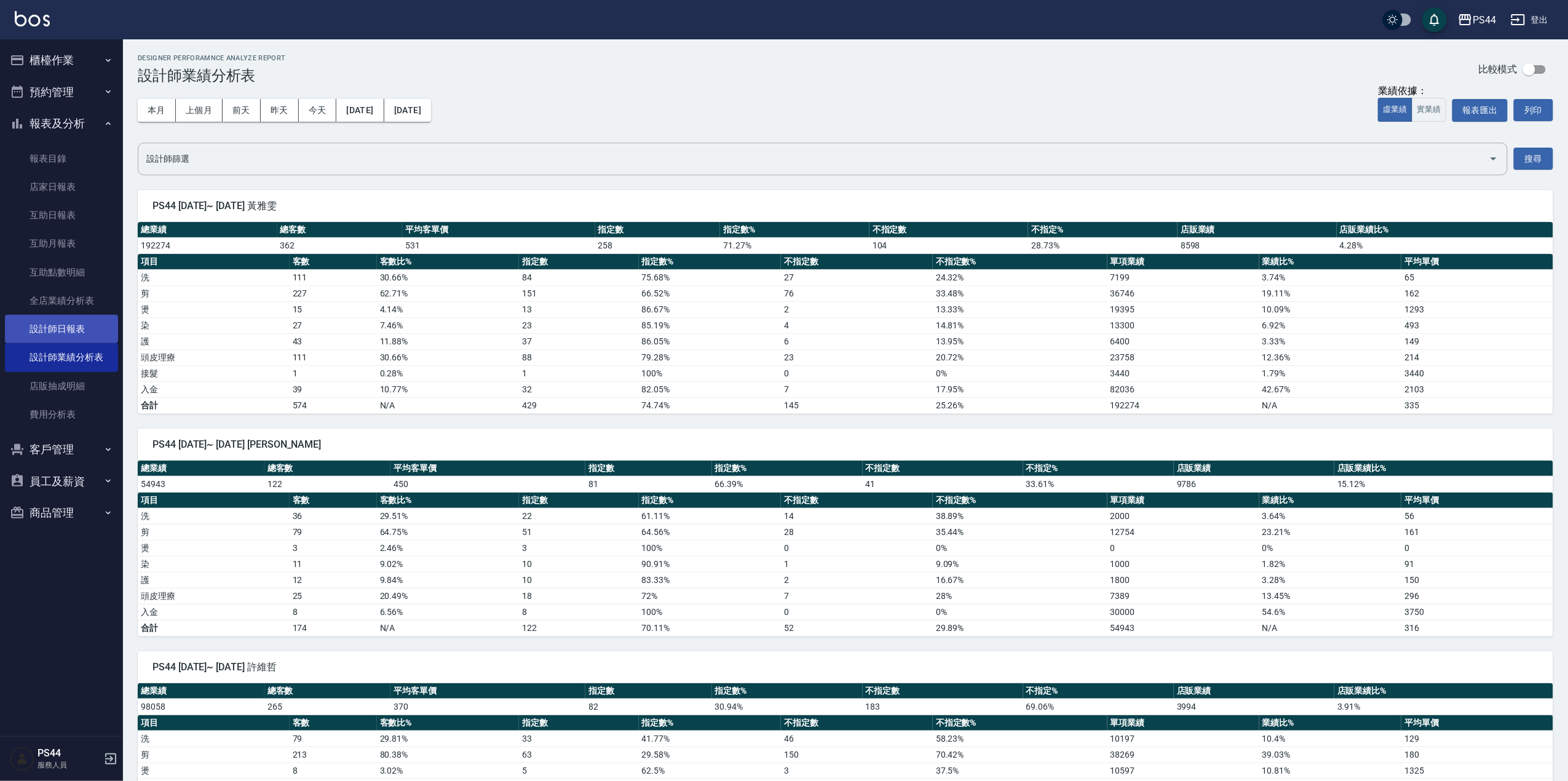
click at [62, 316] on link "設計師日報表" at bounding box center [62, 329] width 113 height 29
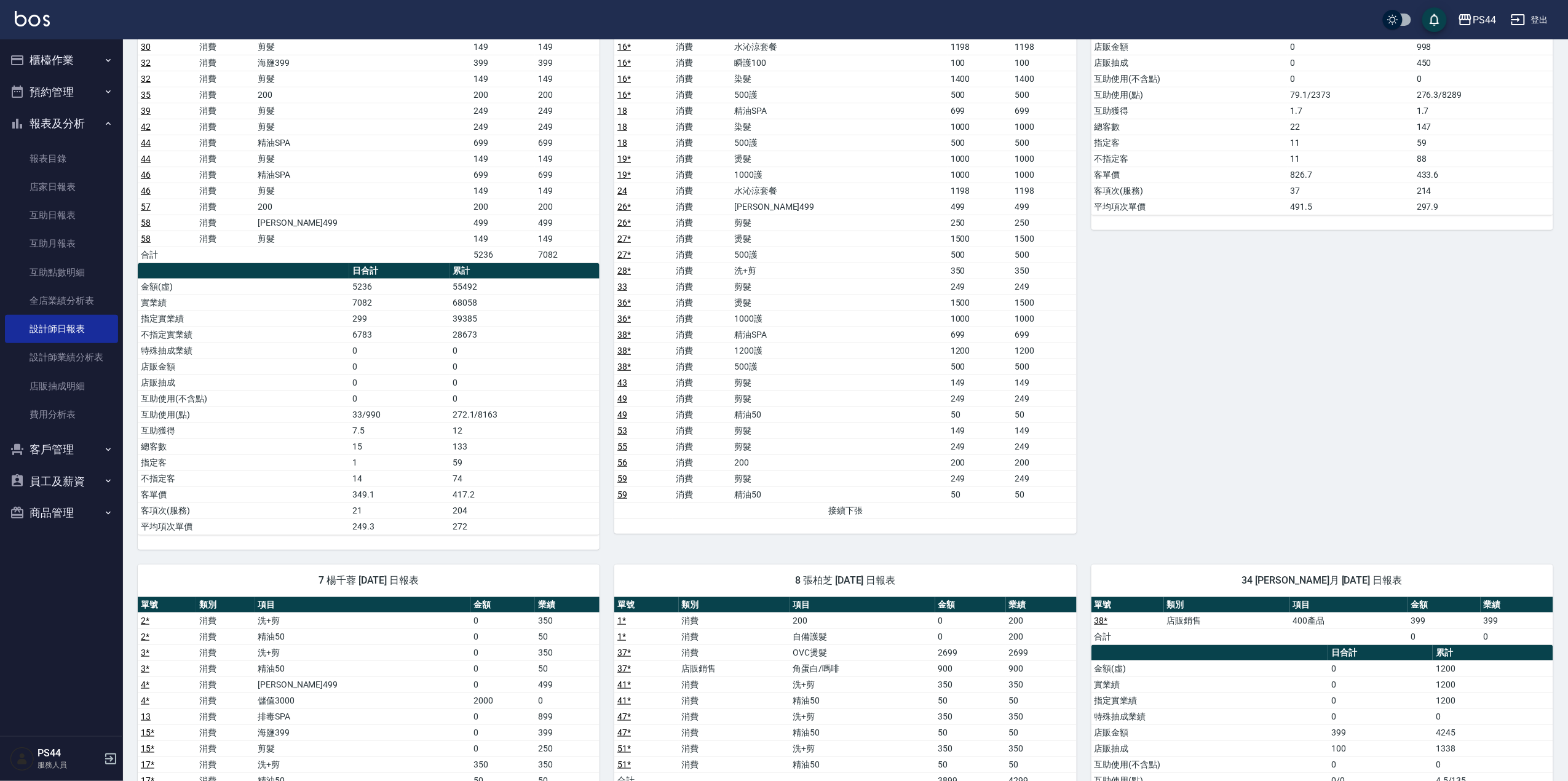
scroll to position [163, 0]
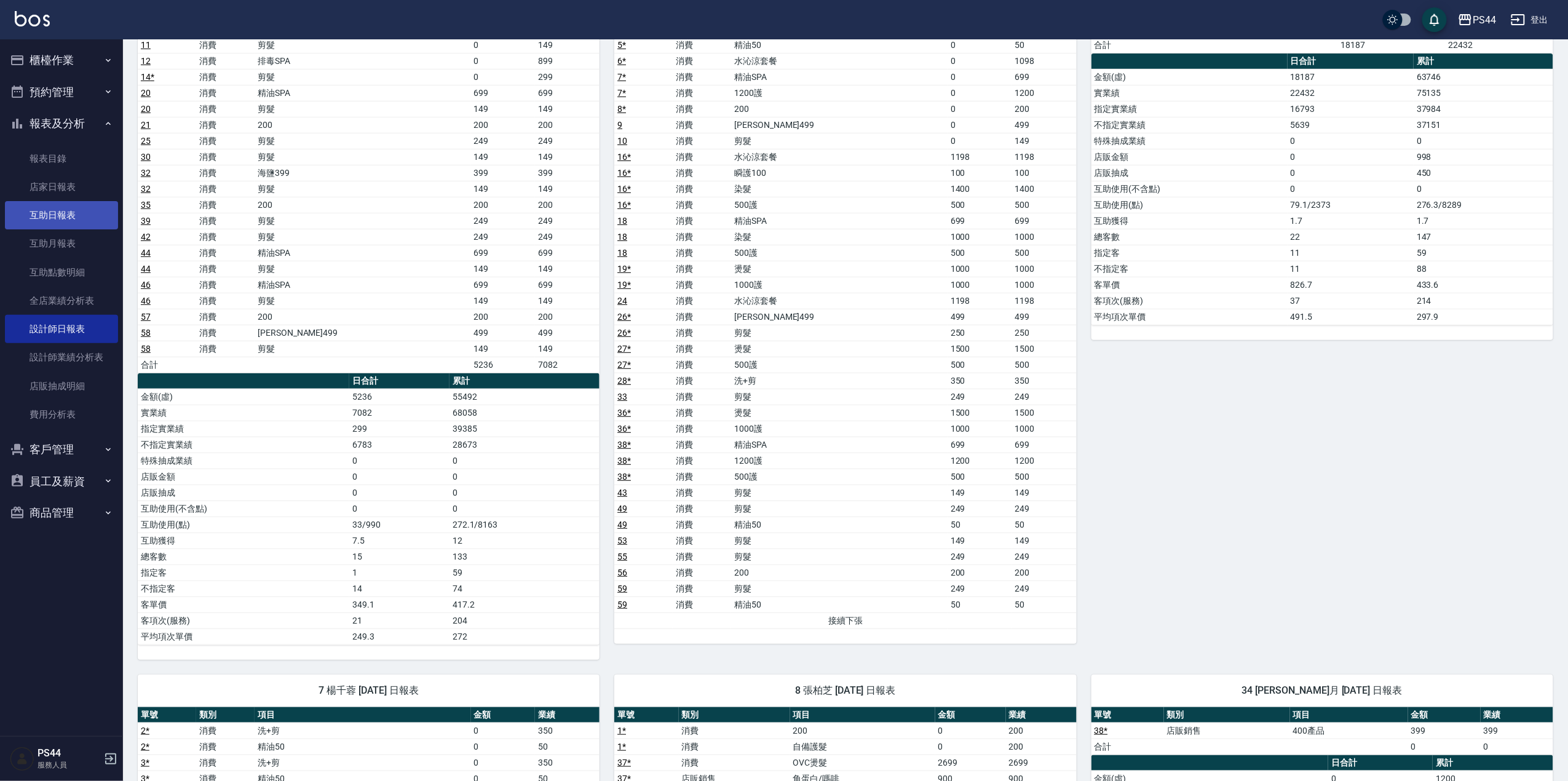
click at [49, 207] on link "互助日報表" at bounding box center [62, 215] width 113 height 29
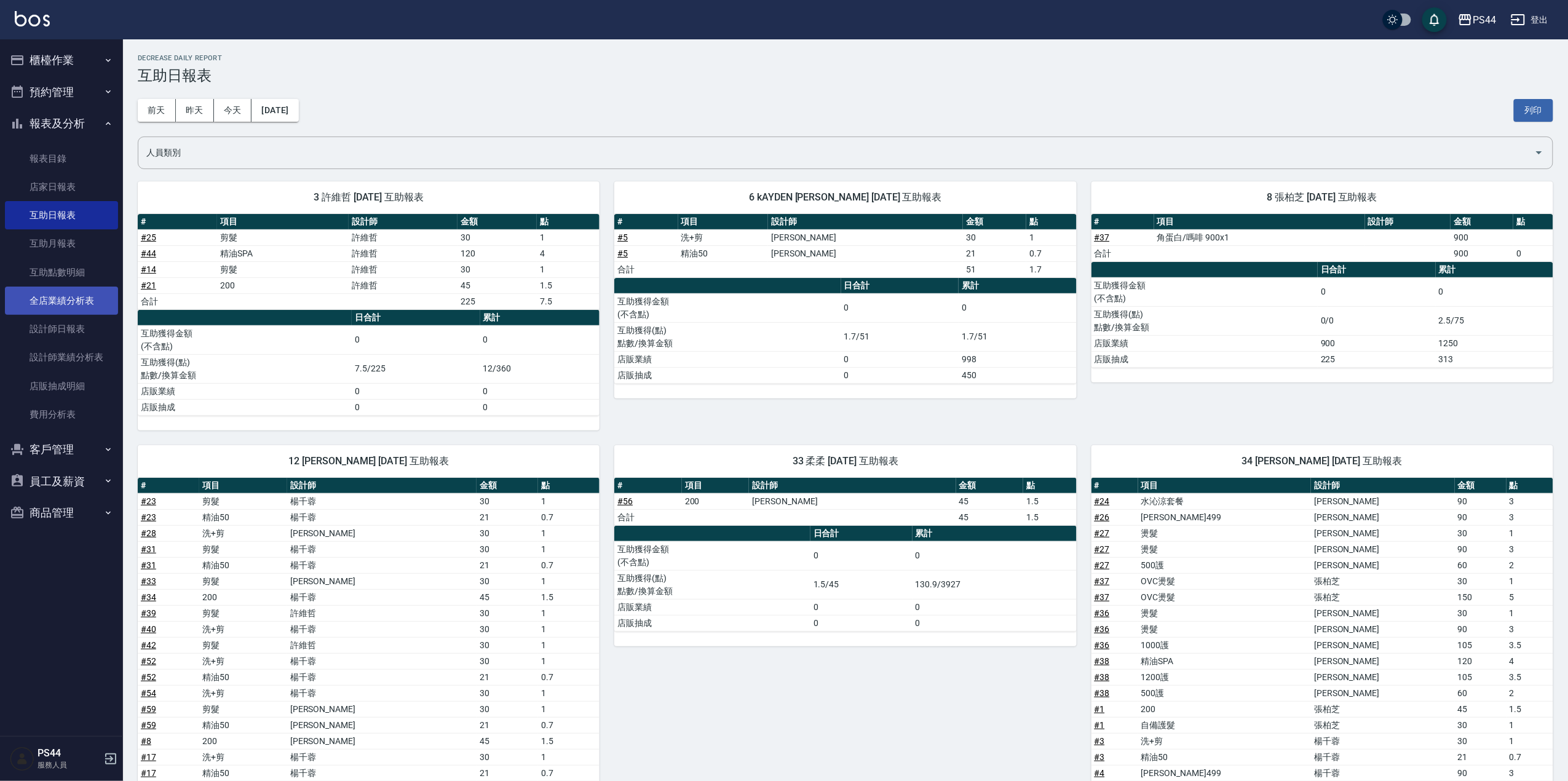
click at [48, 295] on link "全店業績分析表" at bounding box center [62, 301] width 113 height 29
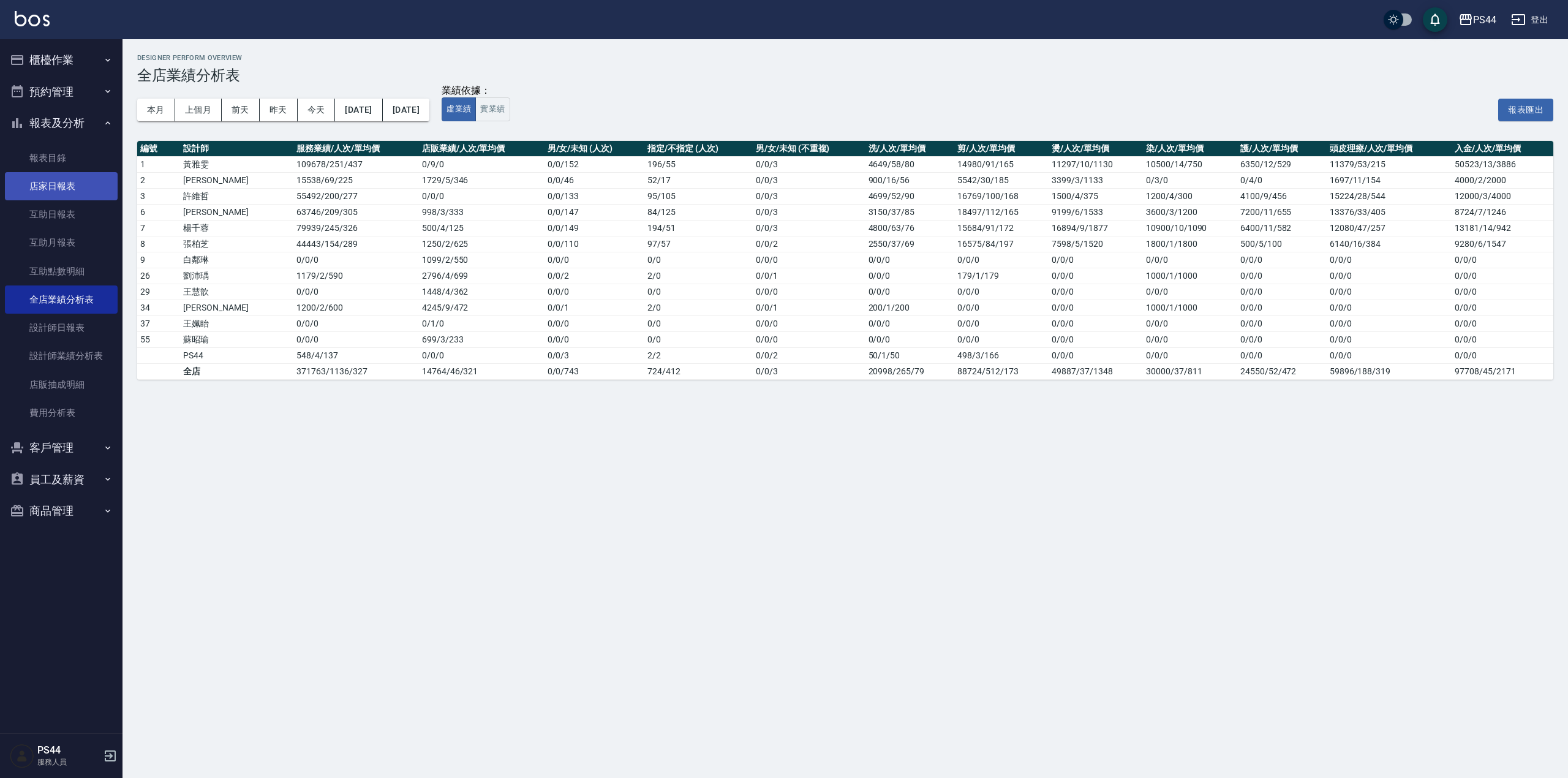
click at [57, 184] on link "店家日報表" at bounding box center [62, 186] width 113 height 29
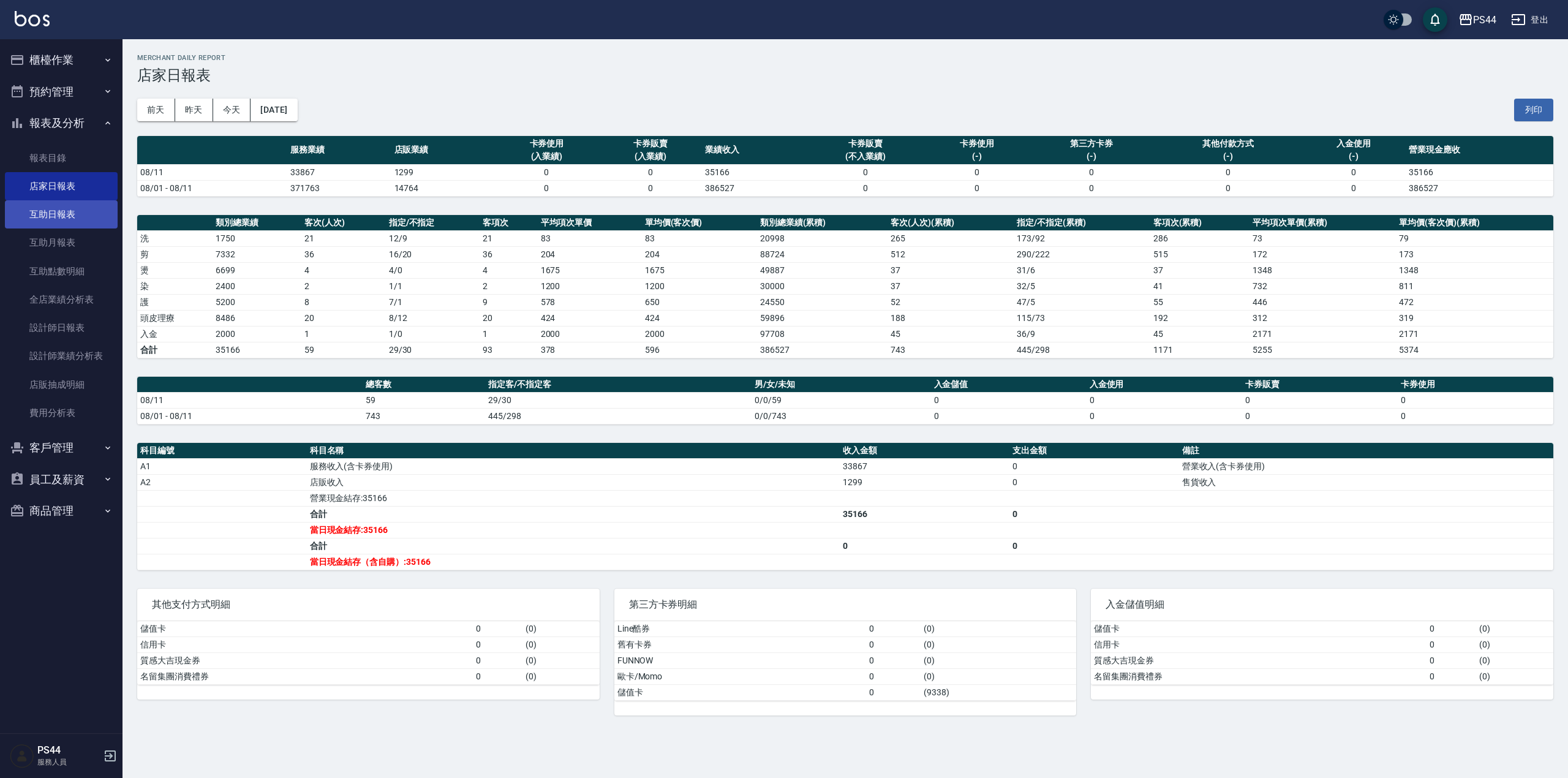
click at [77, 209] on link "互助日報表" at bounding box center [62, 215] width 113 height 29
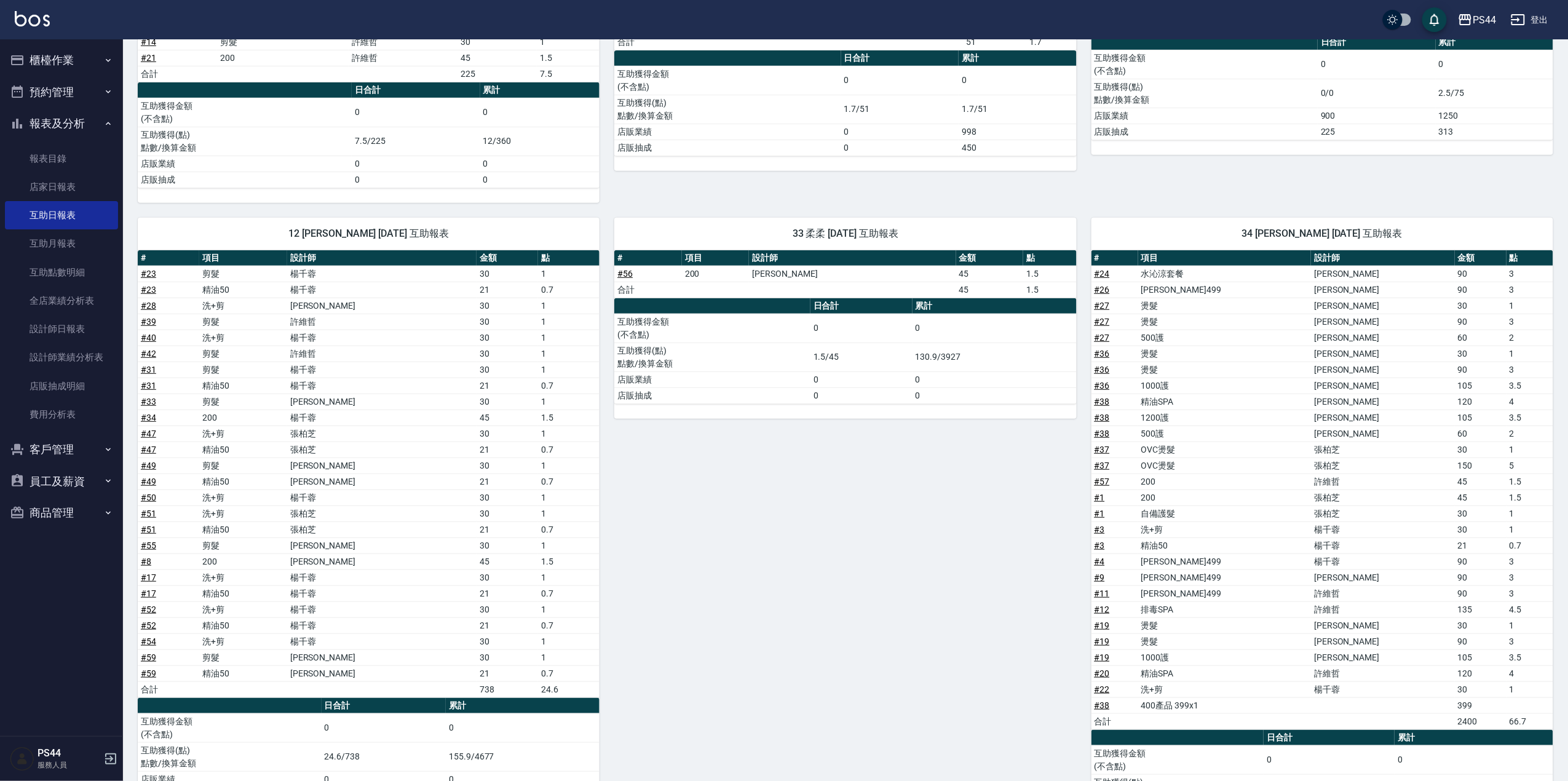
scroll to position [246, 0]
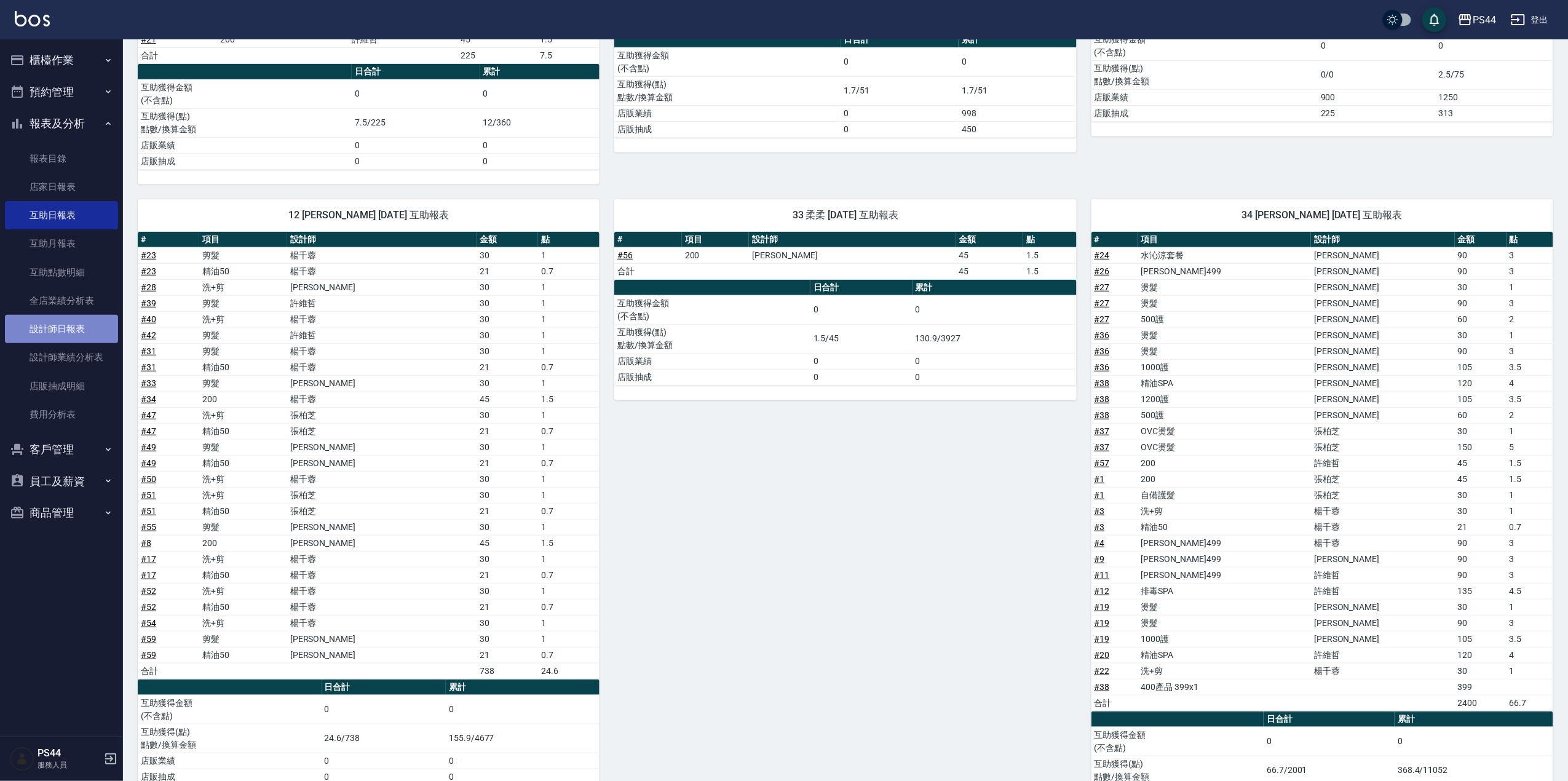
click at [52, 323] on link "設計師日報表" at bounding box center [62, 329] width 113 height 29
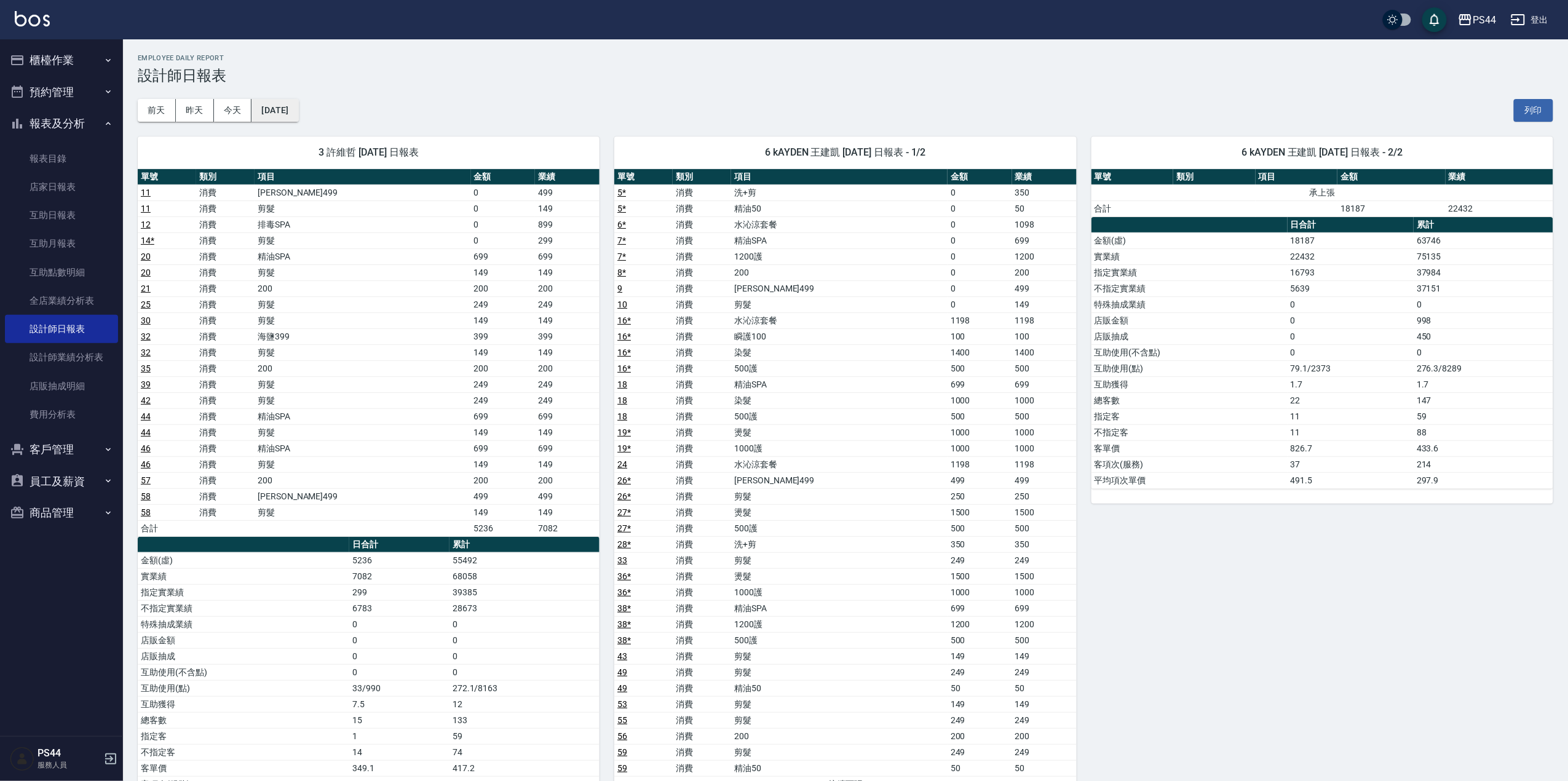
click at [294, 114] on button "[DATE]" at bounding box center [275, 110] width 47 height 23
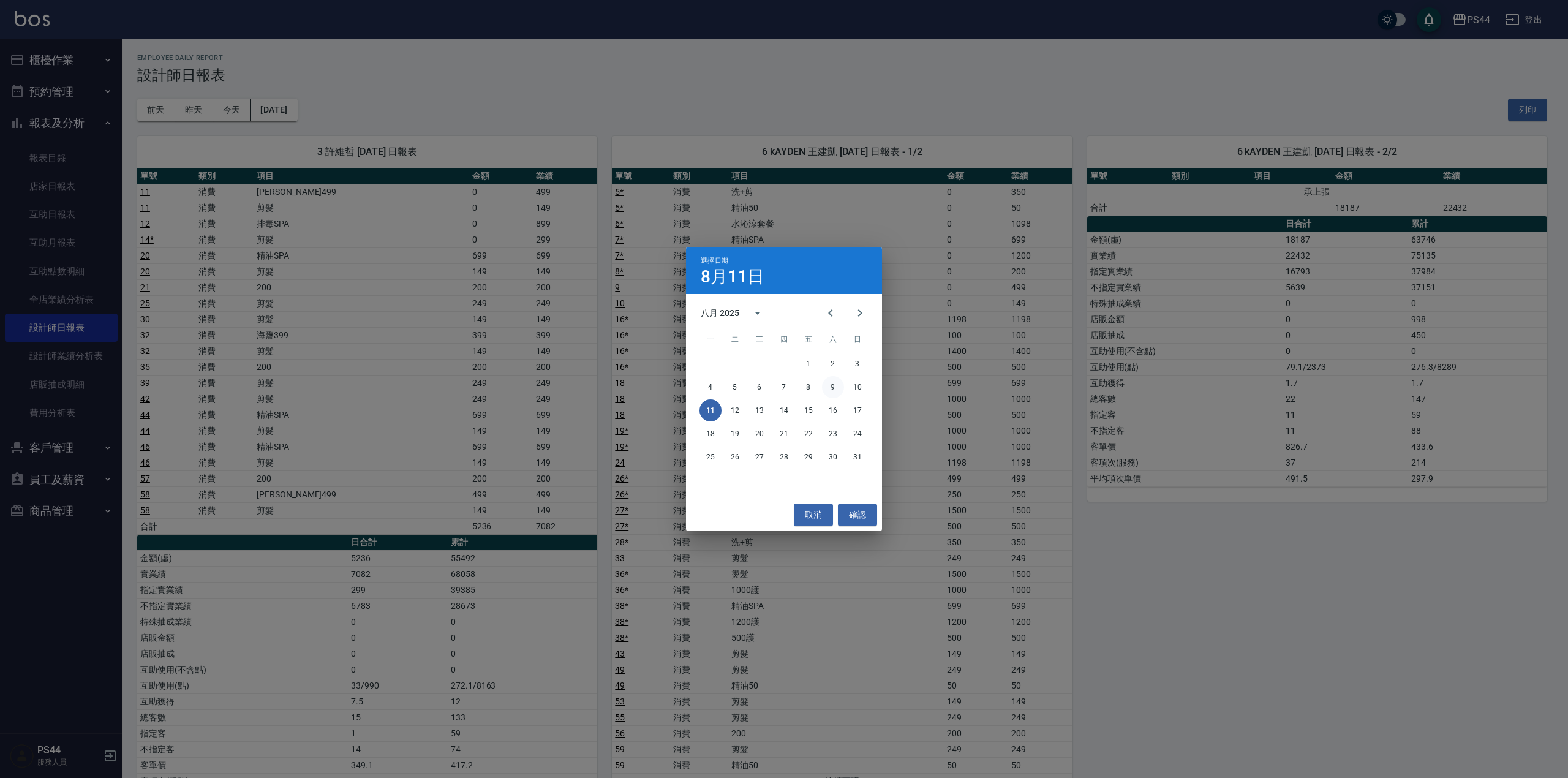
click at [832, 389] on button "9" at bounding box center [833, 386] width 22 height 22
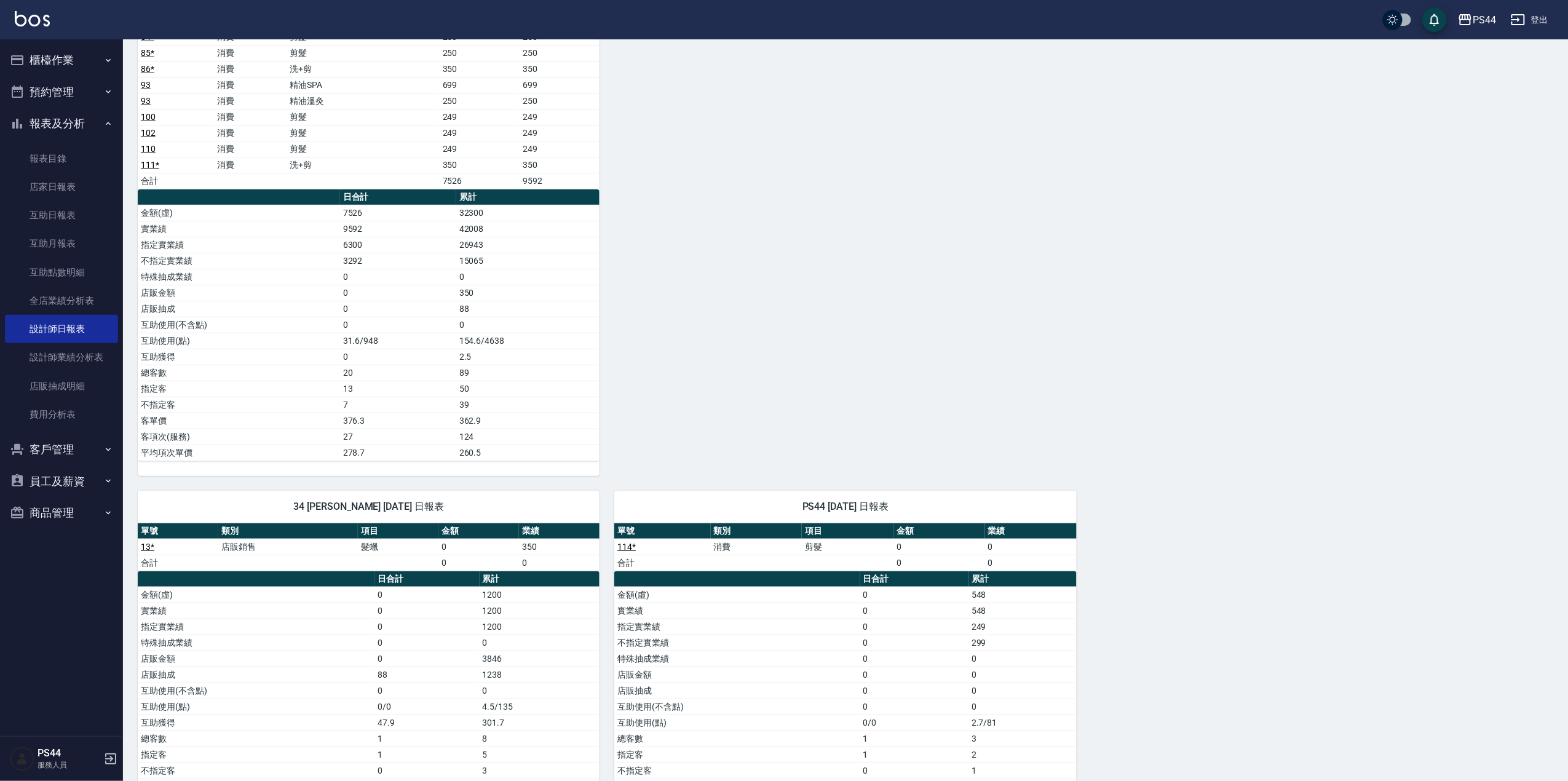
scroll to position [2459, 0]
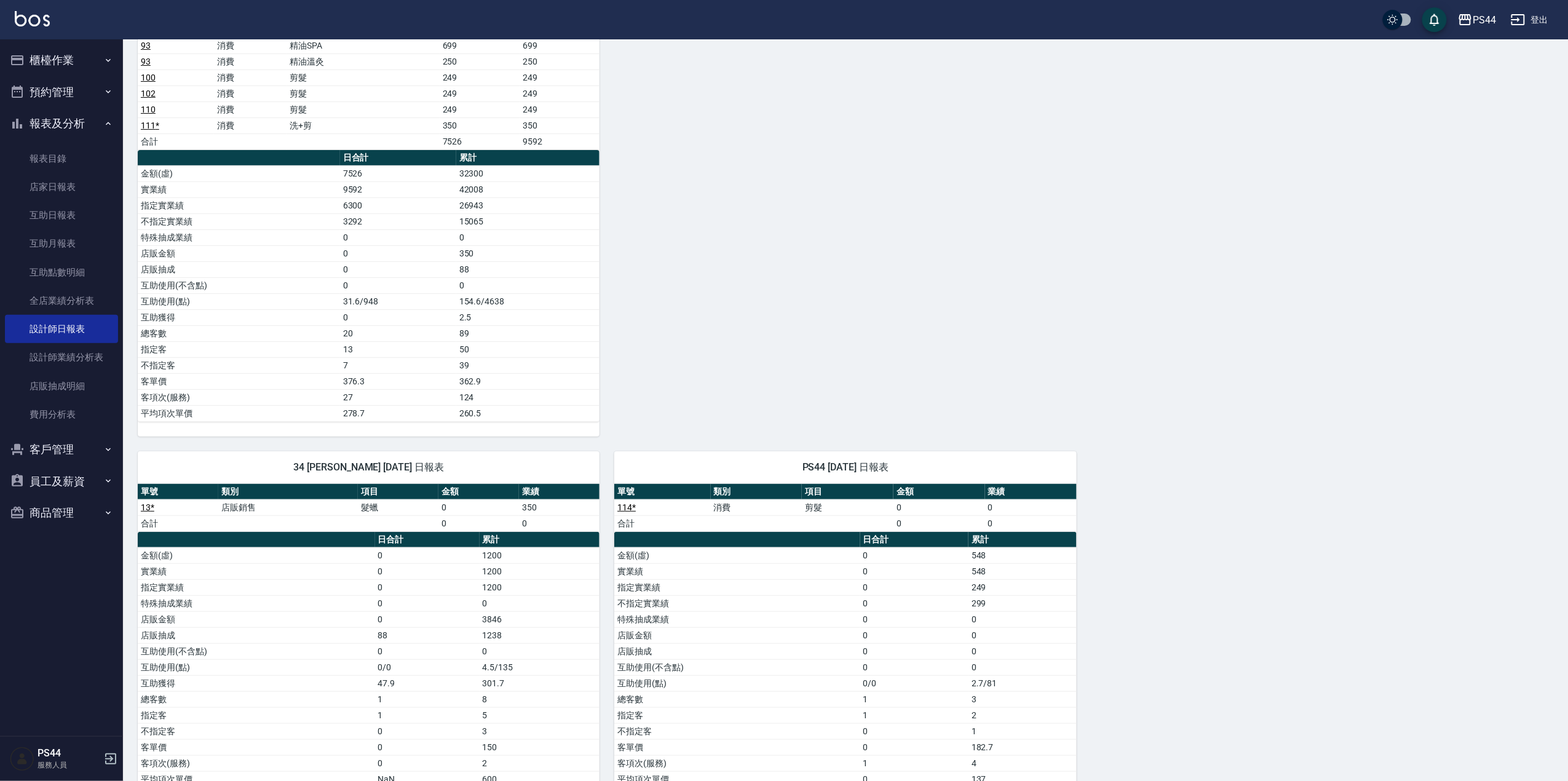
click at [148, 512] on link "13 *" at bounding box center [148, 507] width 14 height 10
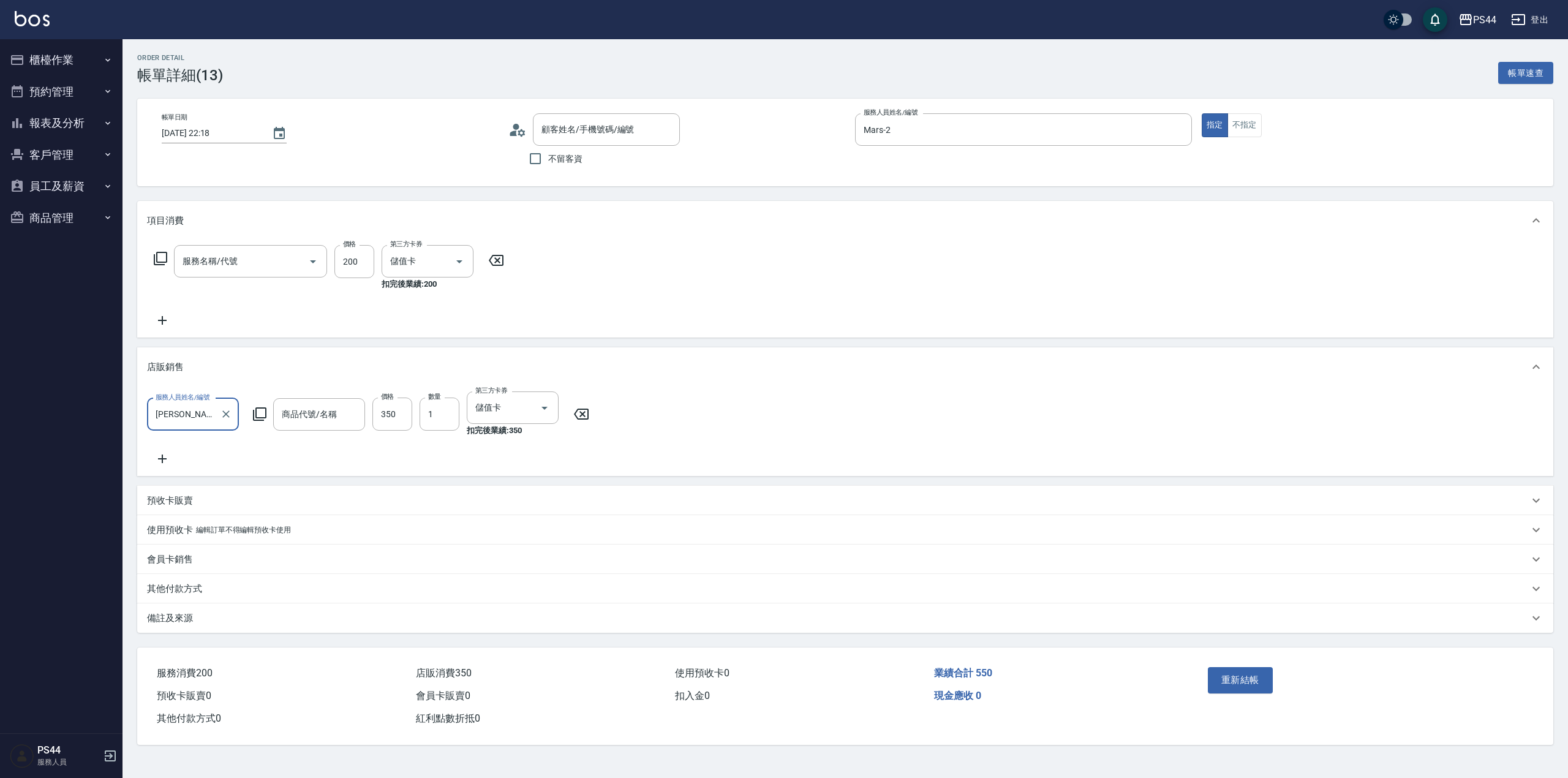
type input "2025/08/09 22:18"
type input "Mars-2"
type input "200(111)"
type input "髮蠟"
type input "新客人 姓名未設定/000/null"
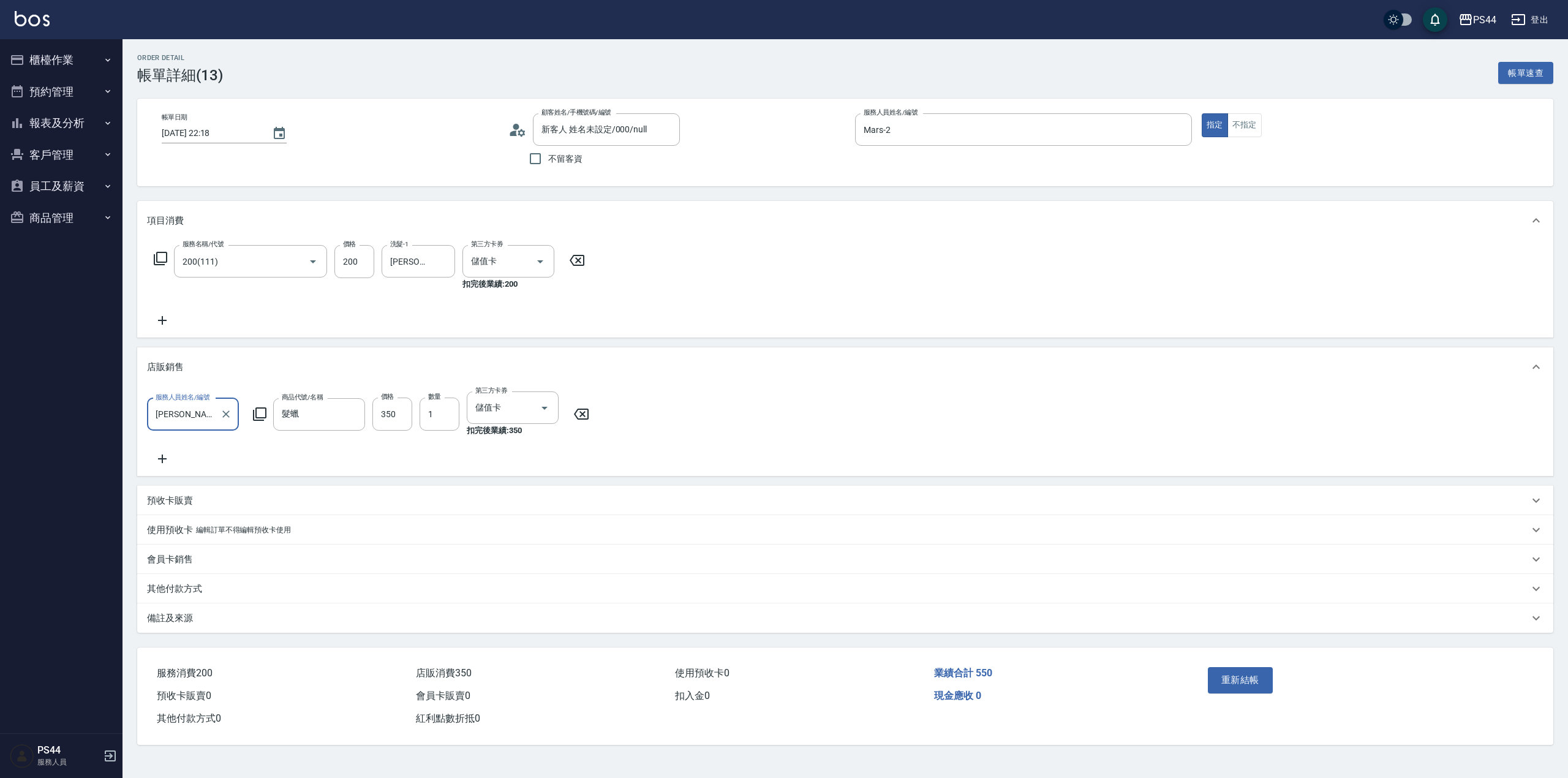
drag, startPoint x: 224, startPoint y: 415, endPoint x: 212, endPoint y: 412, distance: 12.4
click at [223, 412] on icon "Clear" at bounding box center [226, 414] width 12 height 12
click at [186, 412] on input "服務人員姓名/編號" at bounding box center [193, 414] width 81 height 22
type input "Mars-2"
click at [1239, 689] on button "重新結帳" at bounding box center [1240, 680] width 65 height 26
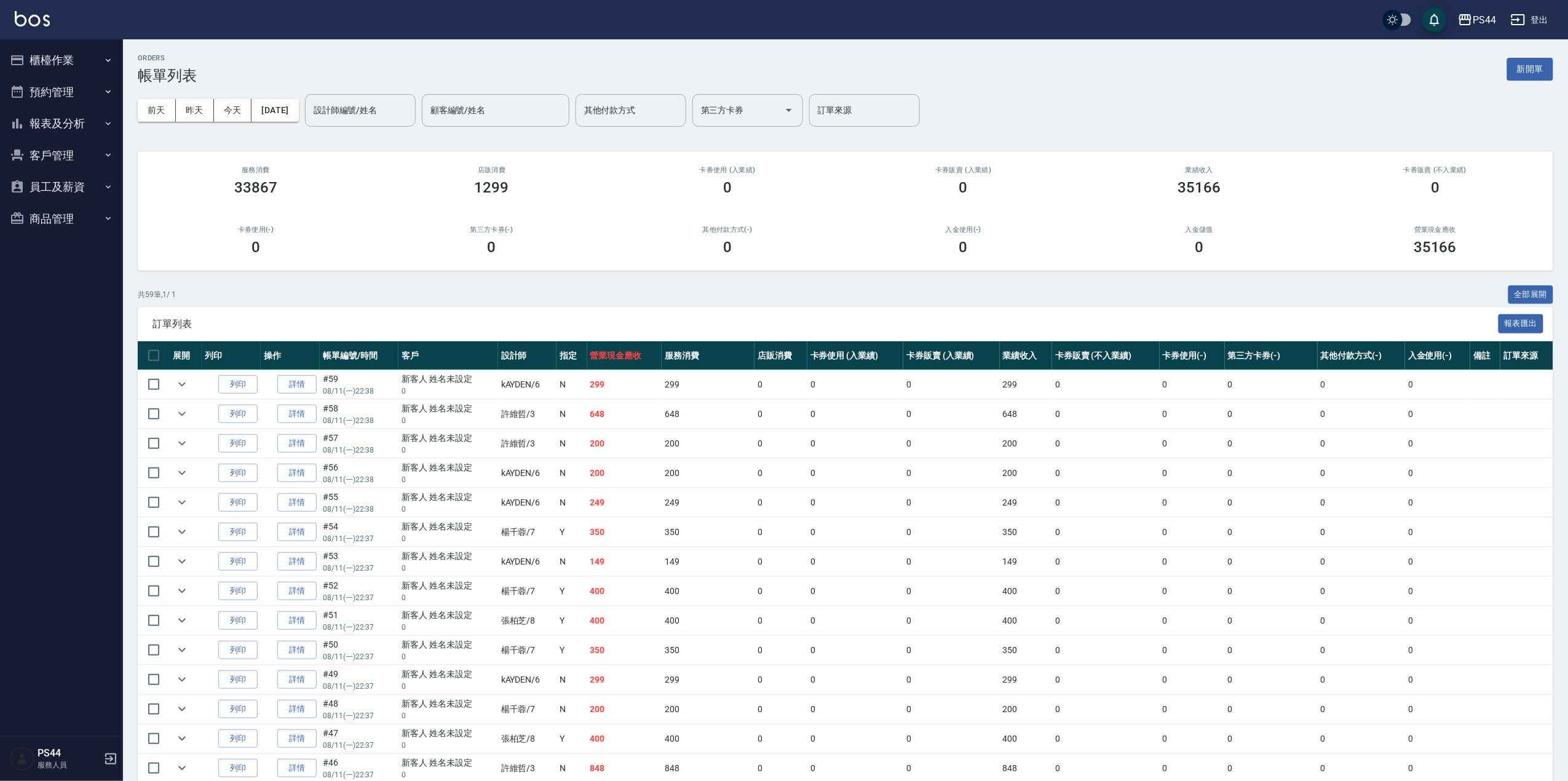
click at [50, 129] on button "報表及分析" at bounding box center [62, 124] width 113 height 32
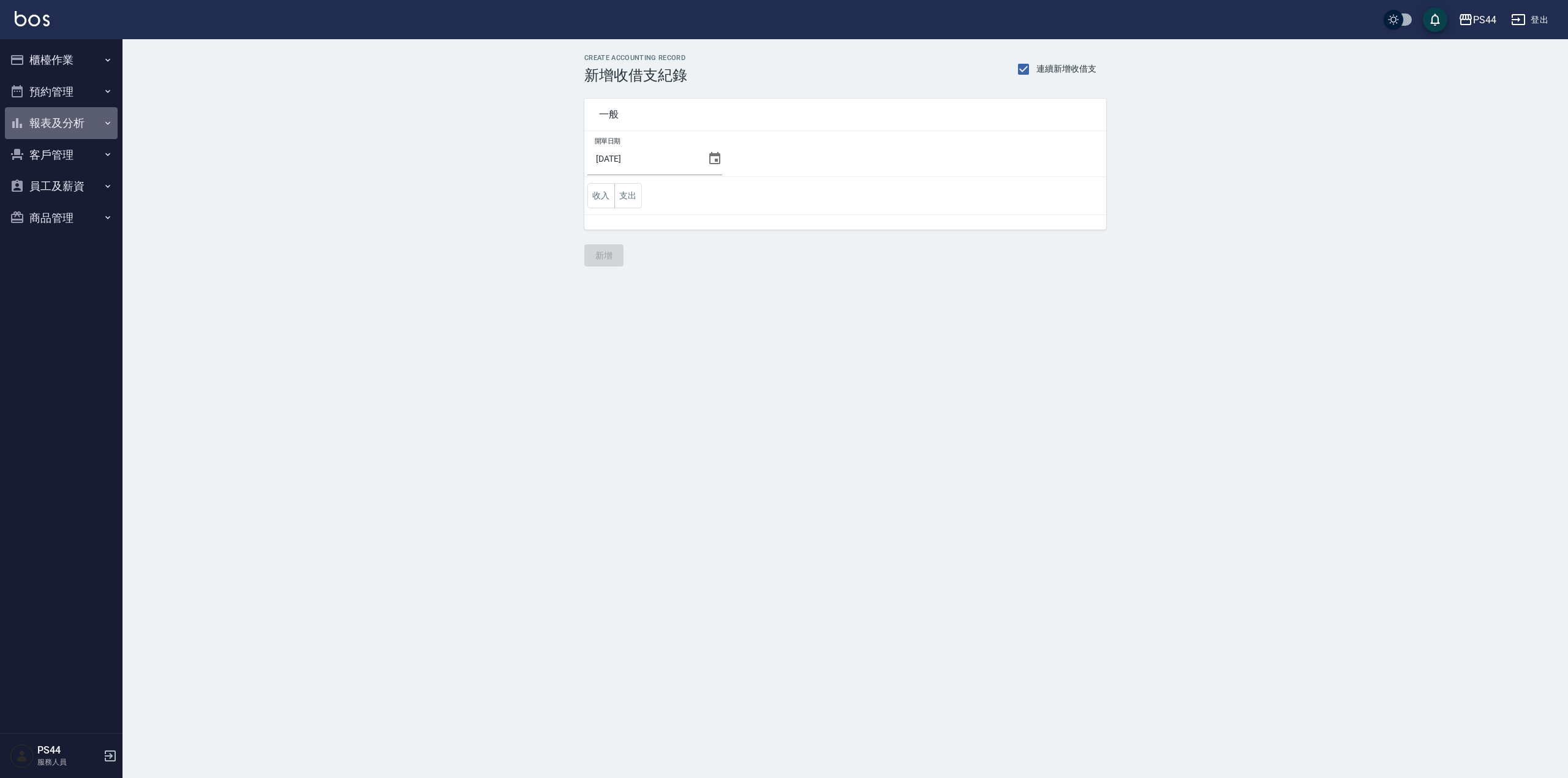
click at [44, 119] on button "報表及分析" at bounding box center [62, 123] width 113 height 32
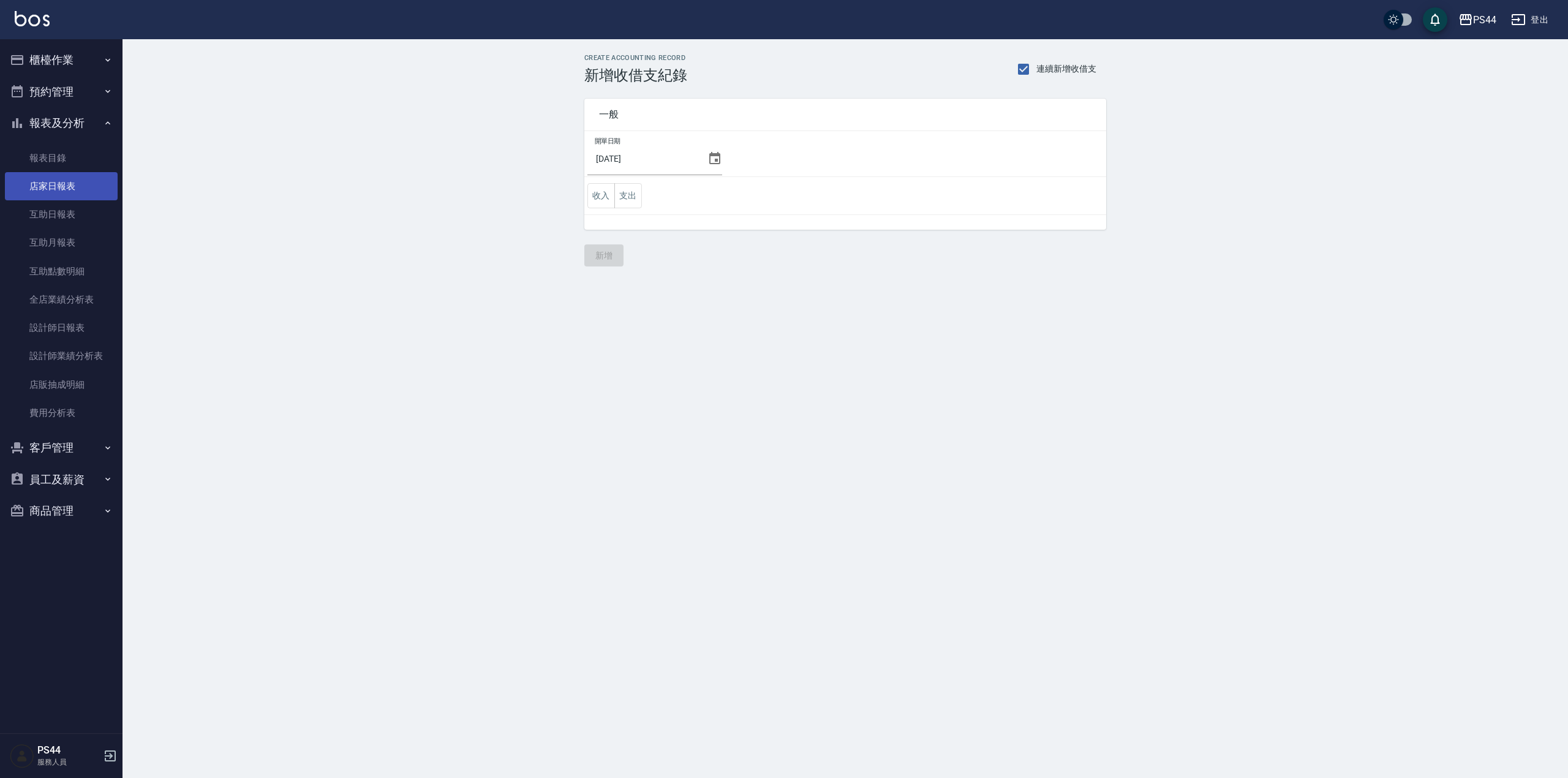
click at [62, 182] on link "店家日報表" at bounding box center [62, 186] width 113 height 29
